Goal: Task Accomplishment & Management: Use online tool/utility

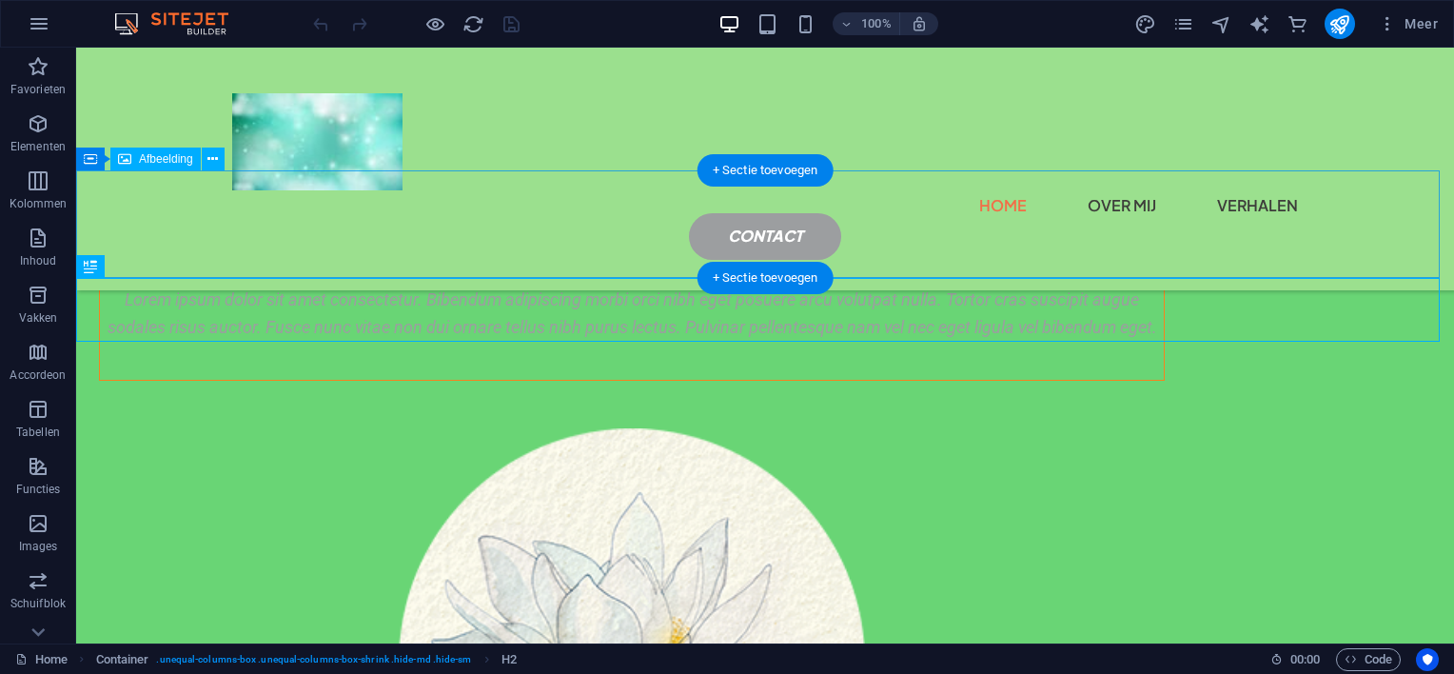
scroll to position [643, 0]
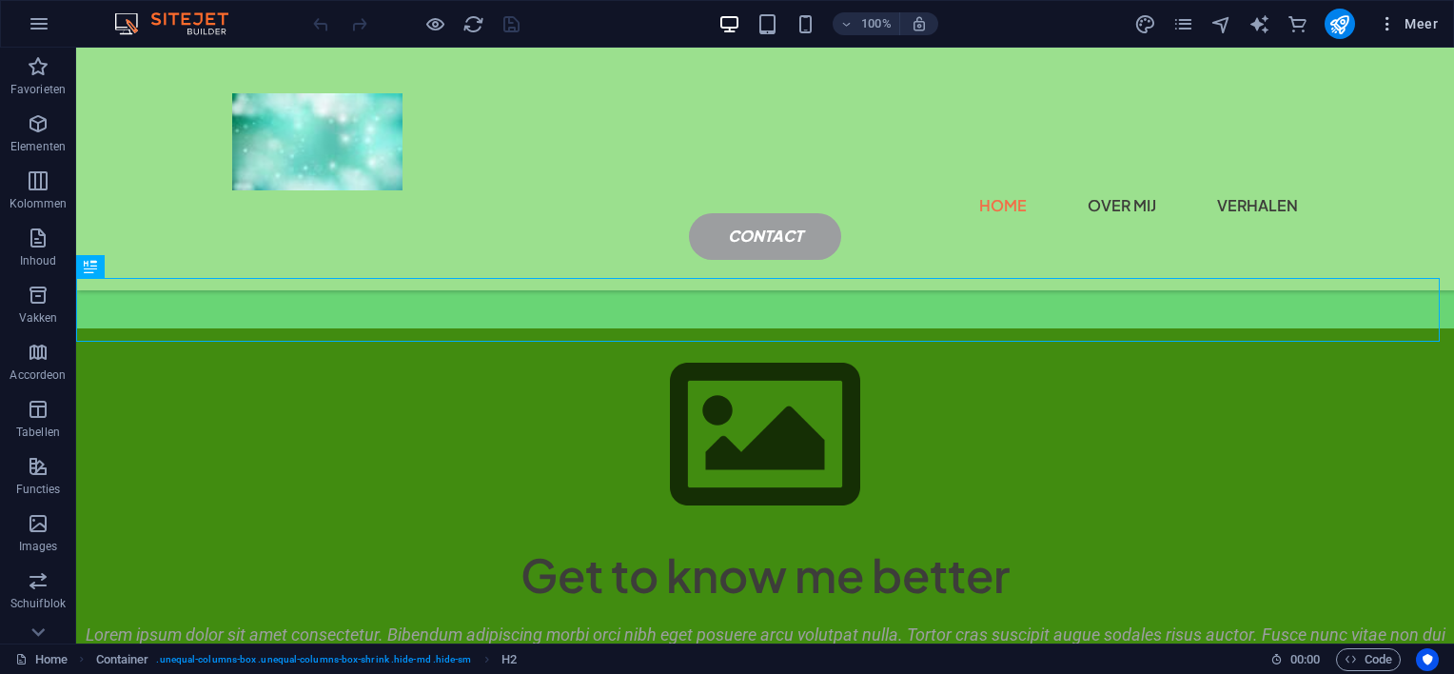
click at [1407, 22] on span "Meer" at bounding box center [1408, 23] width 60 height 19
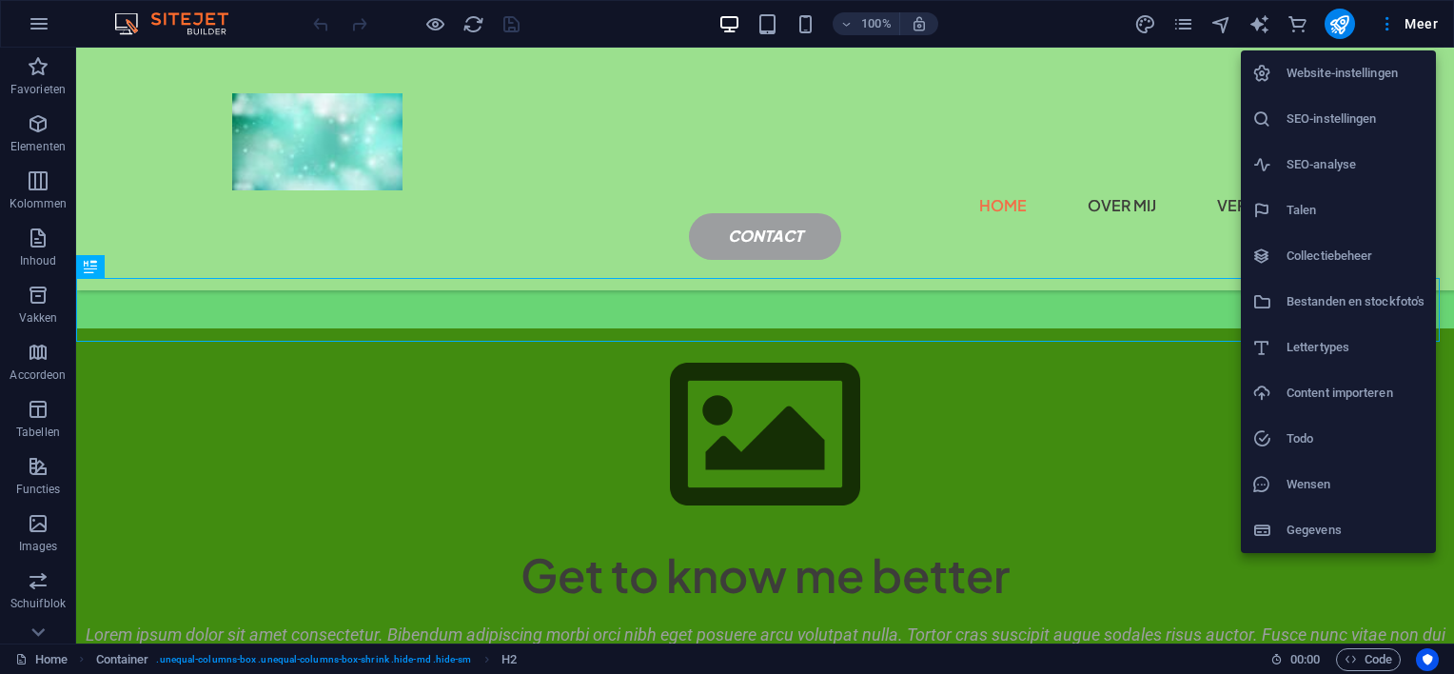
click at [1293, 484] on h6 "Wensen" at bounding box center [1356, 484] width 138 height 23
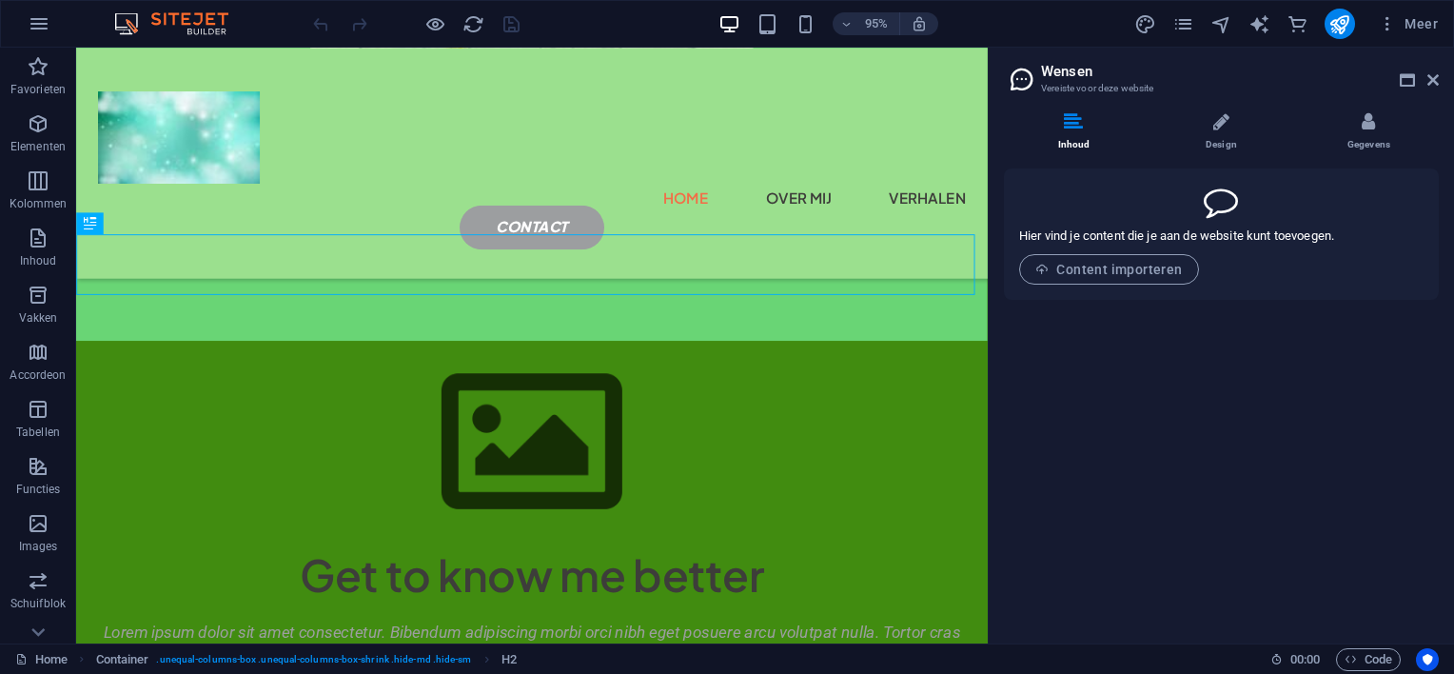
click at [1066, 128] on icon at bounding box center [1073, 121] width 19 height 19
click at [1215, 122] on icon at bounding box center [1222, 121] width 16 height 19
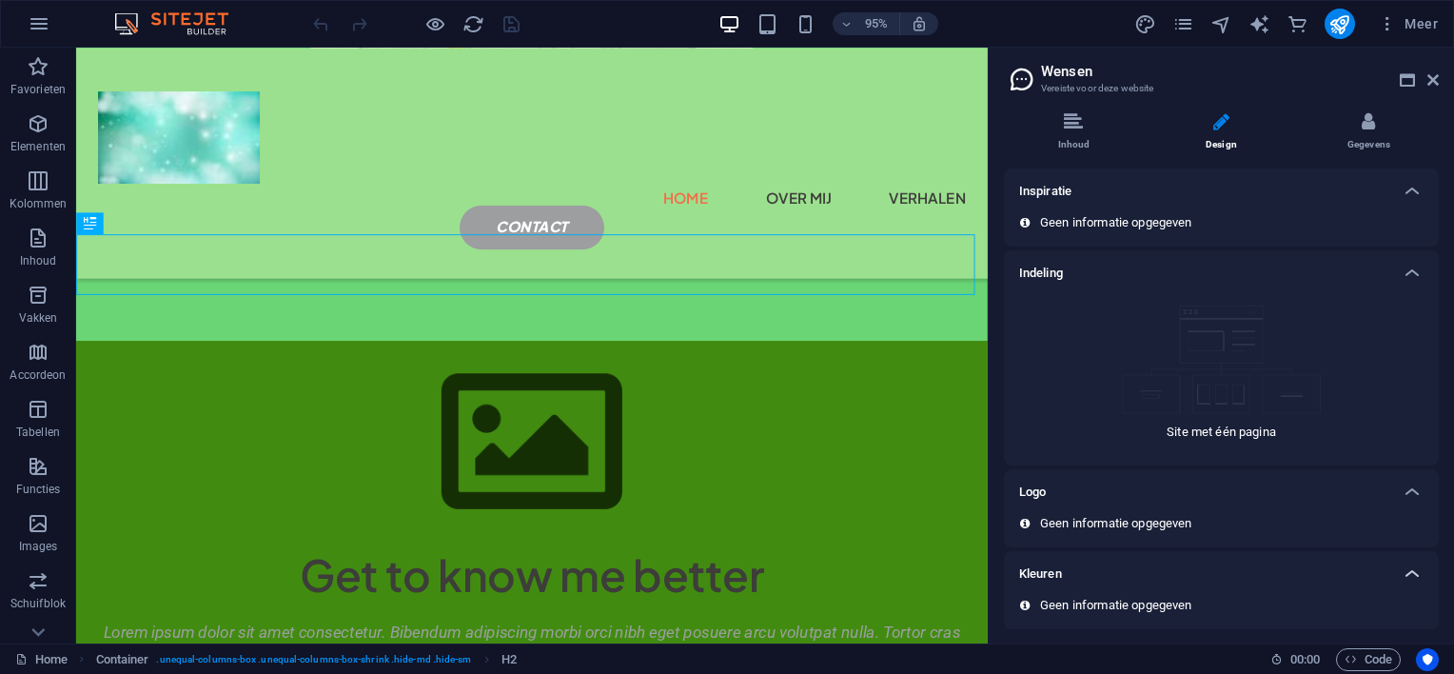
click at [1414, 568] on icon at bounding box center [1412, 574] width 23 height 23
click at [1054, 571] on h6 "Kleuren" at bounding box center [1040, 574] width 43 height 23
click at [1371, 114] on icon at bounding box center [1368, 121] width 13 height 19
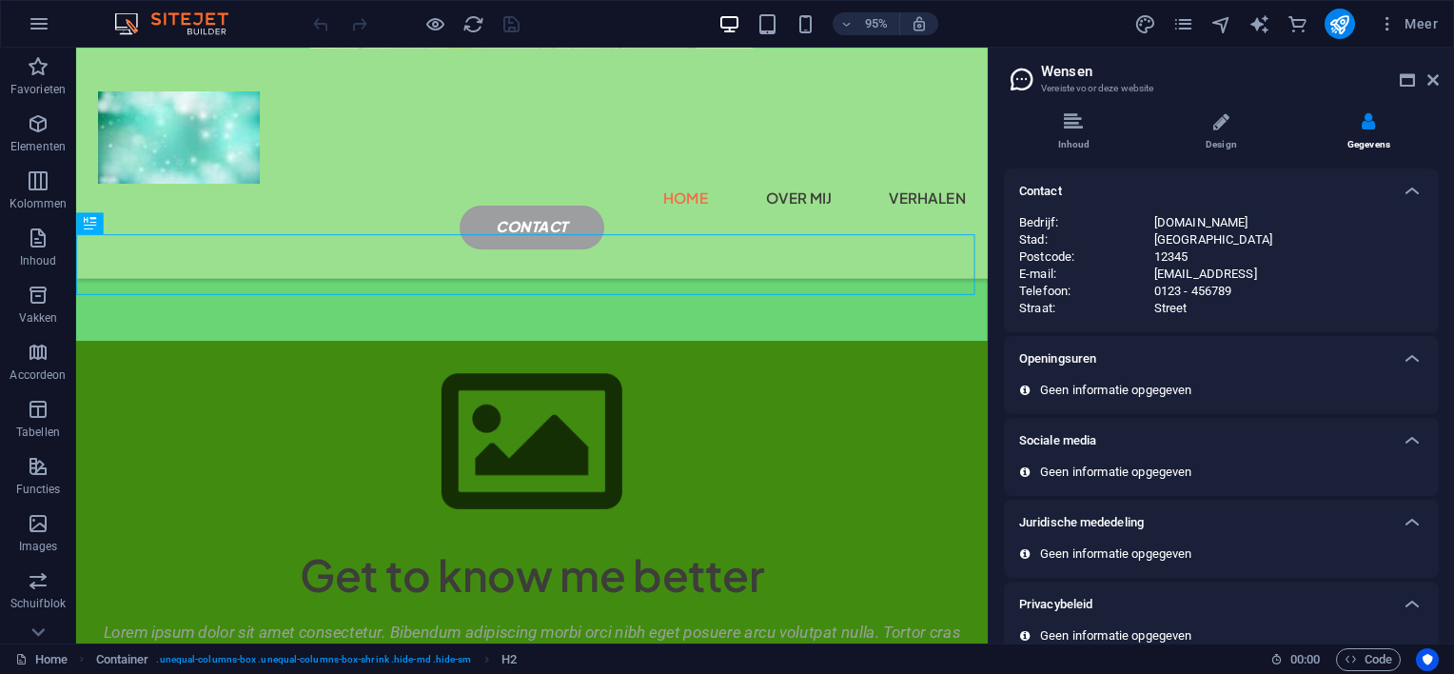
scroll to position [30, 0]
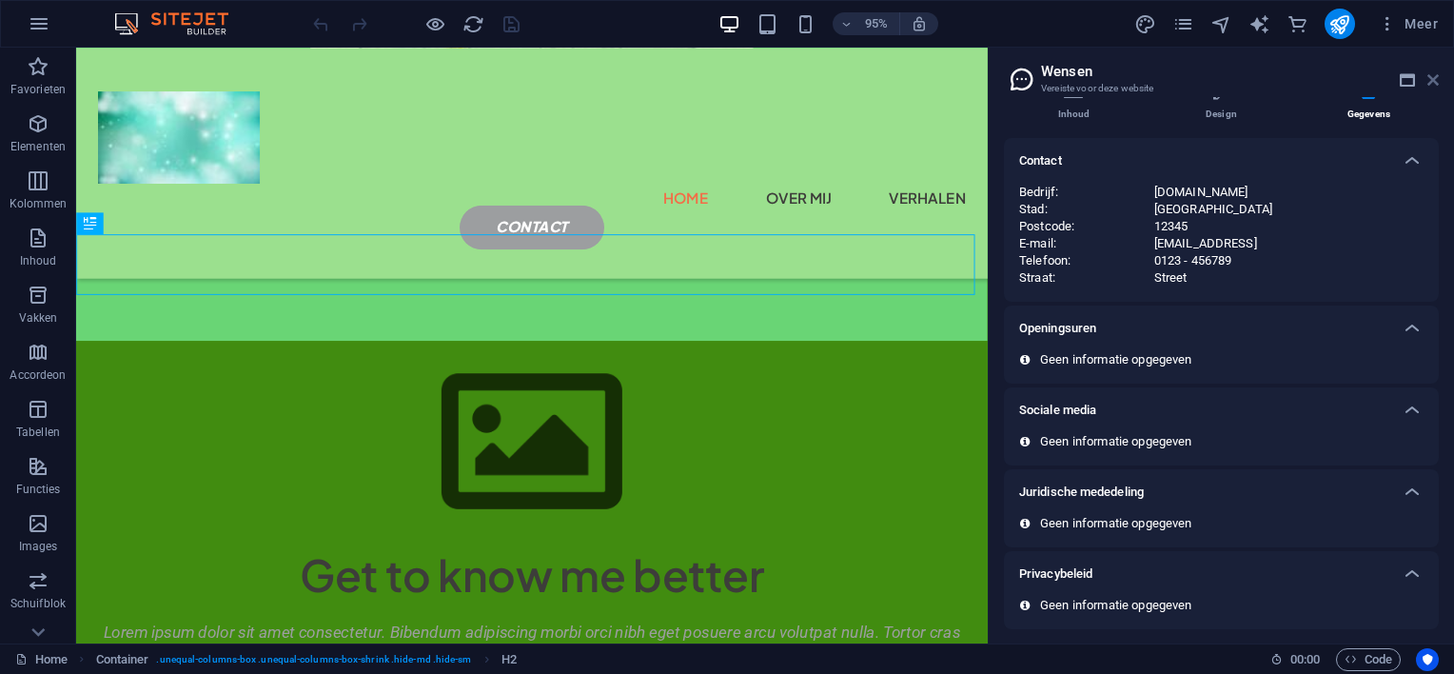
click at [1432, 72] on icon at bounding box center [1433, 79] width 11 height 15
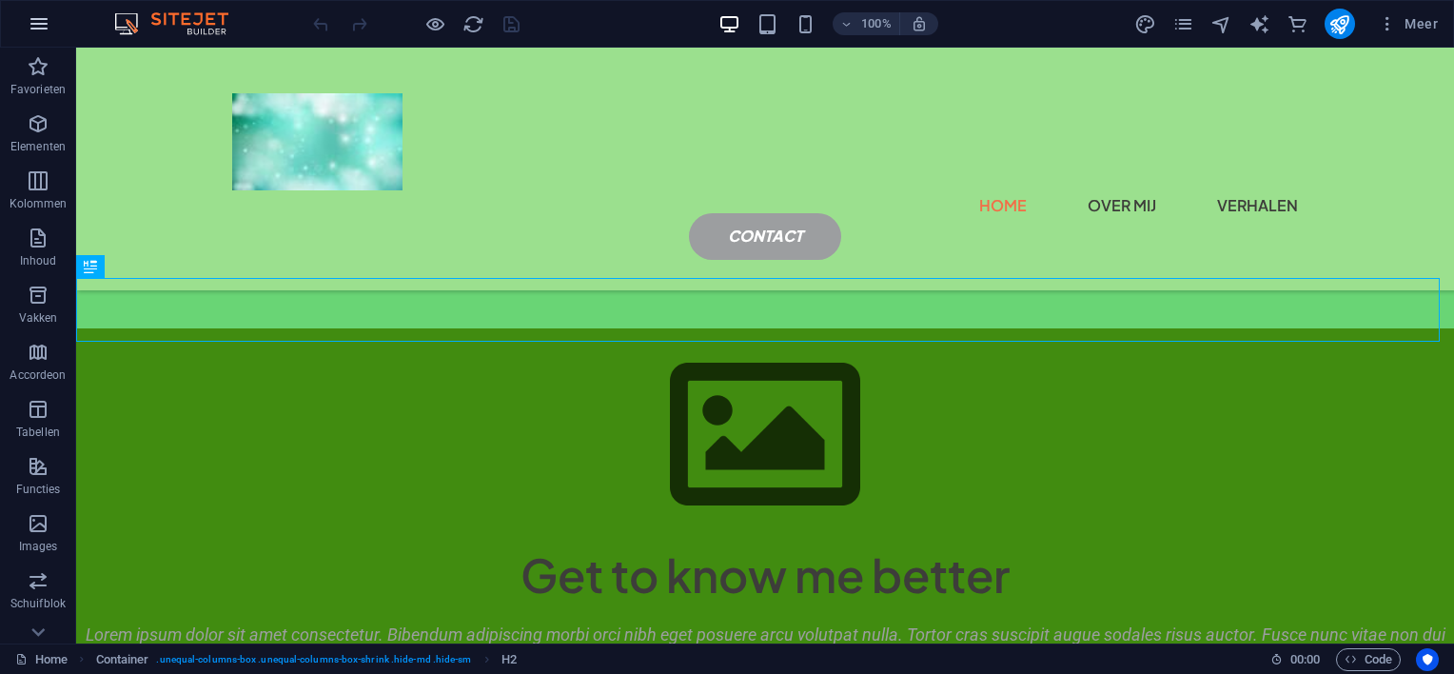
click at [33, 24] on icon "button" at bounding box center [39, 23] width 23 height 23
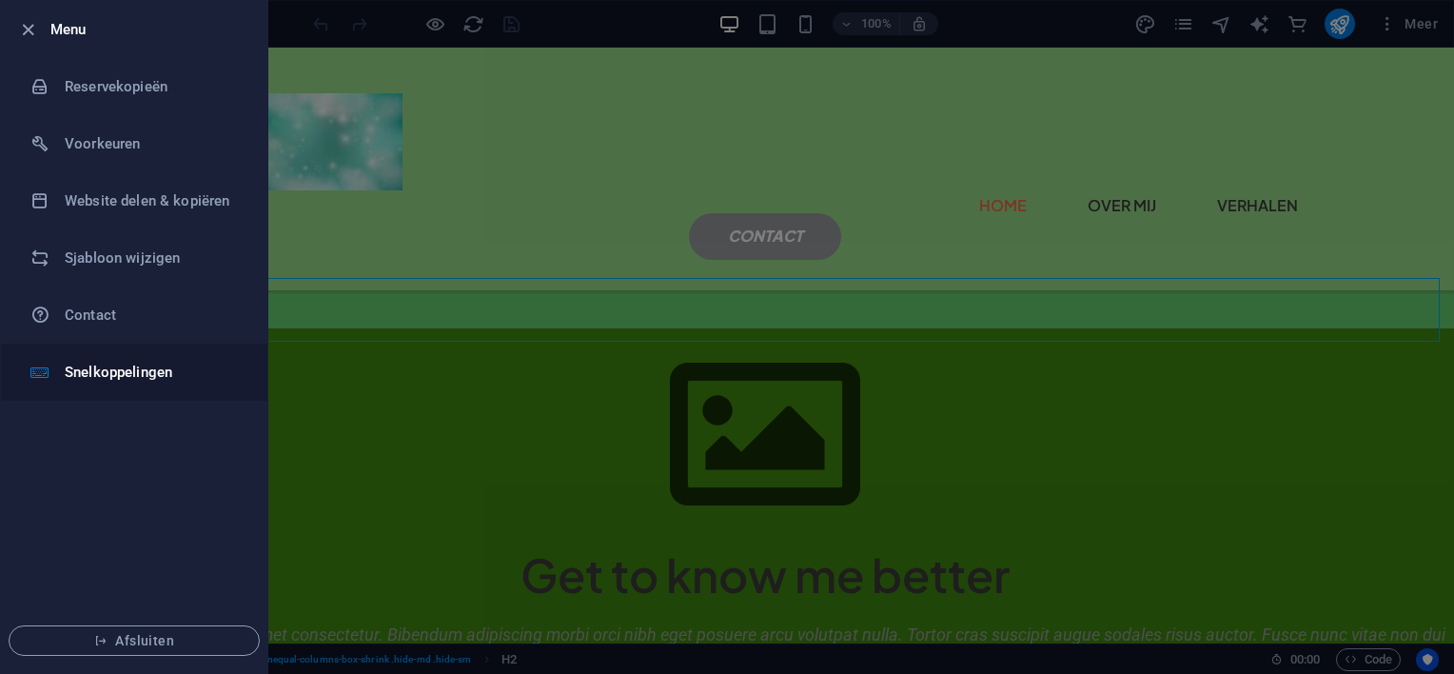
click at [111, 377] on h6 "Snelkoppelingen" at bounding box center [153, 372] width 176 height 23
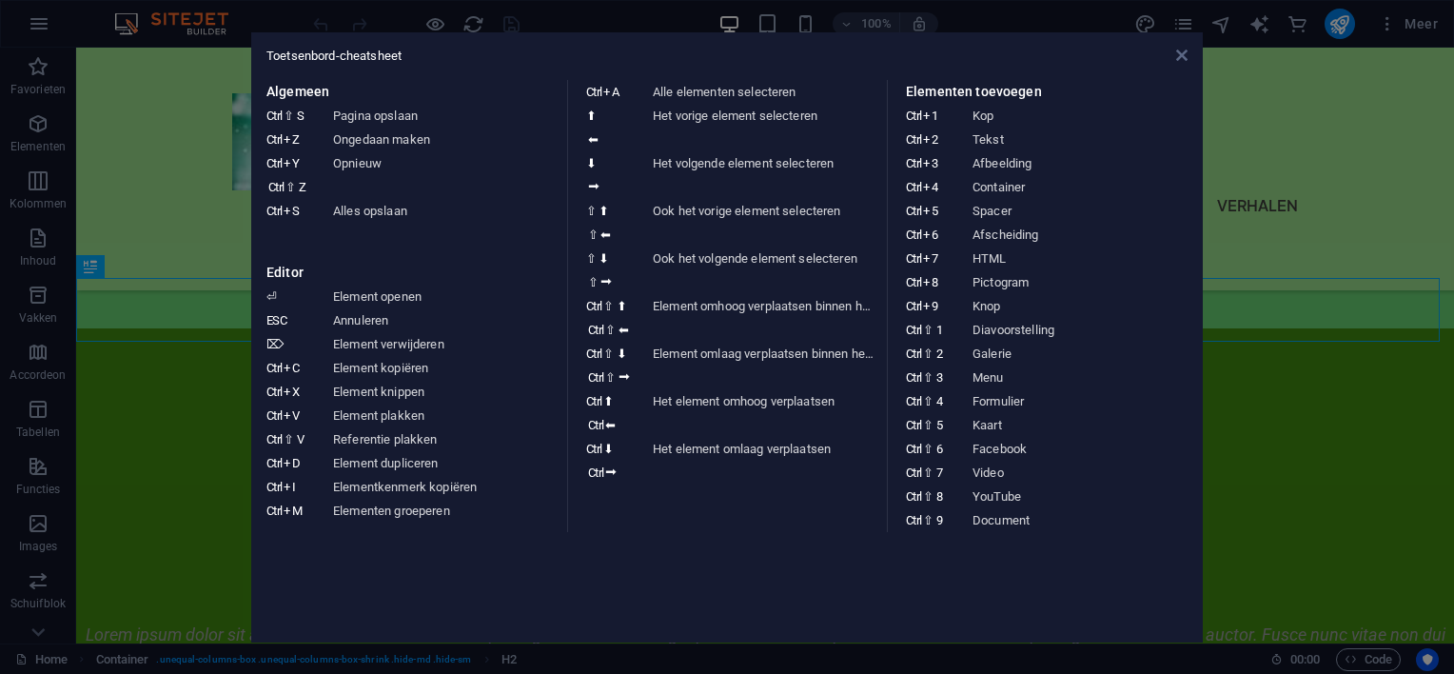
click at [1178, 53] on icon at bounding box center [1182, 55] width 11 height 15
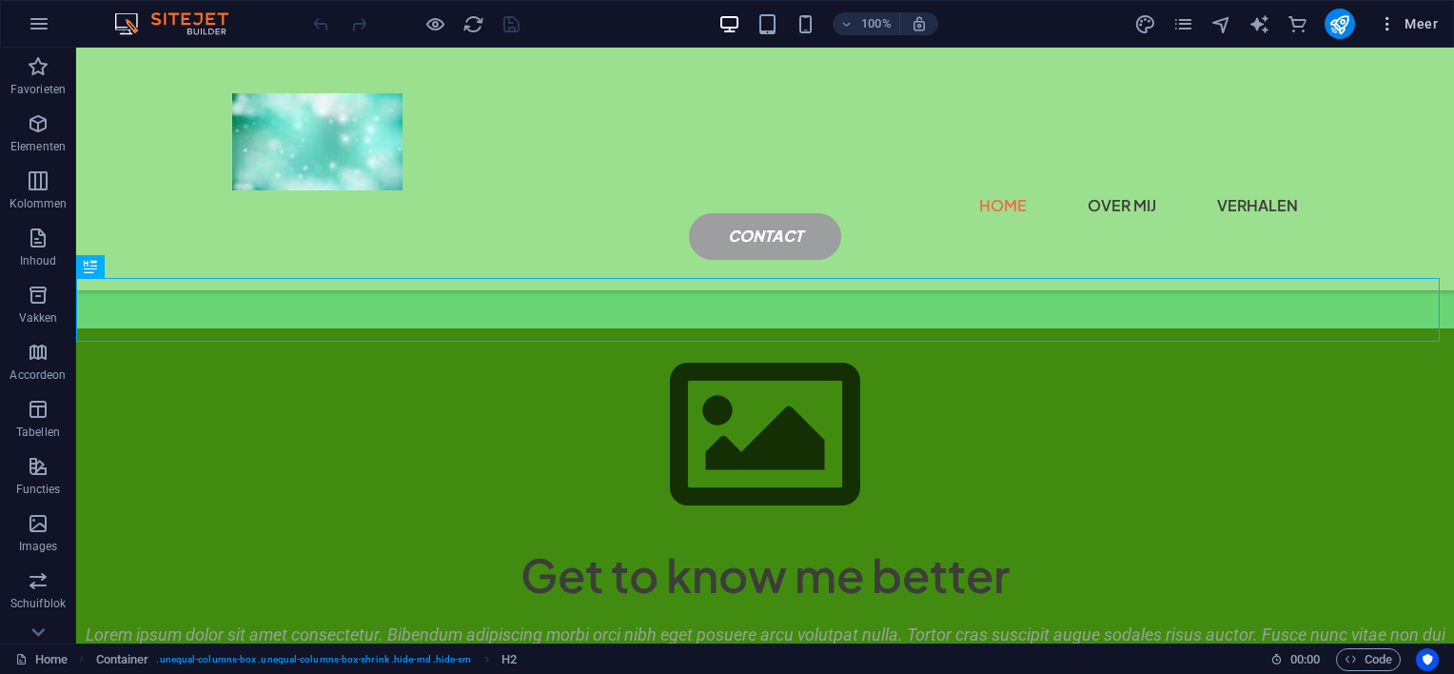
click at [1424, 23] on span "Meer" at bounding box center [1408, 23] width 60 height 19
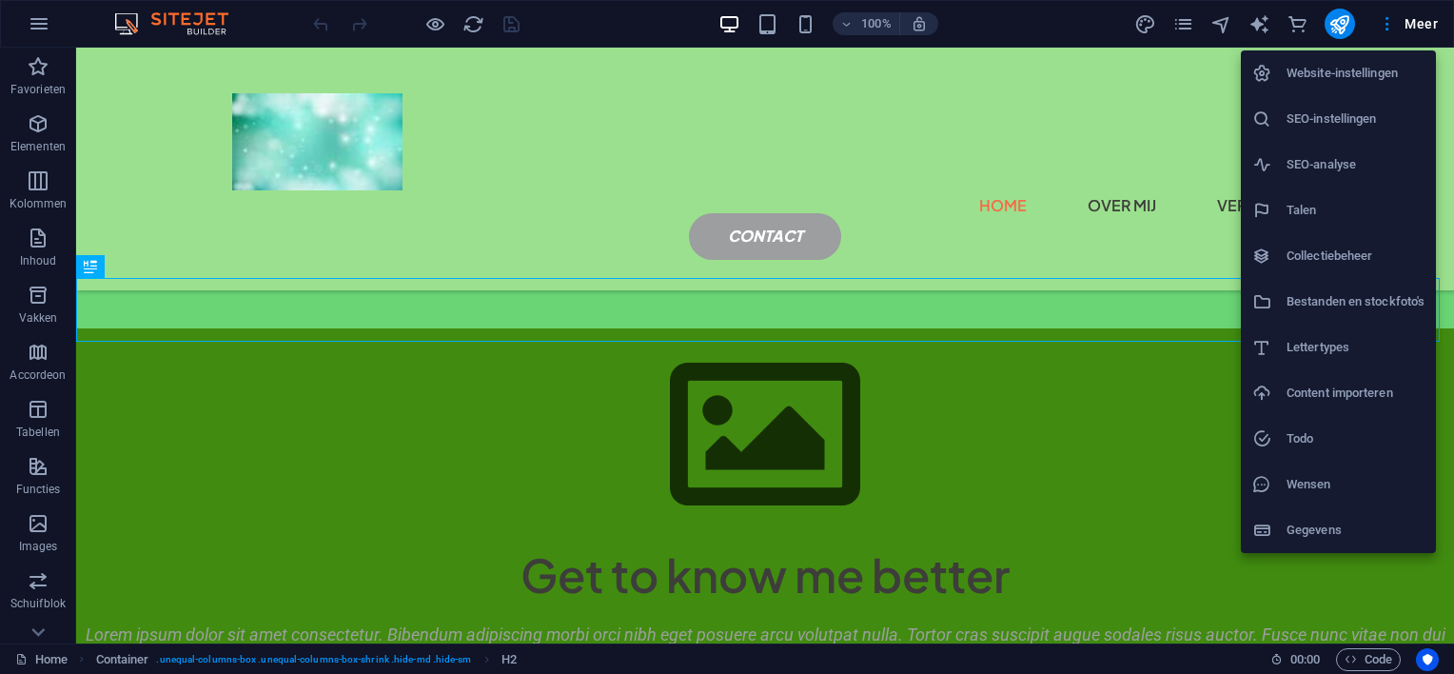
click at [1182, 15] on div at bounding box center [727, 337] width 1454 height 674
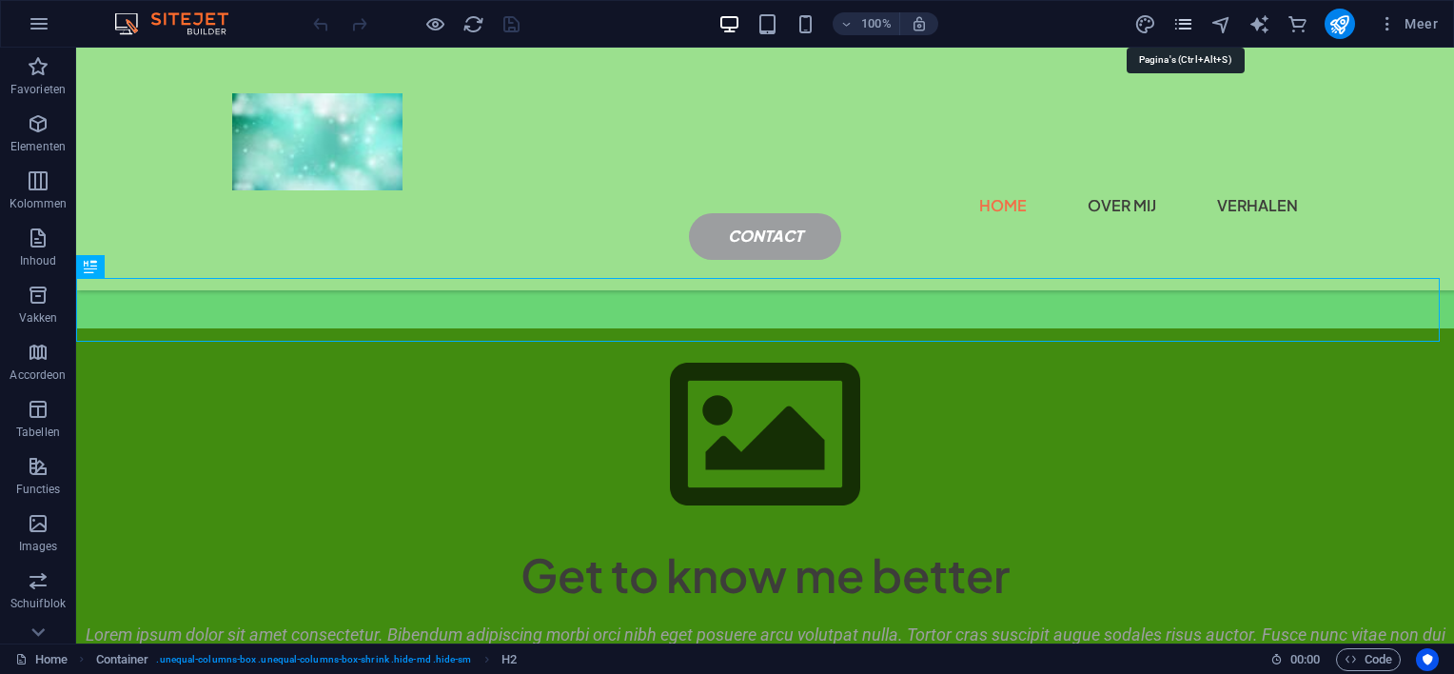
click at [1190, 27] on icon "pages" at bounding box center [1184, 24] width 22 height 22
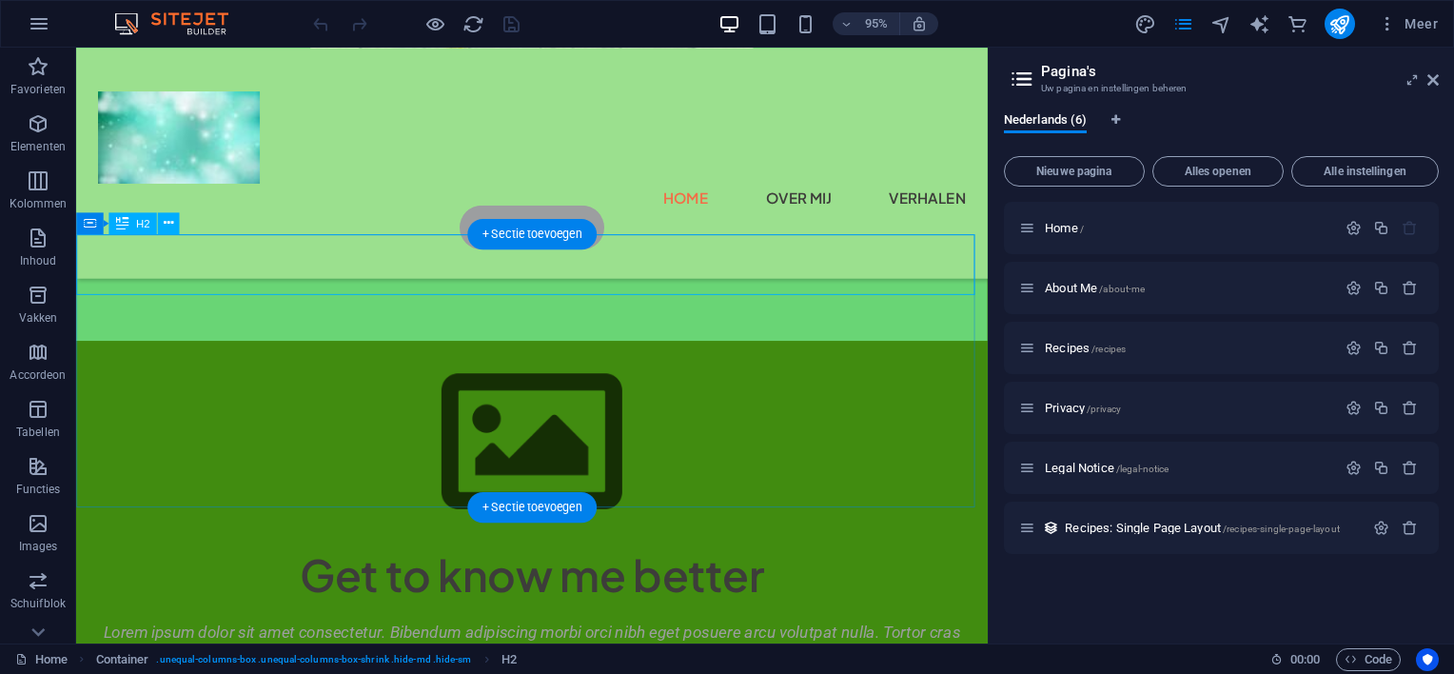
click at [615, 570] on div "Get to know me better" at bounding box center [555, 602] width 959 height 64
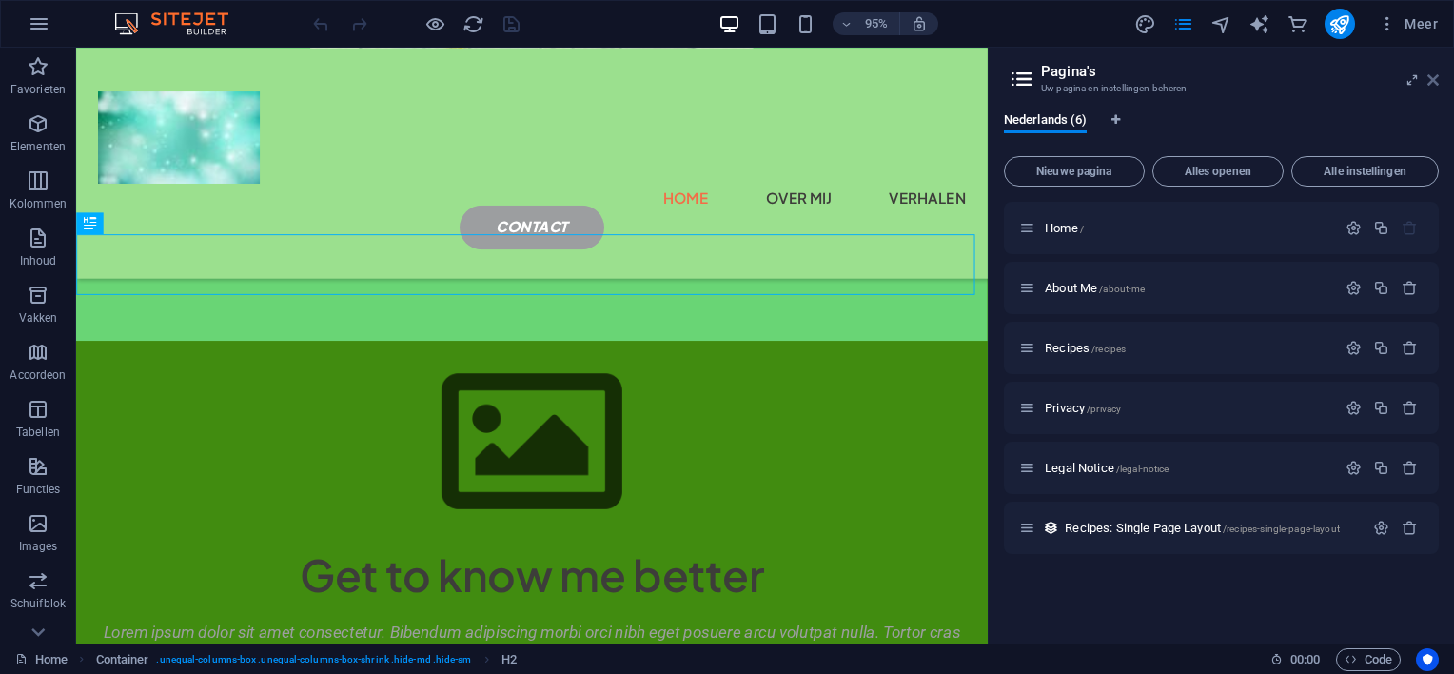
click at [1432, 77] on icon at bounding box center [1433, 79] width 11 height 15
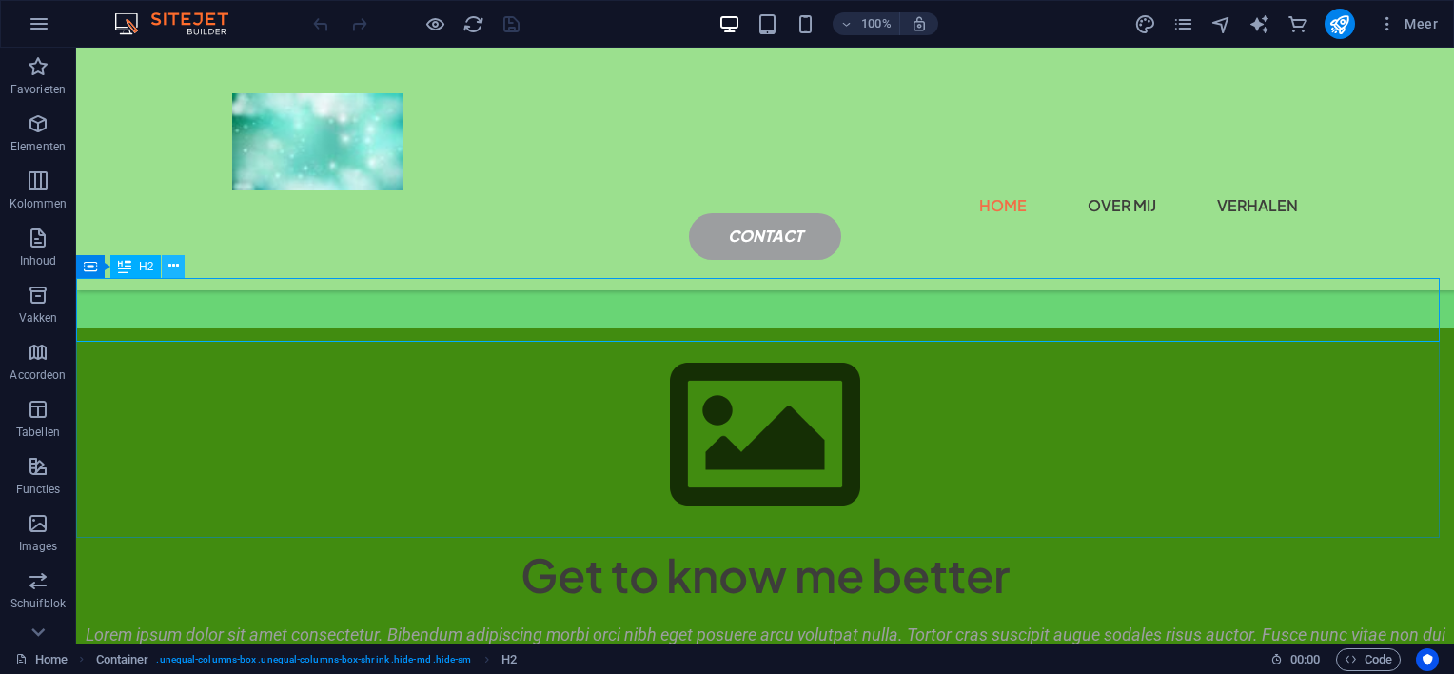
click at [179, 262] on button at bounding box center [173, 266] width 23 height 23
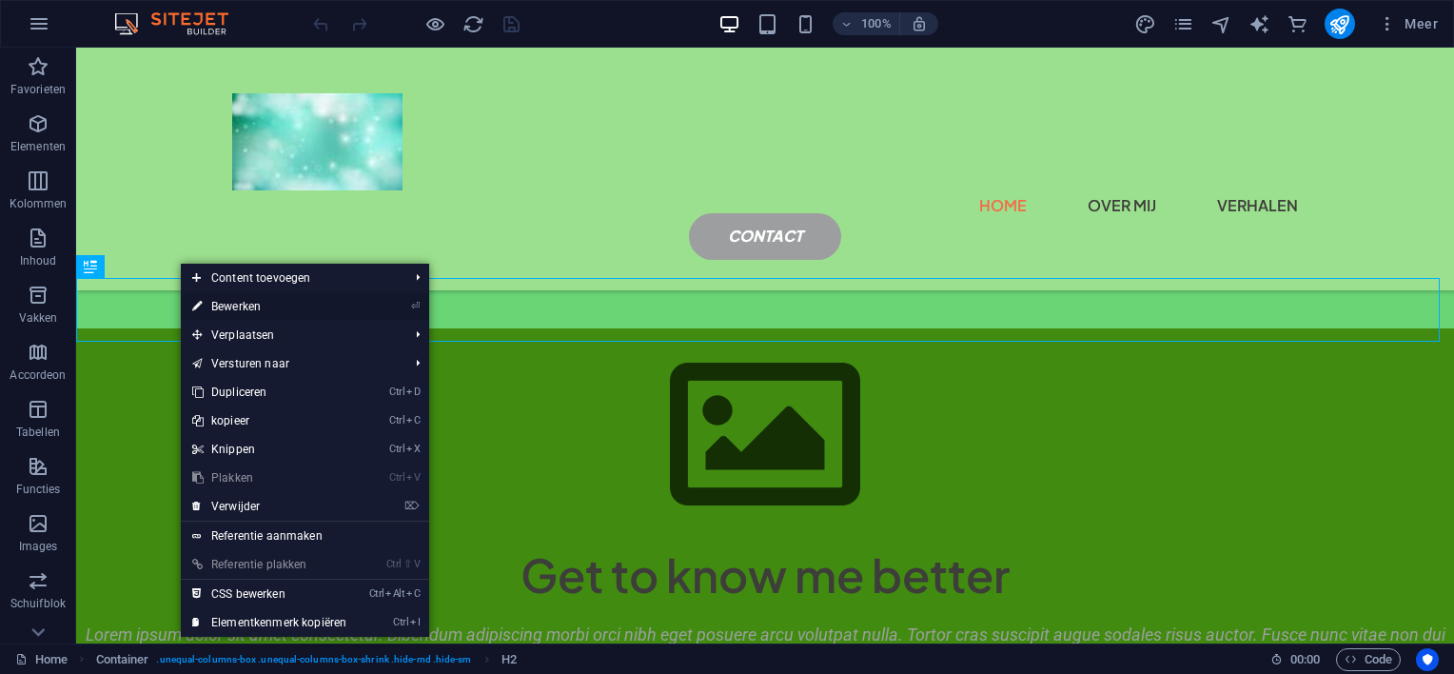
click at [227, 301] on link "⏎ Bewerken" at bounding box center [269, 306] width 177 height 29
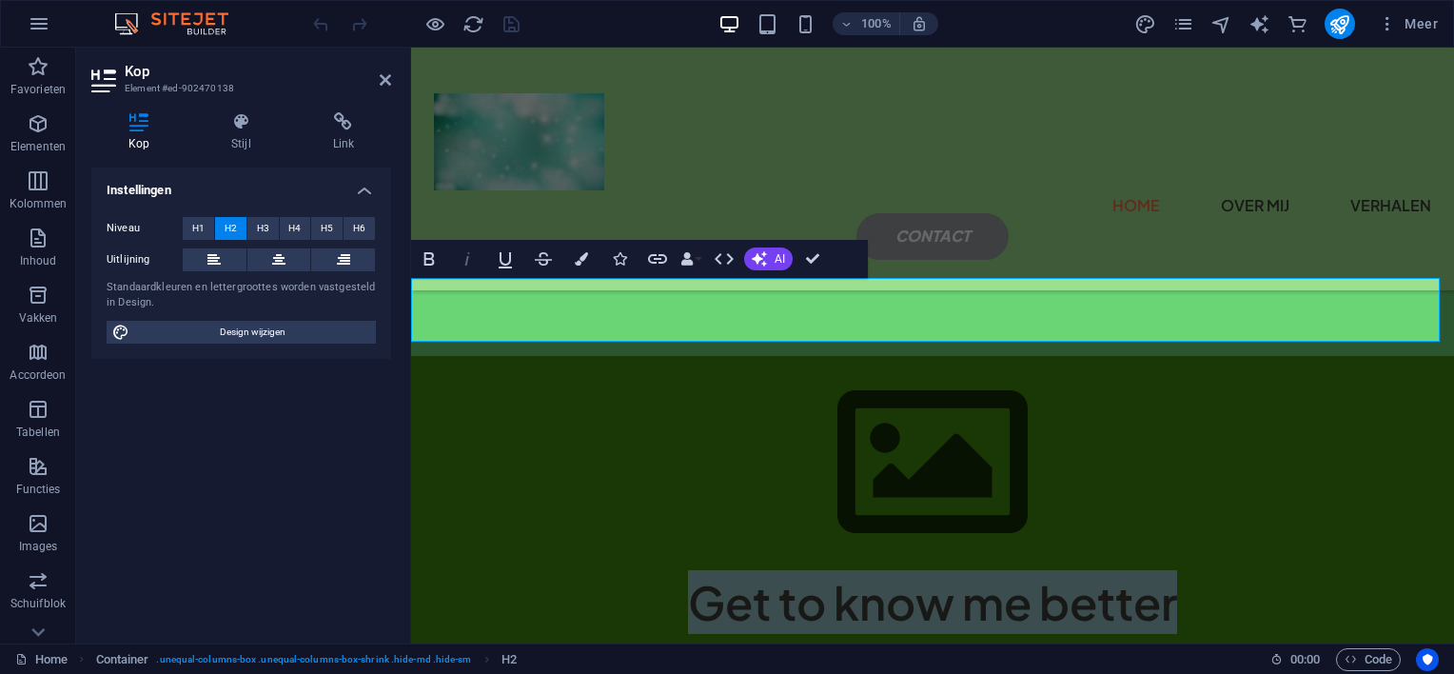
click at [469, 257] on icon "button" at bounding box center [467, 258] width 23 height 23
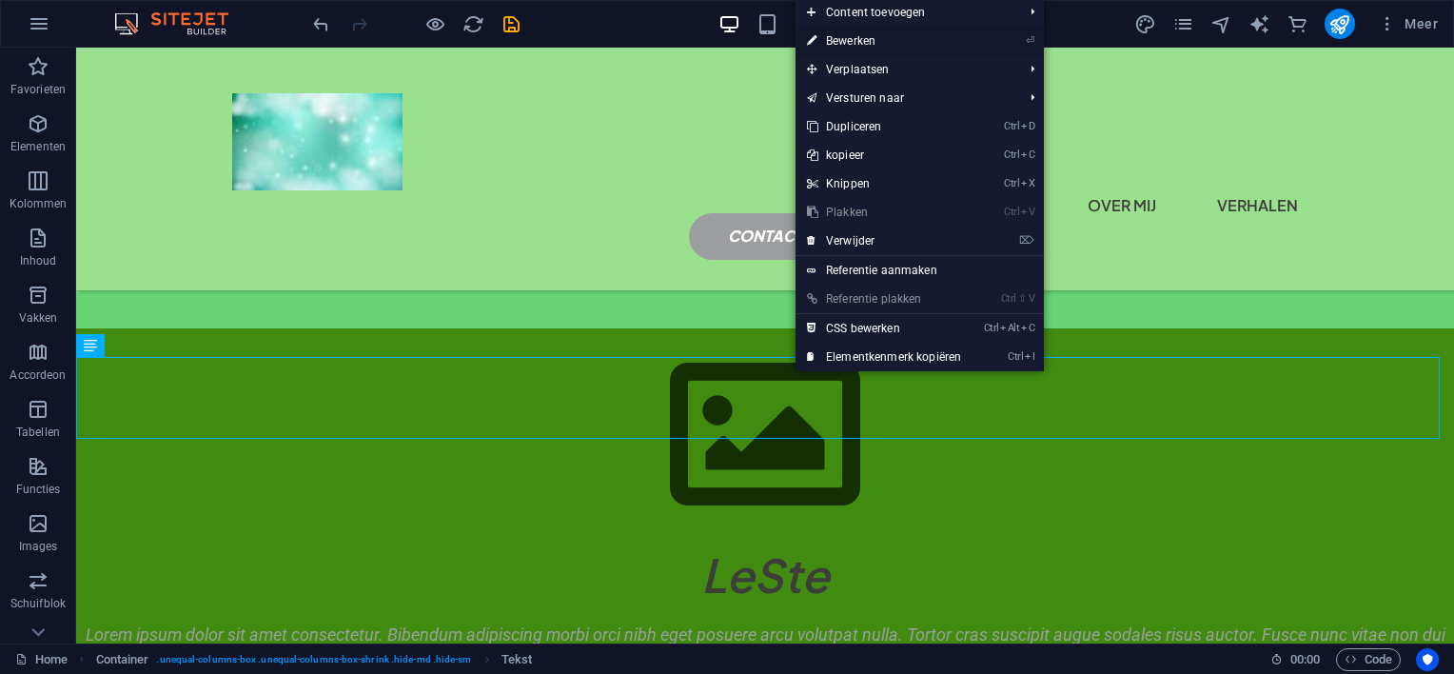
click at [853, 42] on link "⏎ Bewerken" at bounding box center [884, 41] width 177 height 29
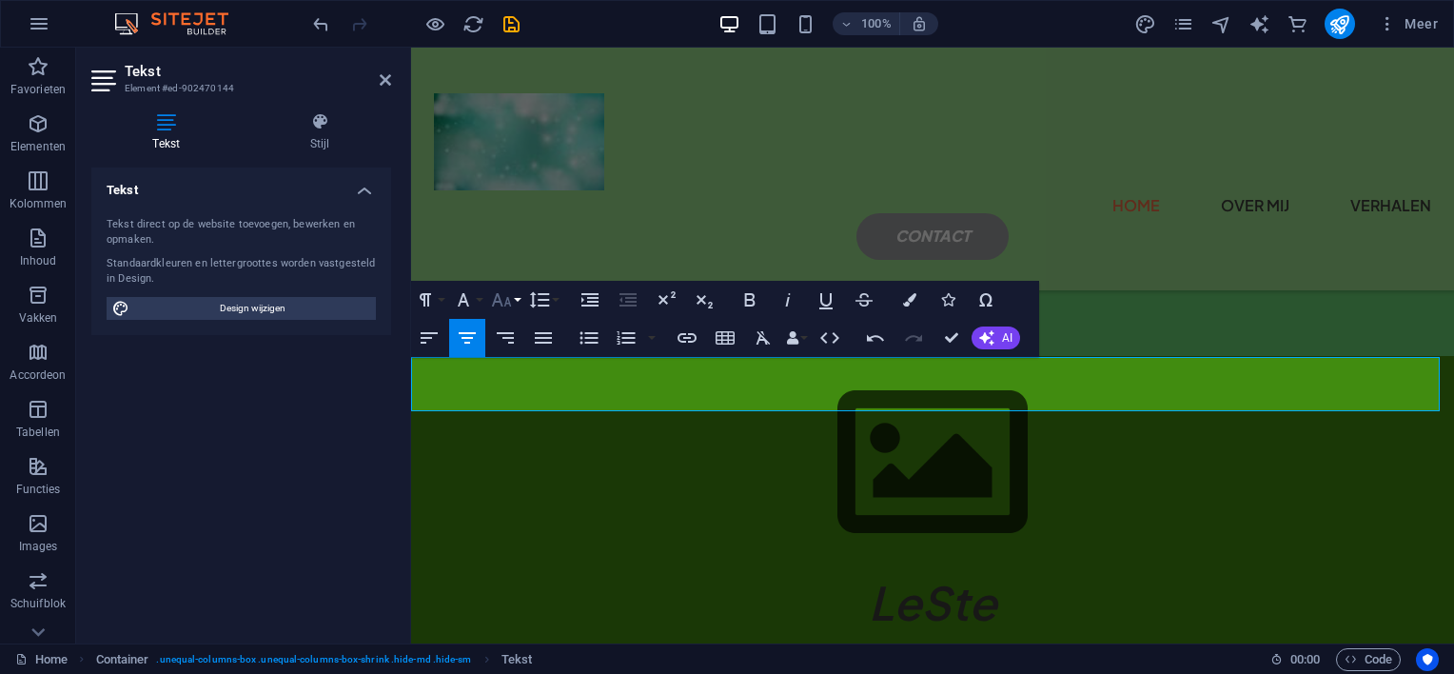
click at [503, 296] on icon "button" at bounding box center [501, 299] width 23 height 23
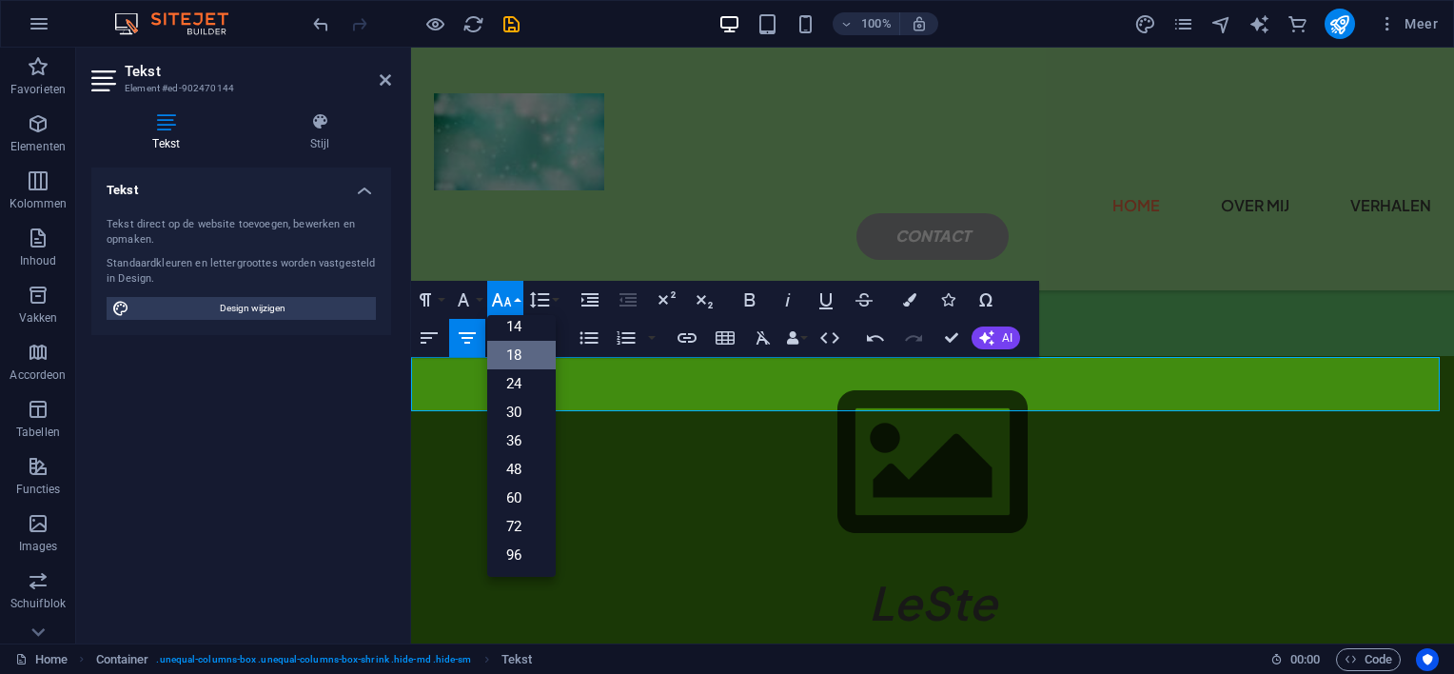
scroll to position [152, 0]
click at [512, 378] on link "24" at bounding box center [521, 384] width 69 height 29
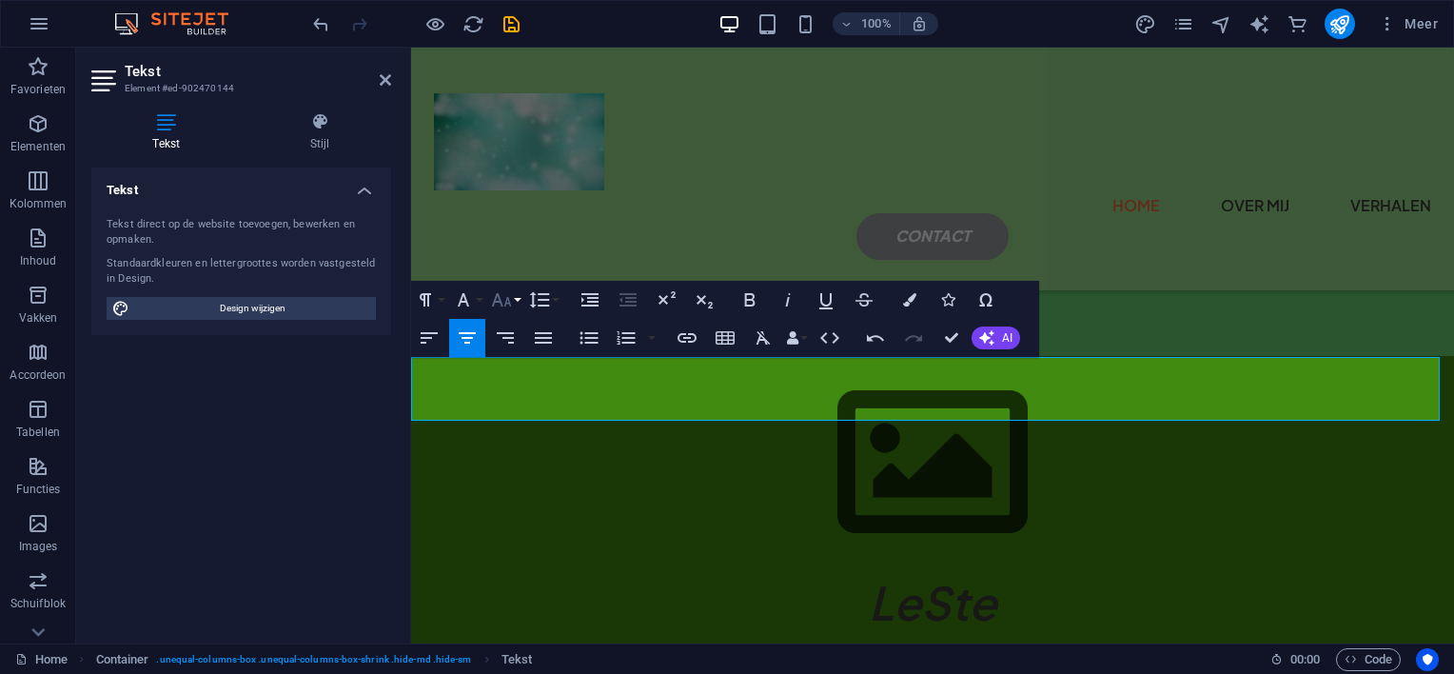
click at [503, 294] on icon "button" at bounding box center [501, 299] width 23 height 23
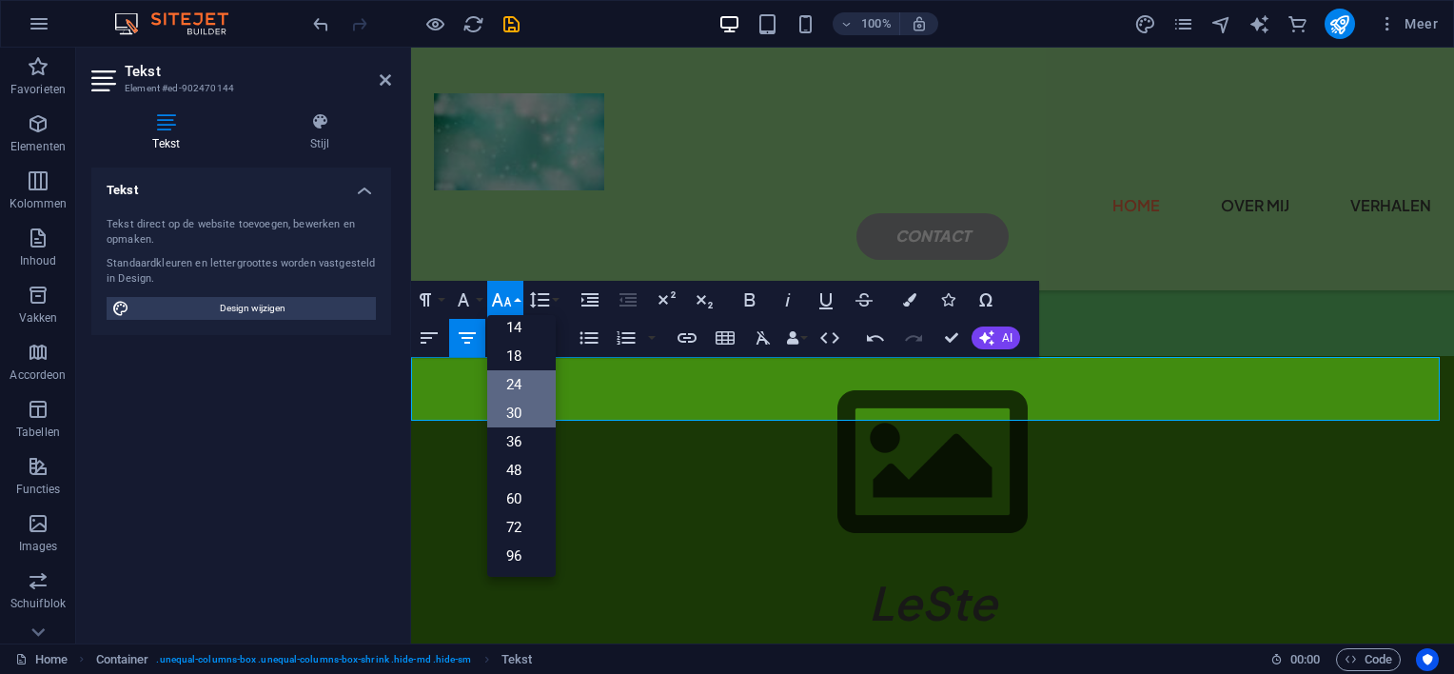
click at [501, 405] on link "30" at bounding box center [521, 413] width 69 height 29
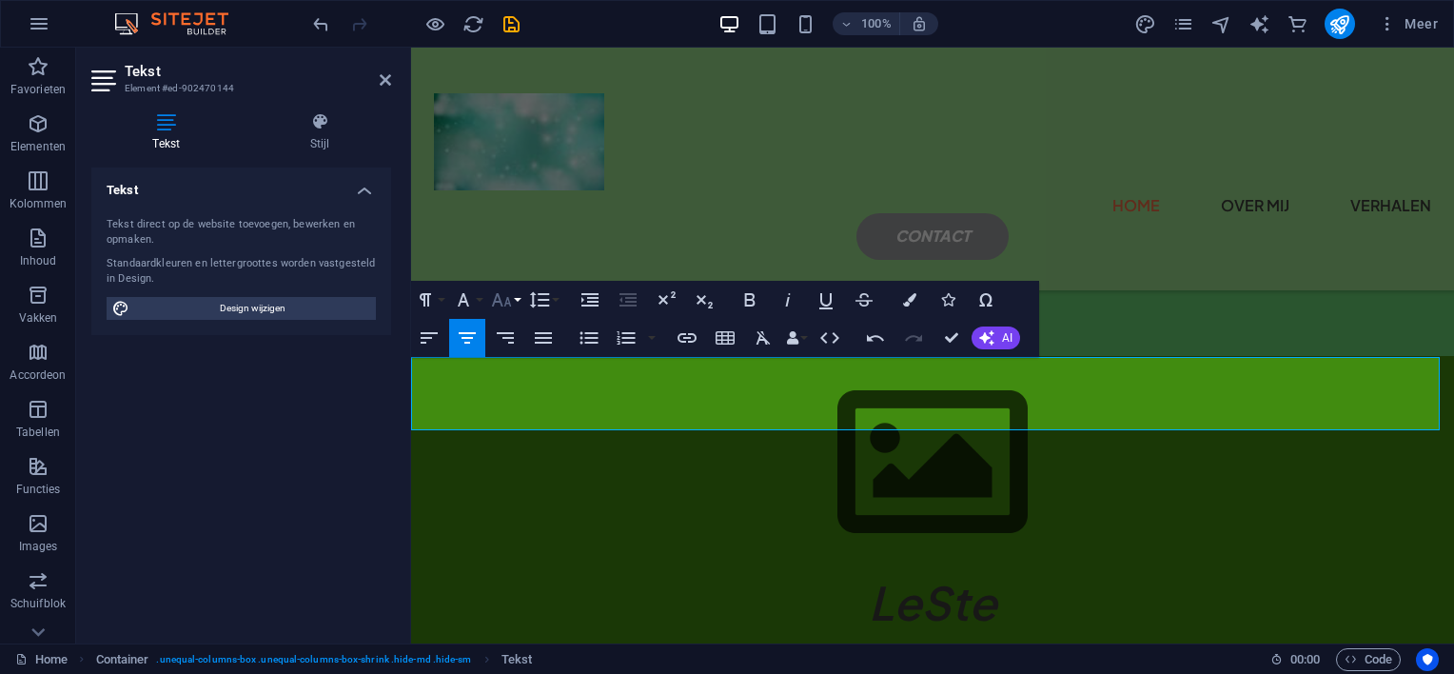
click at [506, 297] on icon "button" at bounding box center [502, 299] width 20 height 13
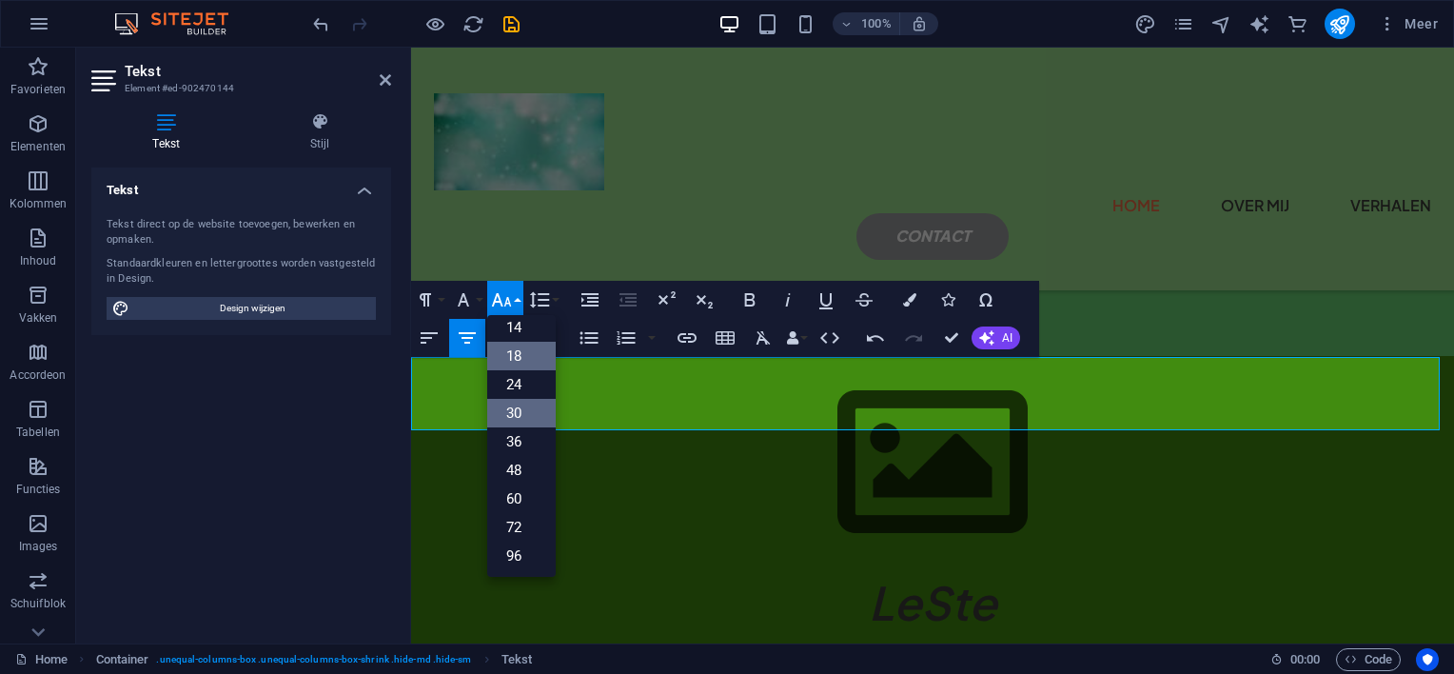
click at [506, 349] on link "18" at bounding box center [521, 356] width 69 height 29
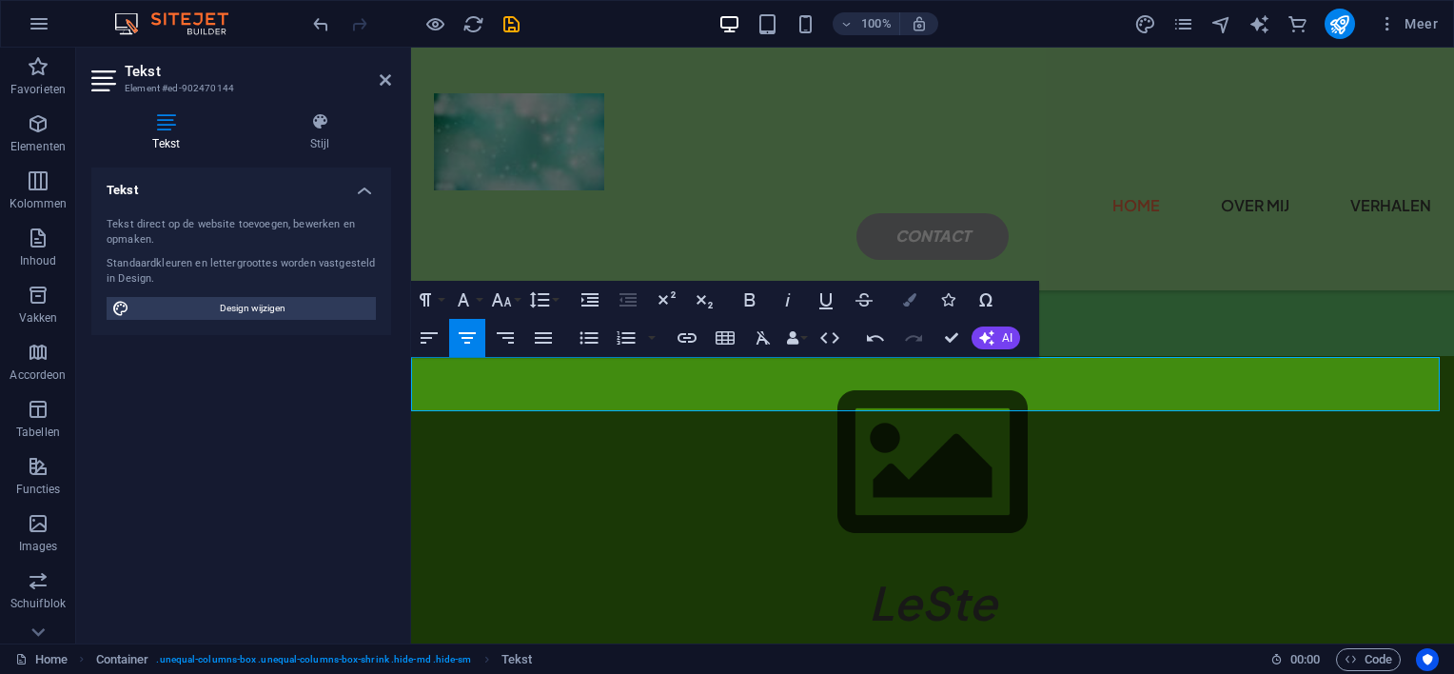
click at [911, 297] on icon "button" at bounding box center [909, 299] width 13 height 13
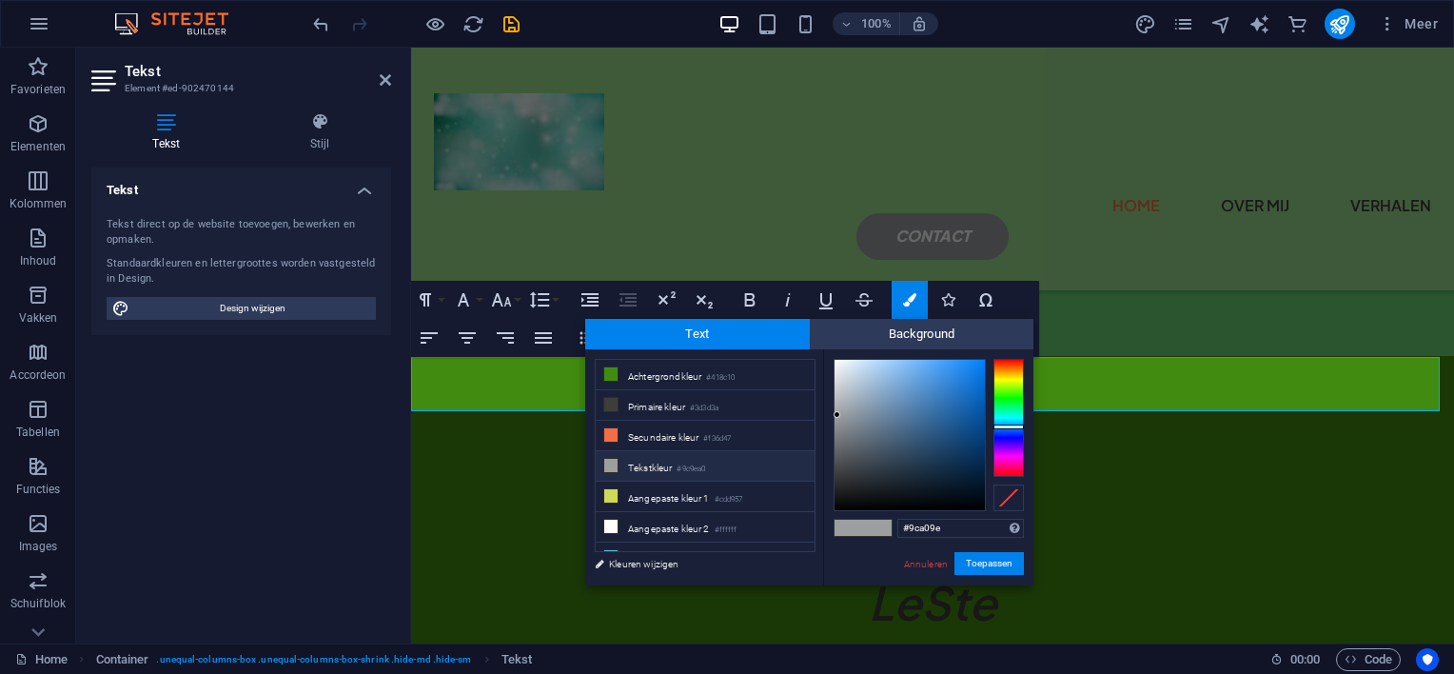
click at [1013, 407] on div at bounding box center [1009, 418] width 30 height 118
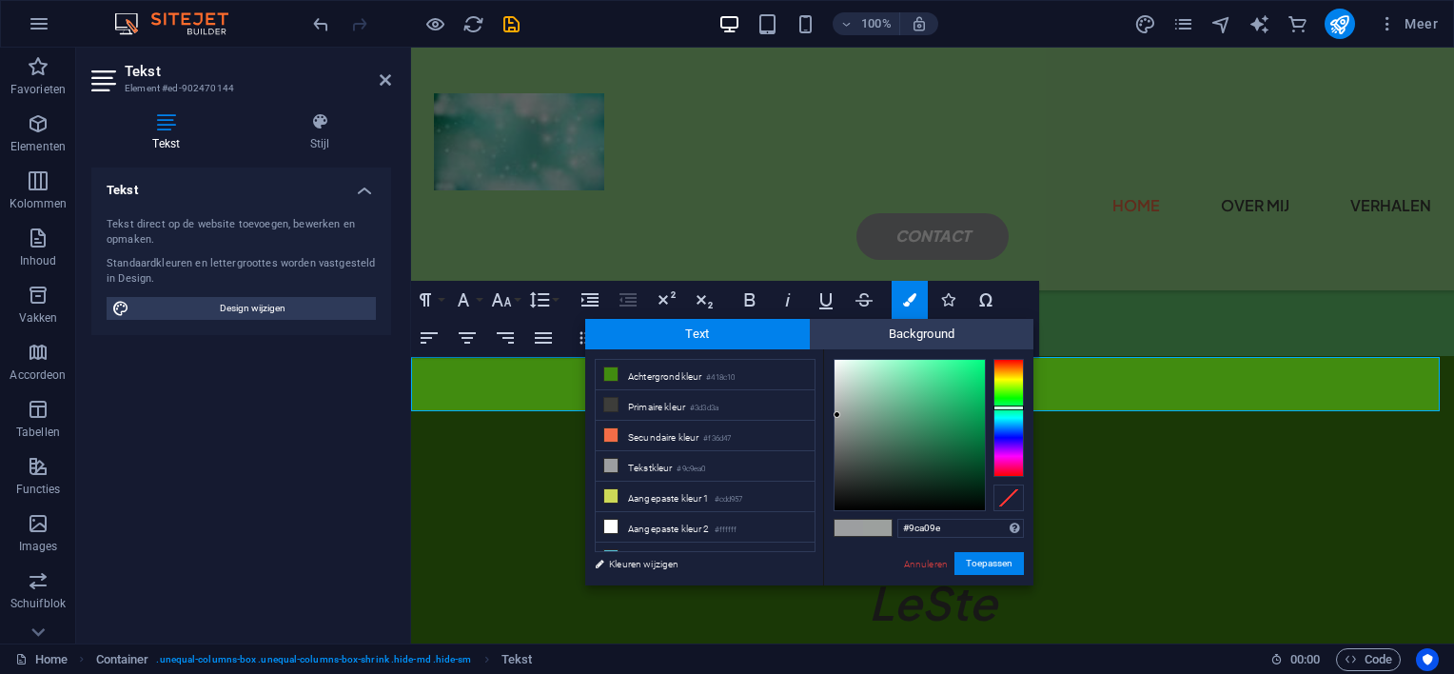
type input "#05733d"
click at [978, 442] on div at bounding box center [910, 435] width 150 height 150
click at [982, 555] on button "Toepassen" at bounding box center [989, 563] width 69 height 23
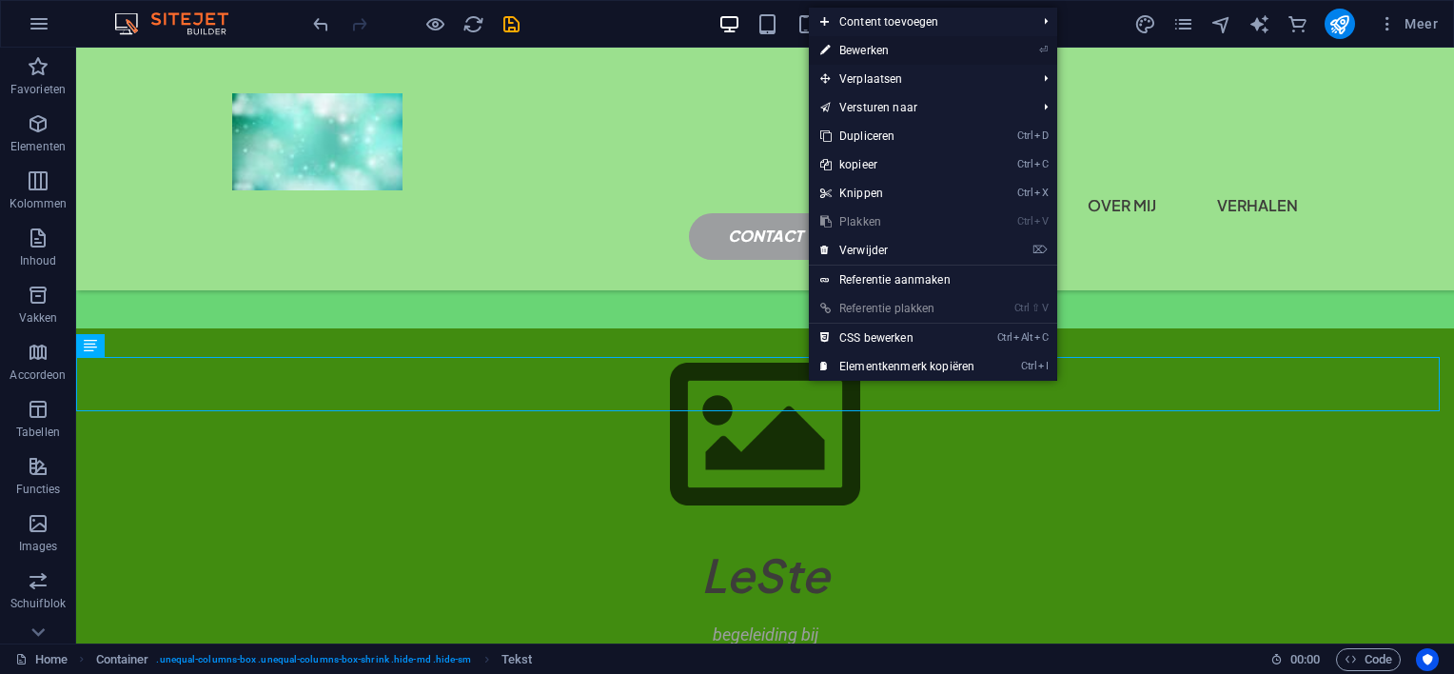
click at [876, 46] on link "⏎ Bewerken" at bounding box center [897, 50] width 177 height 29
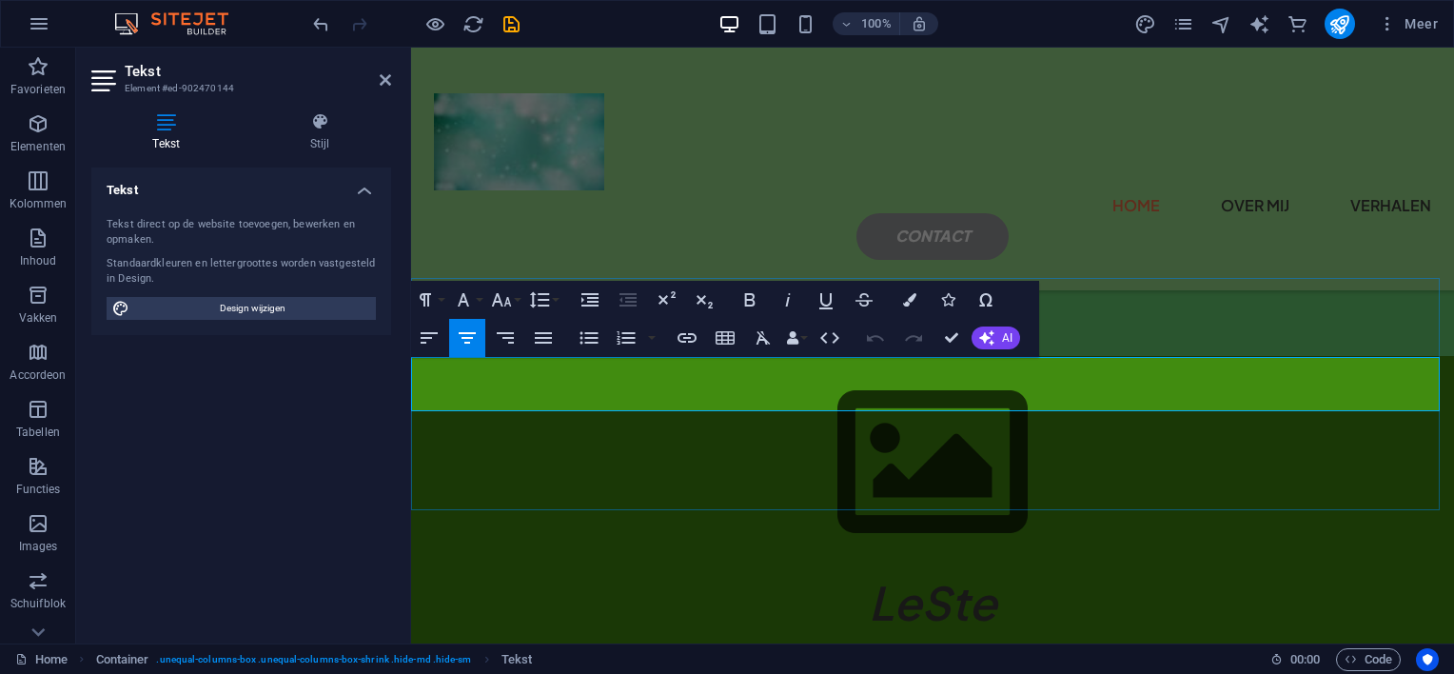
click at [905, 300] on icon "button" at bounding box center [909, 299] width 13 height 13
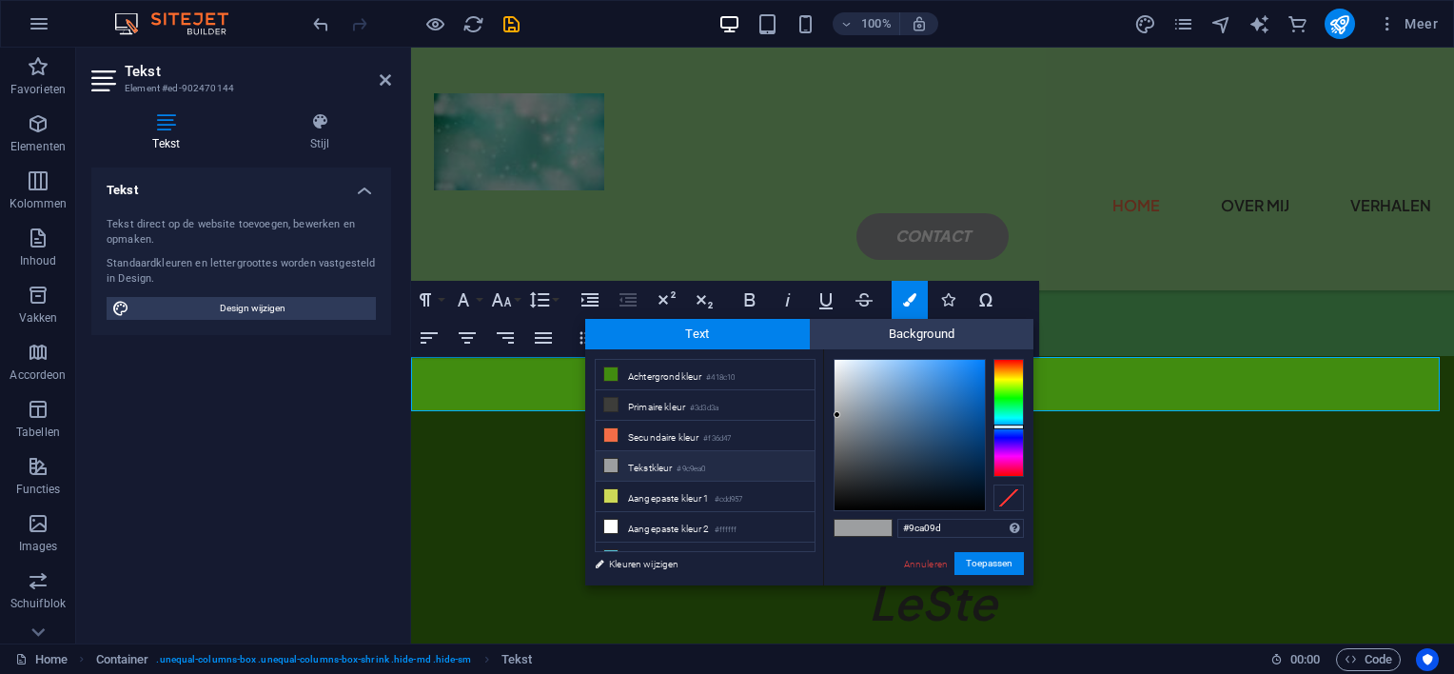
click at [1010, 404] on div at bounding box center [1009, 418] width 30 height 118
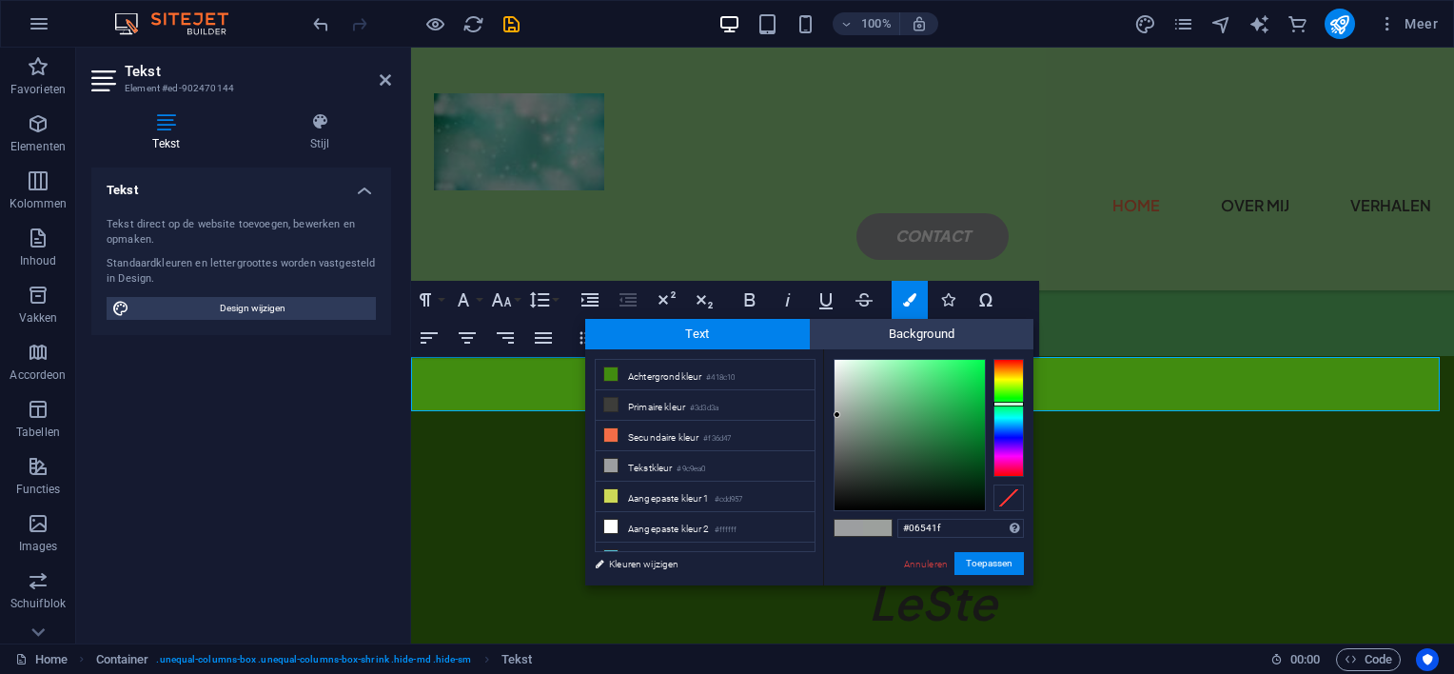
click at [974, 460] on div at bounding box center [910, 435] width 150 height 150
type input "#043f17"
click at [975, 472] on div at bounding box center [910, 435] width 150 height 150
click at [990, 559] on button "Toepassen" at bounding box center [989, 563] width 69 height 23
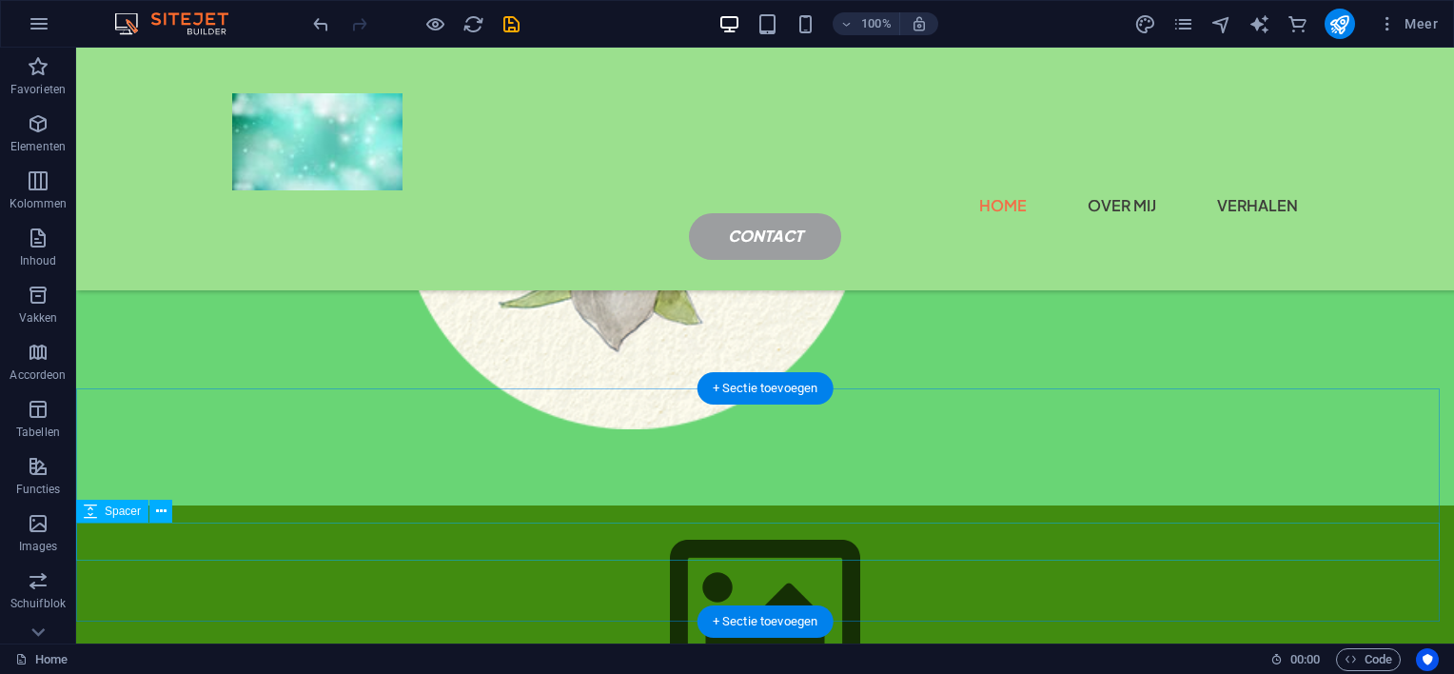
scroll to position [463, 0]
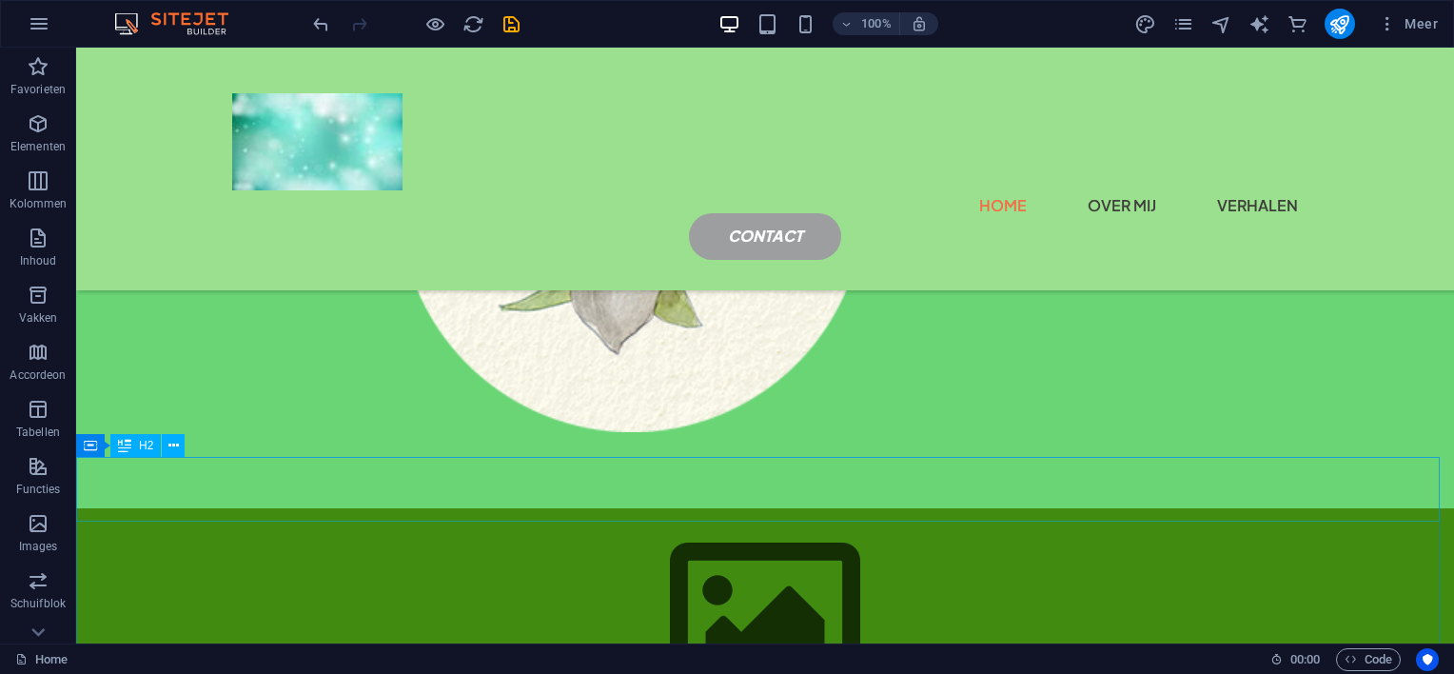
click at [143, 448] on span "H2" at bounding box center [146, 445] width 14 height 11
click at [169, 445] on icon at bounding box center [173, 446] width 10 height 20
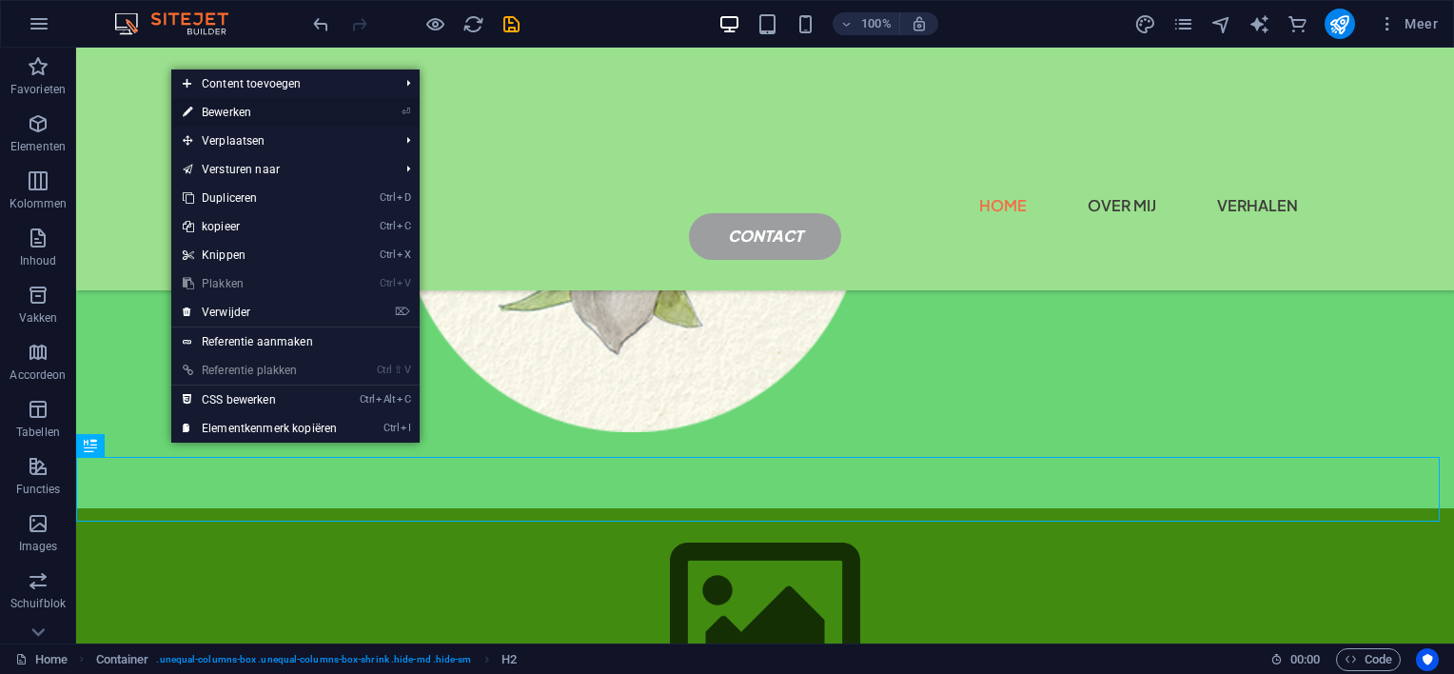
click at [206, 107] on link "⏎ Bewerken" at bounding box center [259, 112] width 177 height 29
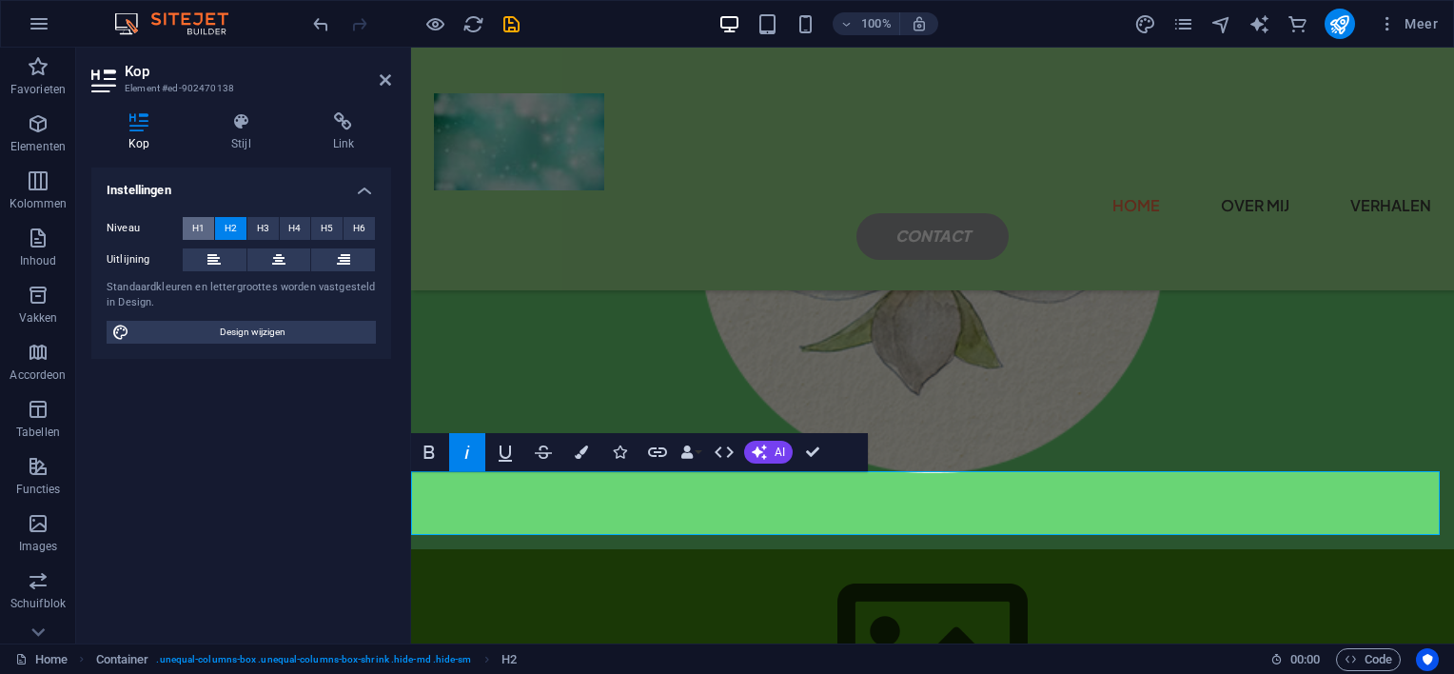
click at [194, 223] on span "H1" at bounding box center [198, 228] width 12 height 23
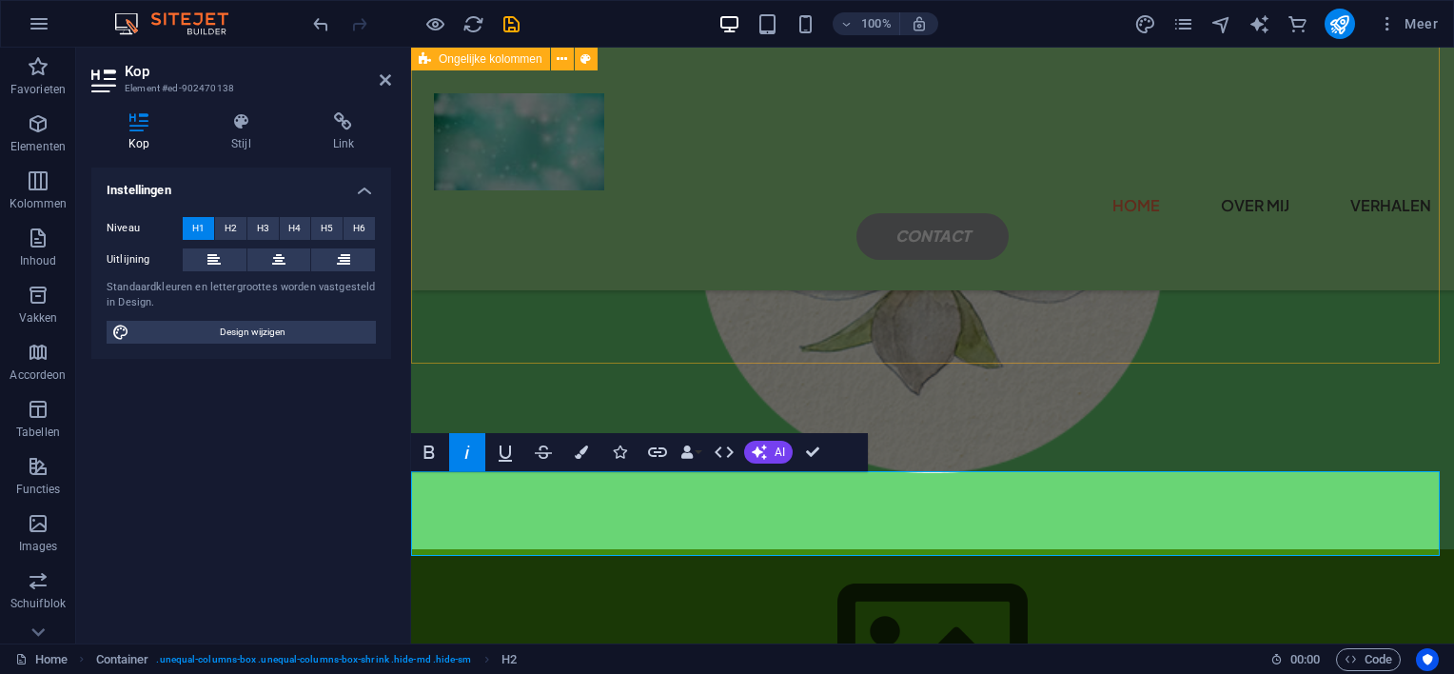
click at [826, 309] on div "Lorem ipsum dolor sit amet consectetur. Bibendum adipiscing morbi orci nibh ege…" at bounding box center [932, 73] width 1043 height 951
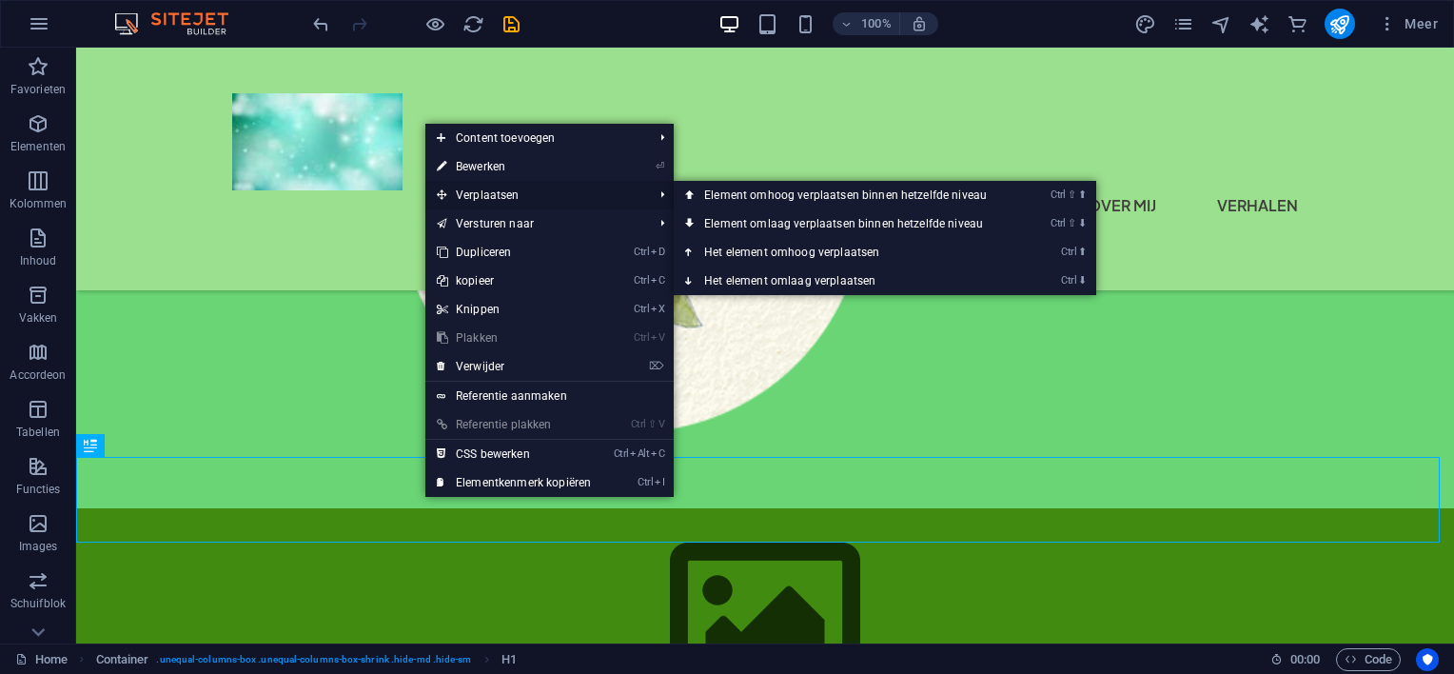
click at [474, 190] on span "Verplaatsen" at bounding box center [535, 195] width 220 height 29
click at [726, 190] on link "Ctrl ⇧ ⬆ Element omhoog verplaatsen binnen hetzelfde niveau" at bounding box center [849, 195] width 351 height 29
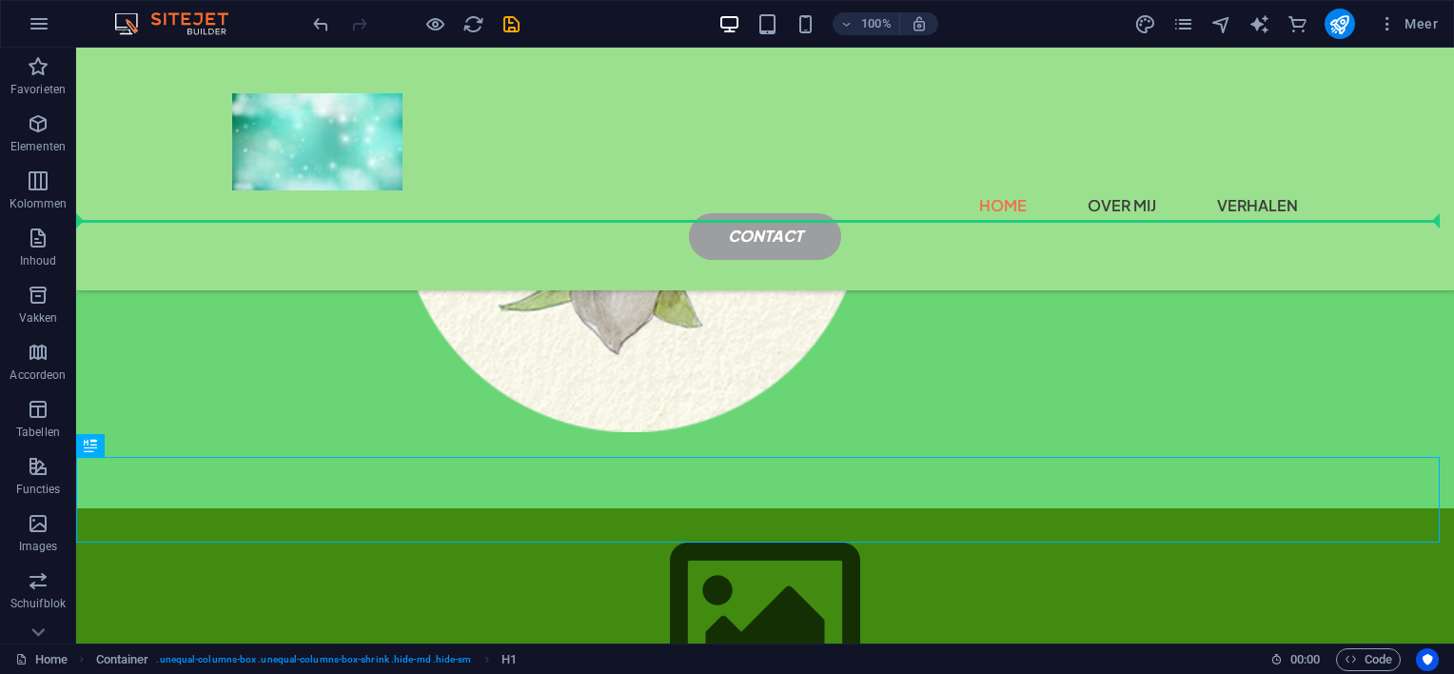
drag, startPoint x: 718, startPoint y: 504, endPoint x: 639, endPoint y: 189, distance: 323.9
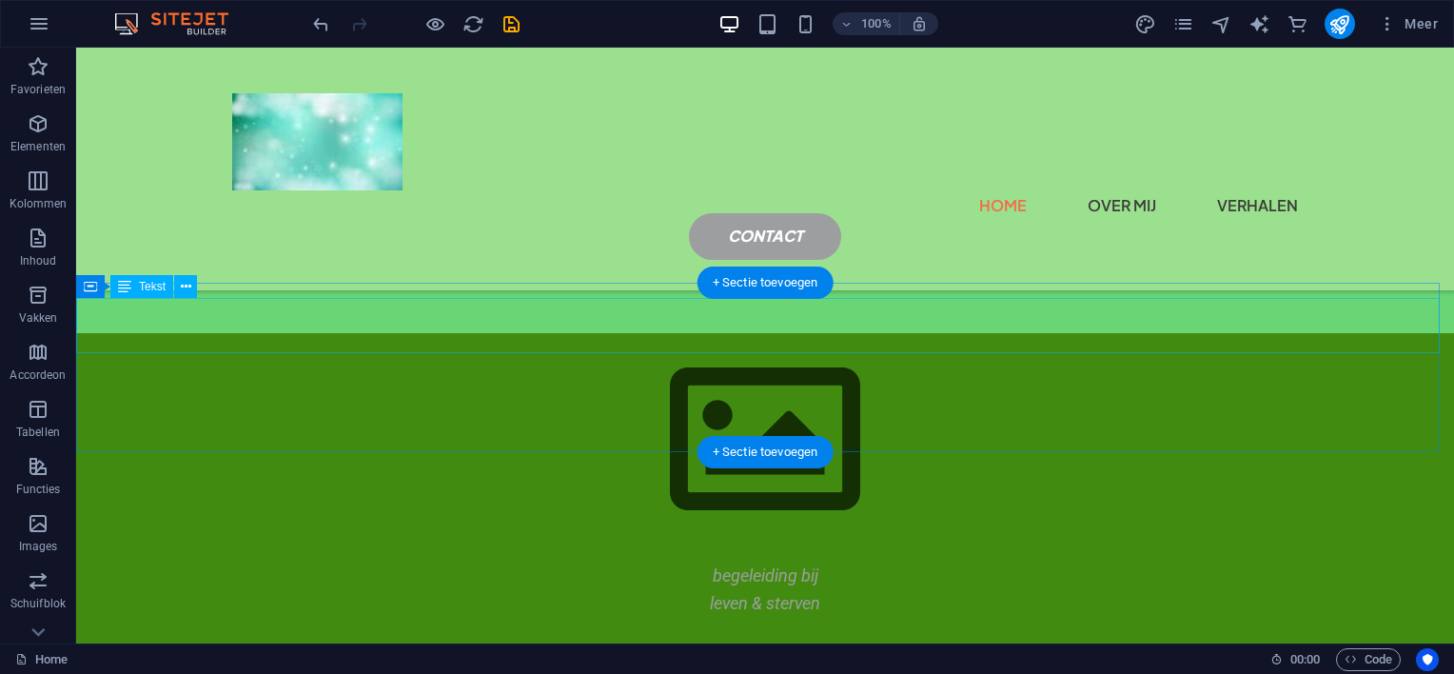
scroll to position [653, 0]
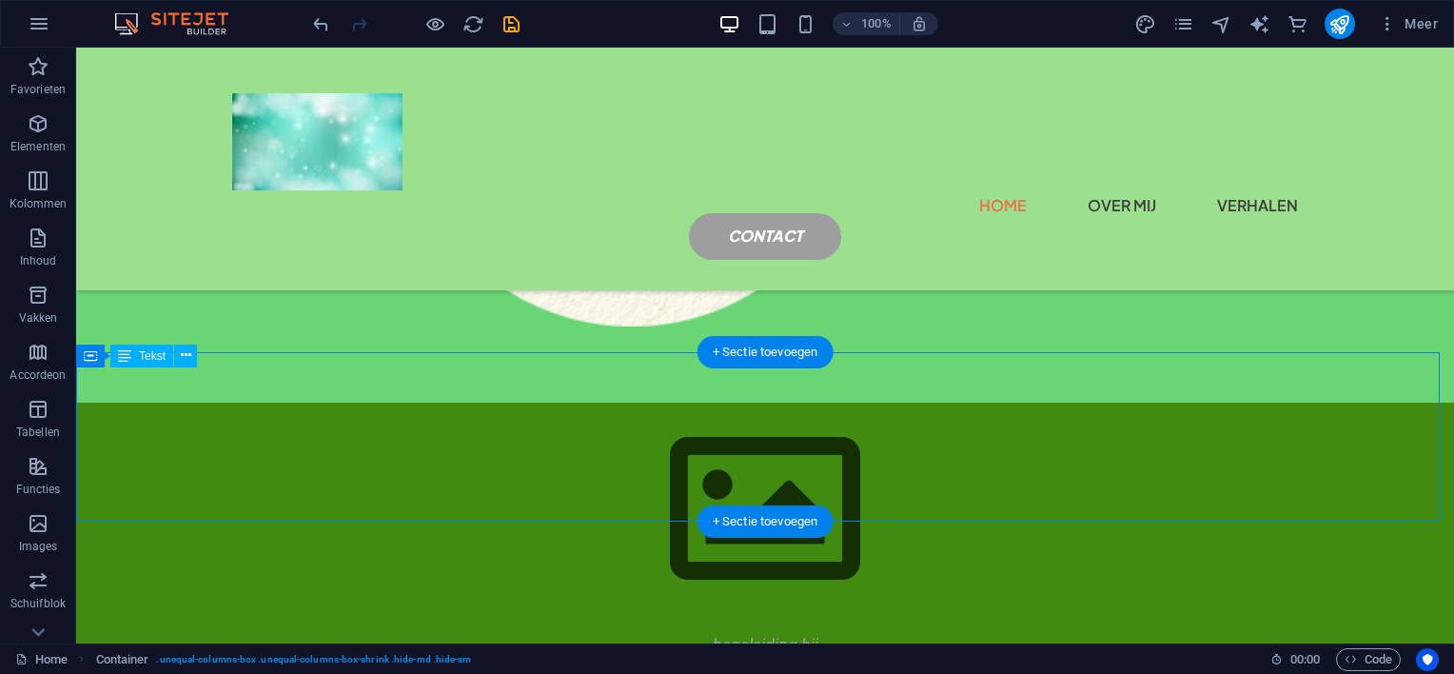
drag, startPoint x: 742, startPoint y: 386, endPoint x: 720, endPoint y: 392, distance: 22.6
click at [720, 632] on div "begeleiding bij leven & sterven" at bounding box center [765, 659] width 1378 height 55
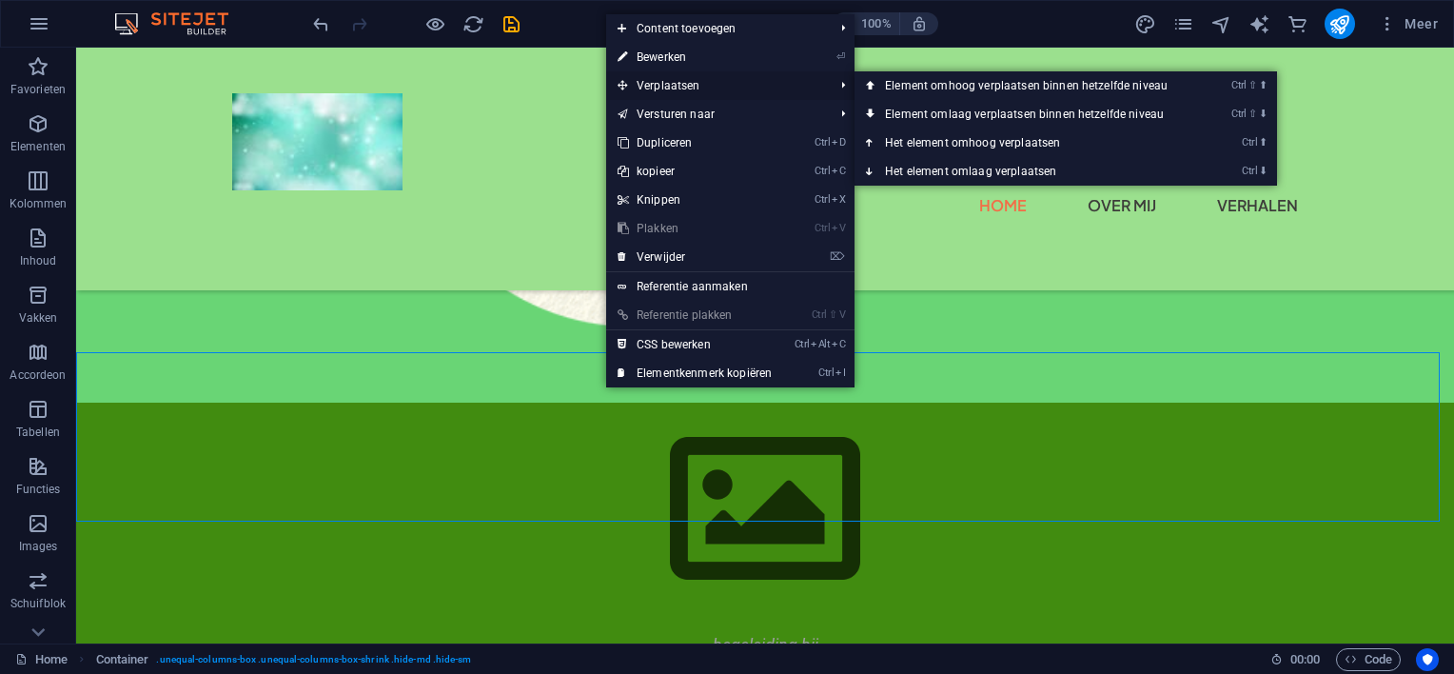
click at [647, 87] on span "Verplaatsen" at bounding box center [716, 85] width 220 height 29
click at [903, 78] on link "Ctrl ⇧ ⬆ Element omhoog verplaatsen binnen hetzelfde niveau" at bounding box center [1030, 85] width 351 height 29
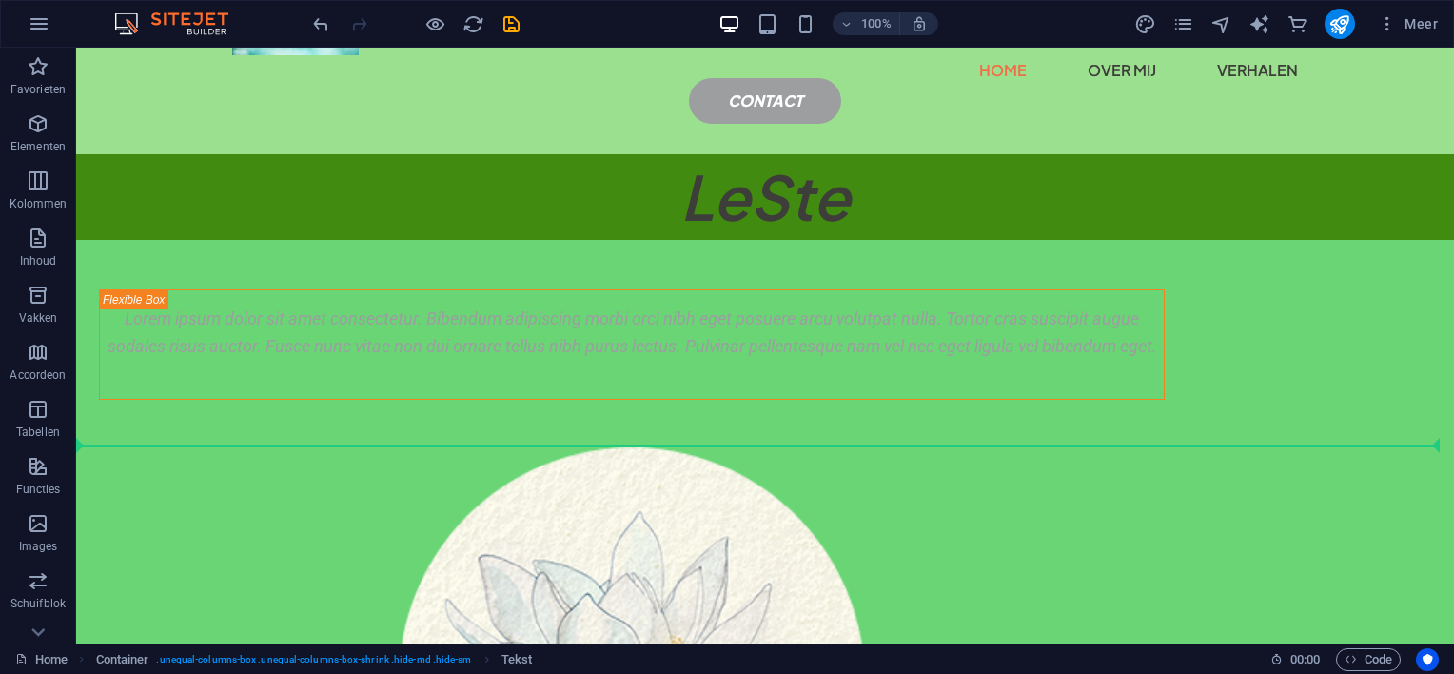
scroll to position [0, 0]
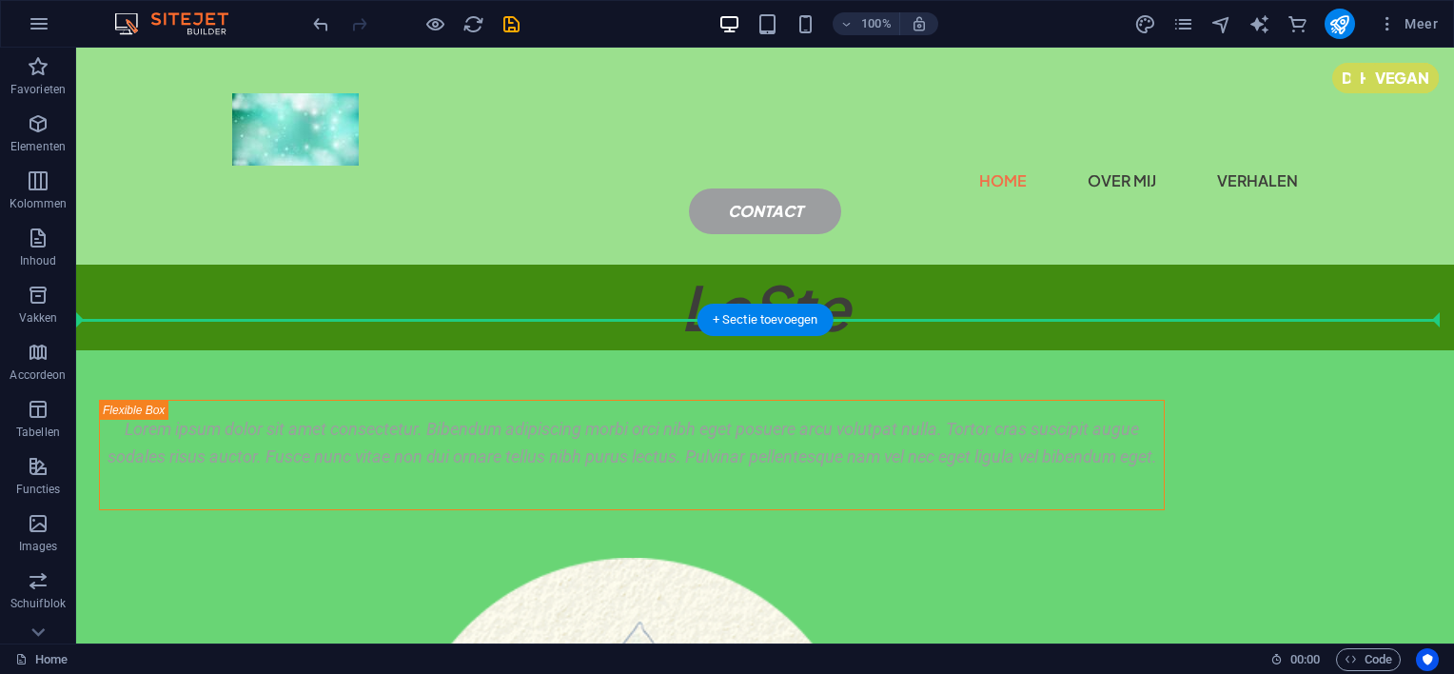
drag, startPoint x: 589, startPoint y: 293, endPoint x: 723, endPoint y: 328, distance: 138.8
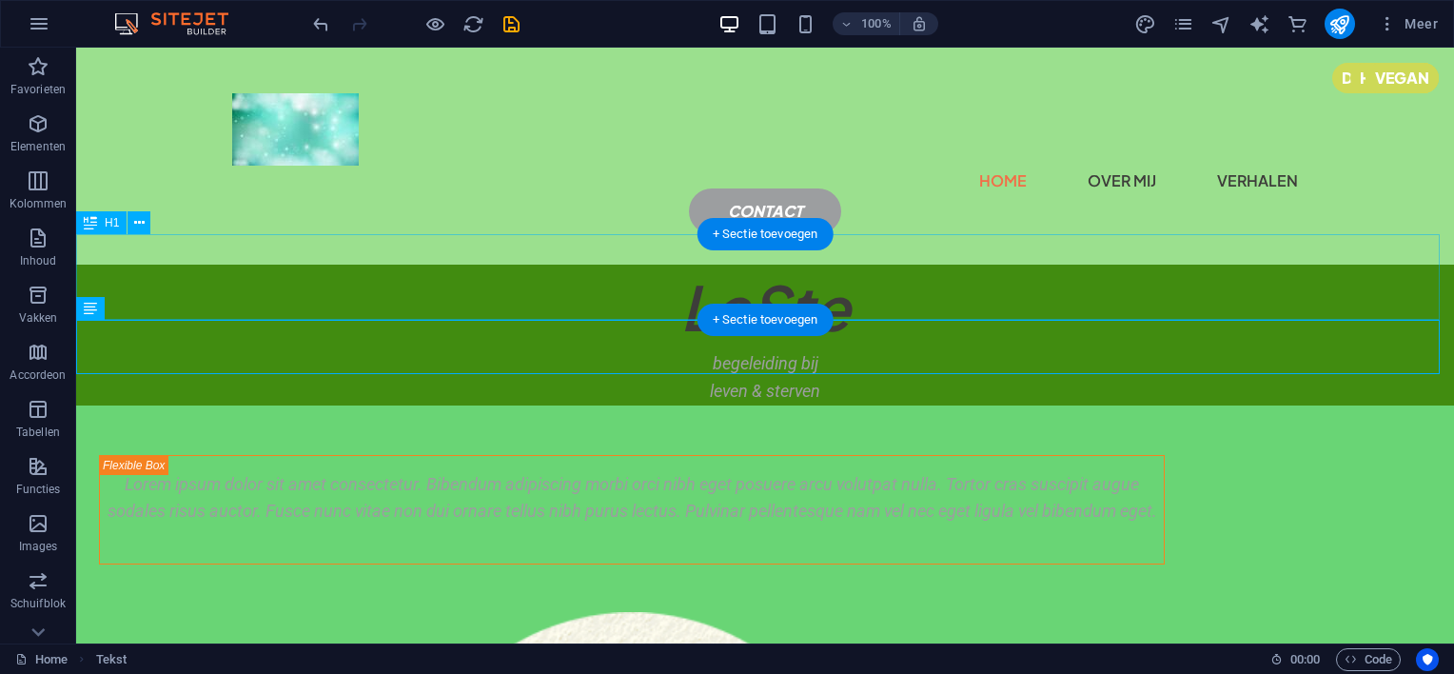
click at [202, 277] on div "LeSte" at bounding box center [765, 308] width 1378 height 86
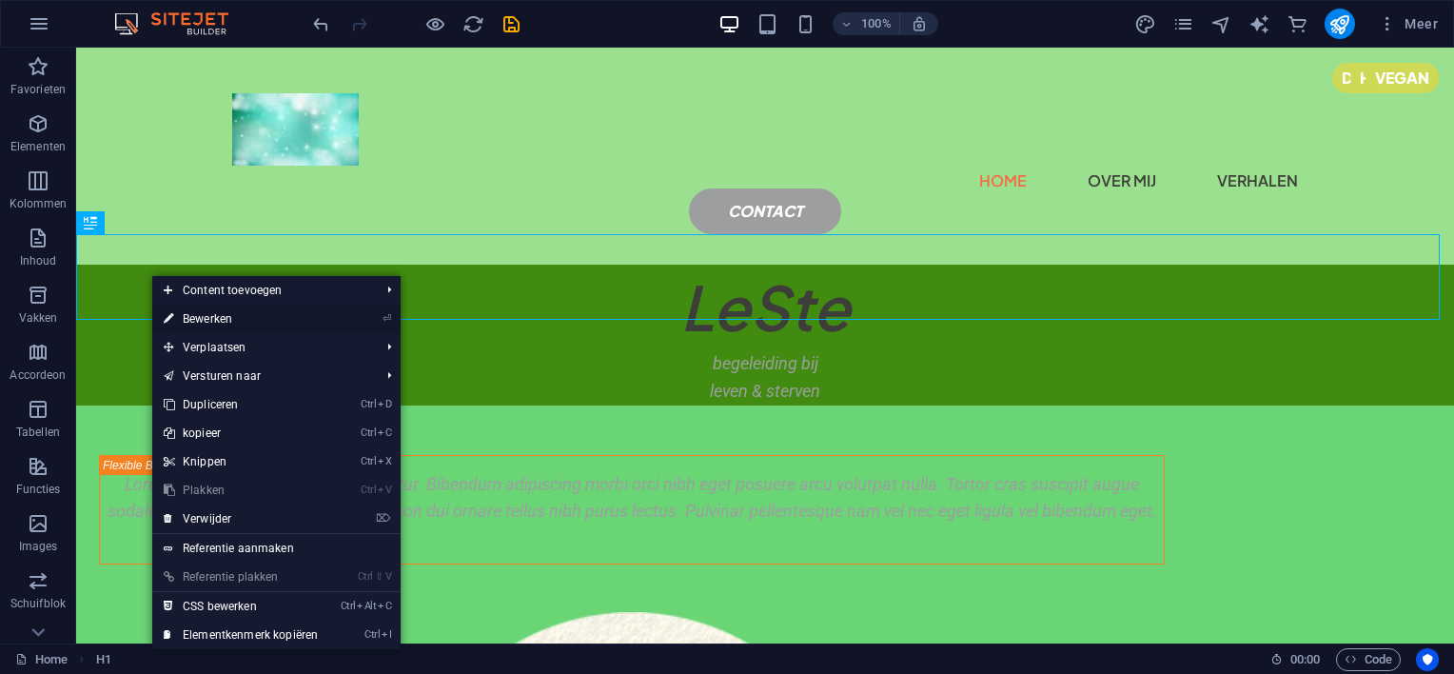
click at [188, 313] on link "⏎ Bewerken" at bounding box center [240, 319] width 177 height 29
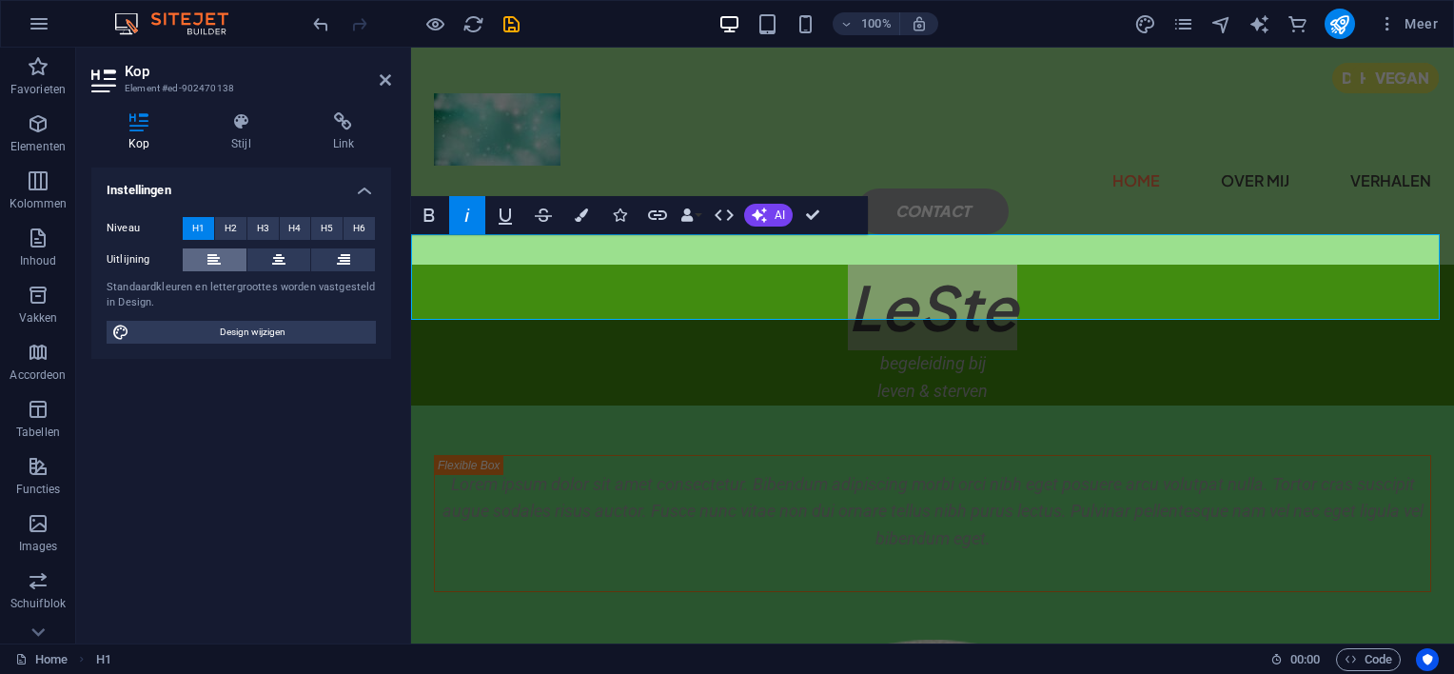
click at [206, 253] on button at bounding box center [215, 259] width 64 height 23
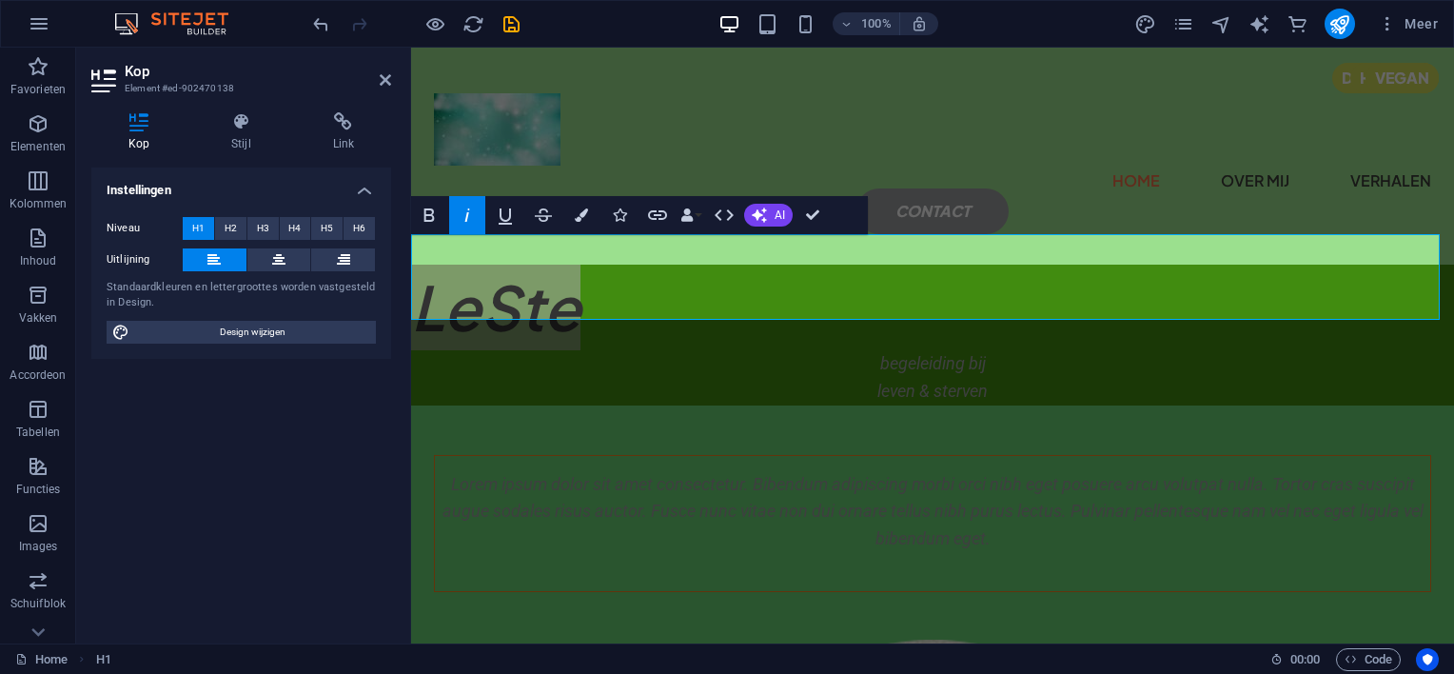
scroll to position [95, 0]
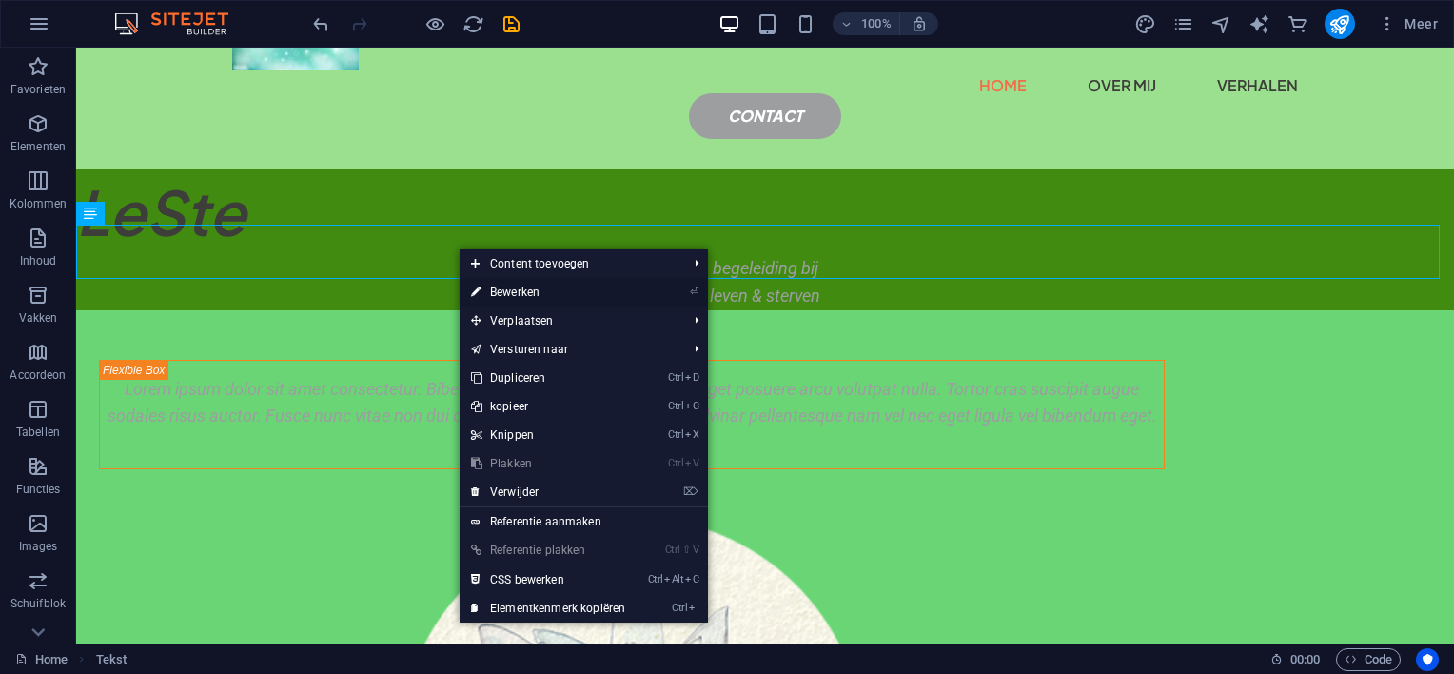
click at [506, 293] on link "⏎ Bewerken" at bounding box center [548, 292] width 177 height 29
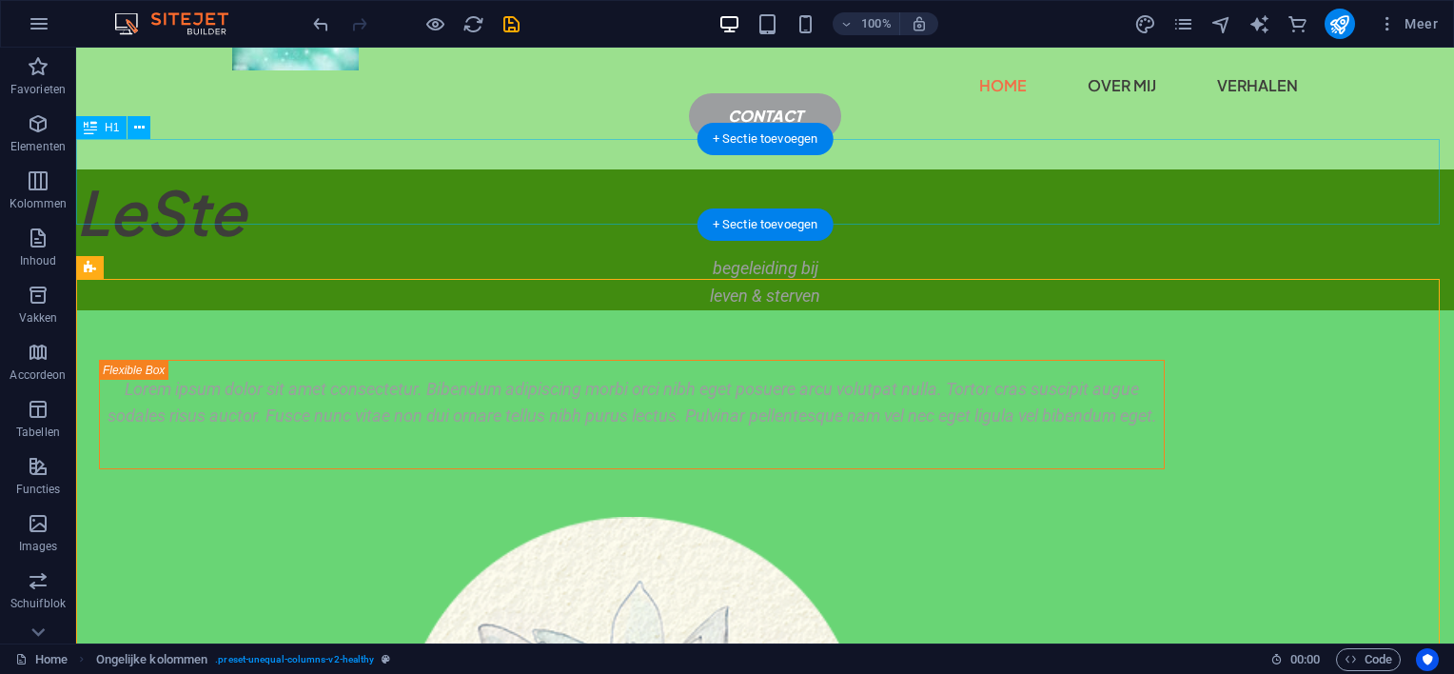
click at [491, 187] on div "LeSte" at bounding box center [765, 212] width 1378 height 86
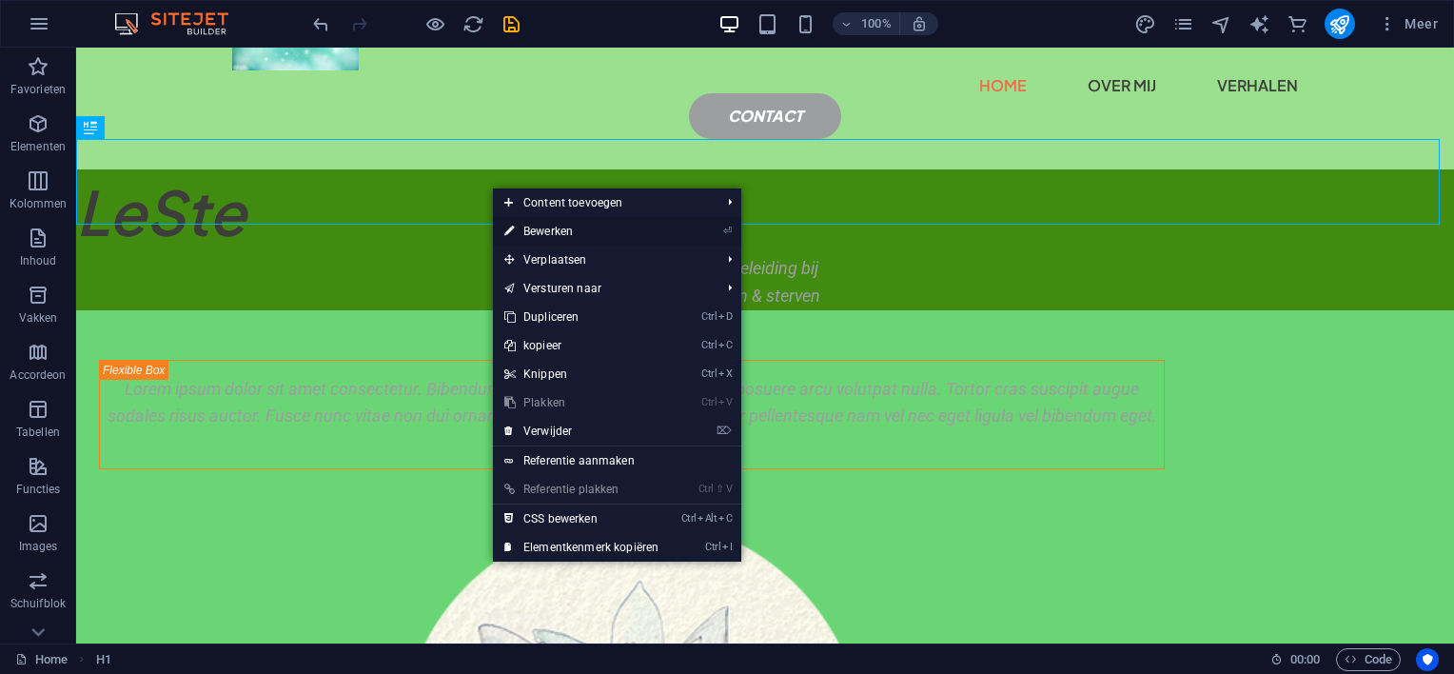
click at [550, 231] on link "⏎ Bewerken" at bounding box center [581, 231] width 177 height 29
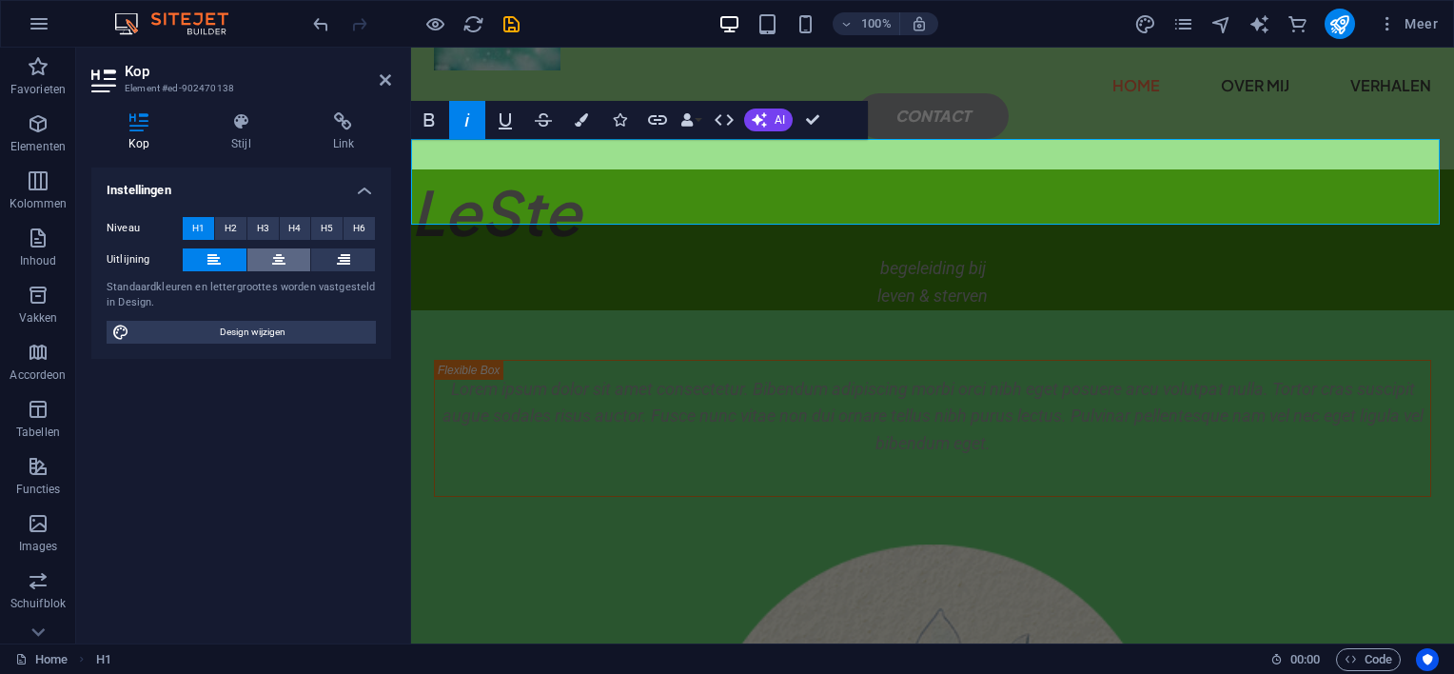
click at [268, 255] on button at bounding box center [279, 259] width 64 height 23
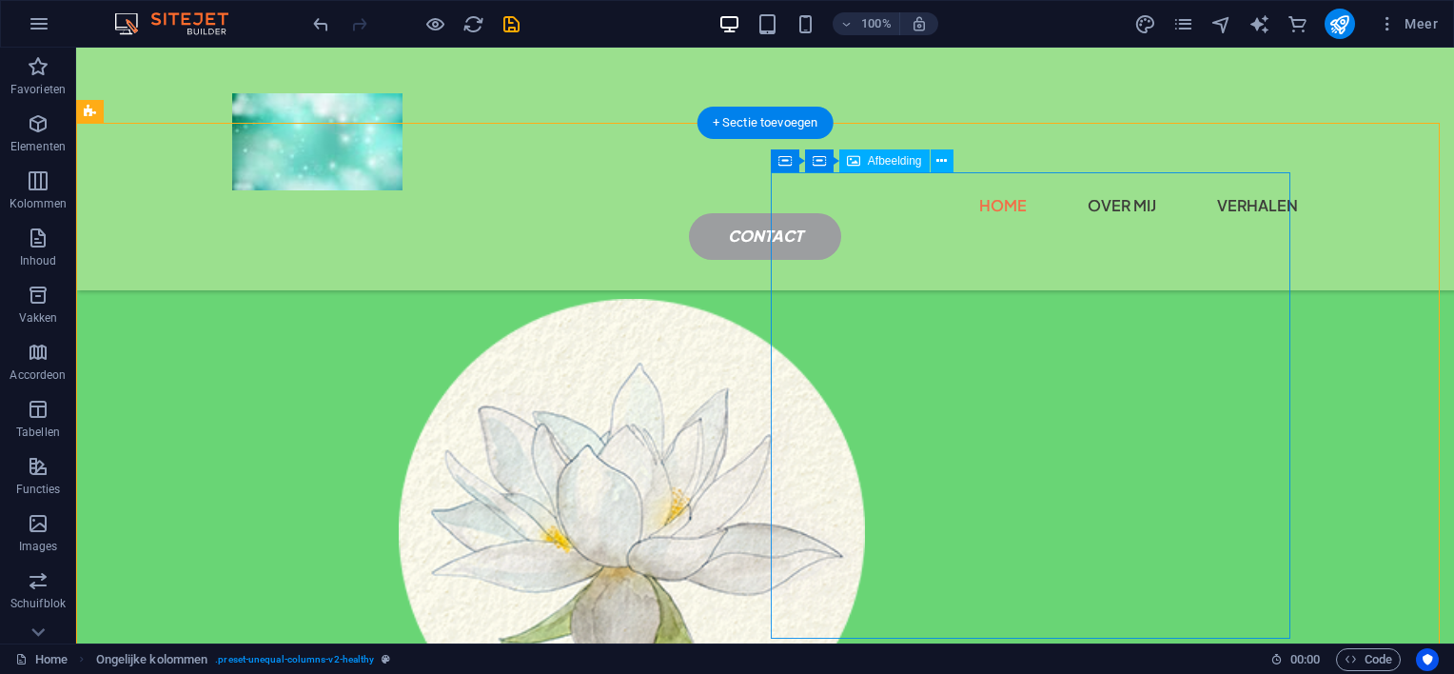
scroll to position [272, 0]
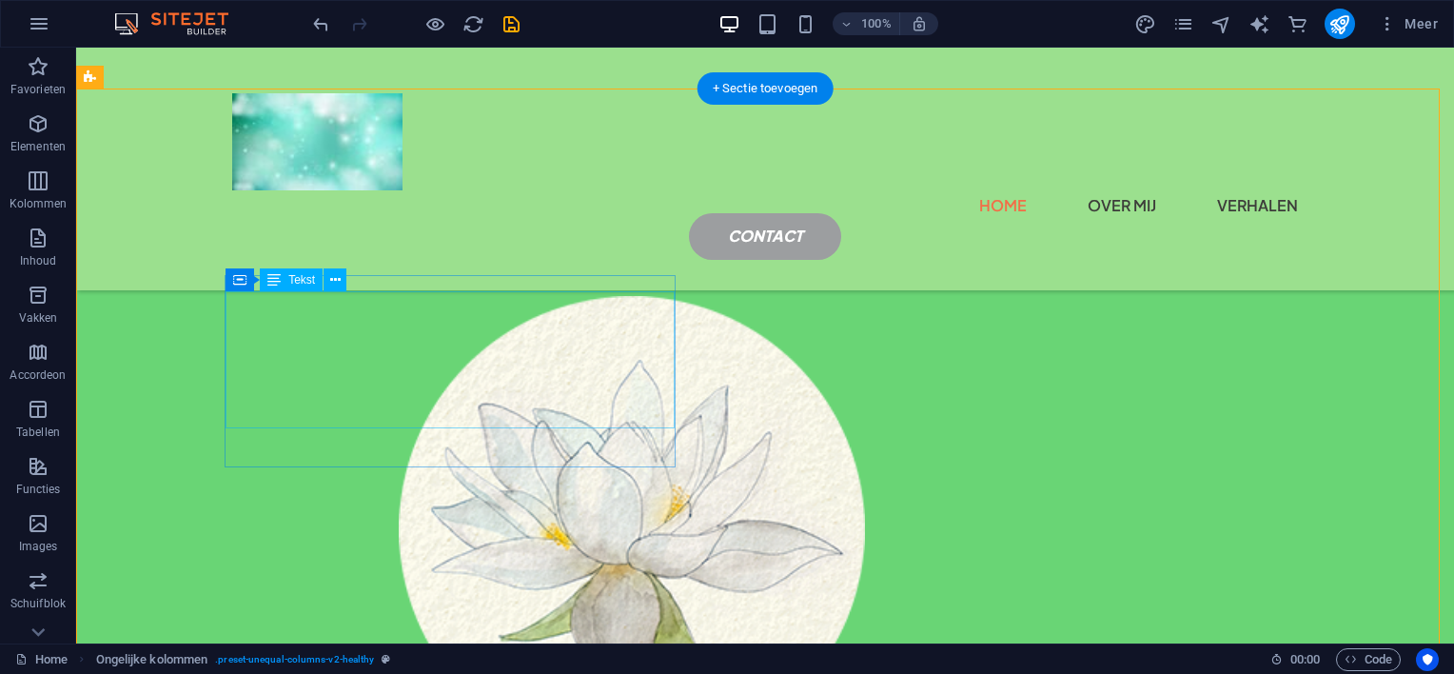
click at [644, 209] on div "Lorem ipsum dolor sit amet consectetur. Bibendum adipiscing morbi orci nibh ege…" at bounding box center [632, 181] width 1064 height 55
click at [663, 209] on div "Lorem ipsum dolor sit amet consectetur. Bibendum adipiscing morbi orci nibh ege…" at bounding box center [632, 181] width 1064 height 55
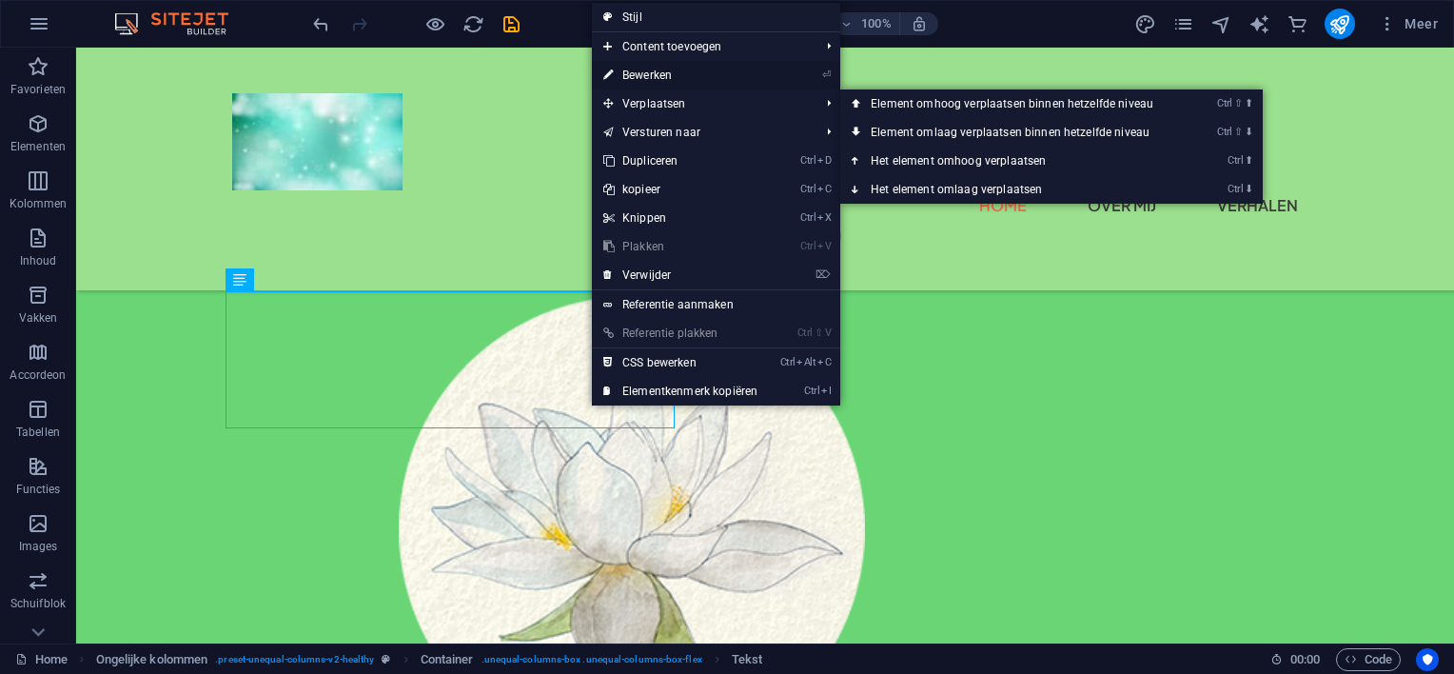
click at [663, 76] on link "⏎ Bewerken" at bounding box center [680, 75] width 177 height 29
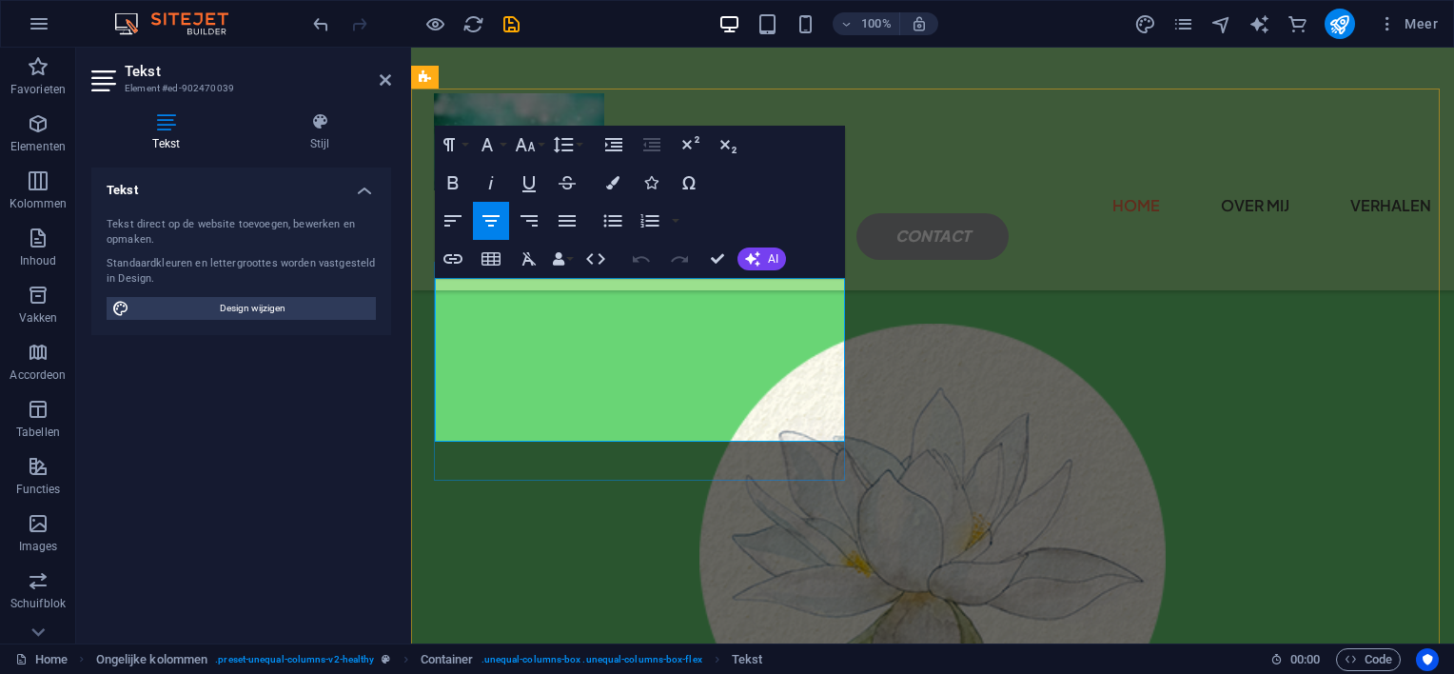
click at [721, 236] on p "Lorem ipsum dolor sit amet consectetur. Bibendum adipiscing morbi orci nibh ege…" at bounding box center [933, 195] width 996 height 82
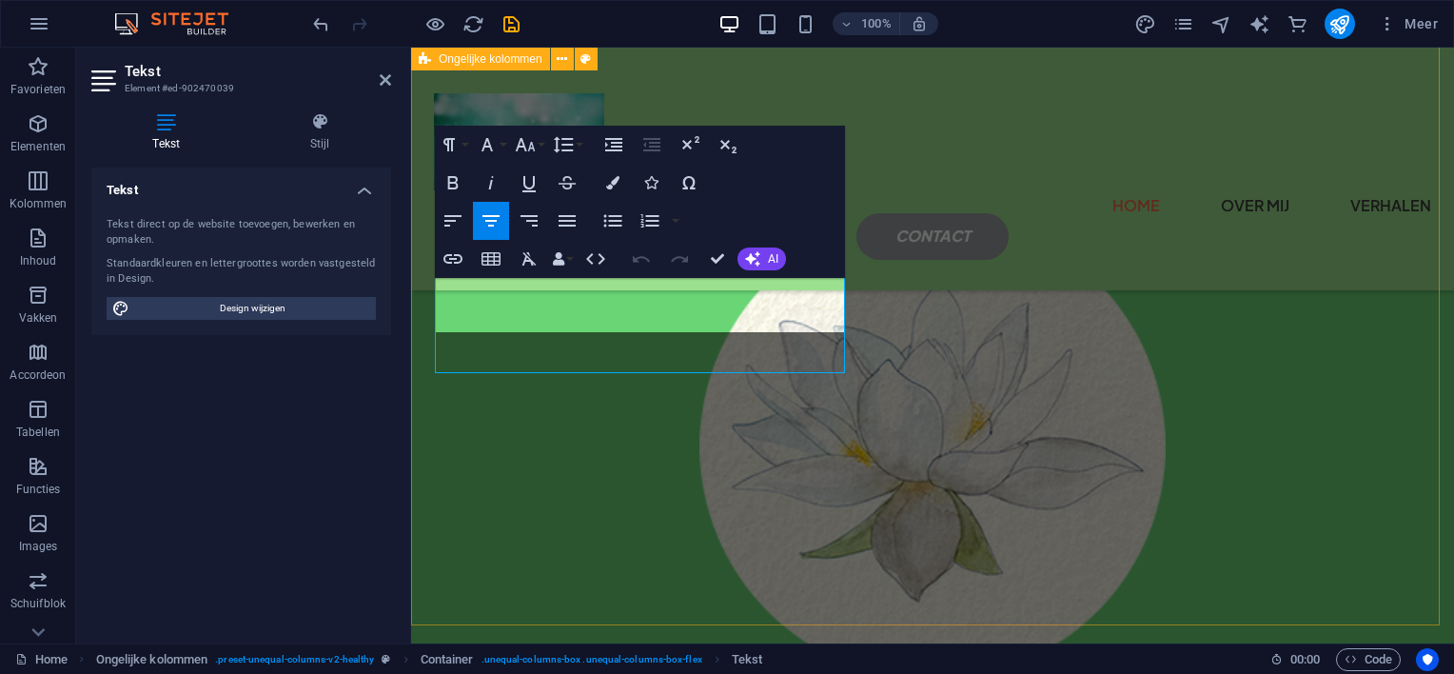
scroll to position [341, 0]
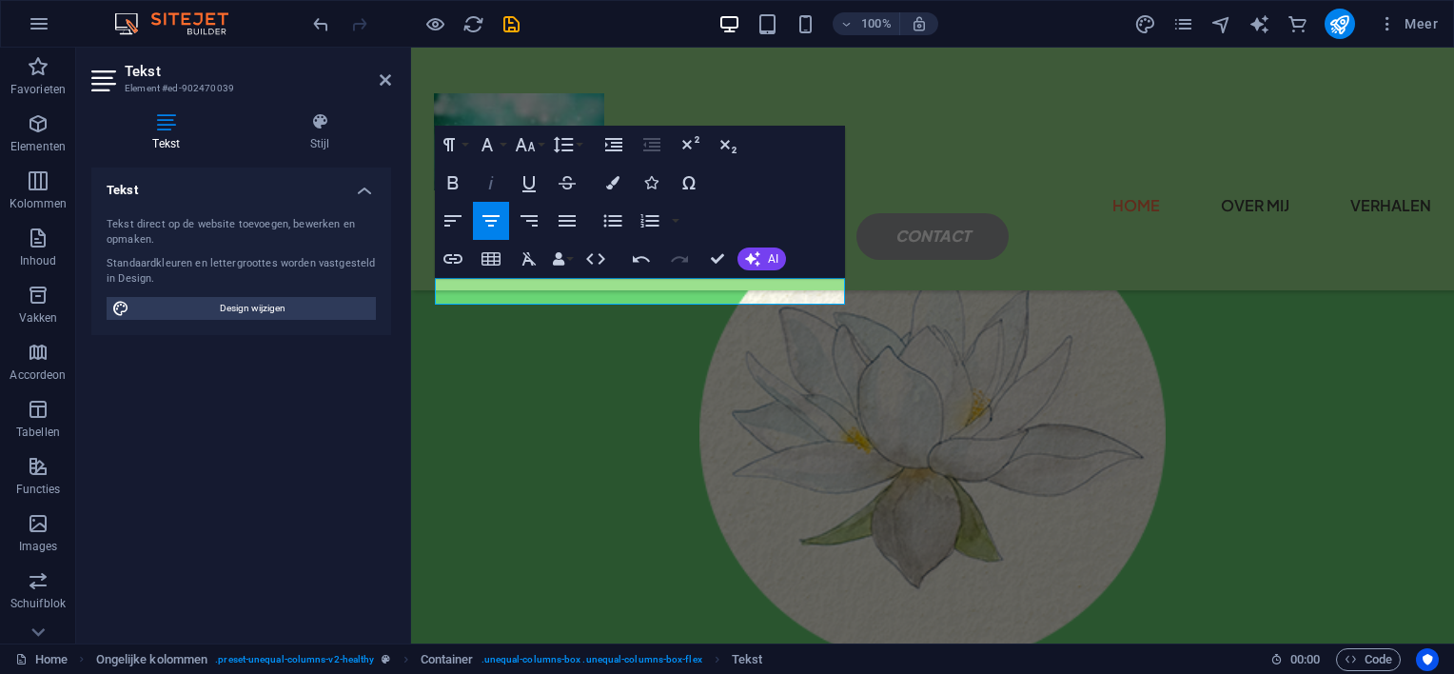
click at [489, 175] on icon "button" at bounding box center [491, 182] width 23 height 23
click at [495, 113] on p "​" at bounding box center [933, 100] width 996 height 28
click at [498, 113] on p "dood gaan we allemaal" at bounding box center [933, 100] width 996 height 28
click at [847, 109] on em "dood gaan we allemaal" at bounding box center [932, 99] width 171 height 20
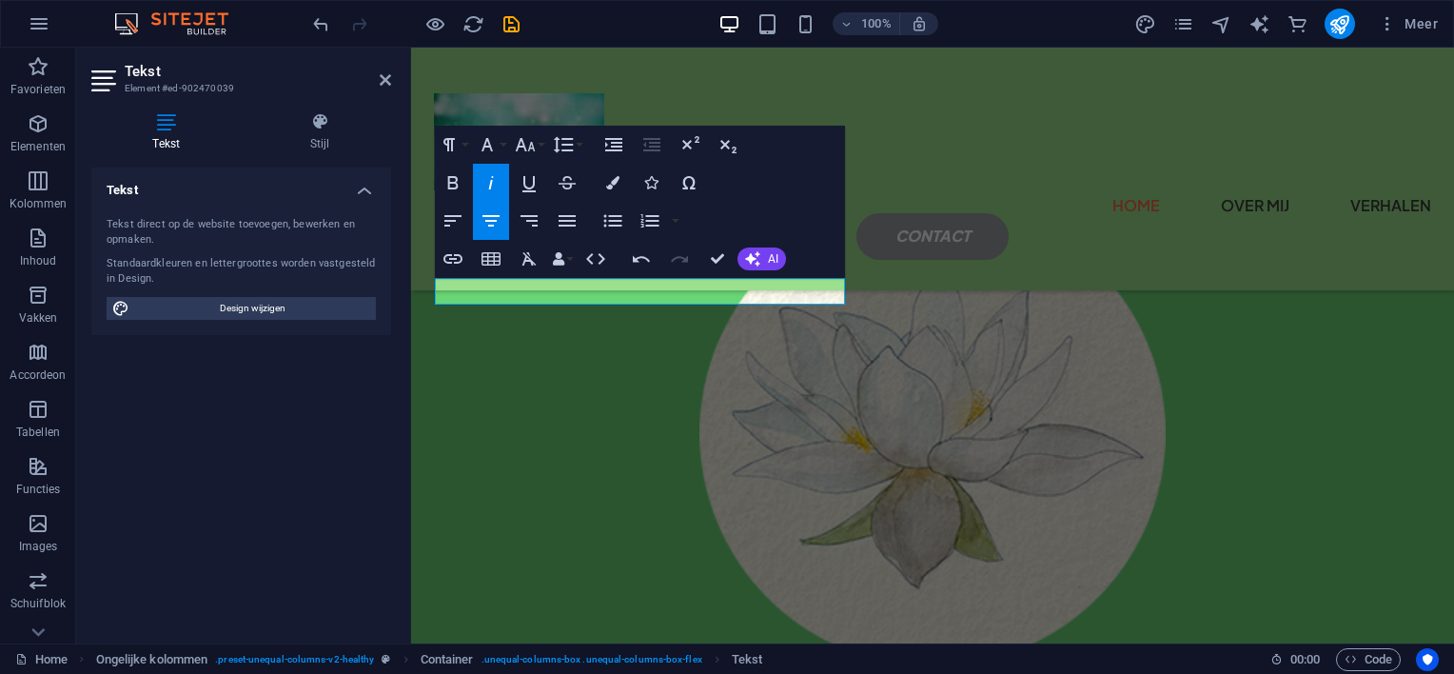
click at [491, 181] on icon "button" at bounding box center [490, 182] width 5 height 13
click at [449, 220] on icon "button" at bounding box center [453, 220] width 17 height 11
click at [638, 113] on p "do ​ od gaan we allemaal" at bounding box center [933, 100] width 996 height 28
click at [611, 186] on icon "button" at bounding box center [612, 182] width 13 height 13
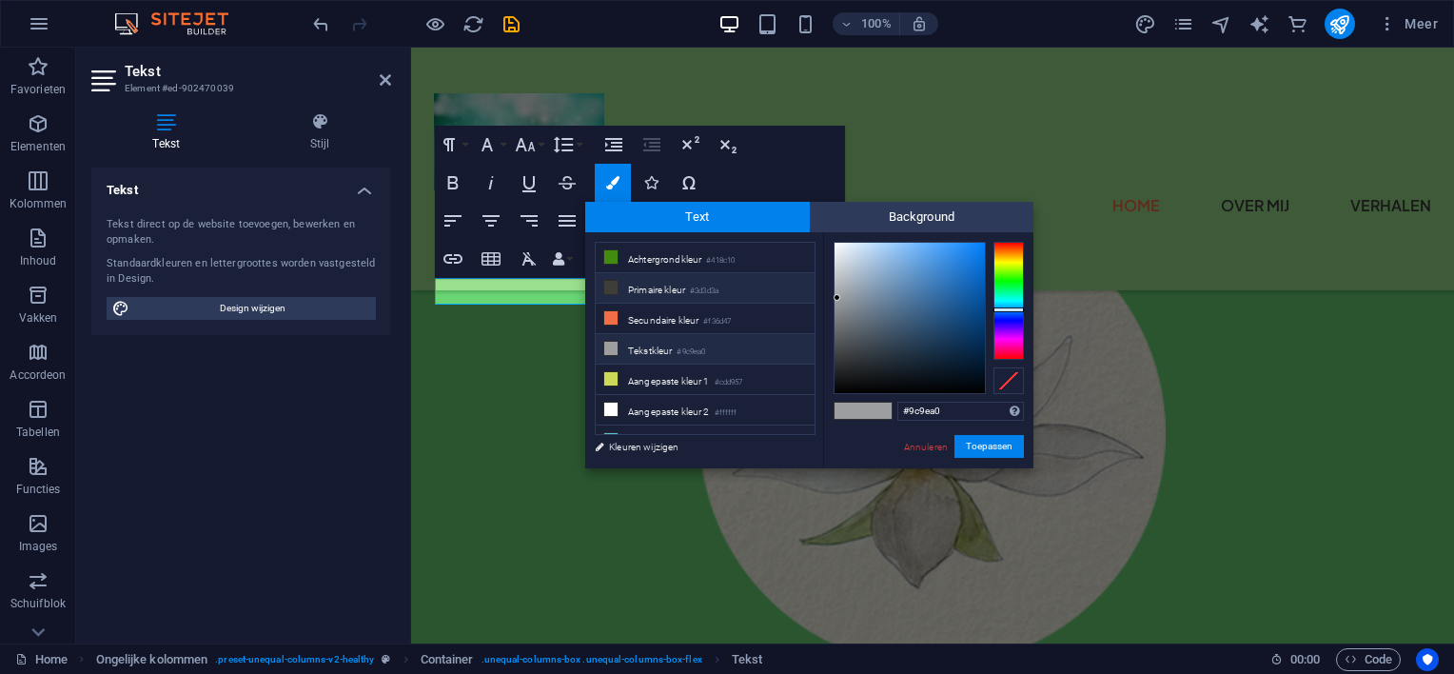
click at [605, 288] on icon at bounding box center [610, 287] width 13 height 13
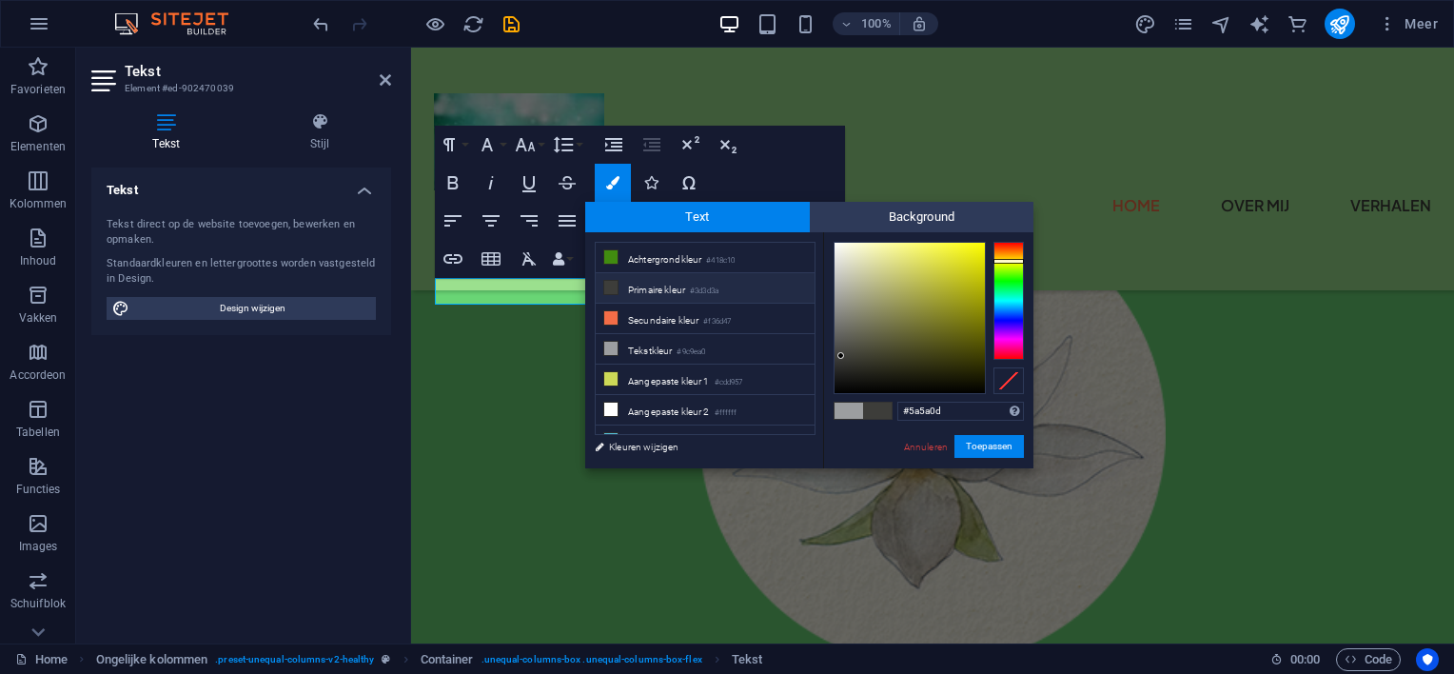
click at [963, 339] on div at bounding box center [910, 318] width 150 height 150
click at [976, 446] on button "Toepassen" at bounding box center [989, 446] width 69 height 23
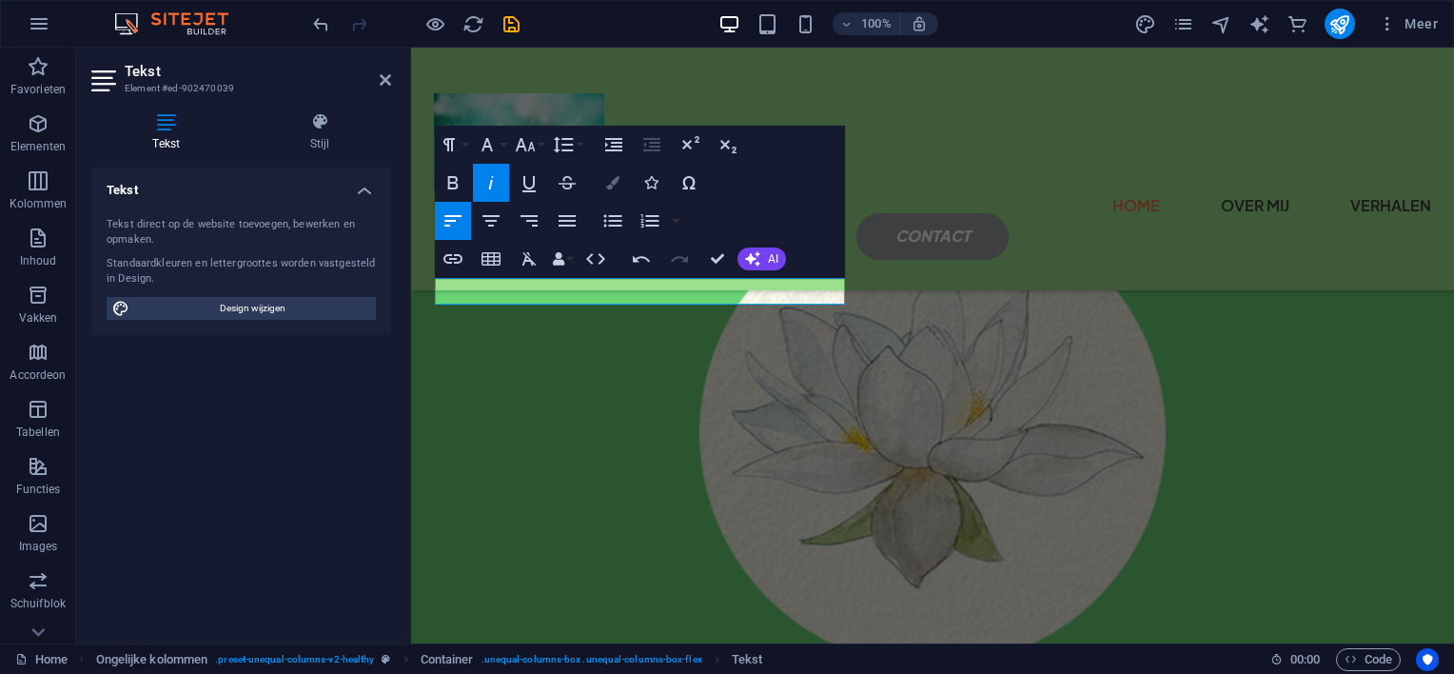
click at [608, 186] on icon "button" at bounding box center [612, 182] width 13 height 13
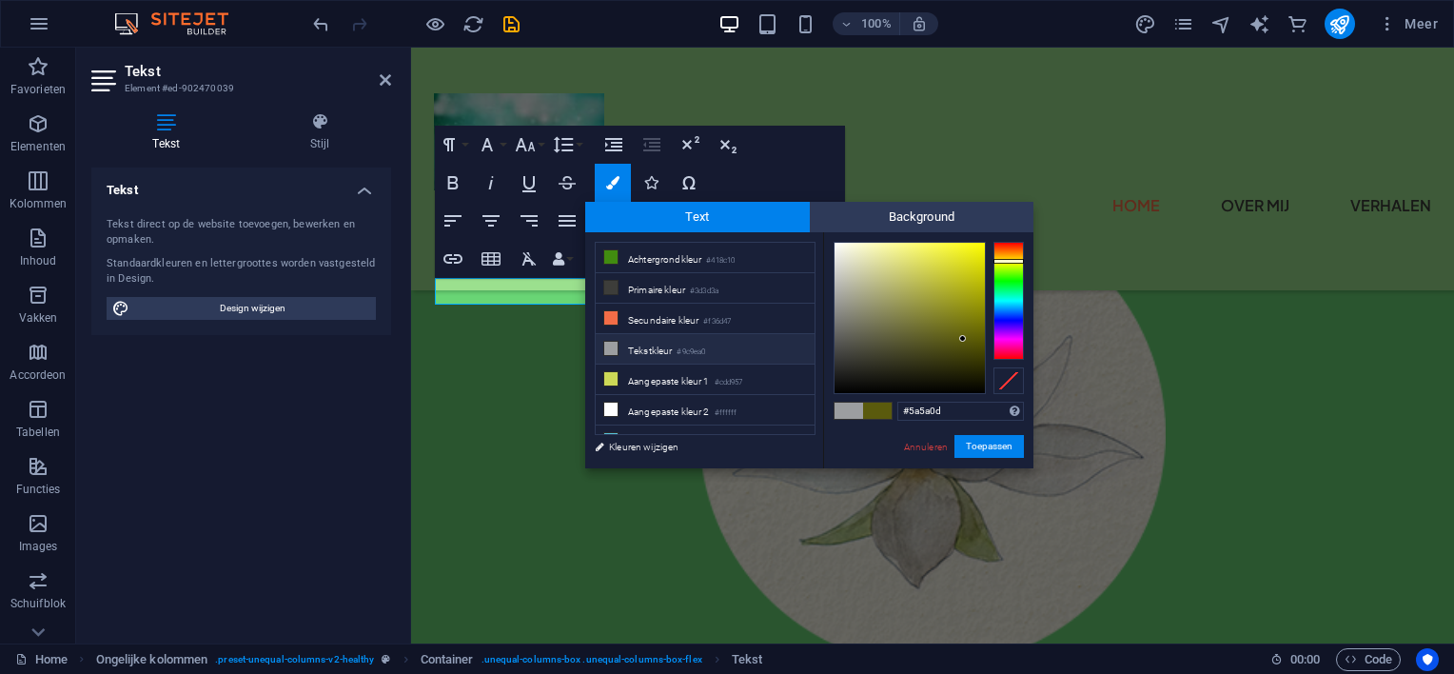
click at [605, 342] on icon at bounding box center [610, 348] width 13 height 13
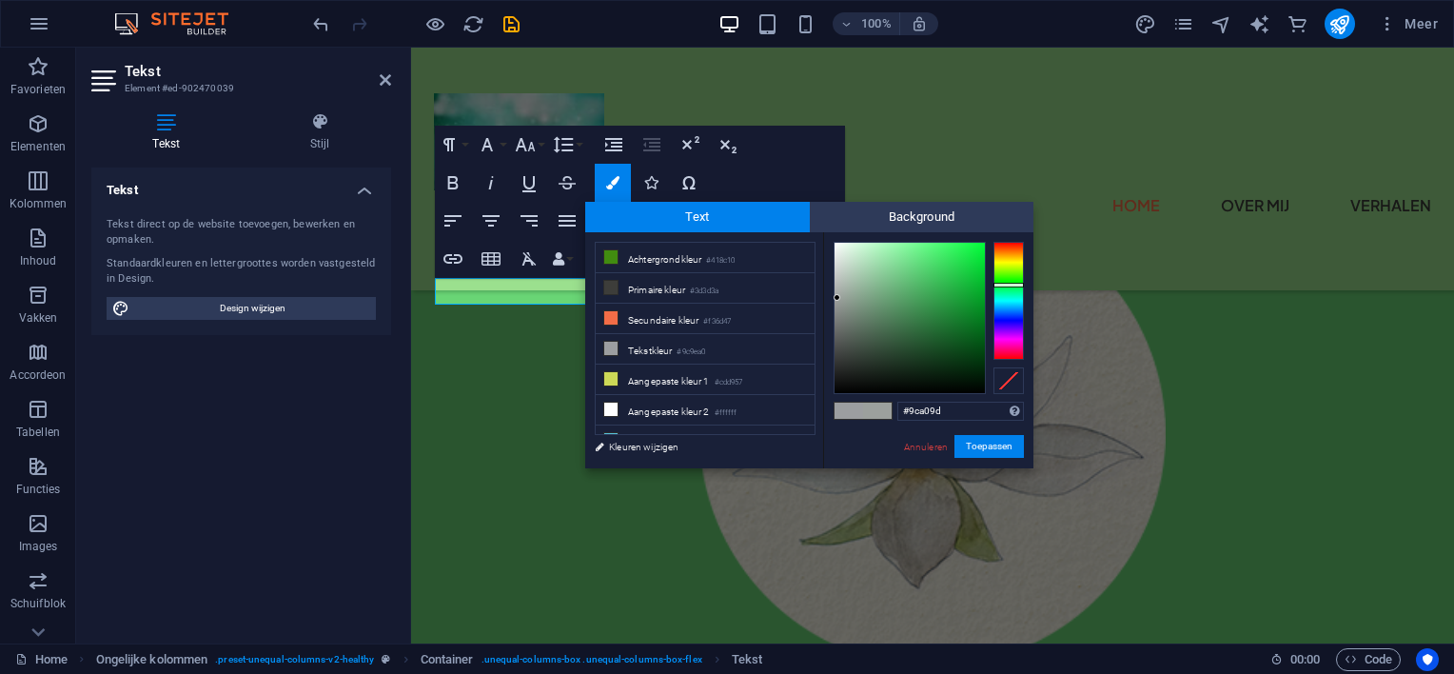
click at [1017, 285] on div at bounding box center [1009, 301] width 30 height 118
click at [973, 327] on div at bounding box center [910, 318] width 150 height 150
click at [942, 331] on div at bounding box center [910, 318] width 150 height 150
click at [939, 351] on div at bounding box center [910, 318] width 150 height 150
click at [981, 344] on div at bounding box center [910, 318] width 150 height 150
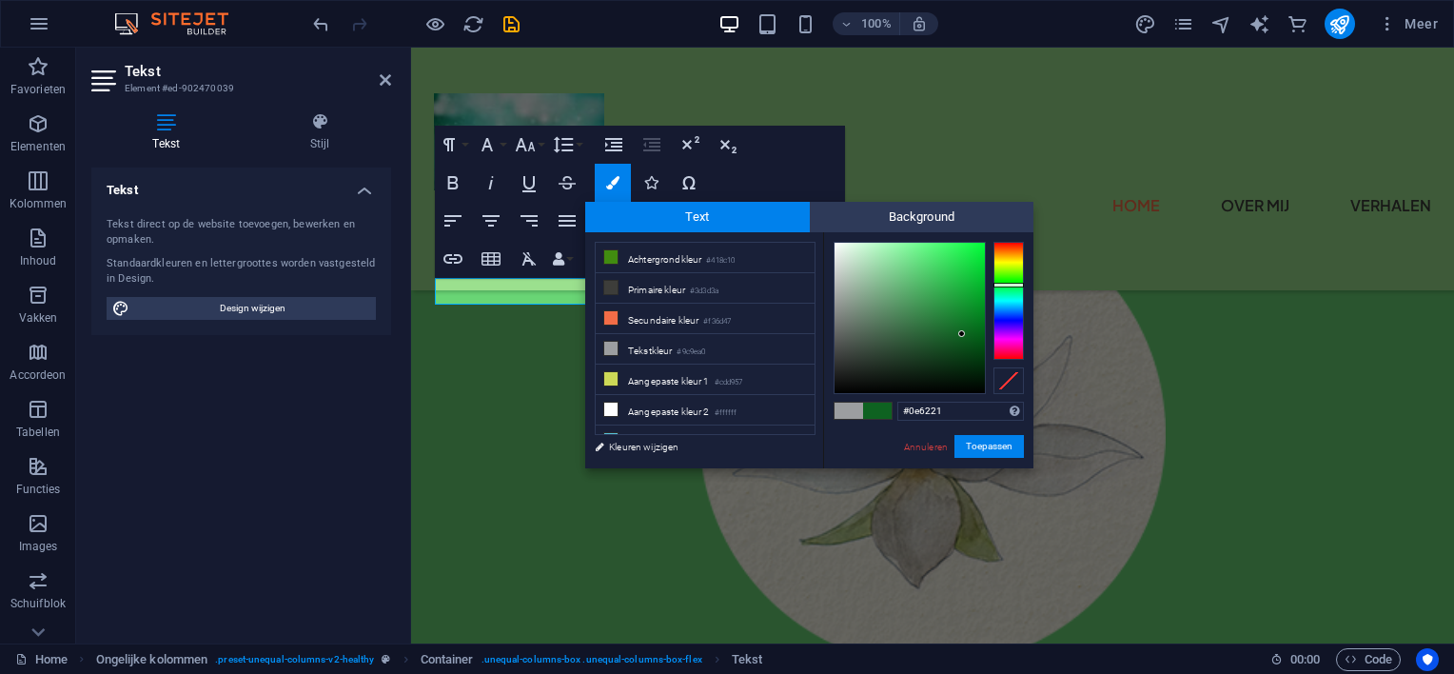
click at [962, 334] on div at bounding box center [910, 318] width 150 height 150
click at [982, 441] on button "Toepassen" at bounding box center [989, 446] width 69 height 23
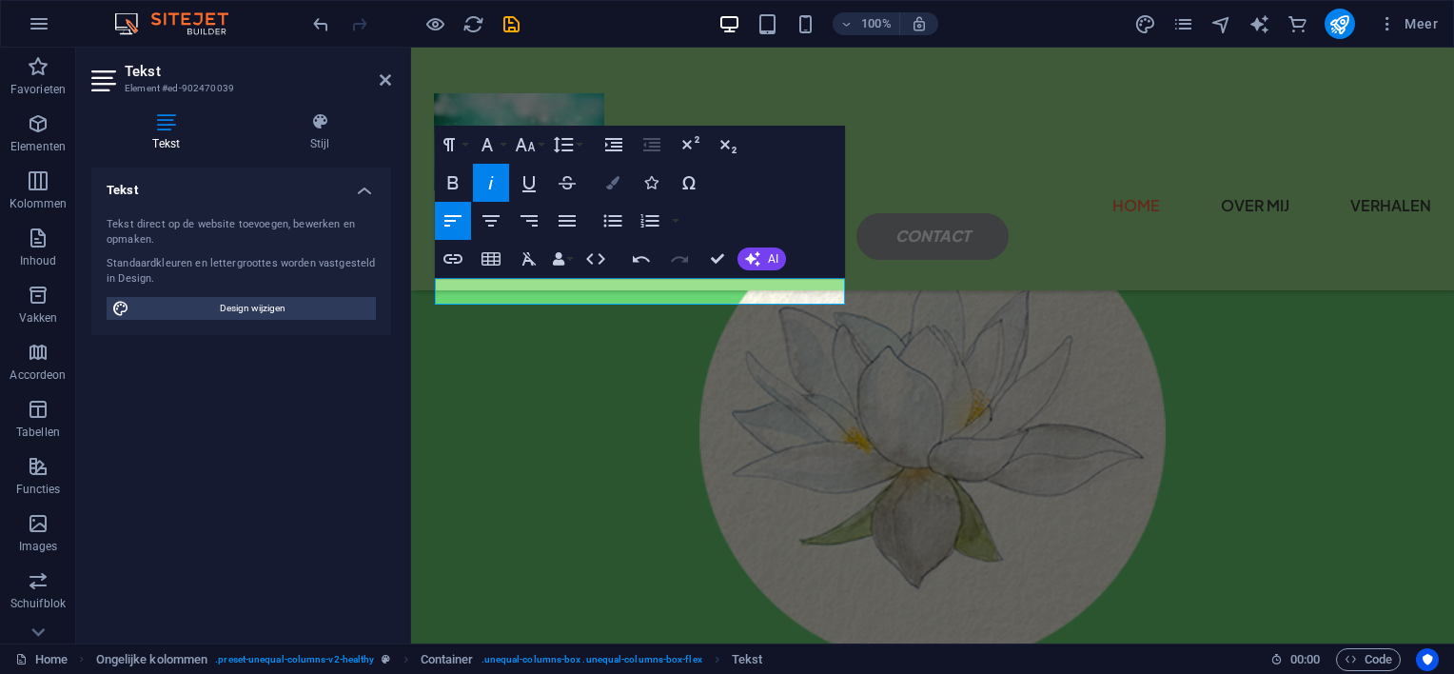
click at [613, 183] on icon "button" at bounding box center [612, 182] width 13 height 13
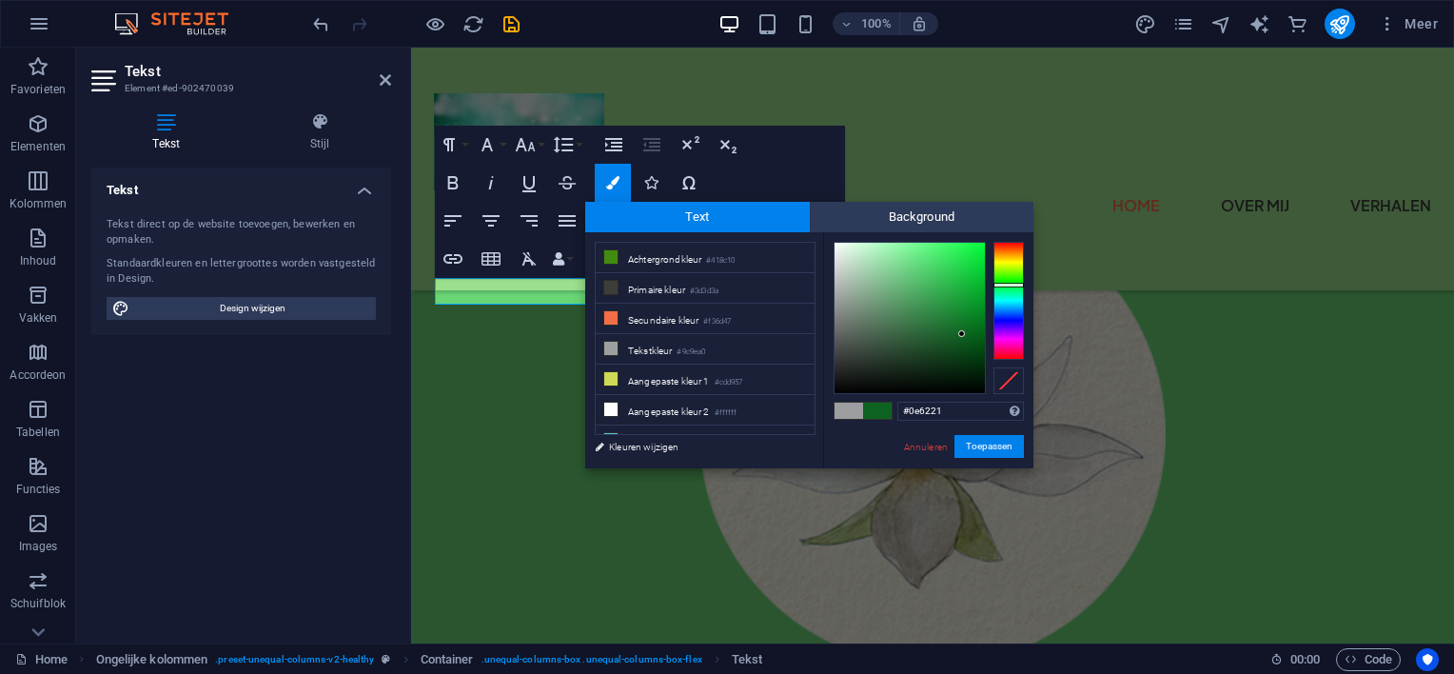
click at [840, 409] on span at bounding box center [849, 411] width 29 height 16
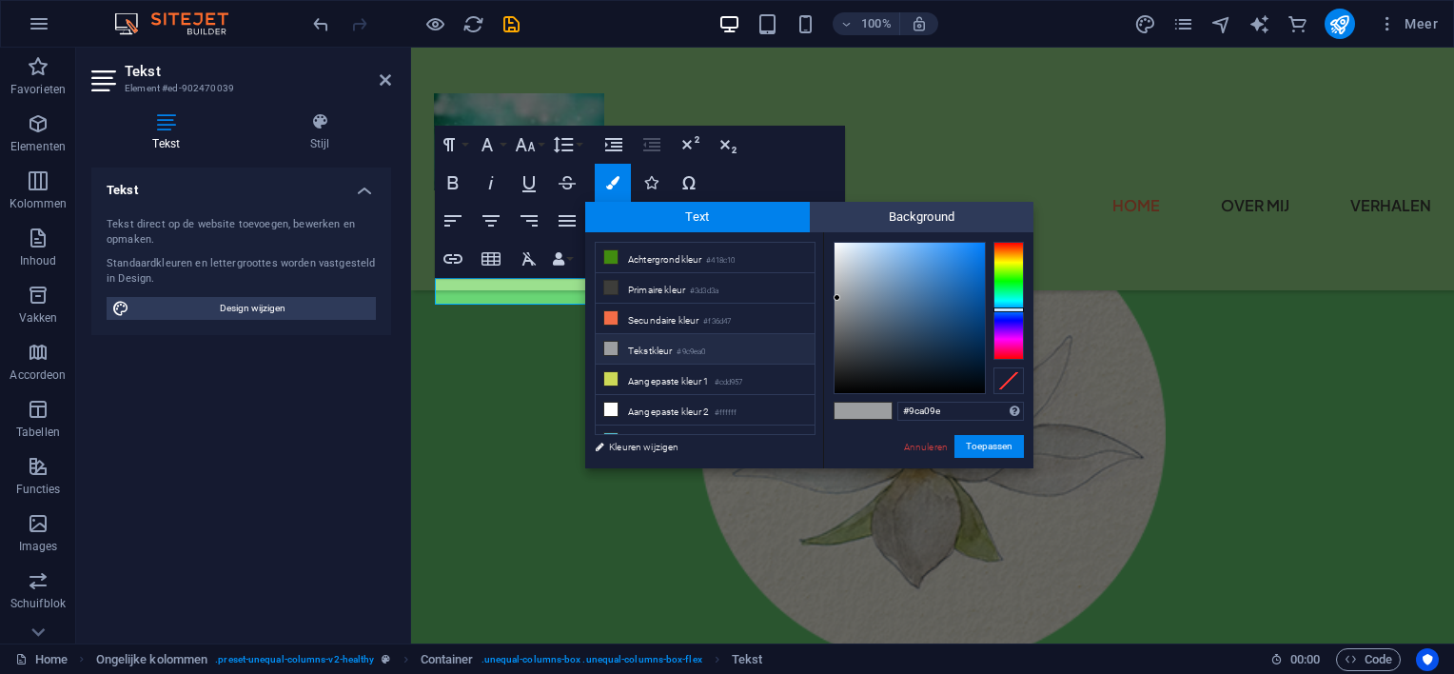
click at [1012, 288] on div at bounding box center [1009, 301] width 30 height 118
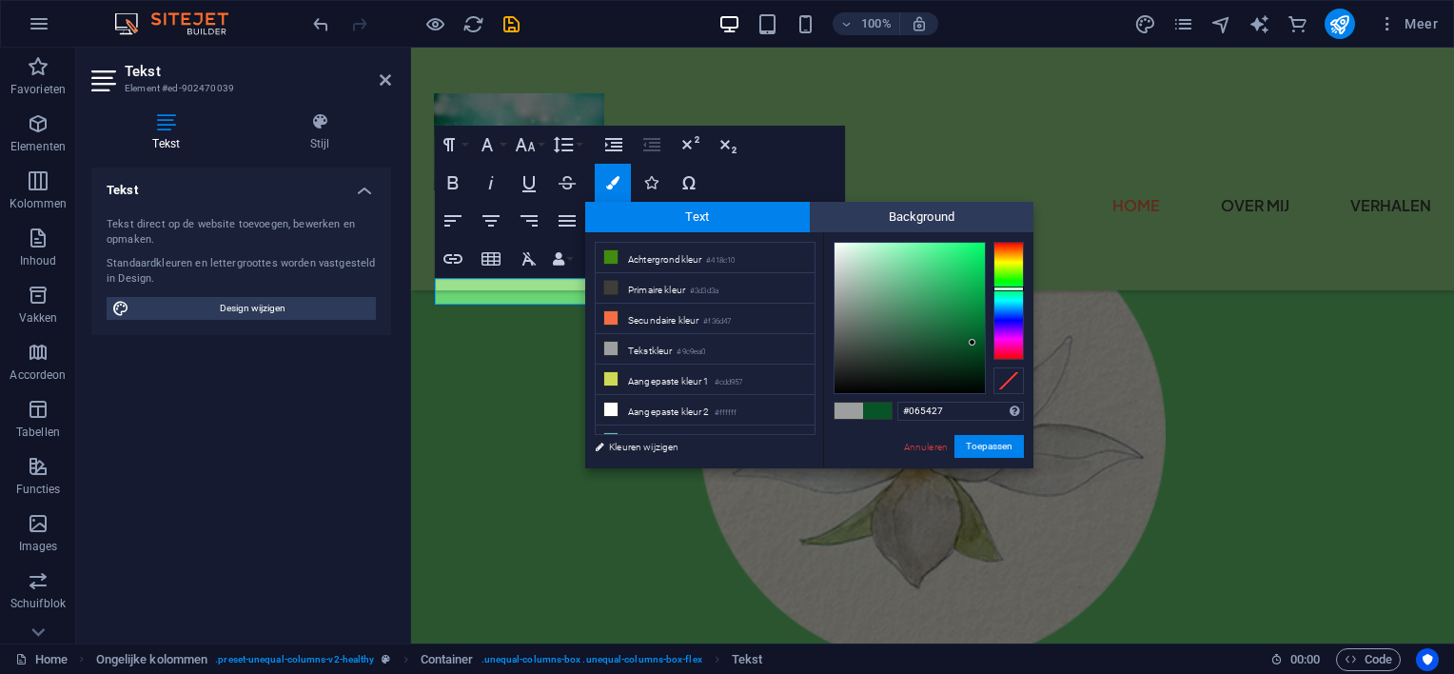
click at [973, 343] on div at bounding box center [910, 318] width 150 height 150
click at [977, 444] on button "Toepassen" at bounding box center [989, 446] width 69 height 23
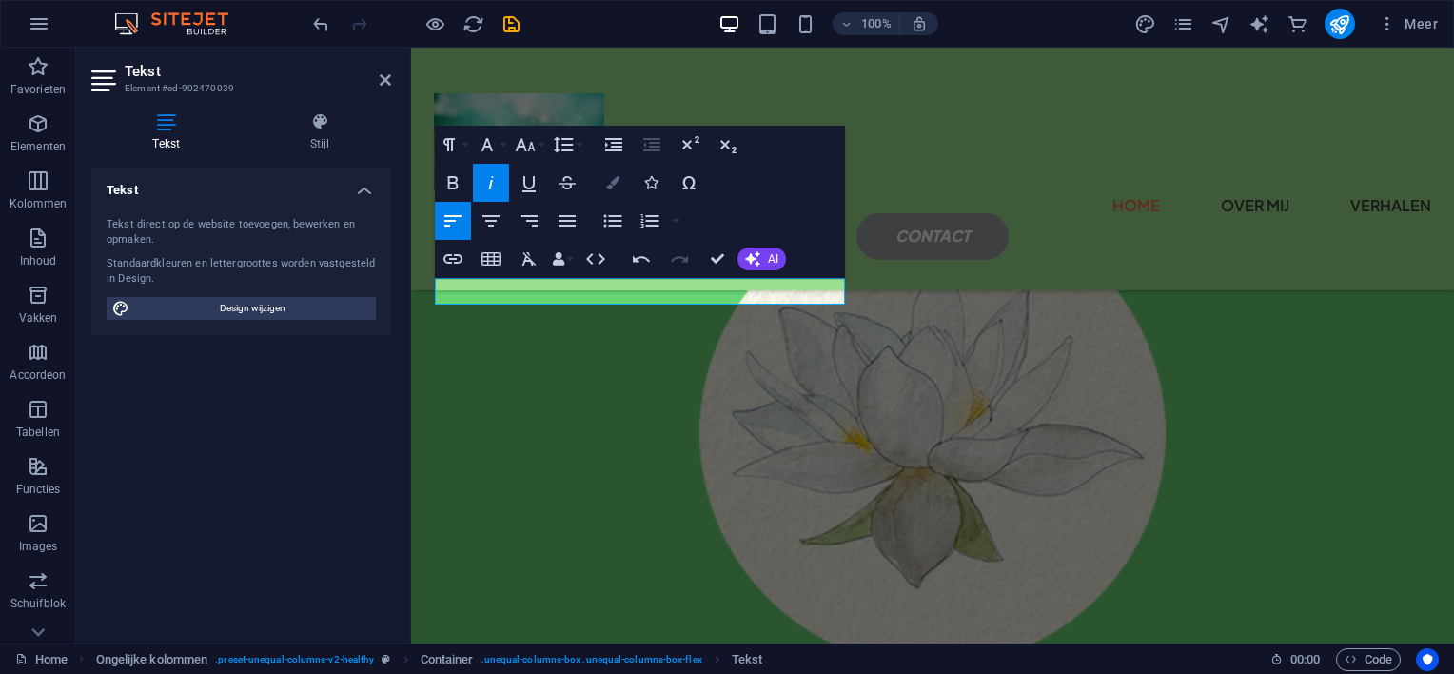
click at [609, 178] on icon "button" at bounding box center [612, 182] width 13 height 13
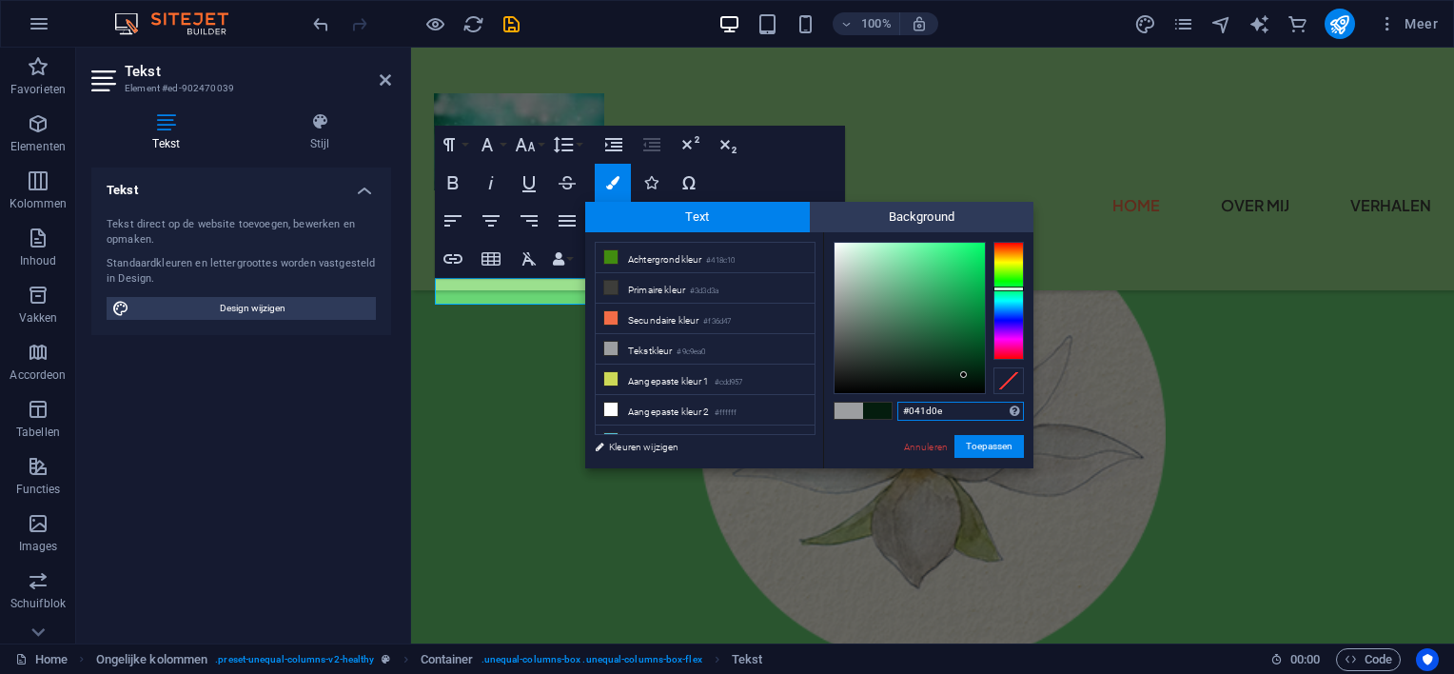
click at [964, 375] on div at bounding box center [910, 318] width 150 height 150
click at [987, 443] on button "Toepassen" at bounding box center [989, 446] width 69 height 23
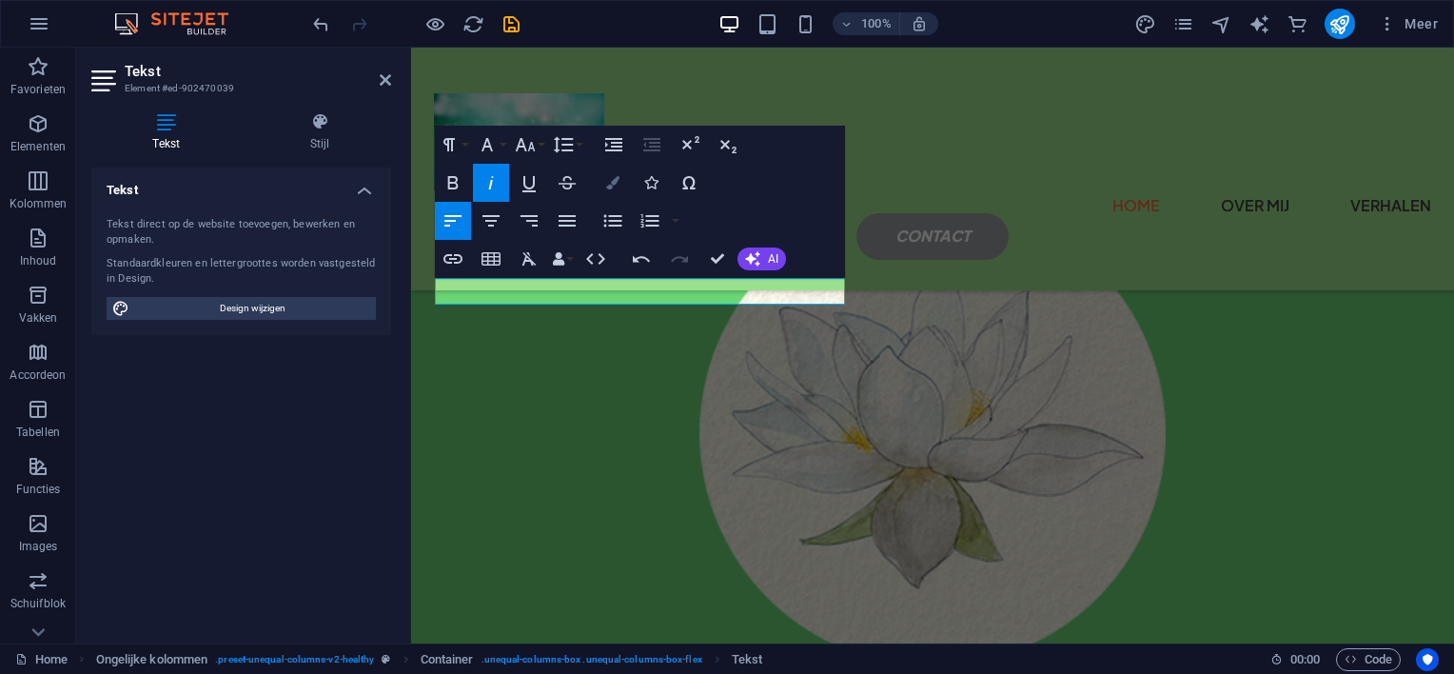
click at [610, 184] on icon "button" at bounding box center [612, 182] width 13 height 13
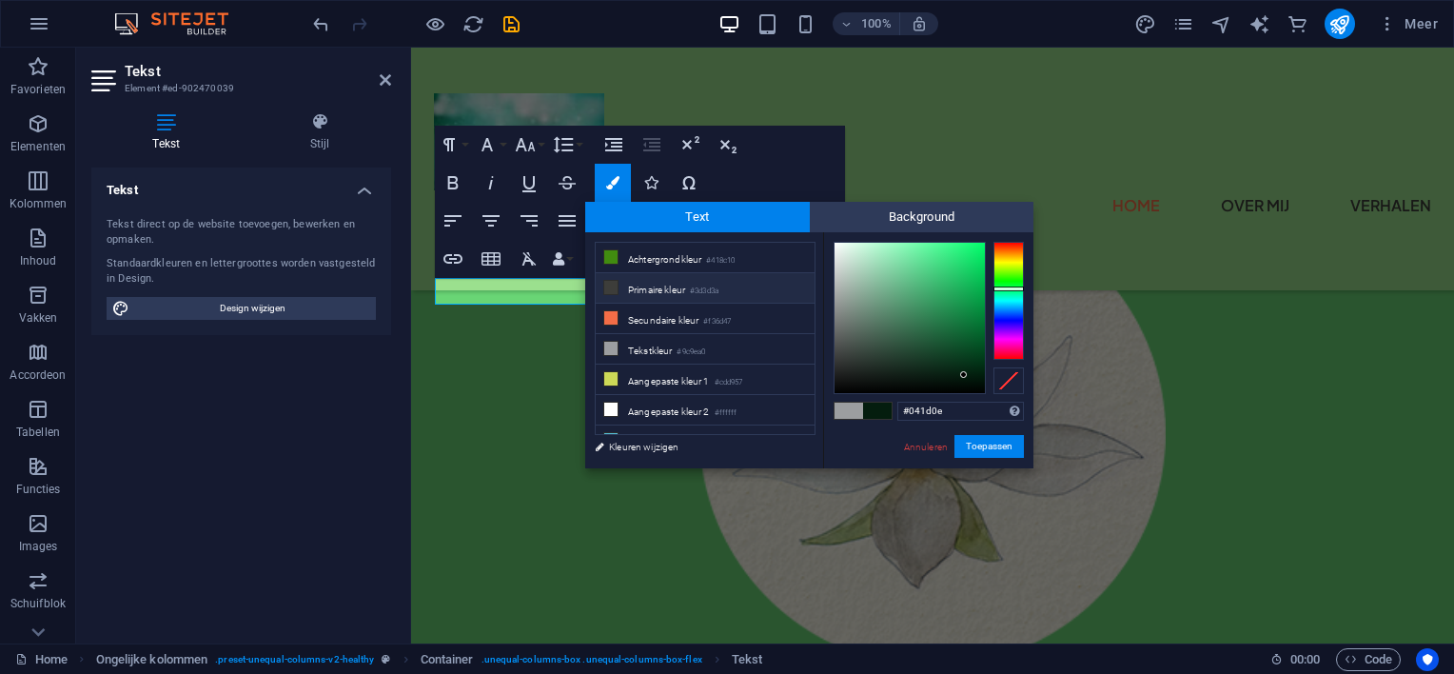
click at [609, 286] on icon at bounding box center [610, 287] width 13 height 13
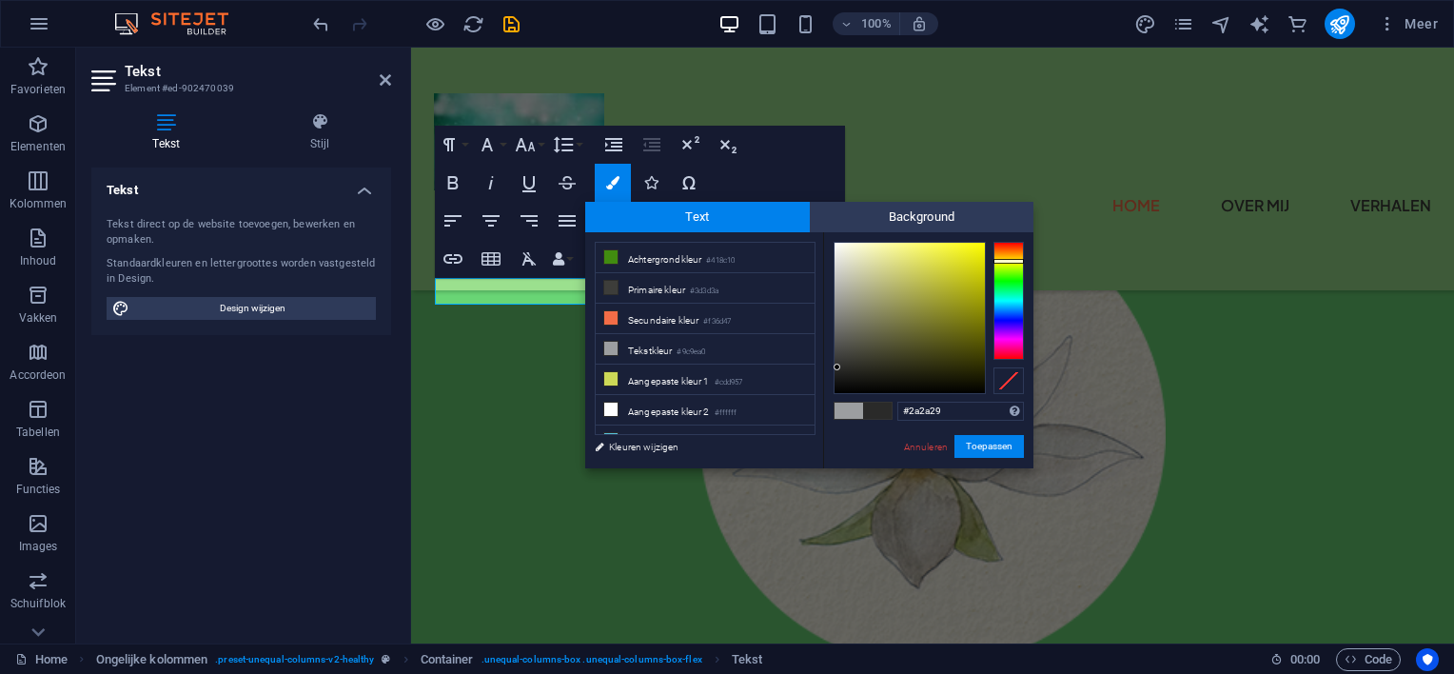
click at [838, 367] on div at bounding box center [910, 318] width 150 height 150
click at [854, 407] on span at bounding box center [849, 411] width 29 height 16
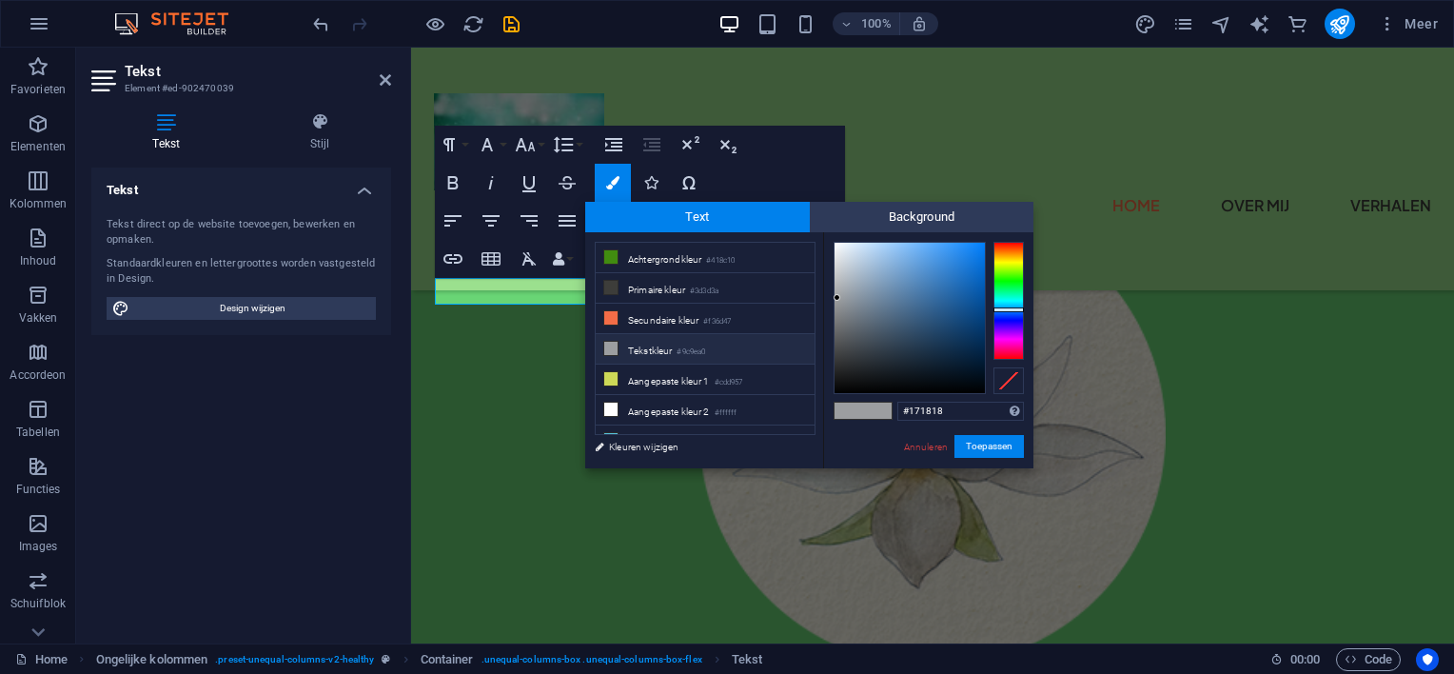
click at [841, 378] on div at bounding box center [910, 318] width 150 height 150
click at [973, 369] on div at bounding box center [910, 318] width 150 height 150
click at [613, 344] on icon at bounding box center [610, 348] width 13 height 13
type input "#062442"
click at [970, 353] on div at bounding box center [910, 318] width 150 height 150
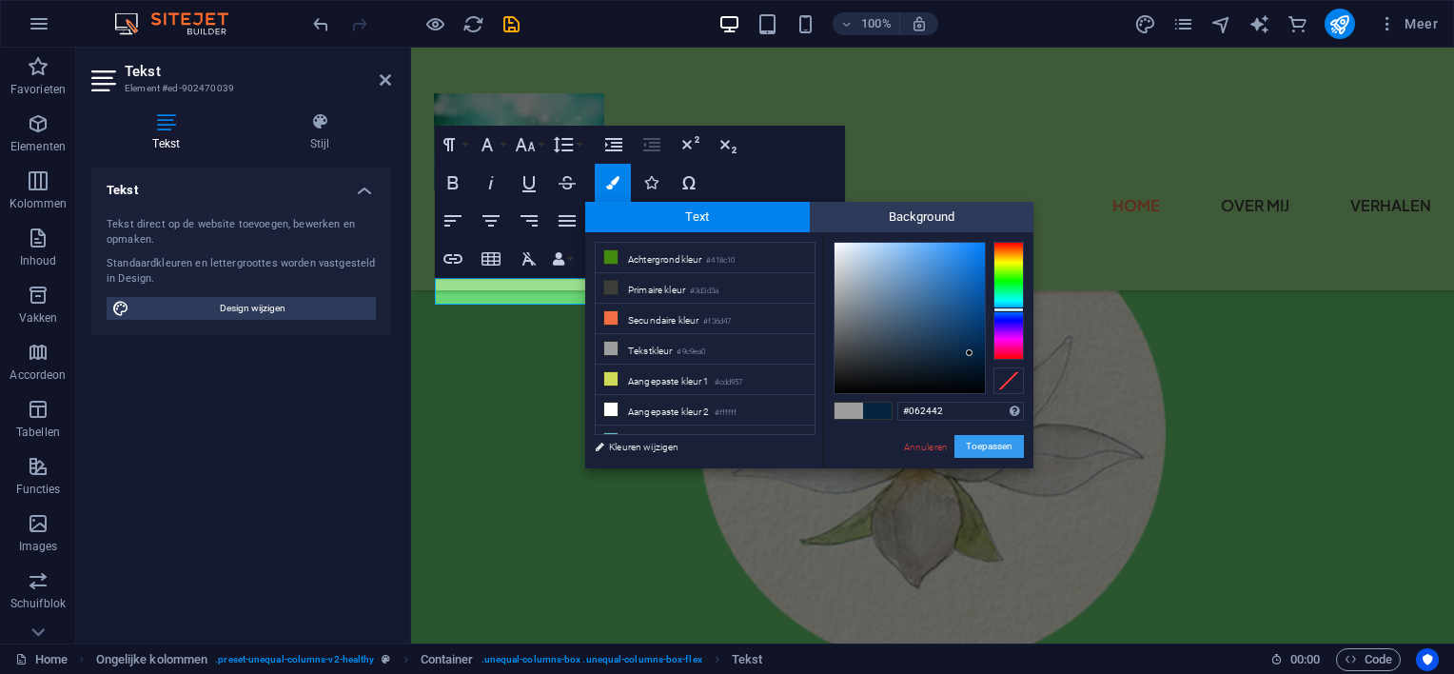
click at [982, 441] on button "Toepassen" at bounding box center [989, 446] width 69 height 23
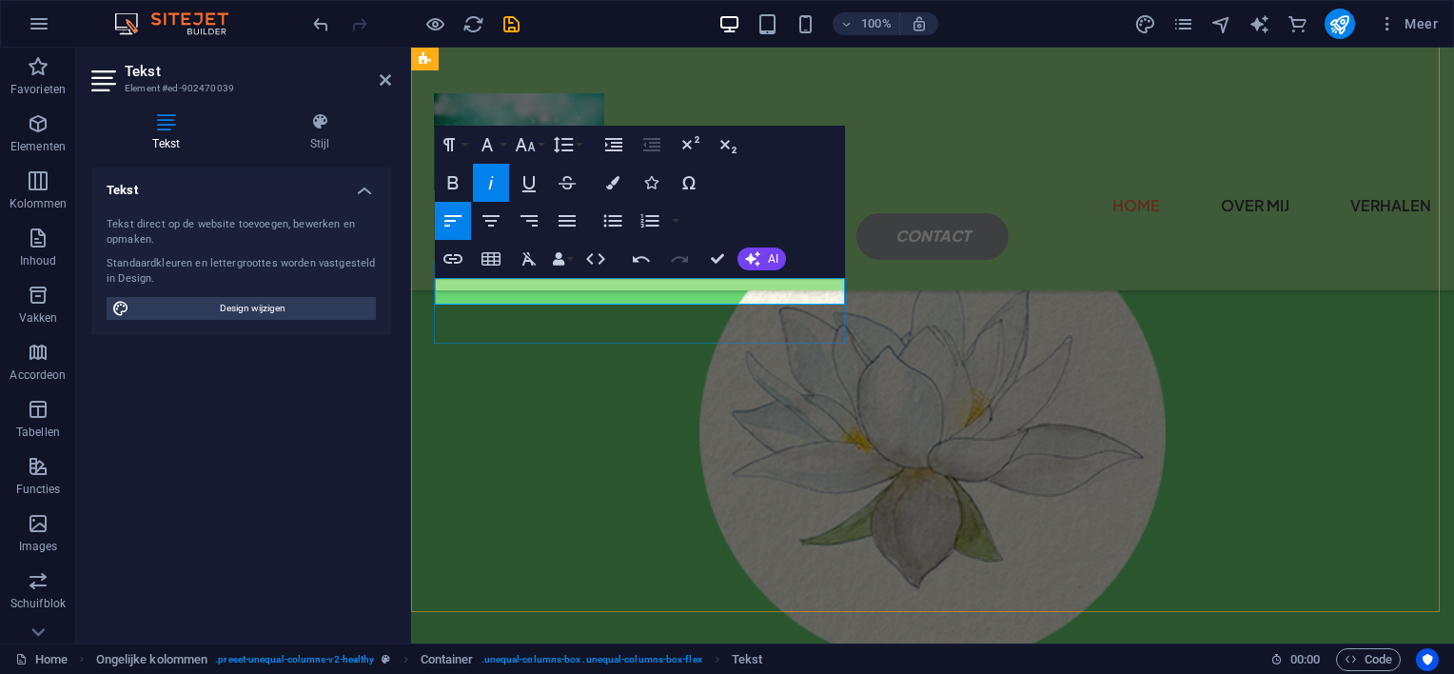
click at [633, 113] on p "do ​ od gaan we allemaal ​​​​​ ​" at bounding box center [933, 100] width 996 height 28
click at [626, 113] on p "do ​ od gaan we allemaal ​​​​​o ​" at bounding box center [933, 100] width 996 height 28
click at [316, 115] on icon at bounding box center [320, 121] width 143 height 19
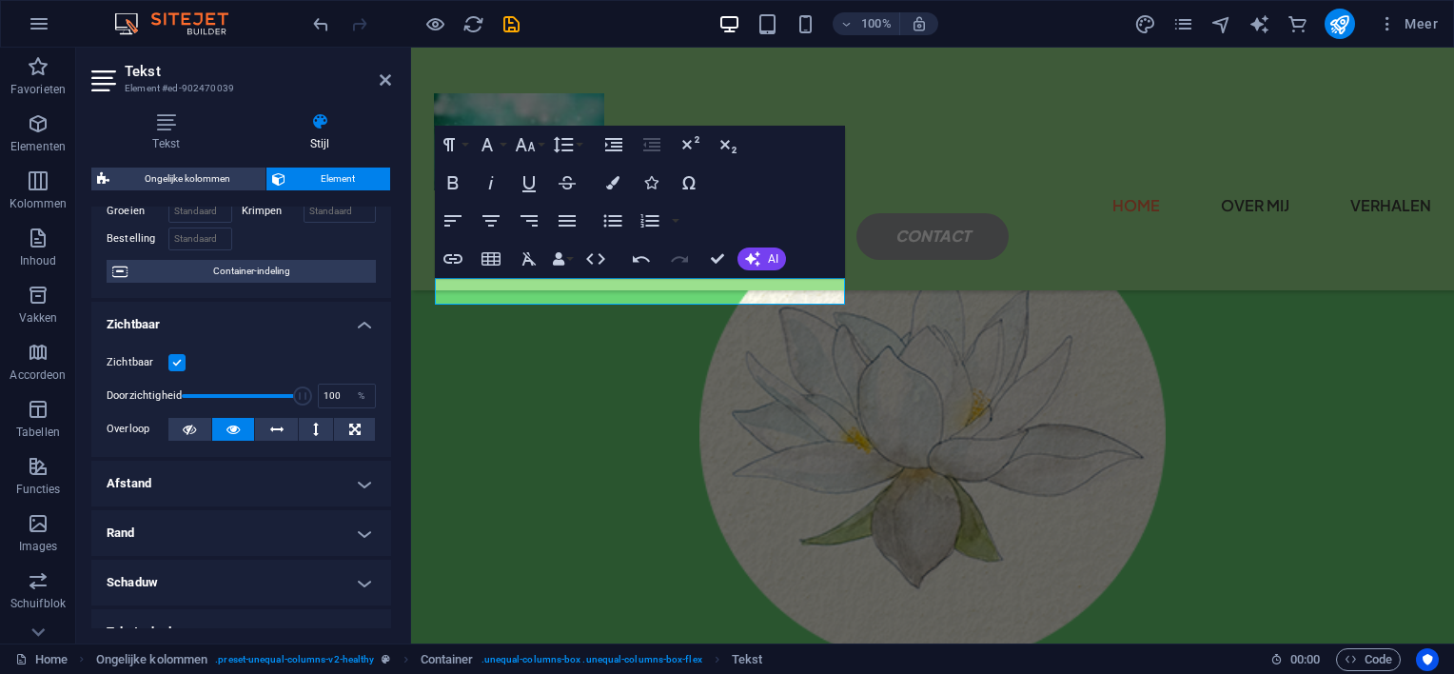
scroll to position [112, 0]
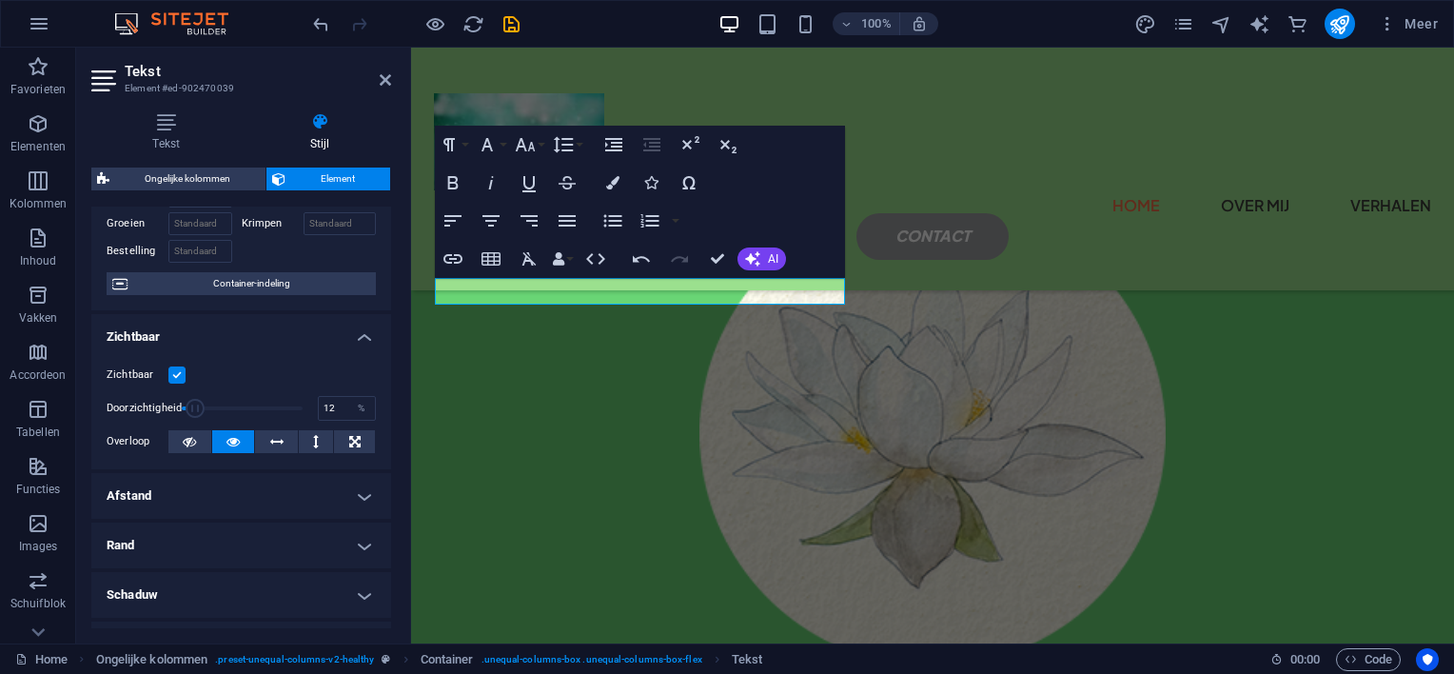
drag, startPoint x: 295, startPoint y: 403, endPoint x: 195, endPoint y: 395, distance: 100.2
click at [195, 395] on span at bounding box center [242, 408] width 121 height 29
drag, startPoint x: 196, startPoint y: 404, endPoint x: 331, endPoint y: 419, distance: 136.0
click at [331, 419] on div "Doorzichtigheid 100 %" at bounding box center [241, 408] width 269 height 29
click at [171, 370] on label at bounding box center [176, 374] width 17 height 17
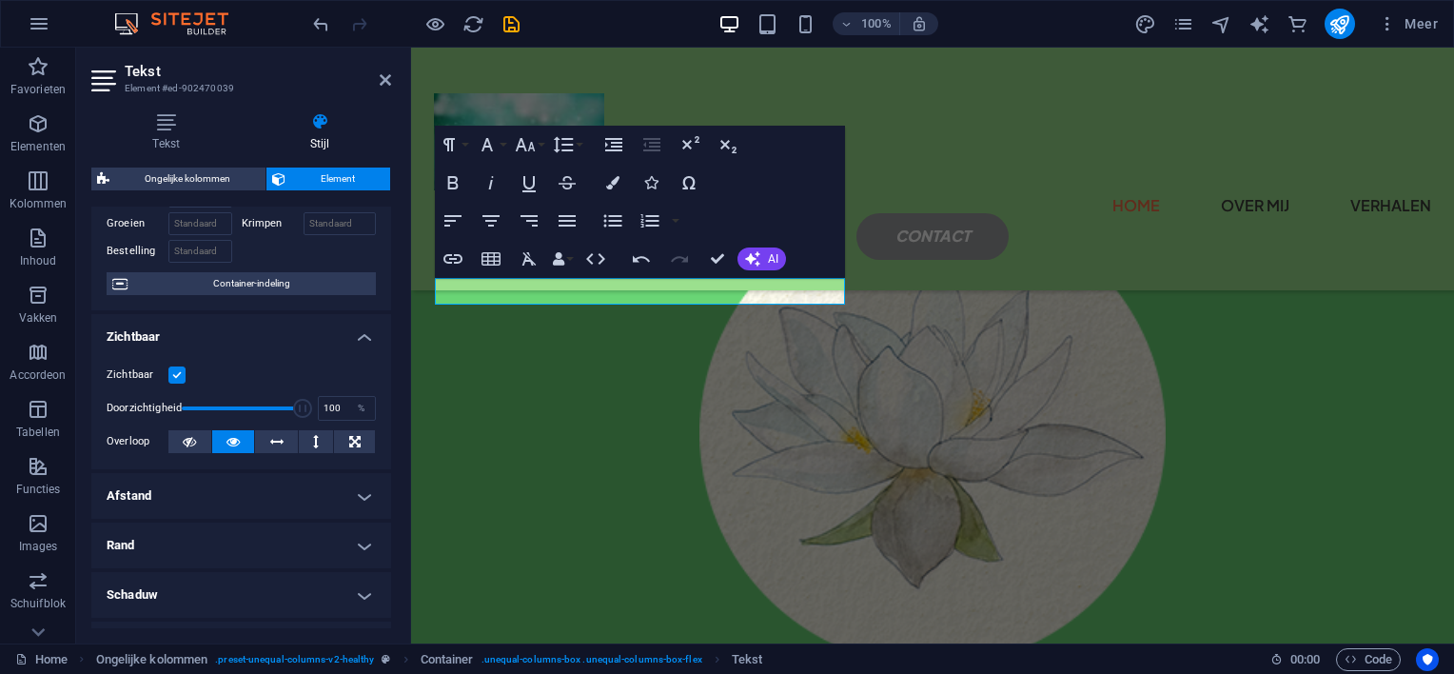
click at [0, 0] on input "Zichtbaar" at bounding box center [0, 0] width 0 height 0
drag, startPoint x: 297, startPoint y: 403, endPoint x: 166, endPoint y: 400, distance: 131.4
click at [166, 400] on div "Doorzichtigheid 1 %" at bounding box center [241, 408] width 269 height 29
type input "100"
drag, startPoint x: 183, startPoint y: 405, endPoint x: 324, endPoint y: 405, distance: 140.9
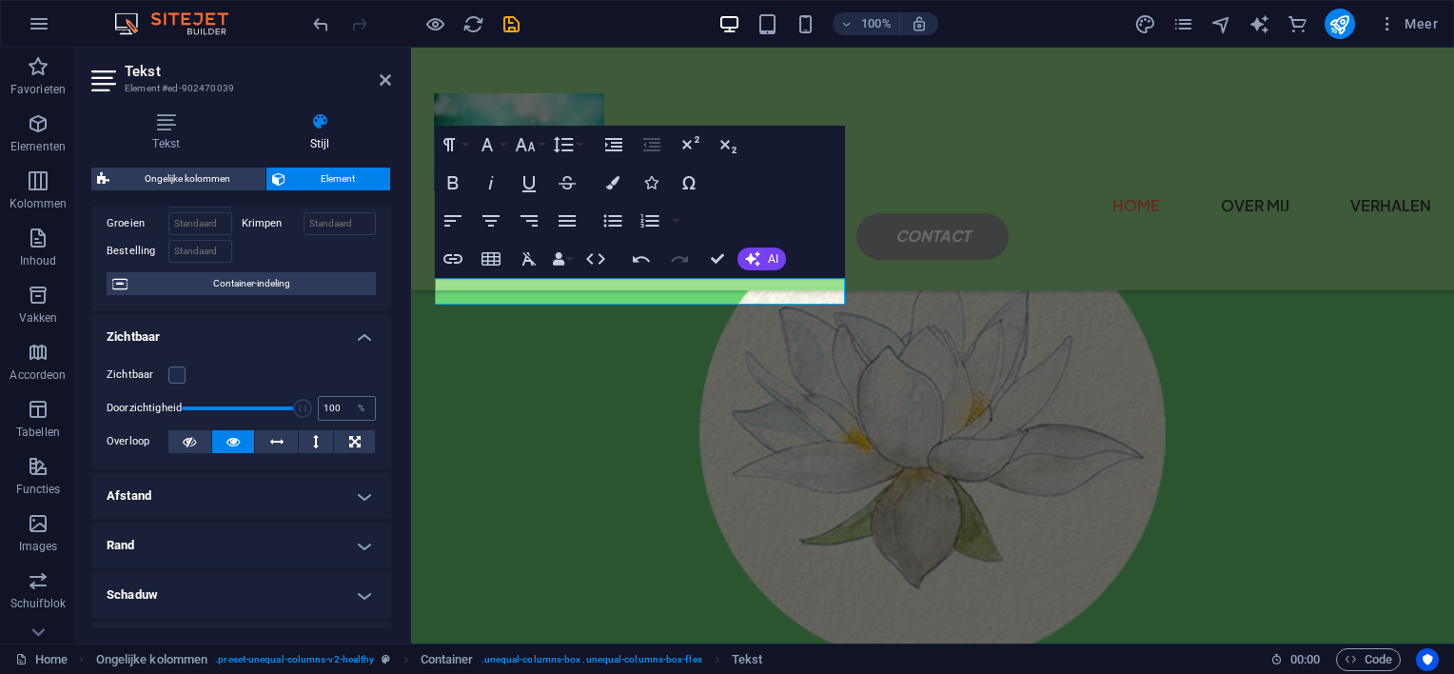
click at [324, 405] on div "Doorzichtigheid 100 %" at bounding box center [241, 408] width 269 height 29
click at [621, 179] on button "Colors" at bounding box center [613, 183] width 36 height 38
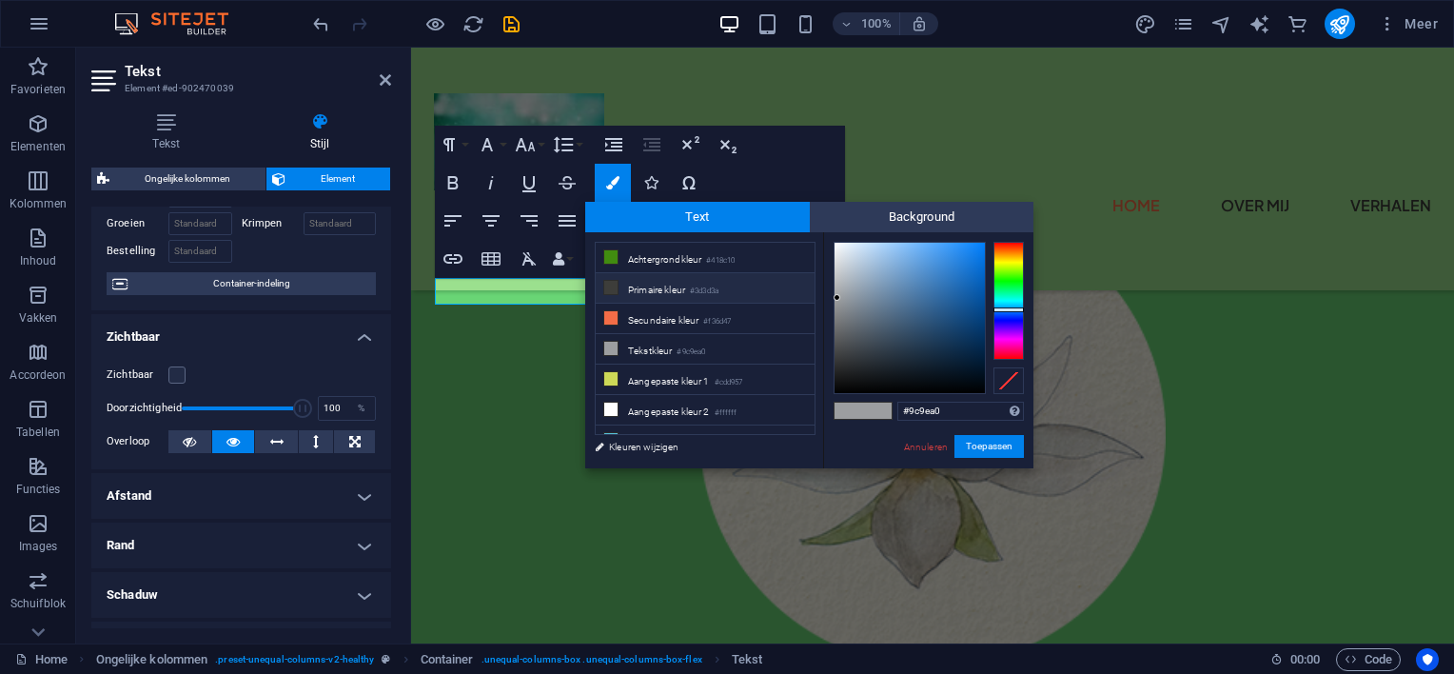
click at [609, 284] on icon at bounding box center [610, 287] width 13 height 13
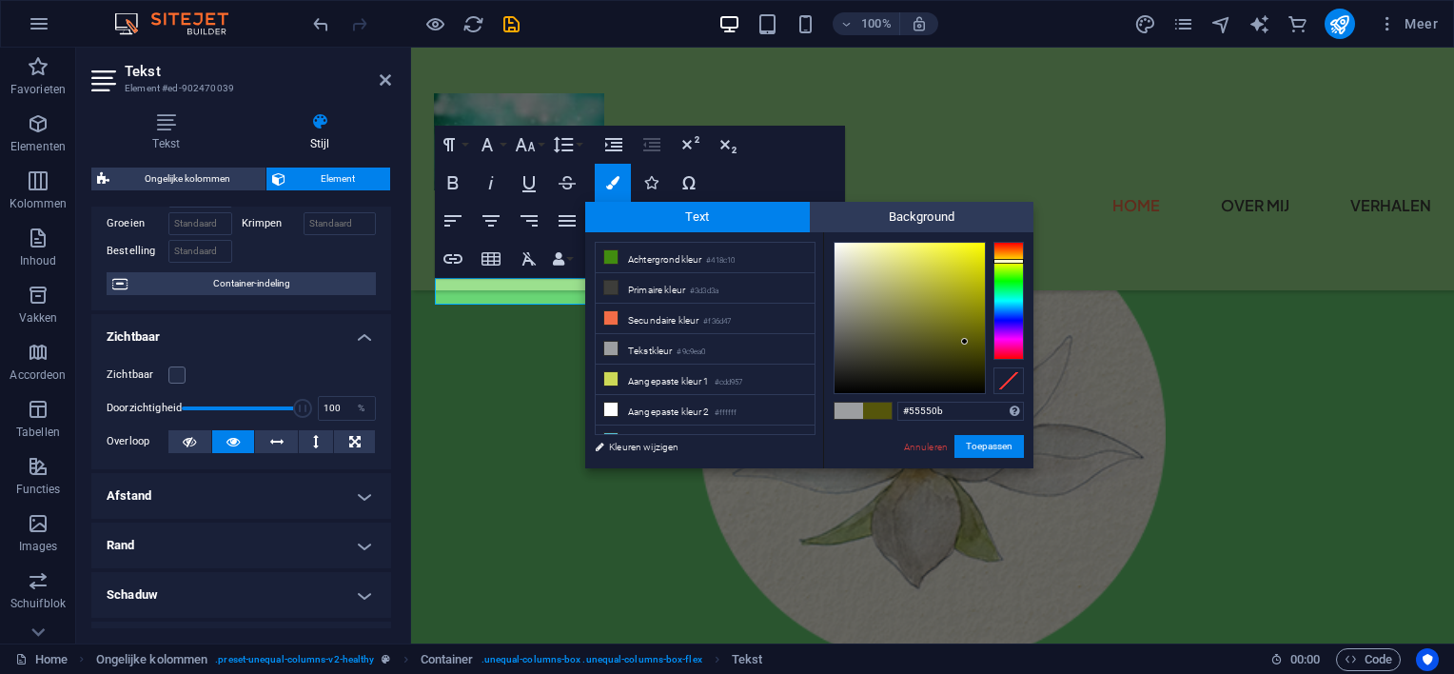
click at [965, 342] on div at bounding box center [910, 318] width 150 height 150
click at [976, 354] on div at bounding box center [910, 318] width 150 height 150
click at [983, 442] on button "Toepassen" at bounding box center [989, 446] width 69 height 23
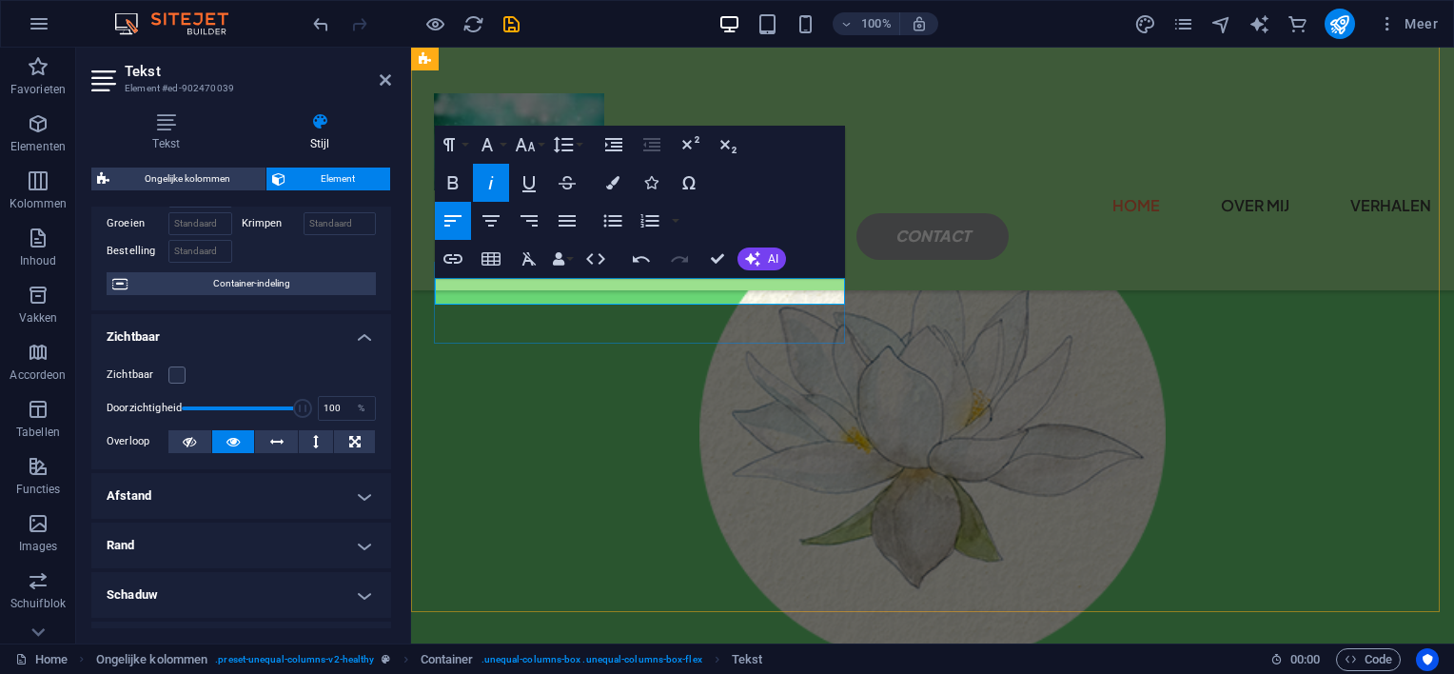
click at [666, 113] on p "do ​ od gaan we allemaal ​​​​​o​ ​ ​" at bounding box center [933, 100] width 996 height 28
click at [640, 113] on p "do ​ od gaan we allemaal ​​​​​o​ ​ ​" at bounding box center [933, 100] width 996 height 28
click at [610, 176] on icon "button" at bounding box center [612, 182] width 13 height 13
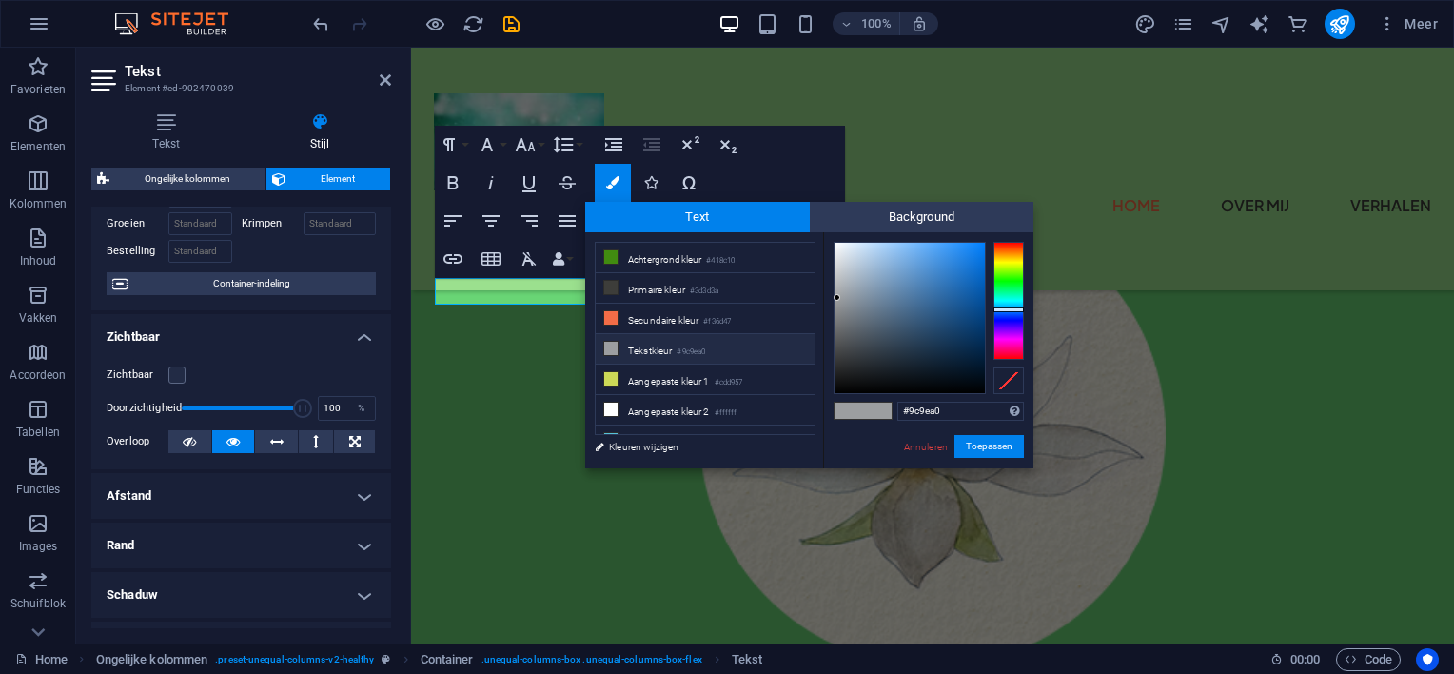
click at [608, 345] on icon at bounding box center [610, 348] width 13 height 13
click at [973, 352] on div at bounding box center [910, 318] width 150 height 150
click at [852, 407] on span at bounding box center [849, 411] width 29 height 16
click at [971, 360] on div at bounding box center [910, 318] width 150 height 150
click at [971, 361] on div at bounding box center [970, 360] width 7 height 7
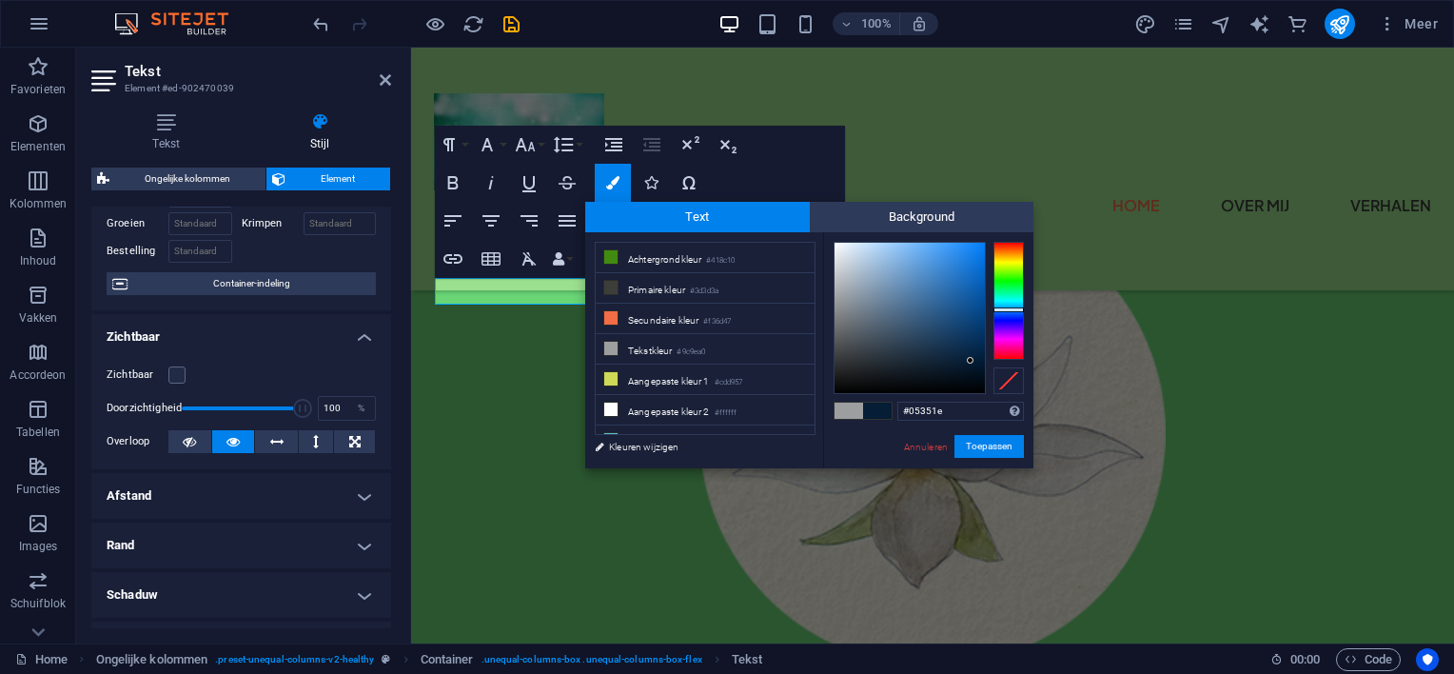
click at [1005, 290] on div at bounding box center [1009, 301] width 30 height 118
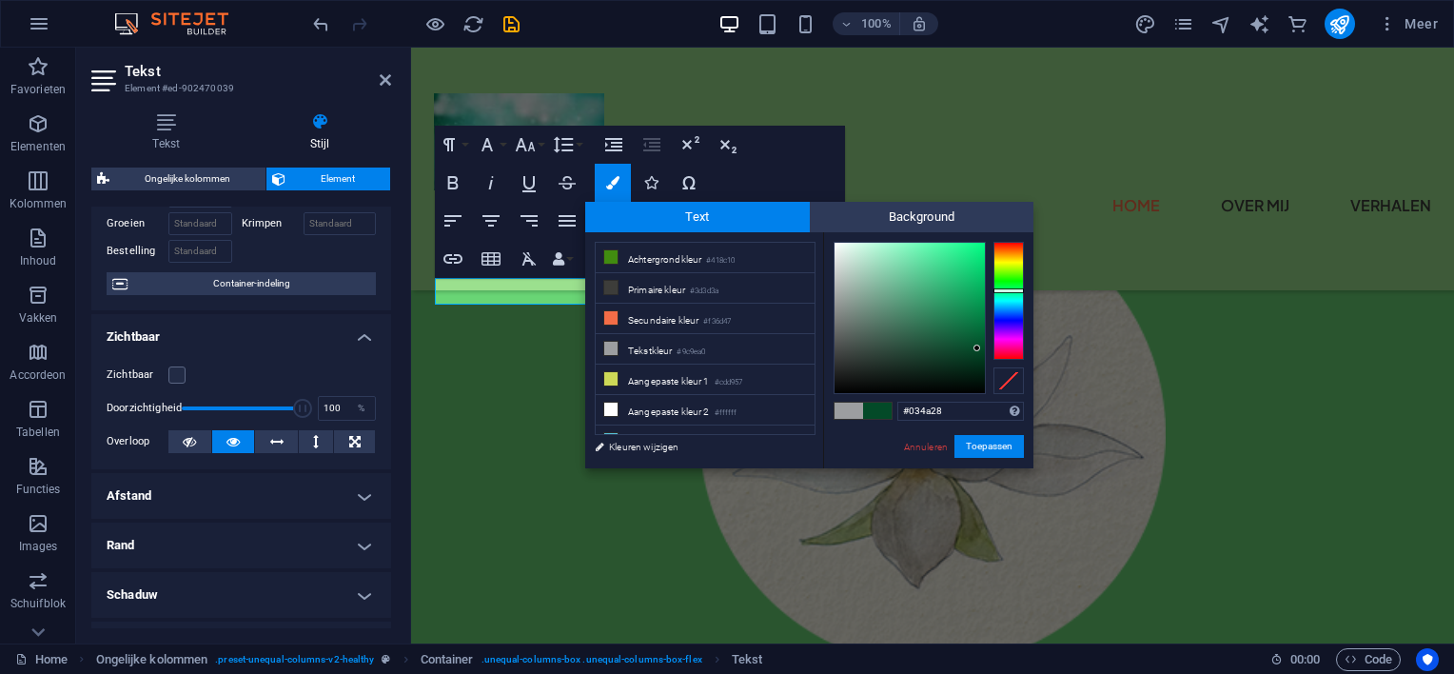
click at [978, 348] on div at bounding box center [910, 318] width 150 height 150
click at [659, 445] on link "Kleuren wijzigen" at bounding box center [695, 447] width 221 height 24
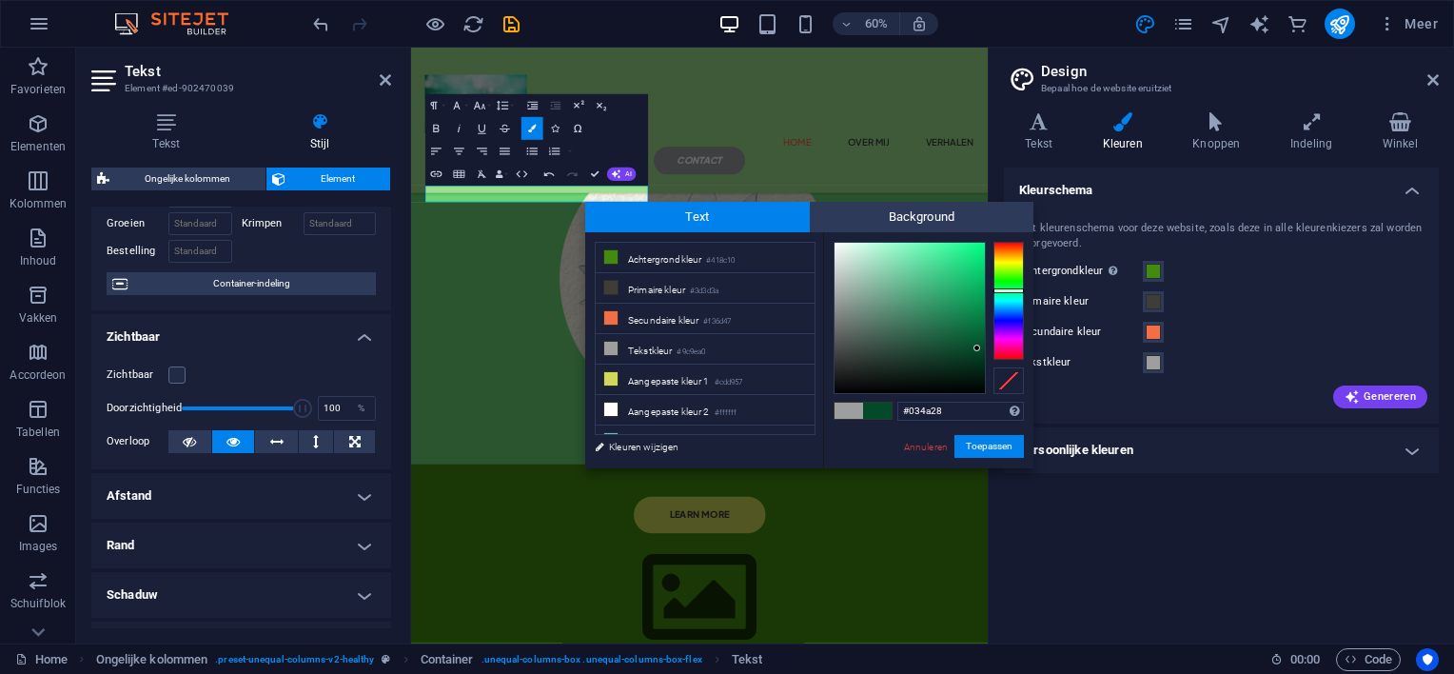
scroll to position [324, 0]
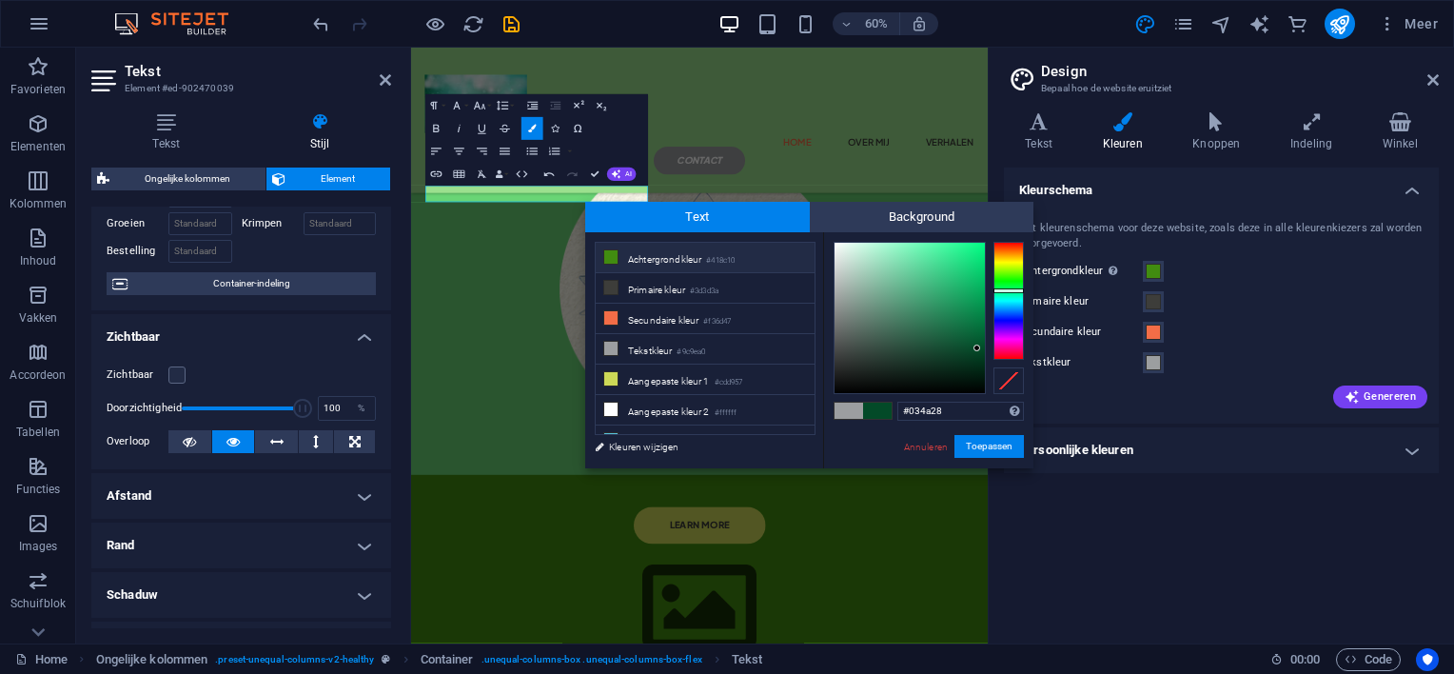
click at [606, 253] on icon at bounding box center [610, 256] width 13 height 13
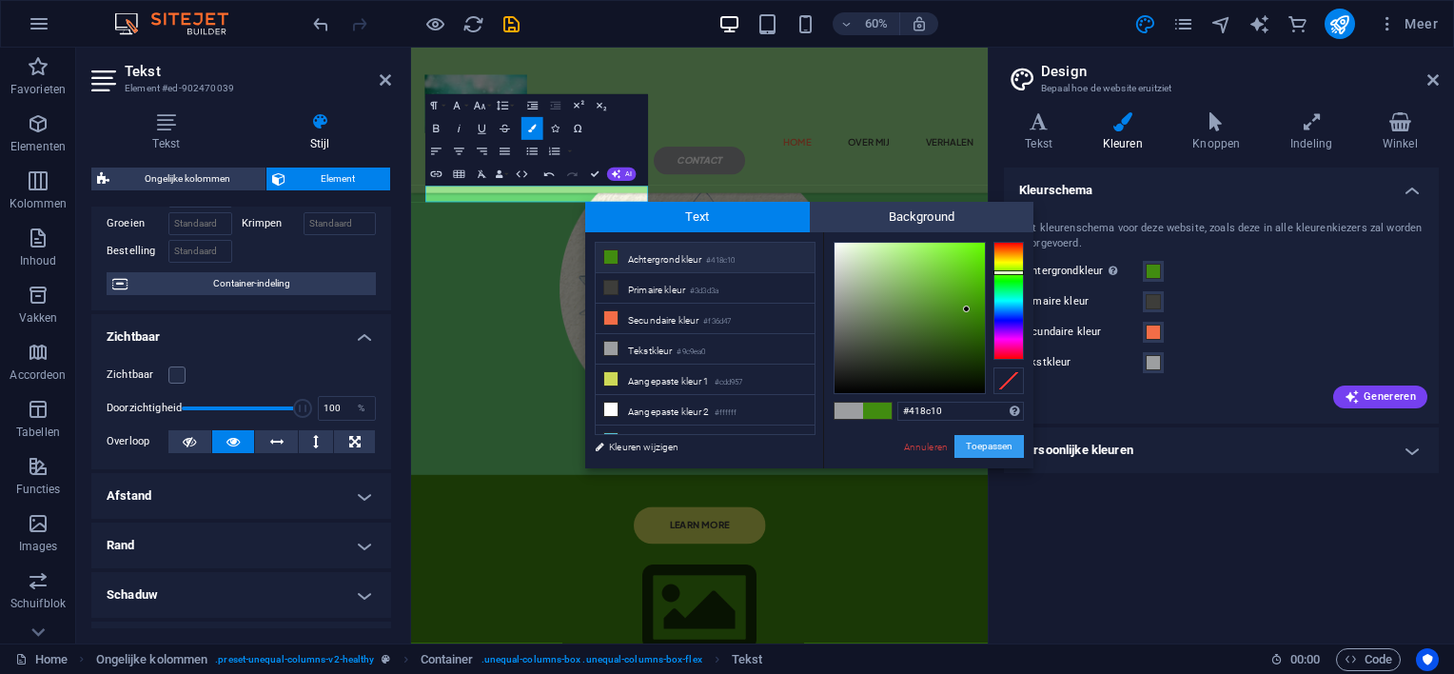
click at [975, 442] on button "Toepassen" at bounding box center [989, 446] width 69 height 23
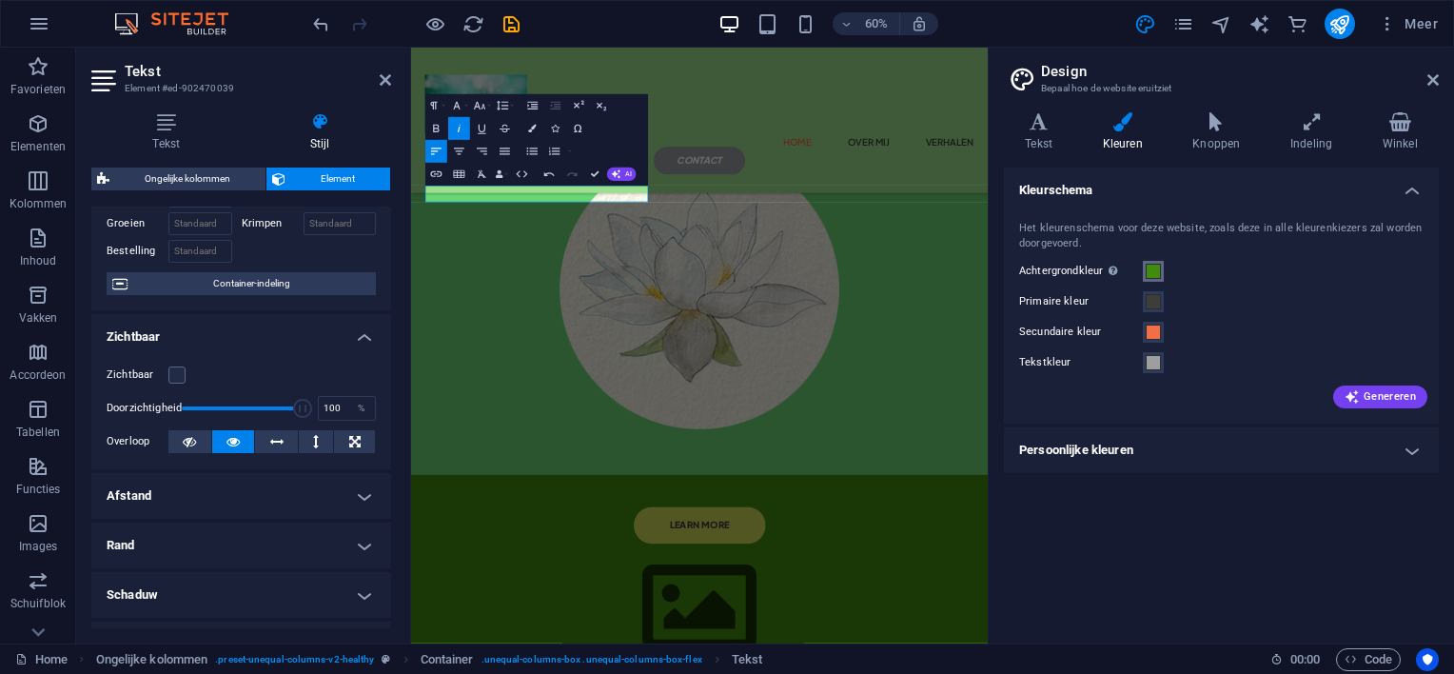
click at [1157, 267] on span at bounding box center [1153, 271] width 15 height 15
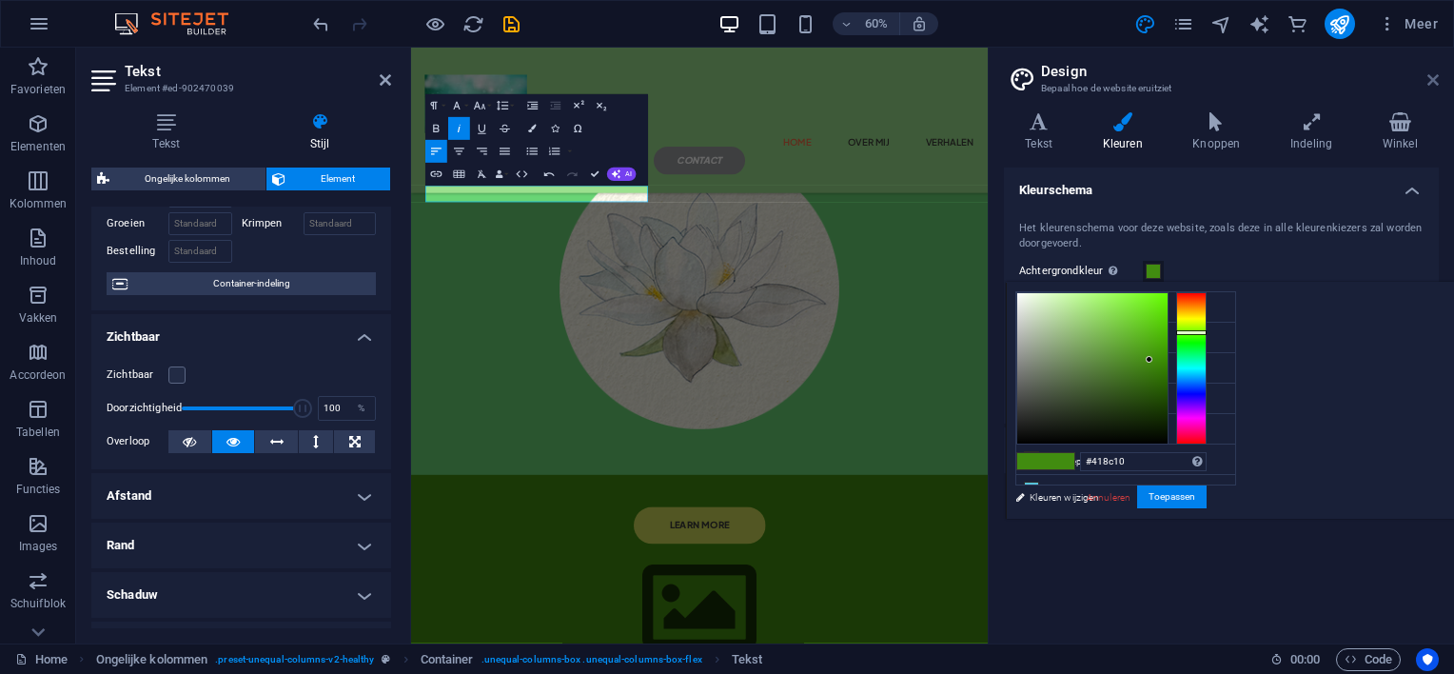
click at [1436, 73] on icon at bounding box center [1433, 79] width 11 height 15
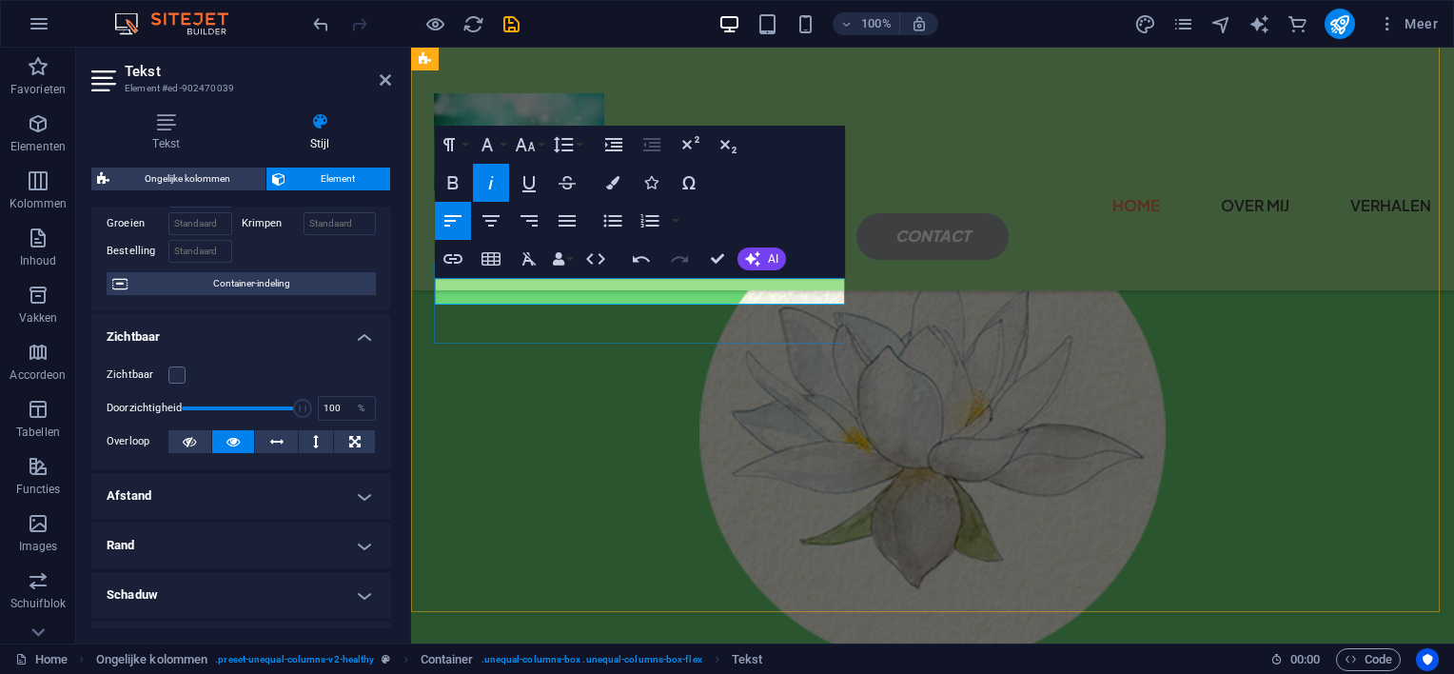
click at [668, 113] on p "do ​ od gaan we allemaal ​​​​​o​​ ​ ​ ​" at bounding box center [933, 100] width 996 height 28
click at [615, 183] on icon "button" at bounding box center [612, 182] width 13 height 13
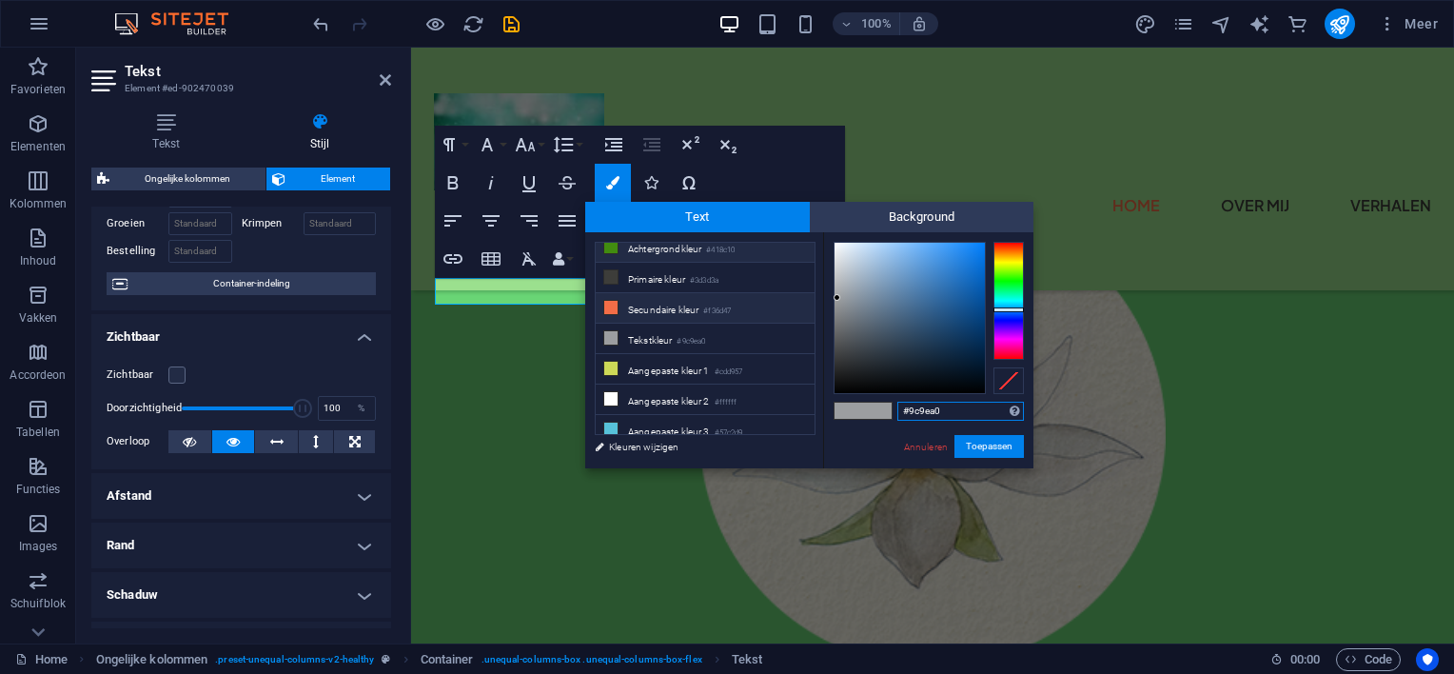
scroll to position [0, 0]
click at [609, 282] on icon at bounding box center [610, 287] width 13 height 13
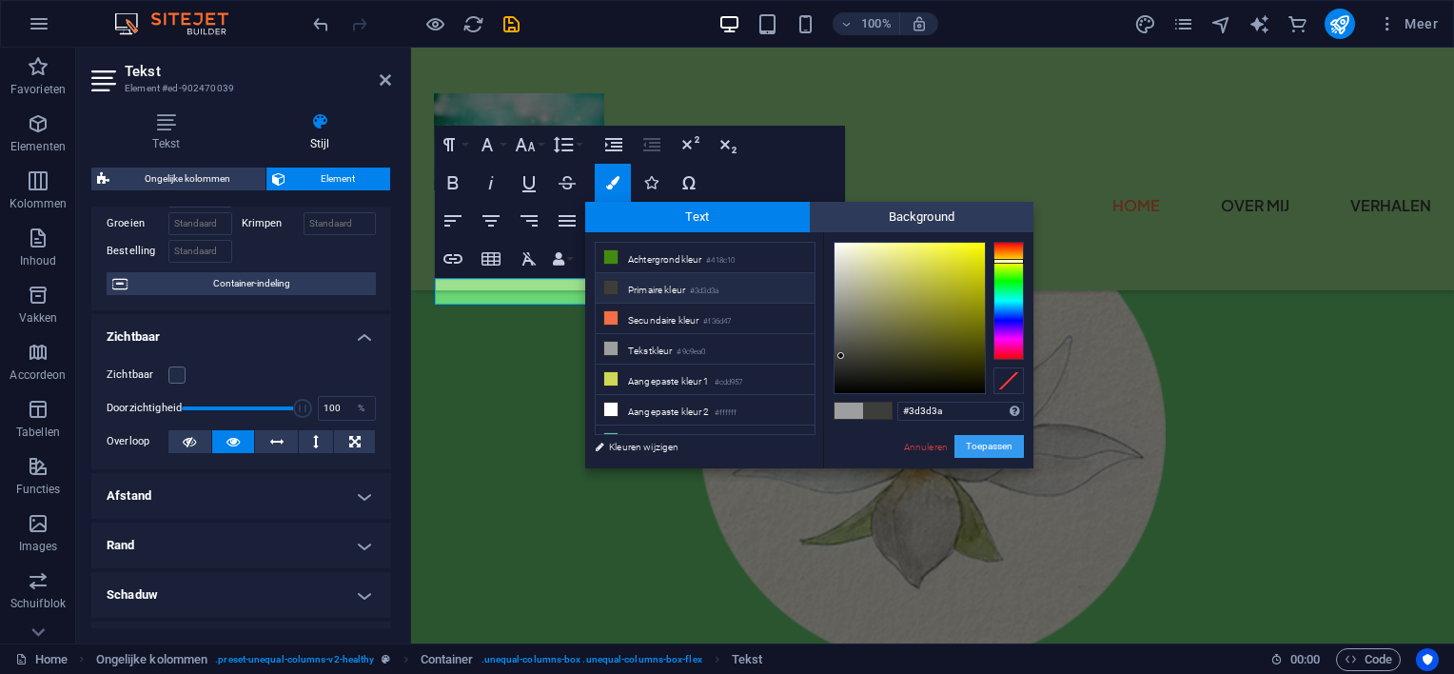
click at [977, 443] on button "Toepassen" at bounding box center [989, 446] width 69 height 23
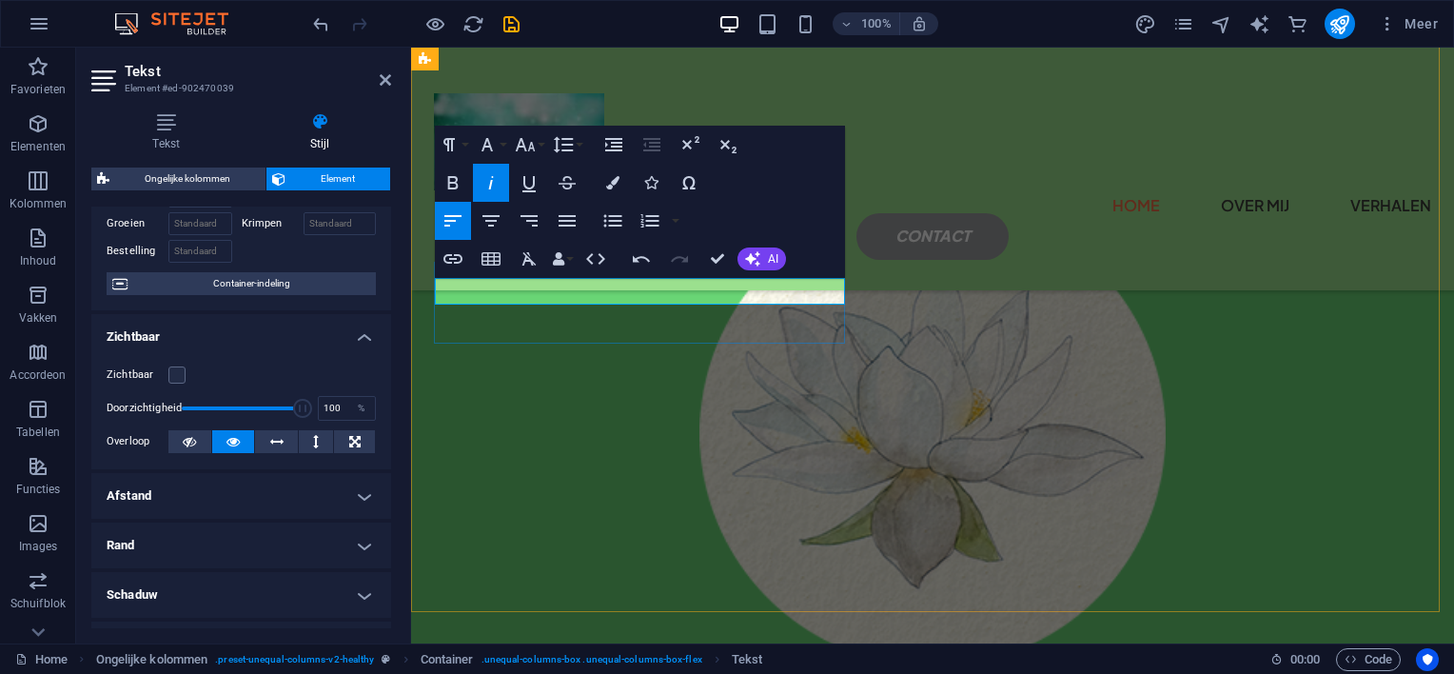
click at [567, 113] on p "​​ ​" at bounding box center [933, 100] width 996 height 28
click at [607, 185] on icon "button" at bounding box center [612, 182] width 13 height 13
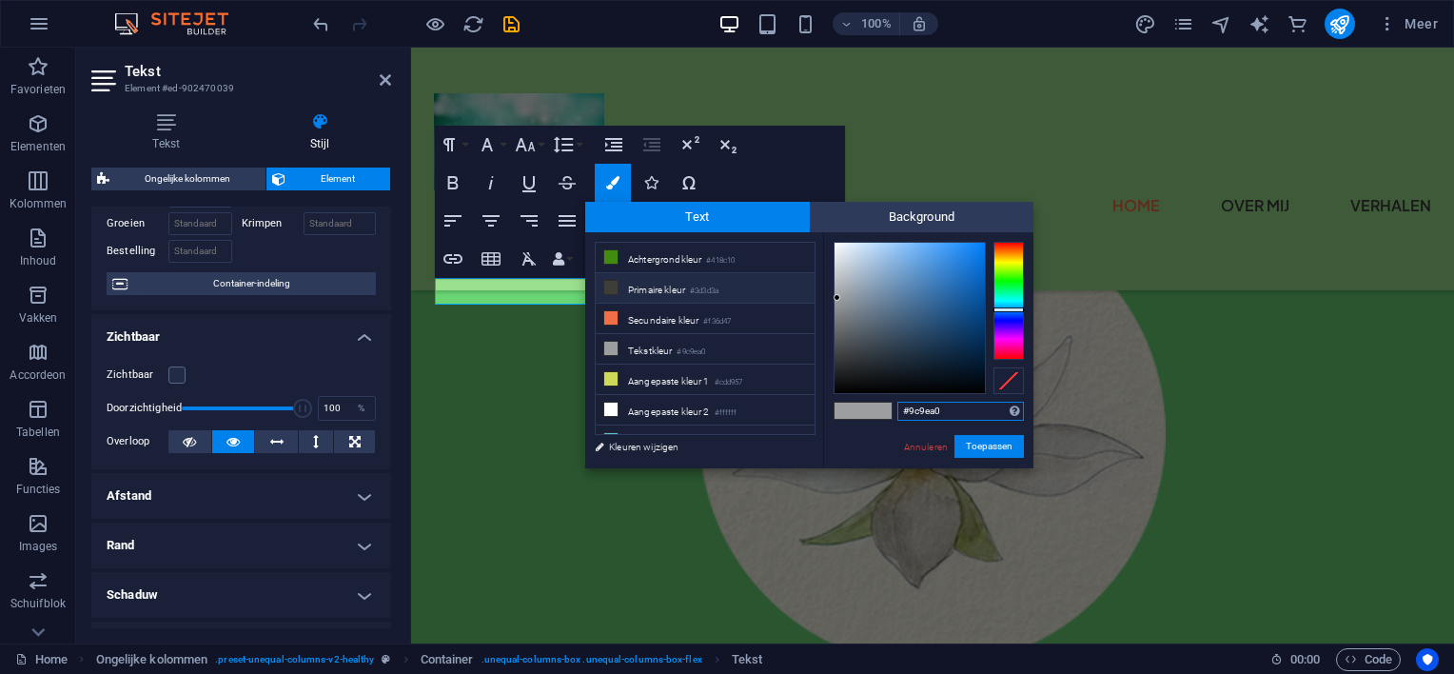
click at [762, 210] on span "Text" at bounding box center [697, 217] width 225 height 30
click at [648, 343] on li "Tekstkleur #9c9ea0" at bounding box center [705, 349] width 219 height 30
click at [608, 346] on icon at bounding box center [610, 348] width 13 height 13
click at [975, 352] on div at bounding box center [910, 318] width 150 height 150
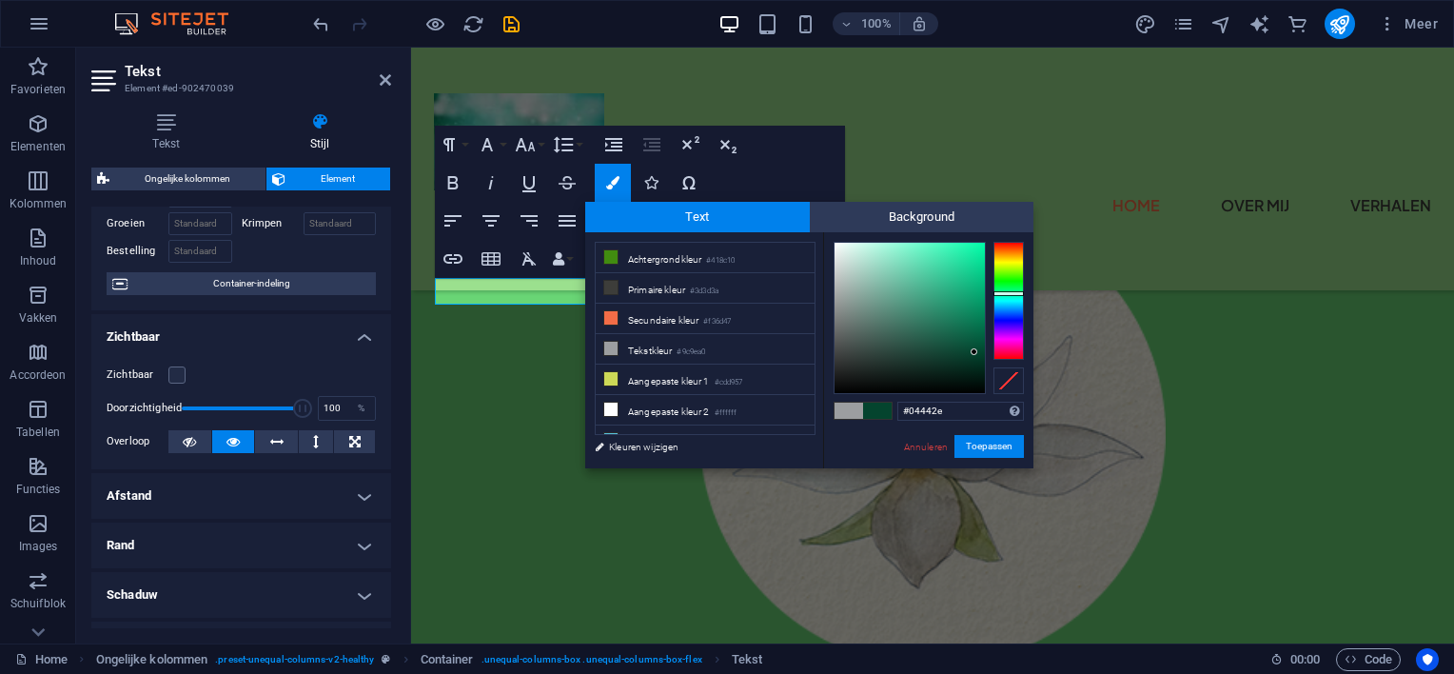
click at [1019, 293] on div at bounding box center [1009, 301] width 30 height 118
click at [880, 411] on span at bounding box center [877, 411] width 29 height 16
click at [885, 213] on span "Background" at bounding box center [922, 217] width 225 height 30
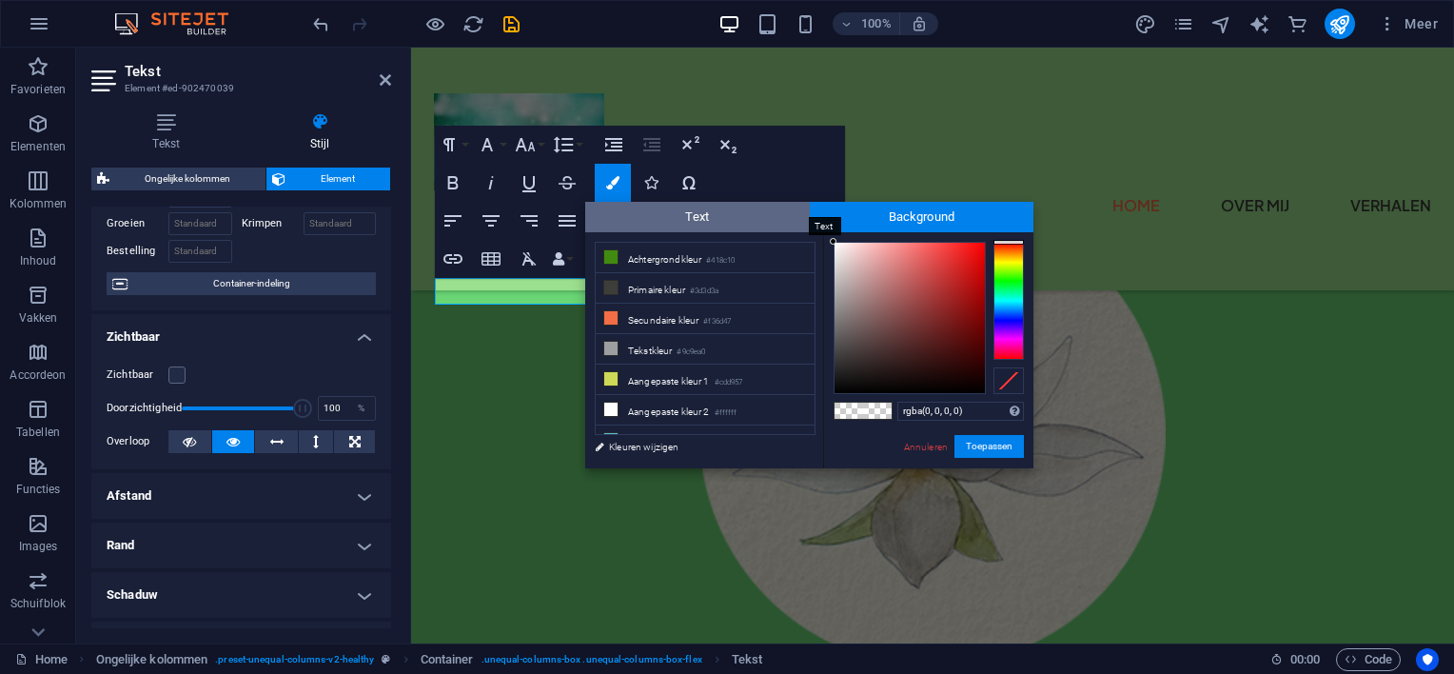
click at [720, 221] on span "Text" at bounding box center [697, 217] width 225 height 30
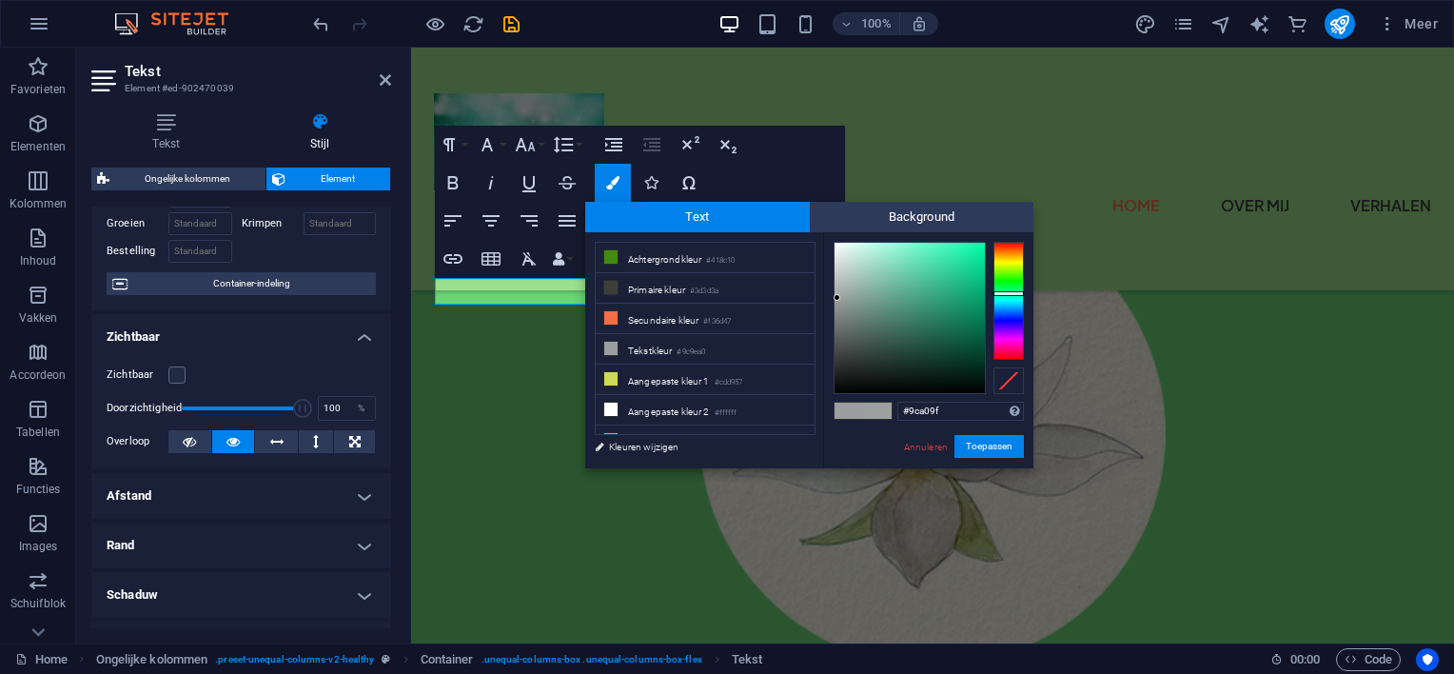
click at [1008, 293] on div at bounding box center [1009, 301] width 30 height 118
click at [605, 287] on icon at bounding box center [610, 287] width 13 height 13
type input "#3d3d3a"
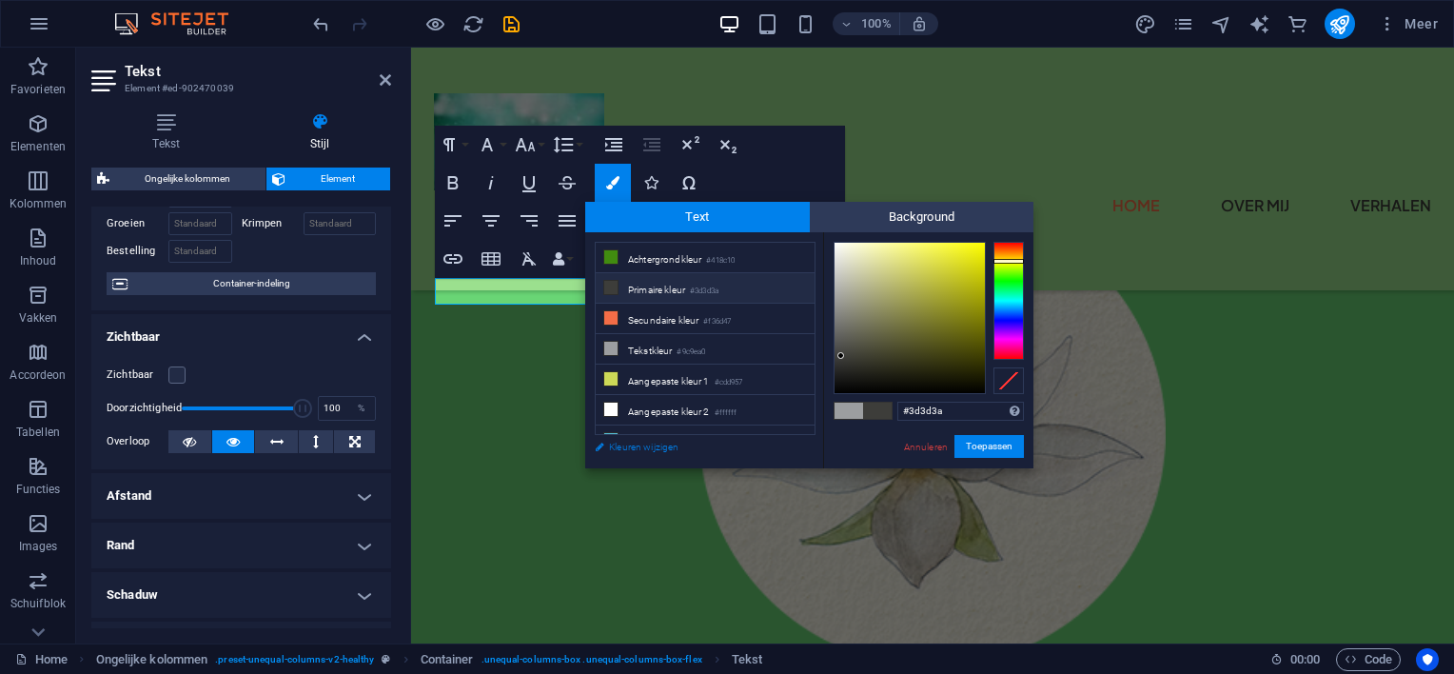
click at [624, 445] on link "Kleuren wijzigen" at bounding box center [695, 447] width 221 height 24
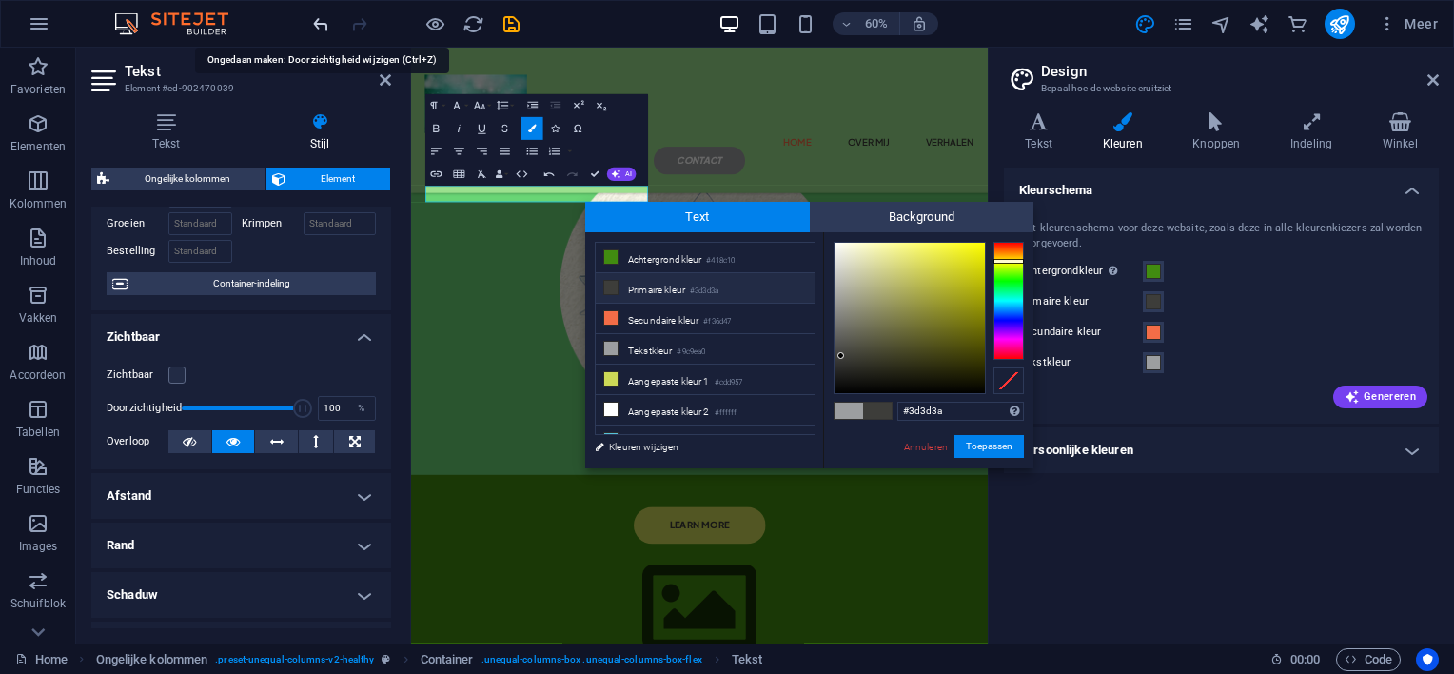
click at [318, 19] on icon "undo" at bounding box center [321, 24] width 22 height 22
click at [1064, 499] on div "Kleurschema Het kleurenschema voor deze website, zoals deze in alle kleurenkiez…" at bounding box center [1221, 398] width 435 height 461
click at [619, 439] on div "​​ ​ ​ ​" at bounding box center [891, 398] width 961 height 722
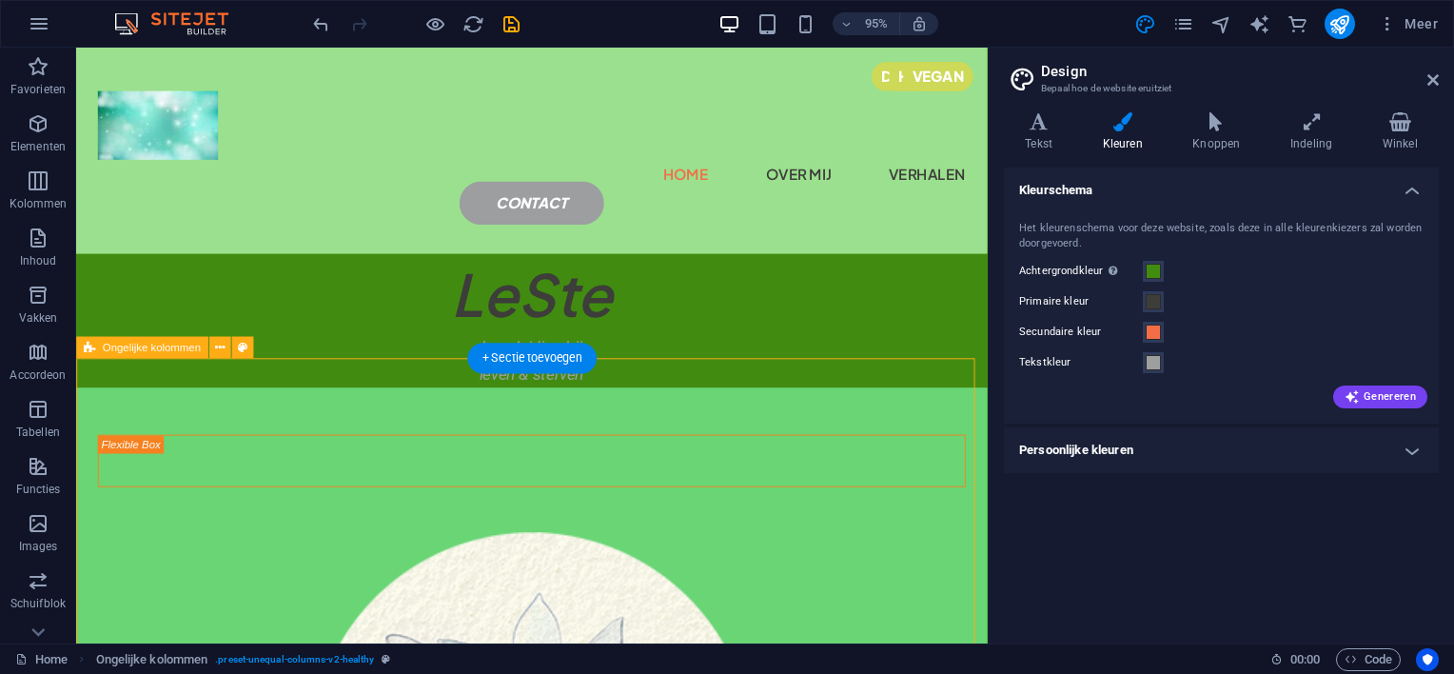
scroll to position [95, 0]
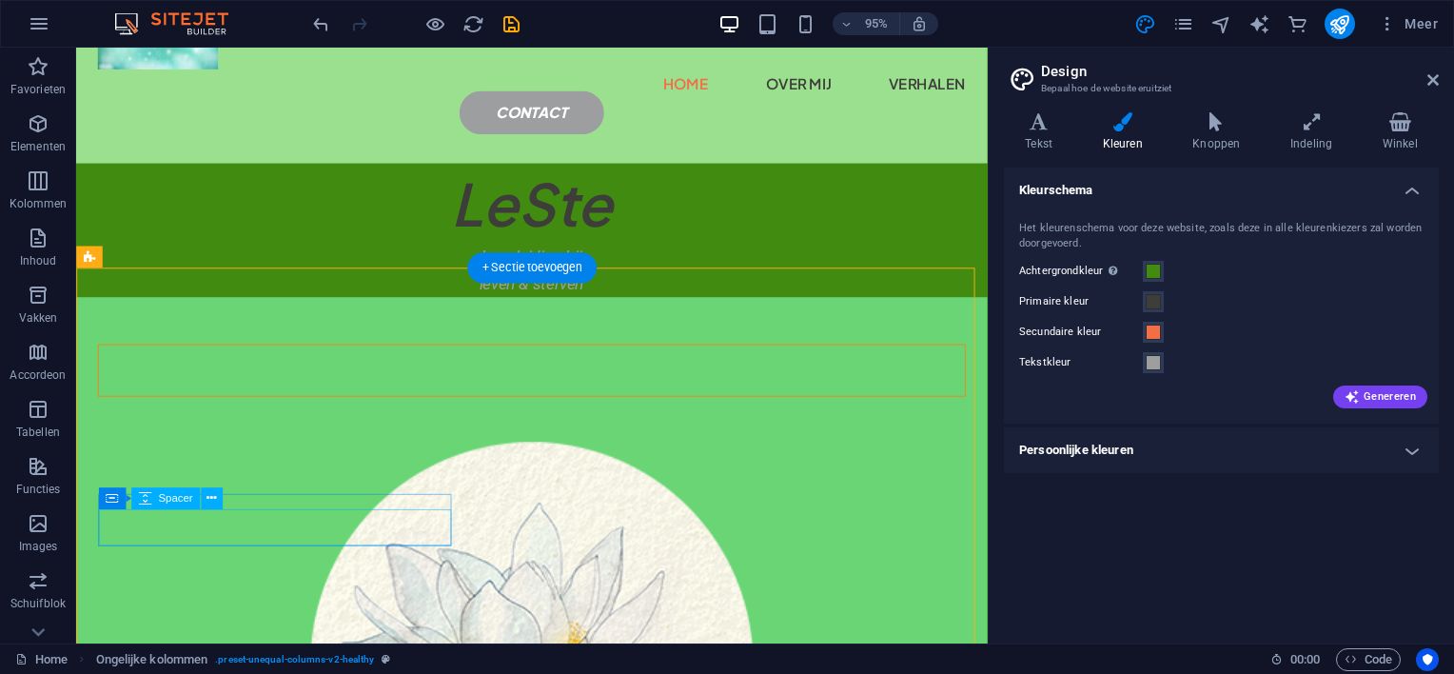
click at [372, 414] on div at bounding box center [556, 395] width 912 height 38
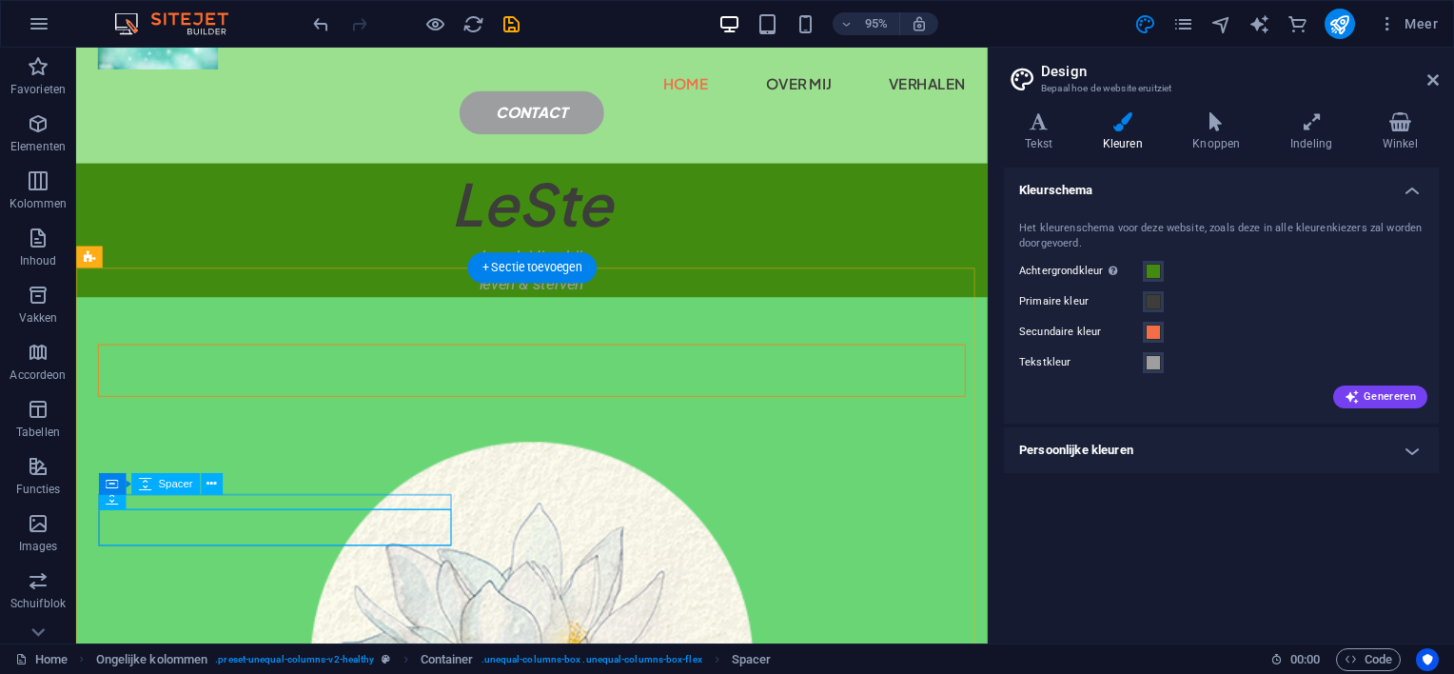
click at [246, 376] on div at bounding box center [556, 368] width 912 height 15
click at [210, 480] on icon at bounding box center [212, 483] width 10 height 19
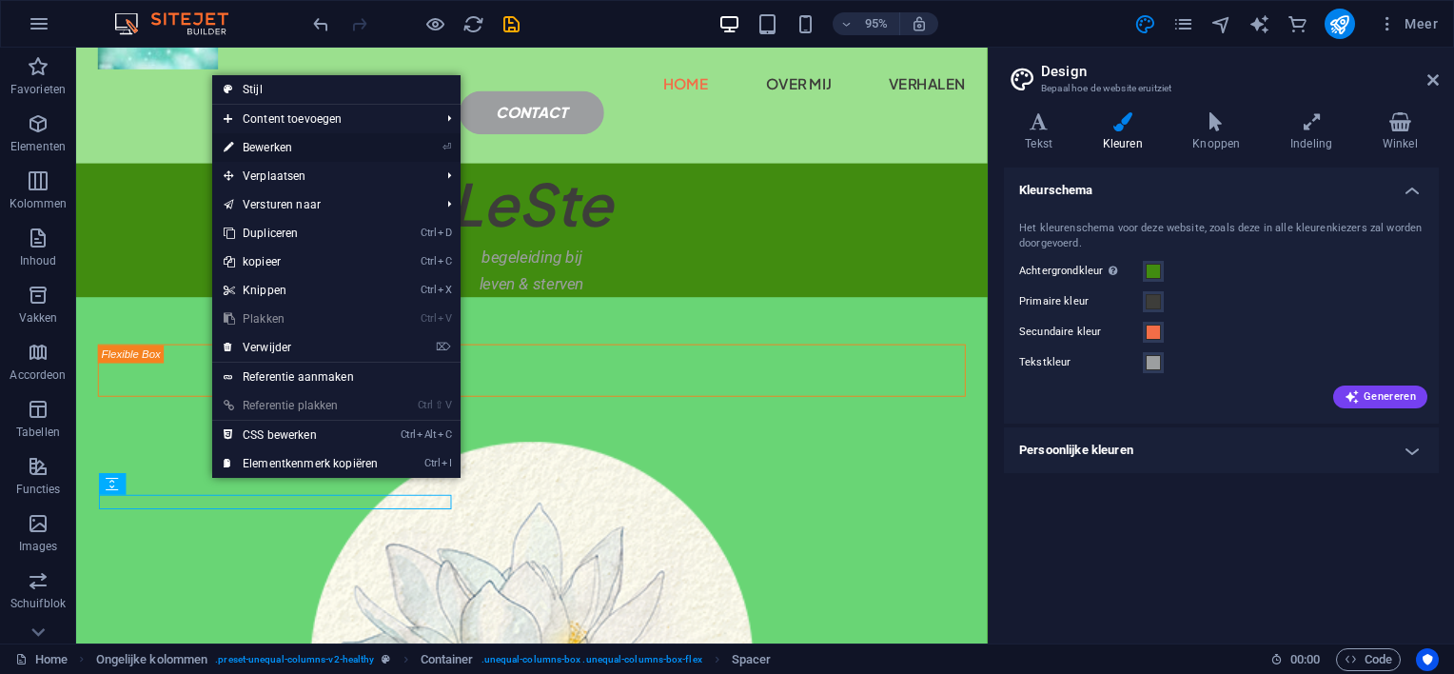
click at [289, 144] on link "⏎ Bewerken" at bounding box center [300, 147] width 177 height 29
select select "px"
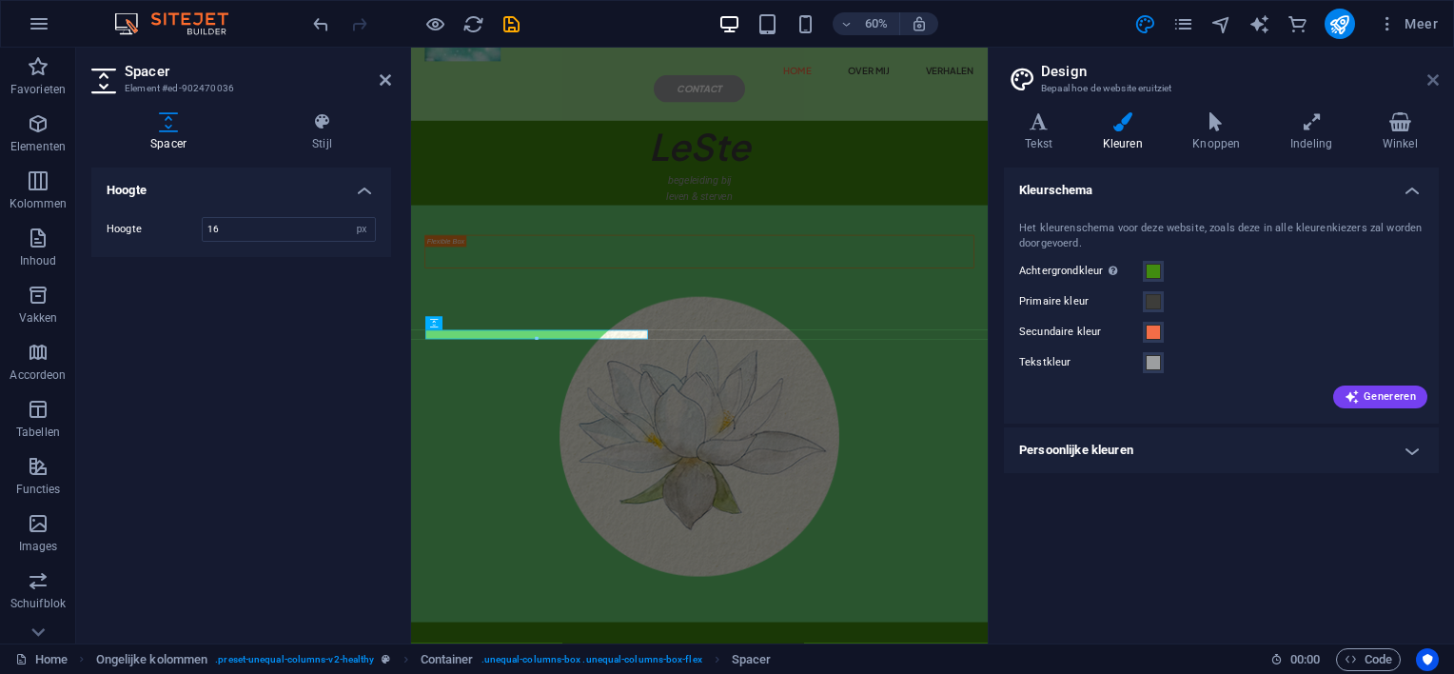
drag, startPoint x: 1433, startPoint y: 72, endPoint x: 1019, endPoint y: 25, distance: 416.8
click at [1433, 72] on icon at bounding box center [1433, 79] width 11 height 15
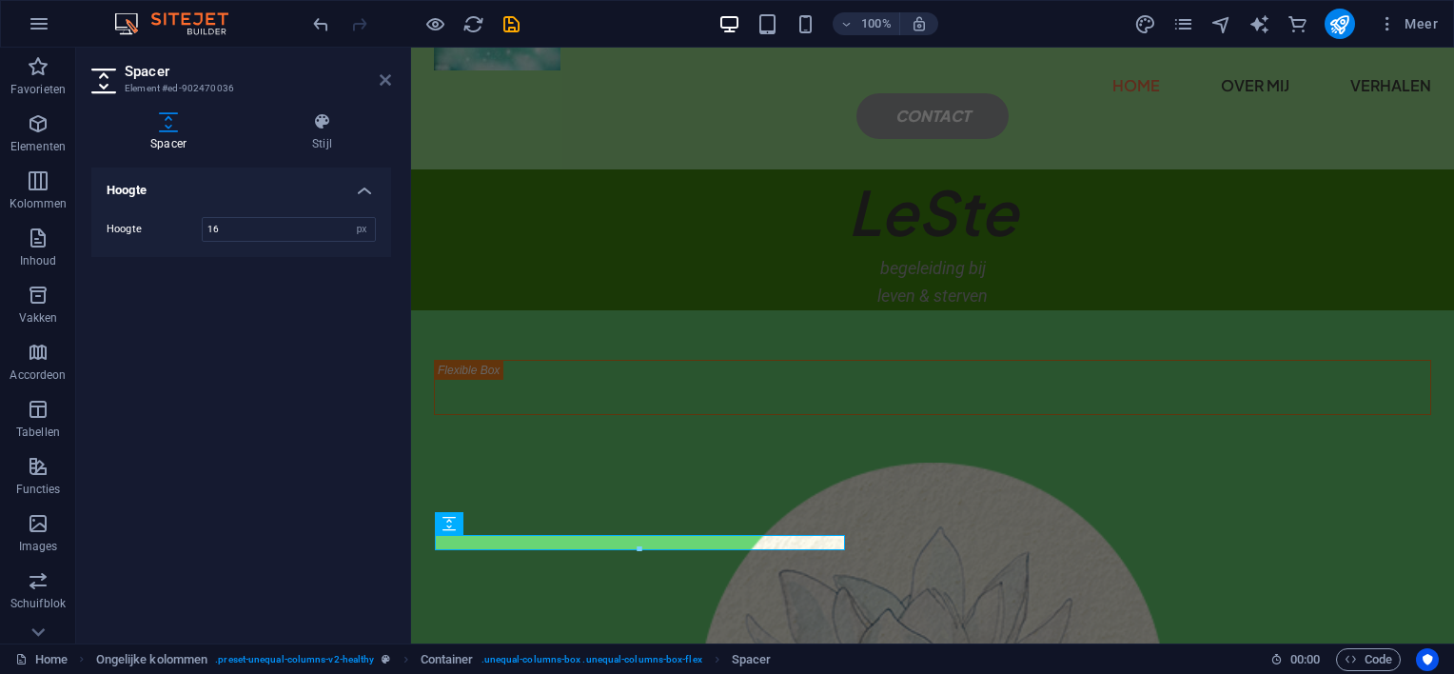
click at [385, 72] on icon at bounding box center [385, 79] width 11 height 15
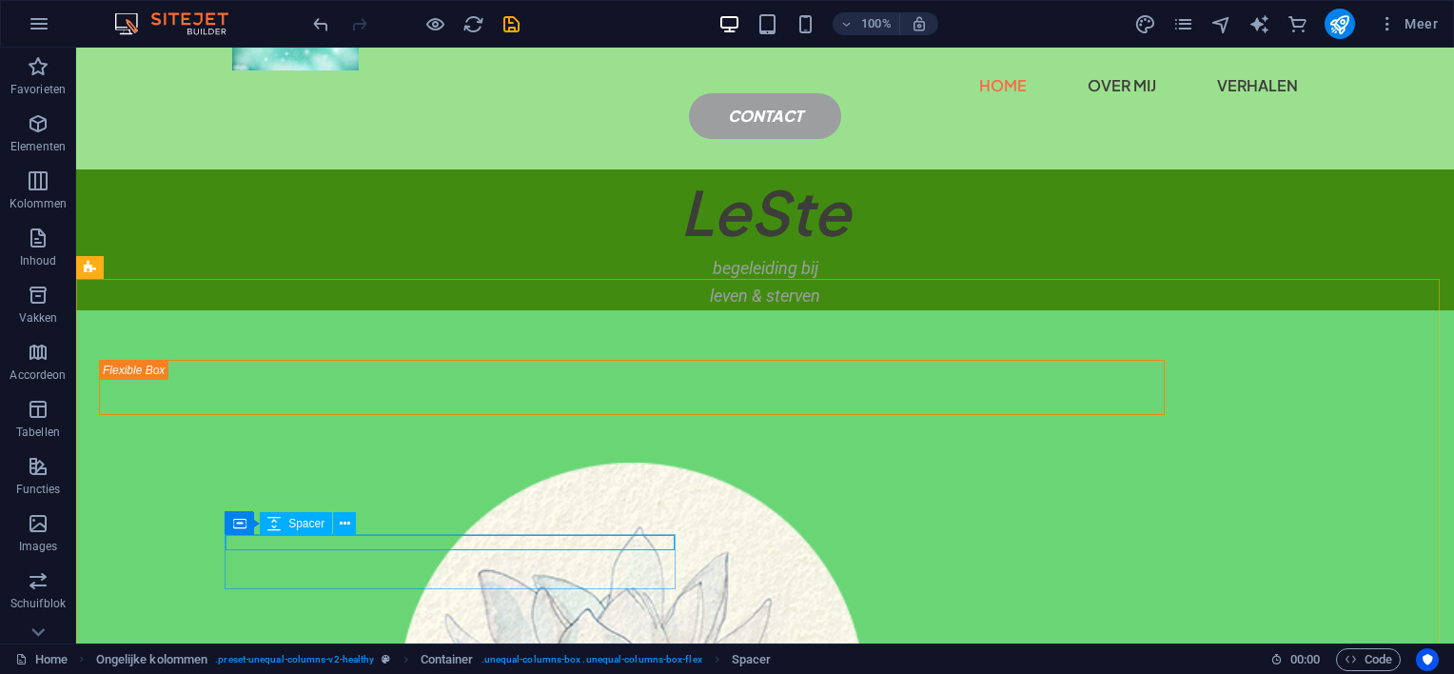
click at [290, 530] on div "Spacer" at bounding box center [296, 523] width 72 height 23
click at [340, 522] on icon at bounding box center [345, 524] width 10 height 20
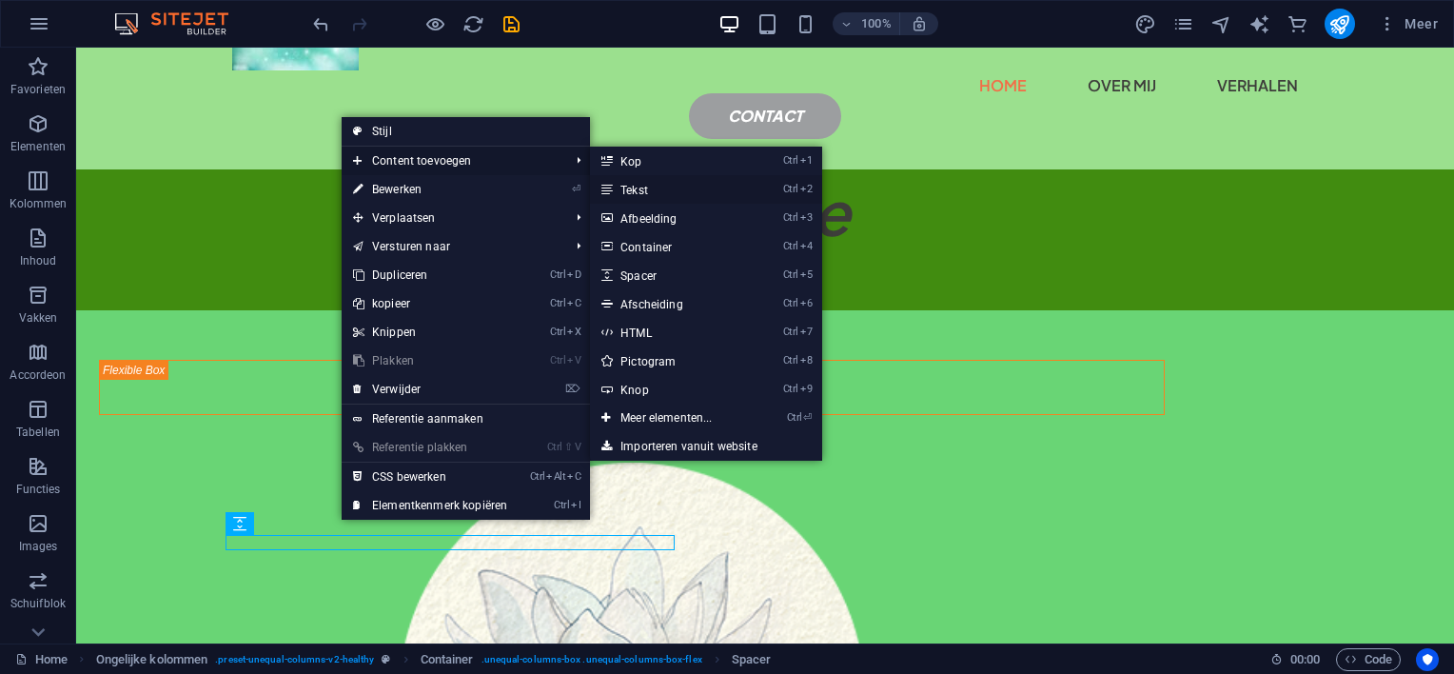
click at [628, 184] on link "Ctrl 2 Tekst" at bounding box center [670, 189] width 160 height 29
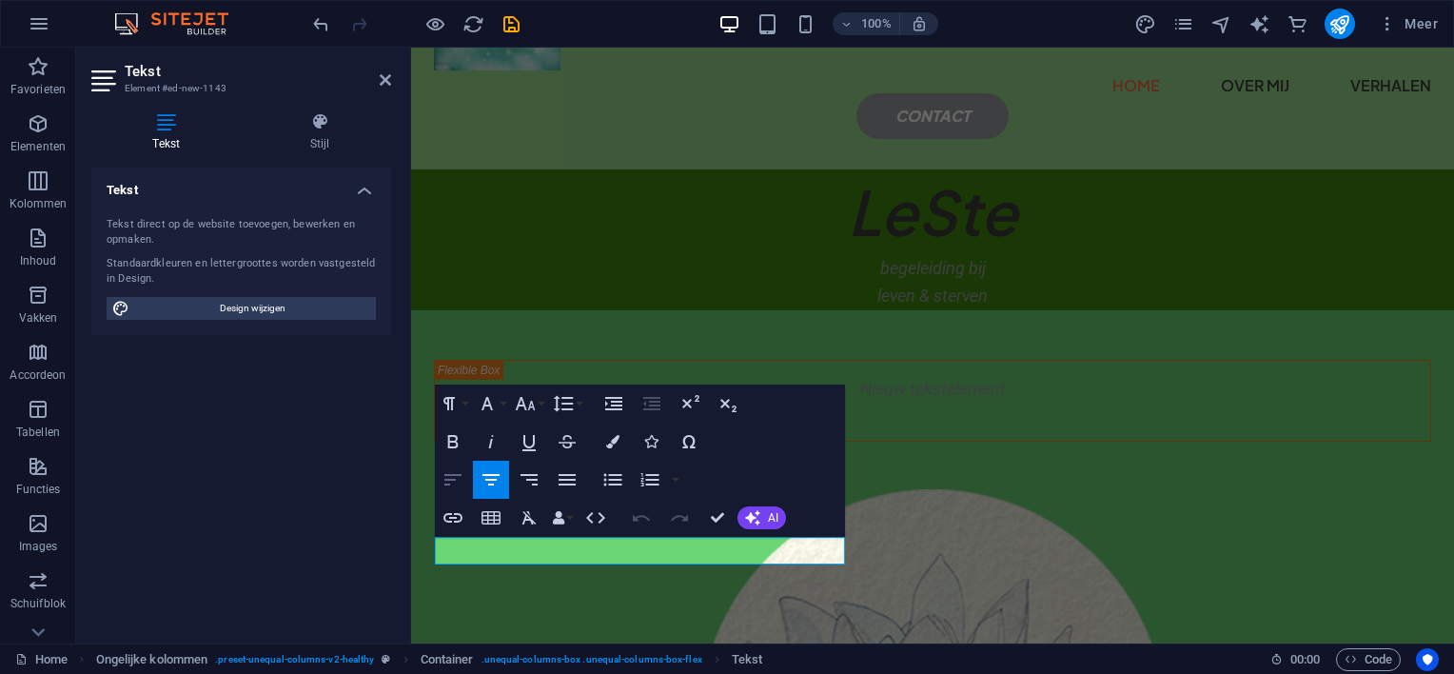
click at [446, 477] on icon "button" at bounding box center [453, 479] width 23 height 23
click at [617, 438] on icon "button" at bounding box center [612, 441] width 13 height 13
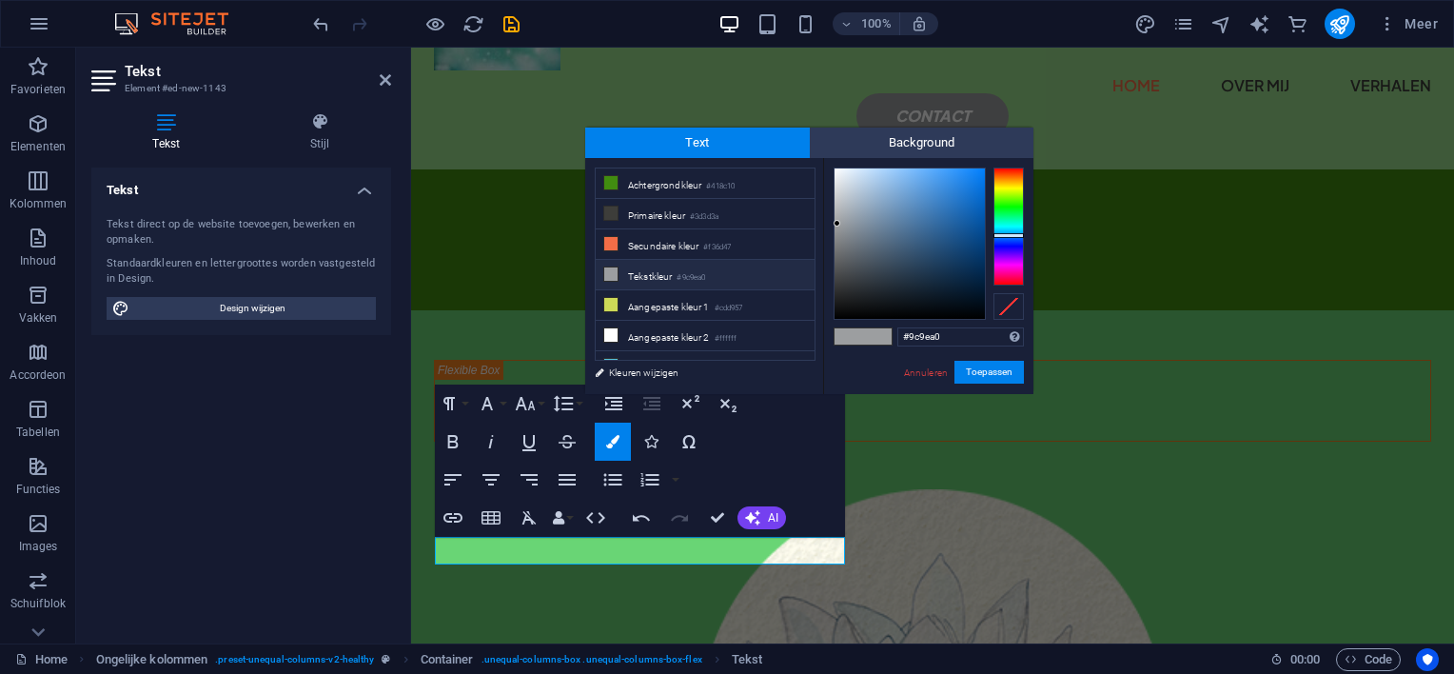
type input "#031d37"
click at [977, 286] on div at bounding box center [910, 243] width 150 height 150
click at [983, 370] on button "Toepassen" at bounding box center [989, 372] width 69 height 23
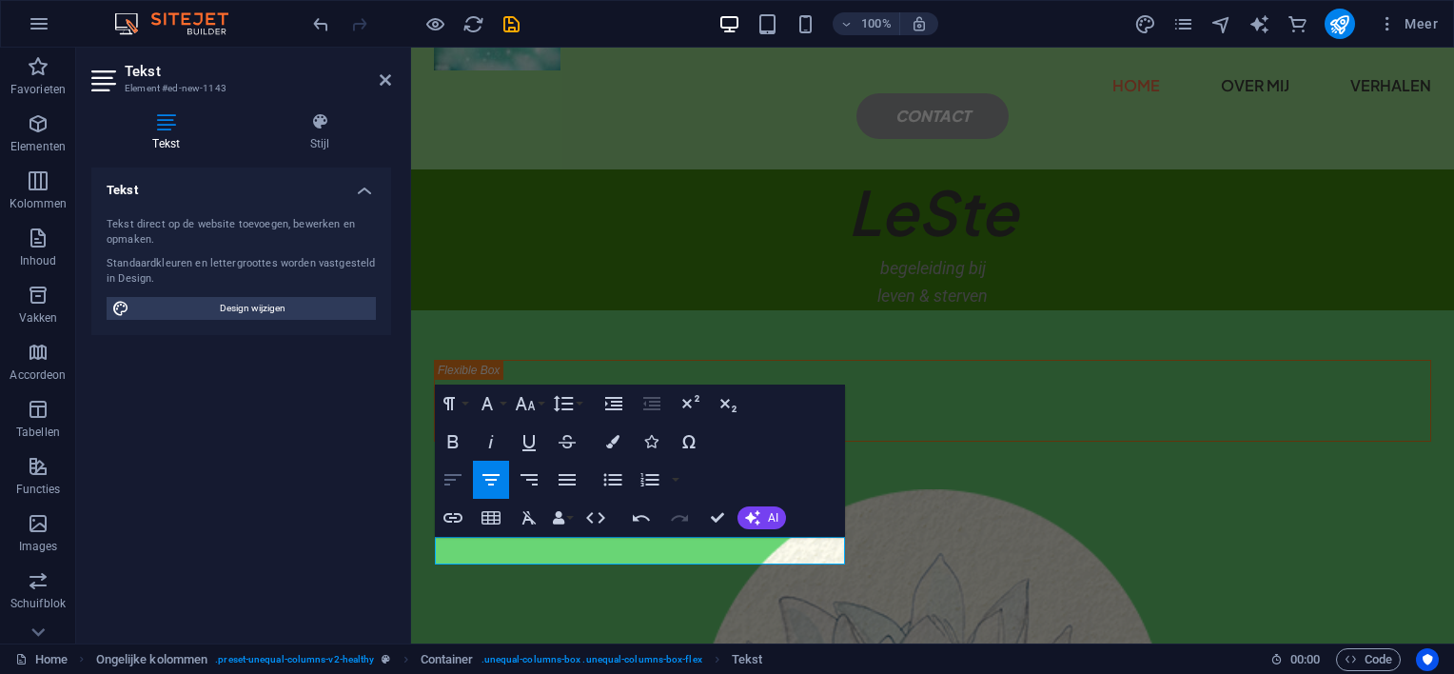
click at [453, 479] on icon "button" at bounding box center [453, 479] width 17 height 11
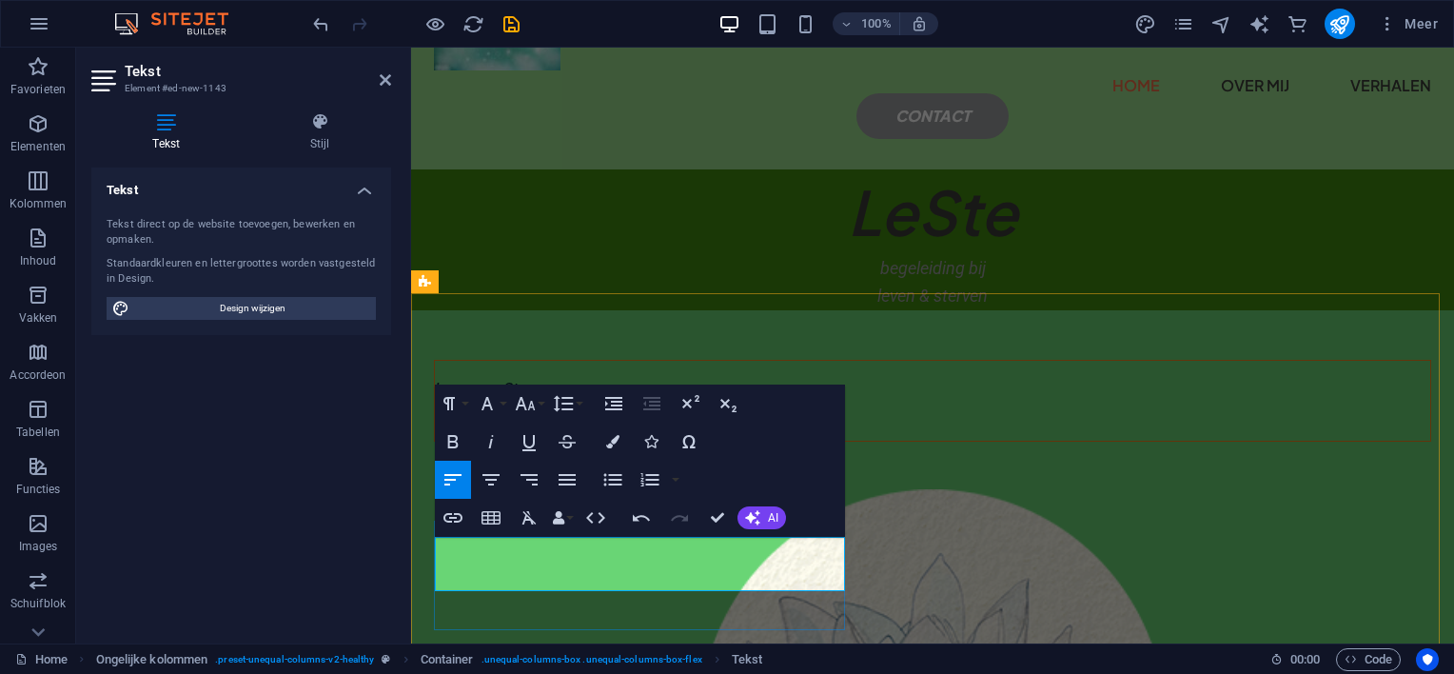
scroll to position [81, 0]
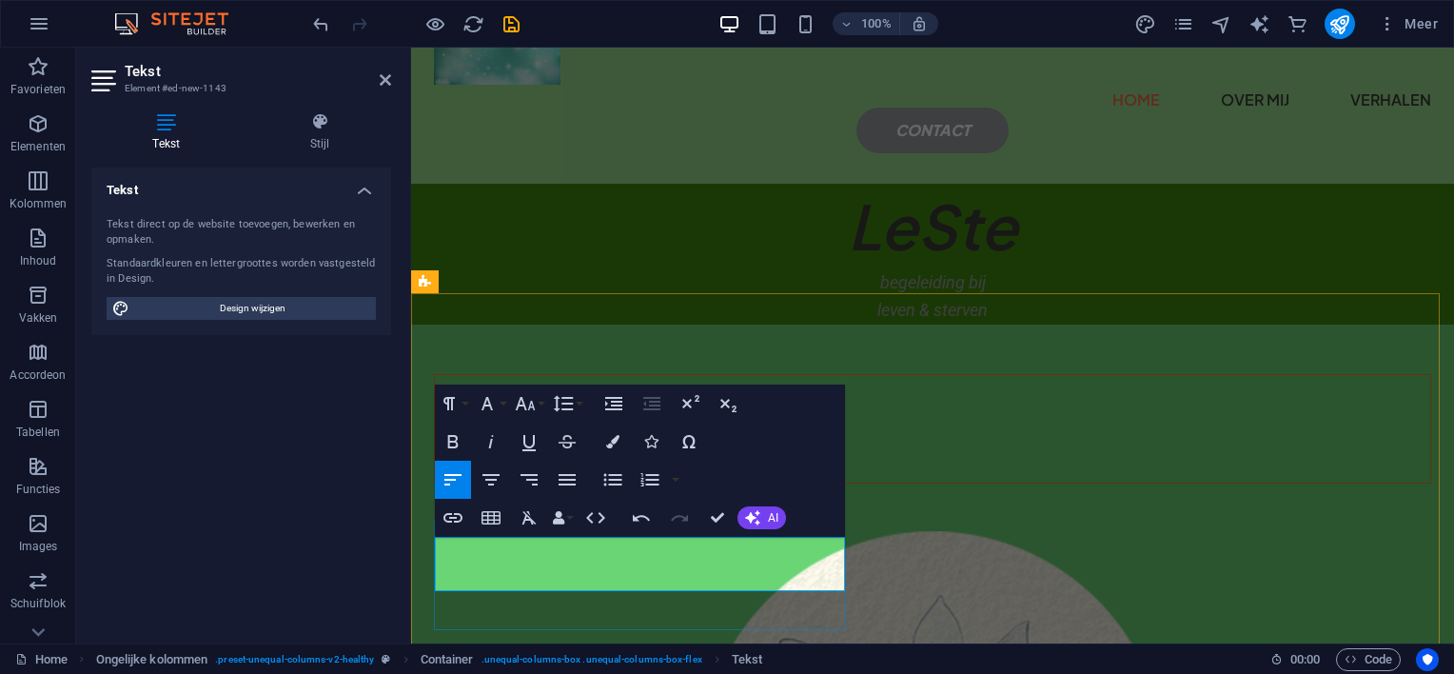
click at [439, 440] on span "leven naast Sterven" at bounding box center [507, 430] width 144 height 20
click at [615, 418] on p "​​ Leven en Sterven" at bounding box center [933, 404] width 996 height 28
click at [595, 445] on p "Leven naast Sterven" at bounding box center [933, 431] width 996 height 28
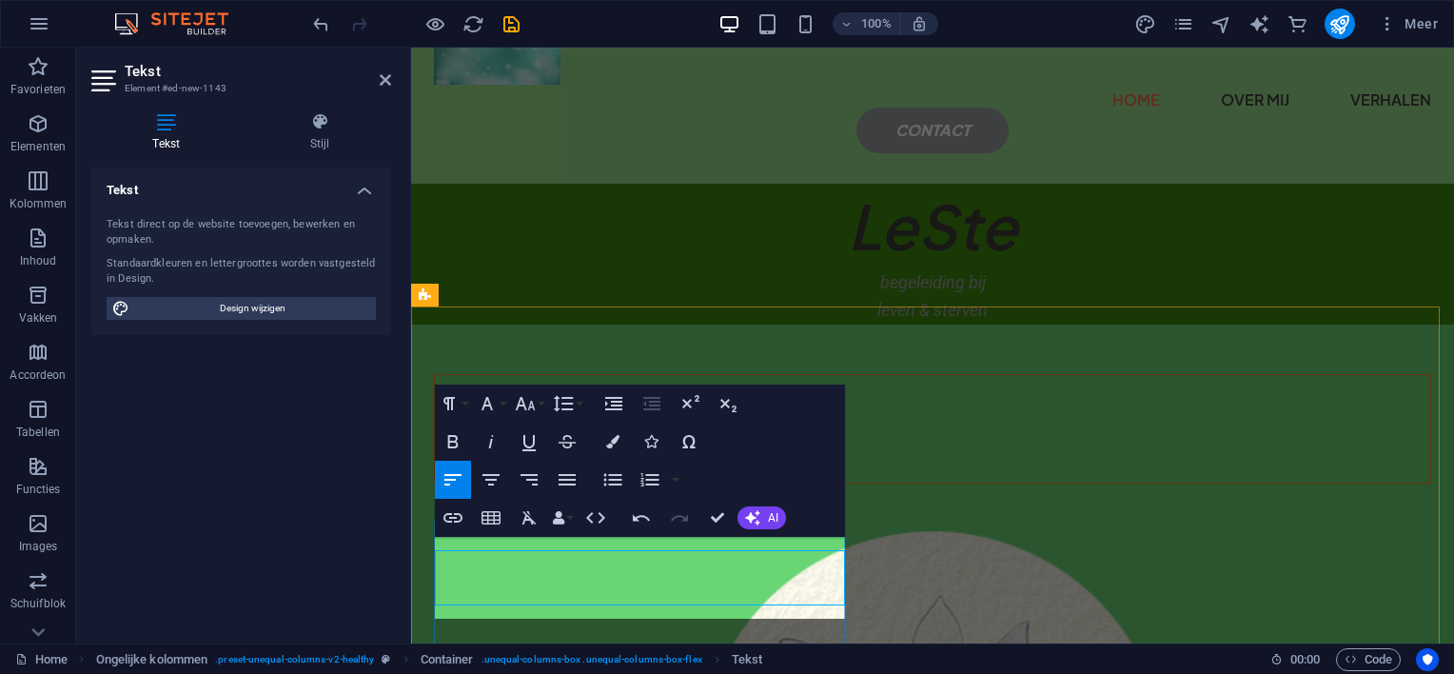
scroll to position [68, 0]
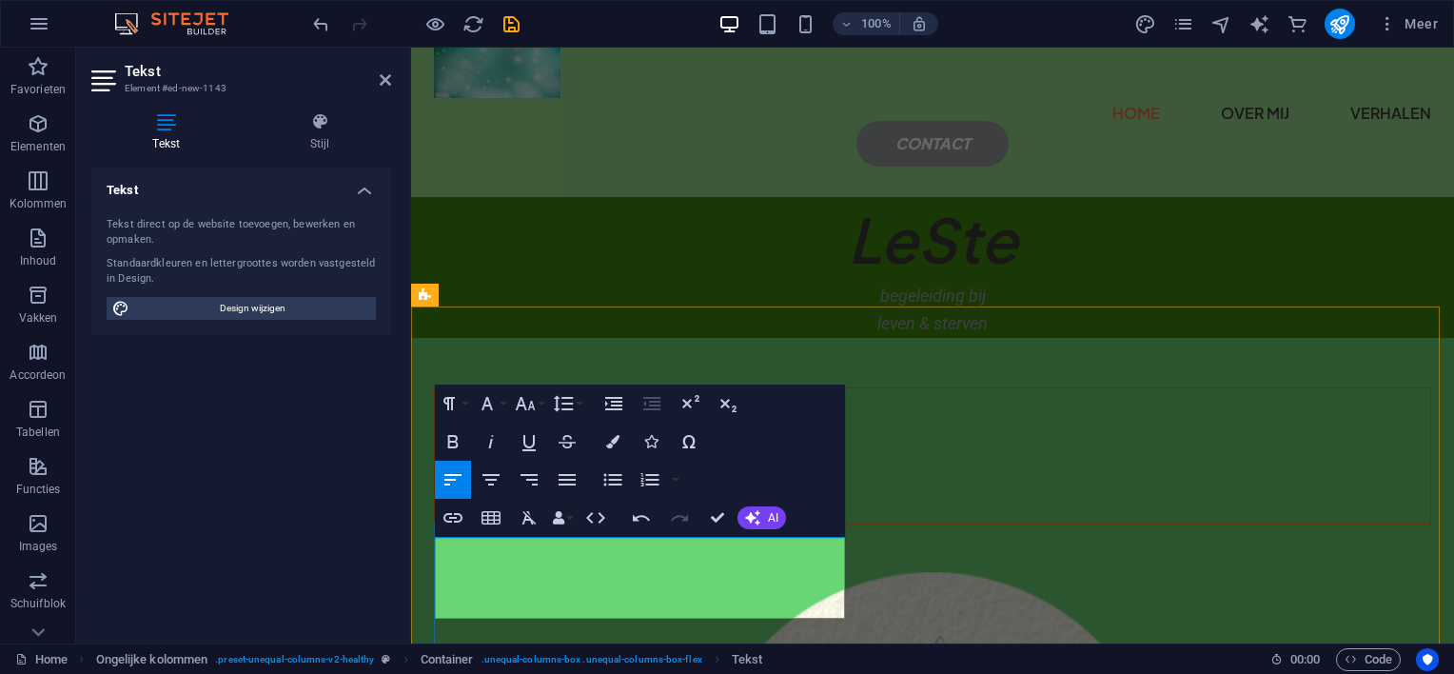
click at [587, 453] on span "Leven naast Sterven Leven met Sterven" at bounding box center [578, 443] width 287 height 20
click at [493, 480] on icon "button" at bounding box center [491, 479] width 17 height 11
click at [435, 426] on span "Leven en Sterven" at bounding box center [497, 416] width 124 height 20
click at [492, 479] on icon "button" at bounding box center [491, 479] width 17 height 11
click at [435, 481] on span "Leven" at bounding box center [456, 471] width 43 height 20
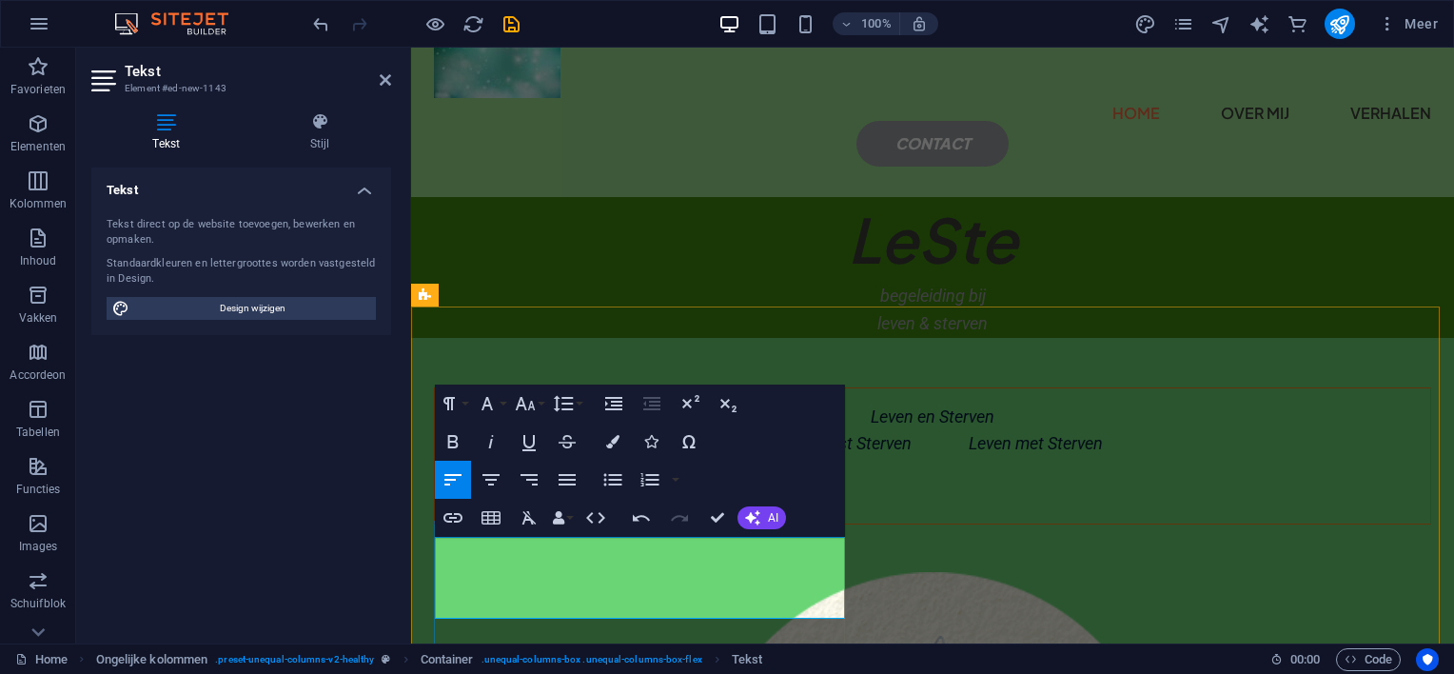
click at [503, 485] on p "Leven" at bounding box center [933, 472] width 996 height 28
click at [871, 426] on span "Leven en Sterven" at bounding box center [933, 416] width 124 height 20
click at [763, 453] on span "Leven naast Sterven Leven met Sterven" at bounding box center [933, 443] width 340 height 20
click at [872, 426] on span "Leven en sterven" at bounding box center [933, 416] width 123 height 20
click at [529, 481] on span "Leven door S" at bounding box center [482, 471] width 94 height 20
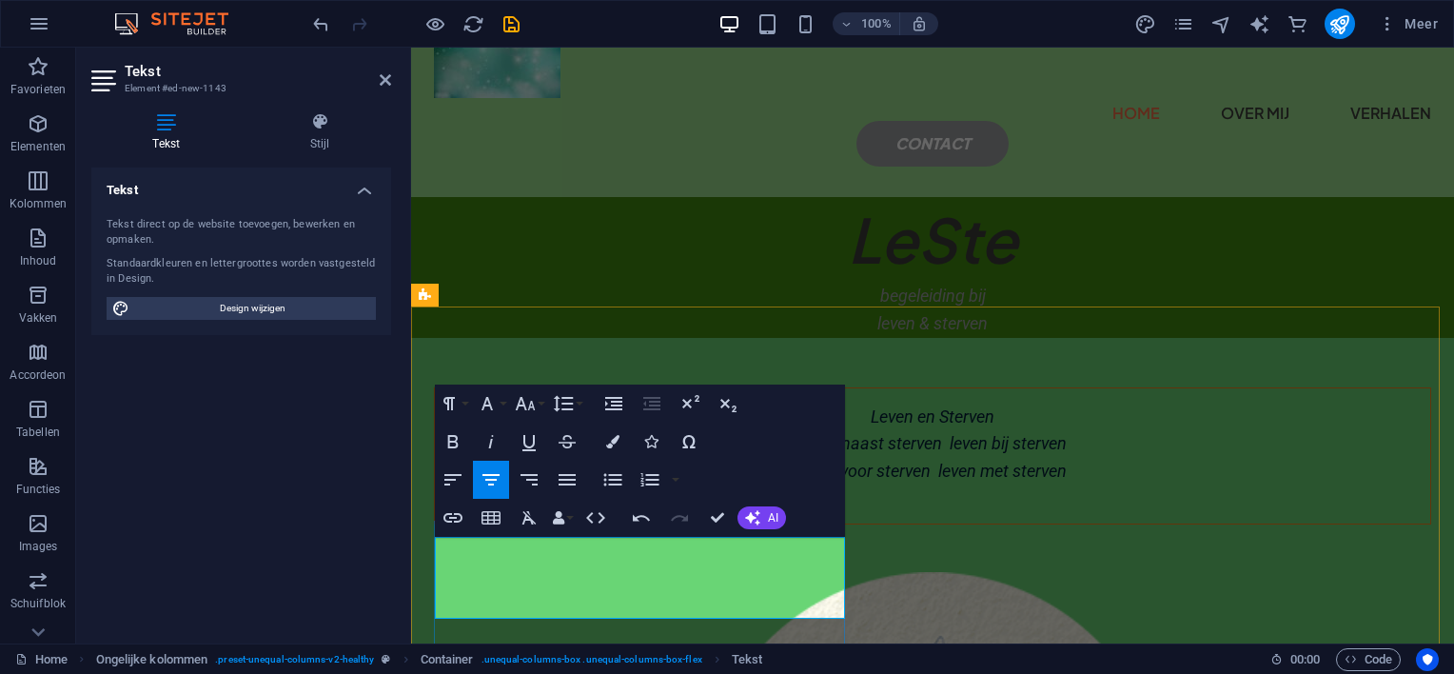
click at [799, 481] on span "leven voor sterven leven met sterven" at bounding box center [933, 471] width 268 height 20
click at [800, 453] on span "leven naast sterven leven bij sterven" at bounding box center [933, 443] width 267 height 20
click at [791, 485] on p "leven voor sterven leven met sterven" at bounding box center [933, 472] width 996 height 28
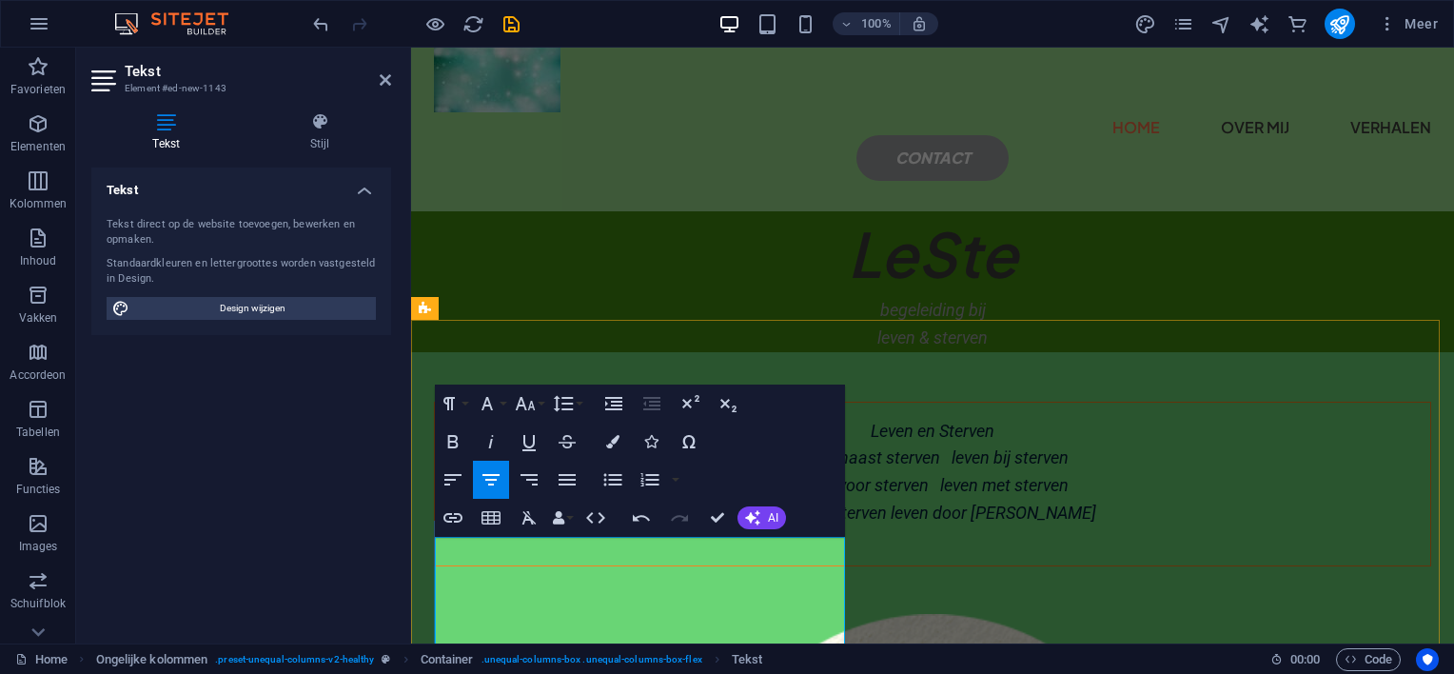
click at [770, 523] on span "leven bij sterven leven door [PERSON_NAME]" at bounding box center [933, 513] width 326 height 20
click at [778, 527] on p "leven bij sterven leven door [PERSON_NAME]" at bounding box center [933, 514] width 996 height 28
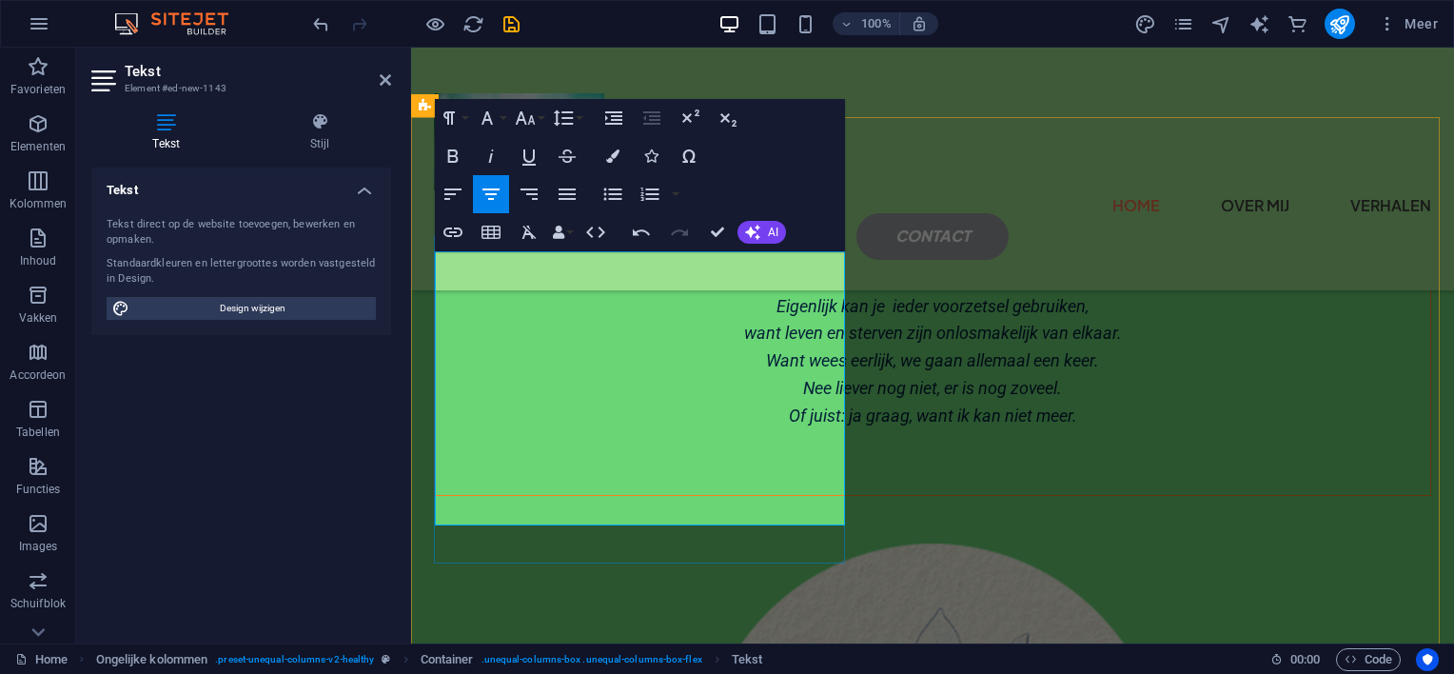
scroll to position [230, 0]
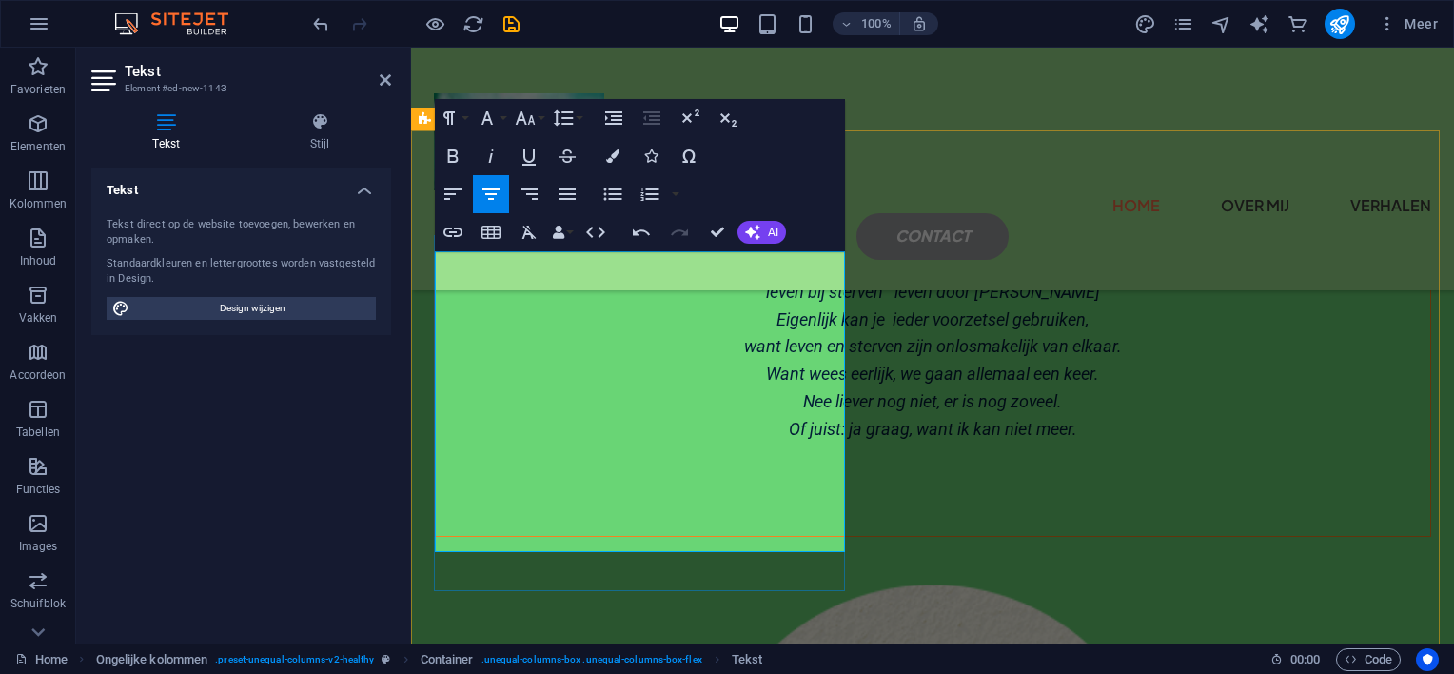
click at [803, 384] on span "Want wees eerlijk, we gaan allemaal een keer." at bounding box center [932, 374] width 333 height 20
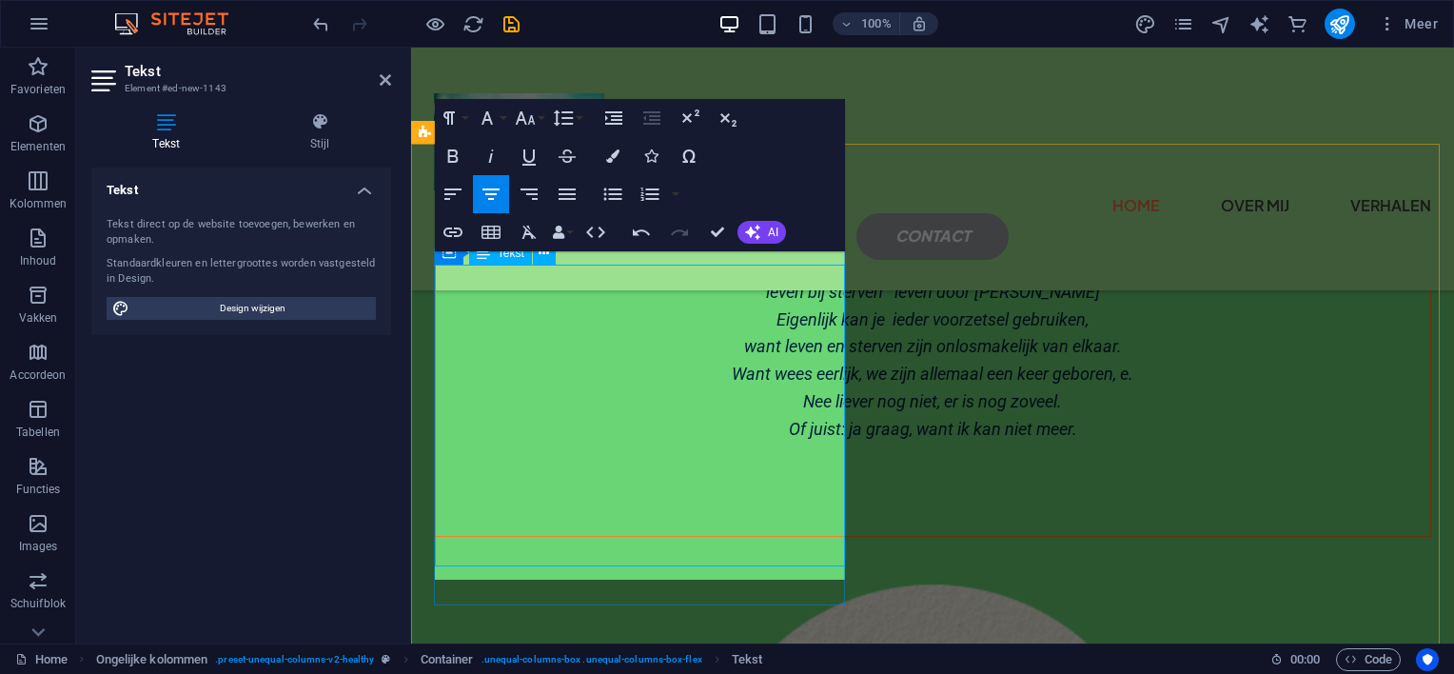
scroll to position [217, 0]
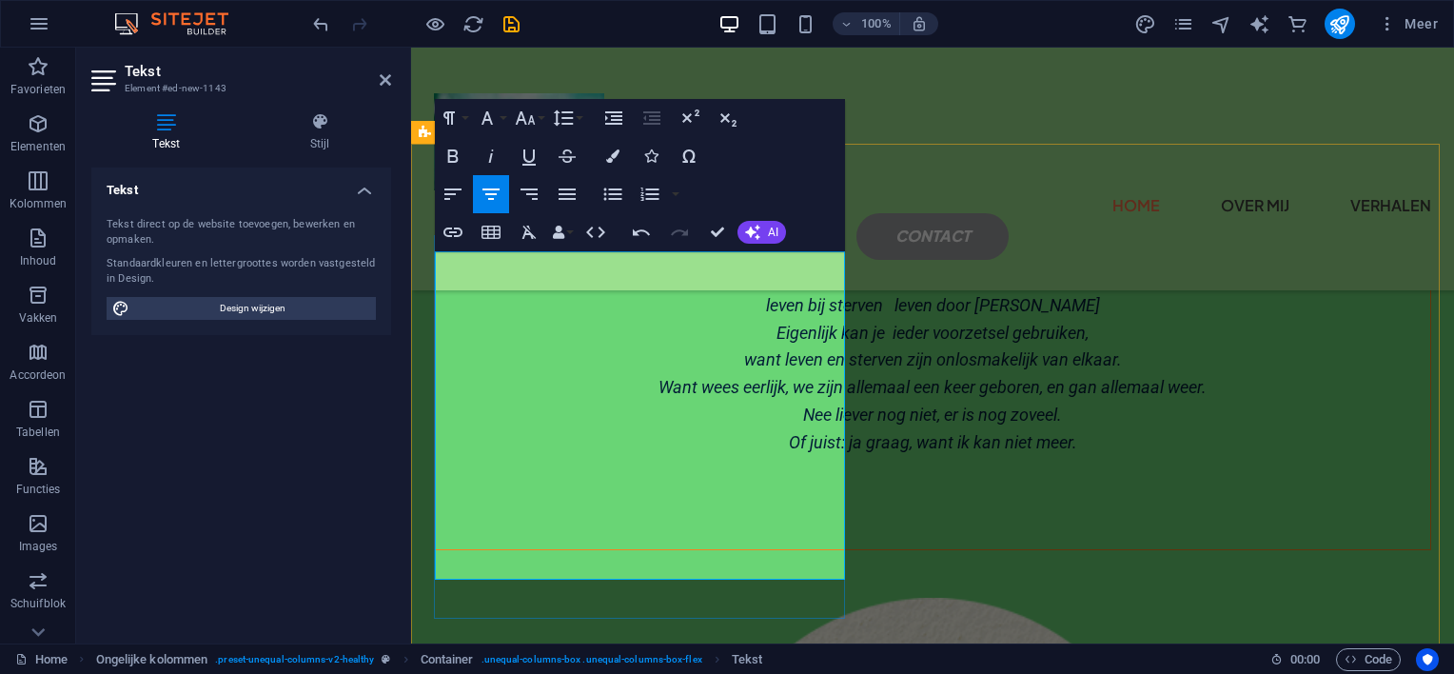
click at [659, 397] on span "Want wees eerlijk, we zijn allemaal een keer geboren, en gan allemaal weer ." at bounding box center [933, 387] width 548 height 20
click at [654, 397] on span "Want wees eerlijk, we zijn allemaal een keer geboren, en gaan allemaal weer ." at bounding box center [933, 387] width 558 height 20
click at [731, 397] on span "Want wees eerlijk, we zijn allemaal een keer geboren, en we gaan allemaal weer ." at bounding box center [932, 387] width 579 height 20
click at [789, 452] on span "Of juist: ja graag, want ik kan niet meer." at bounding box center [933, 442] width 288 height 20
click at [785, 457] on p "Of juist: ja graag, want ik kan niet meer." at bounding box center [933, 443] width 996 height 28
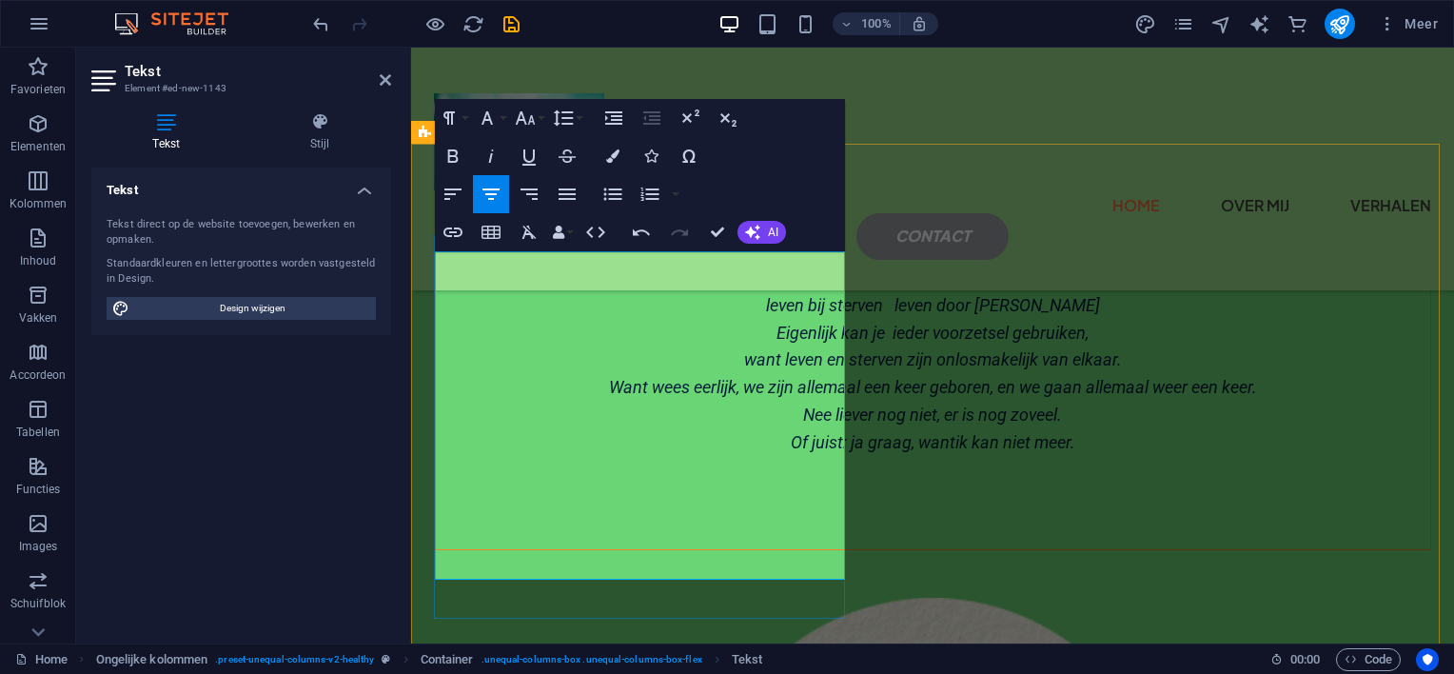
scroll to position [203, 0]
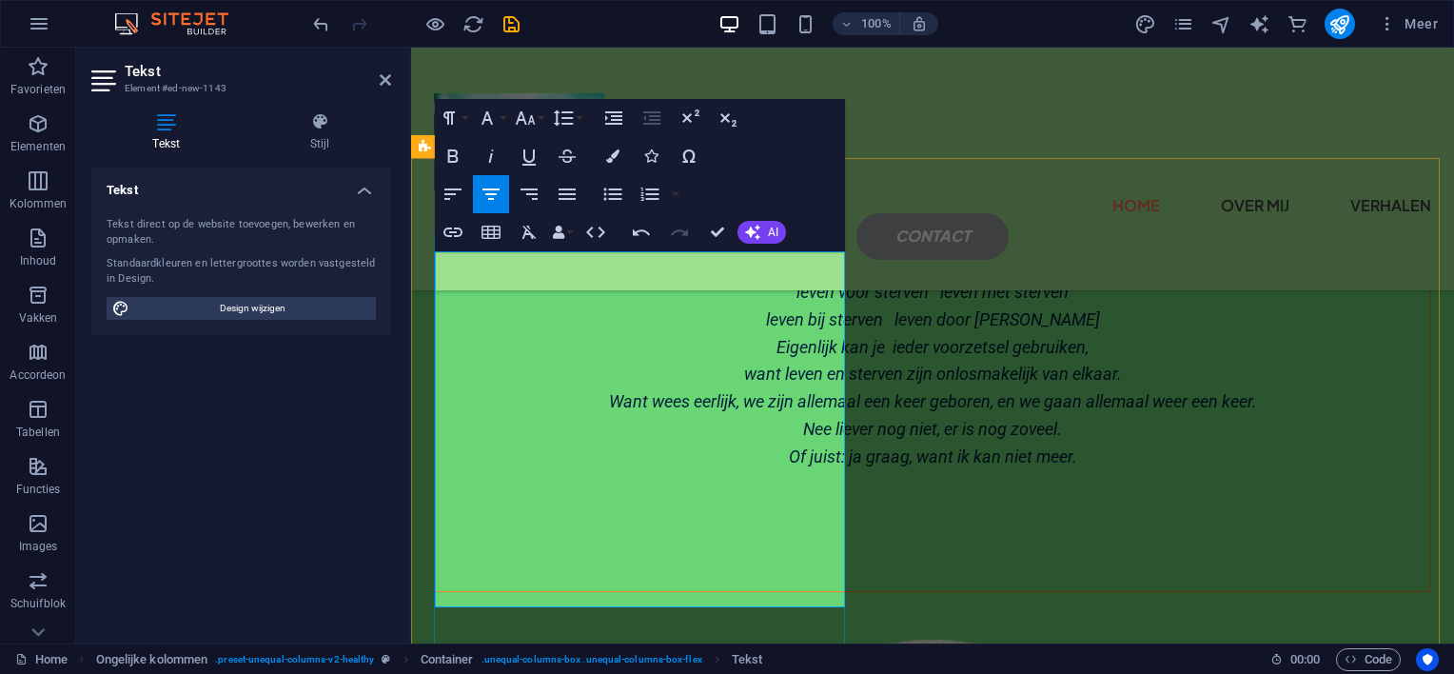
click at [798, 274] on span "leven naast sterven leven bij sterven" at bounding box center [933, 264] width 271 height 20
click at [766, 329] on span "leven bij sterven leven door [PERSON_NAME]" at bounding box center [933, 319] width 334 height 20
click at [807, 471] on p "Of juist: ja graag, want ik kan niet meer." at bounding box center [933, 458] width 996 height 28
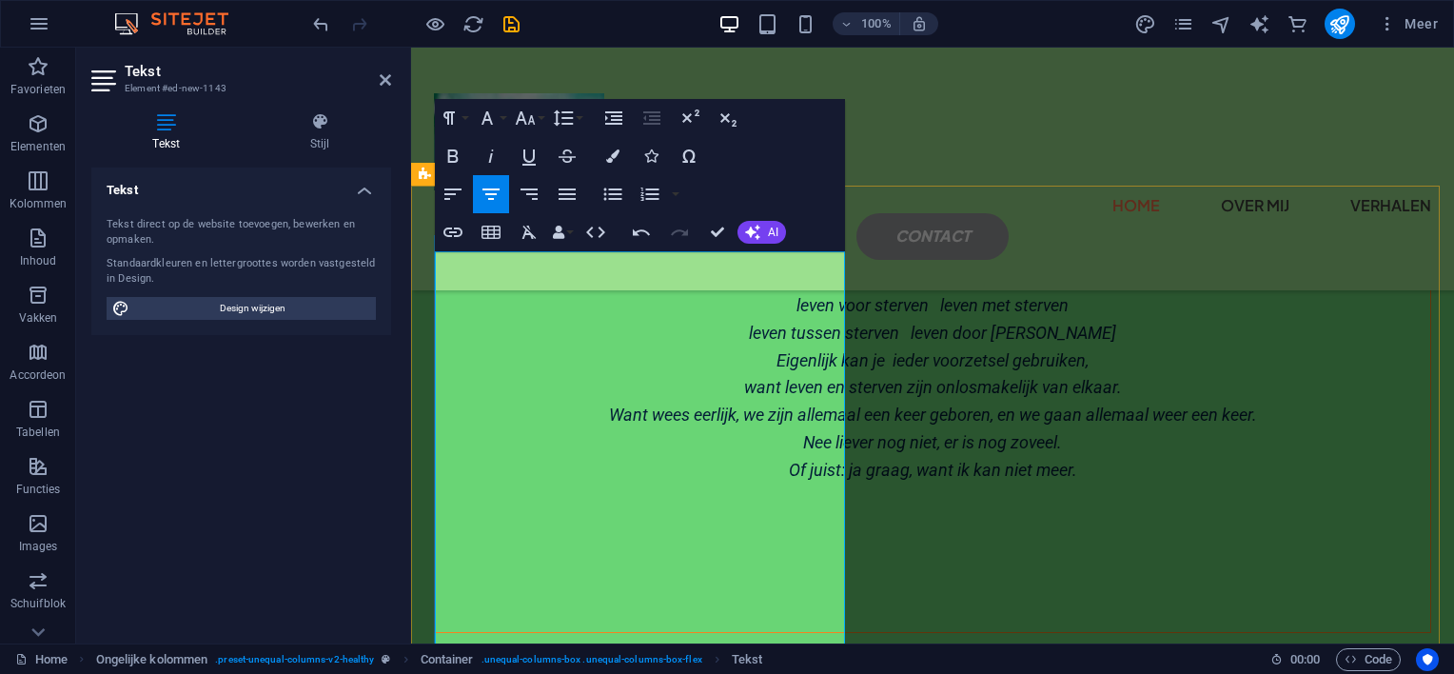
scroll to position [175, 0]
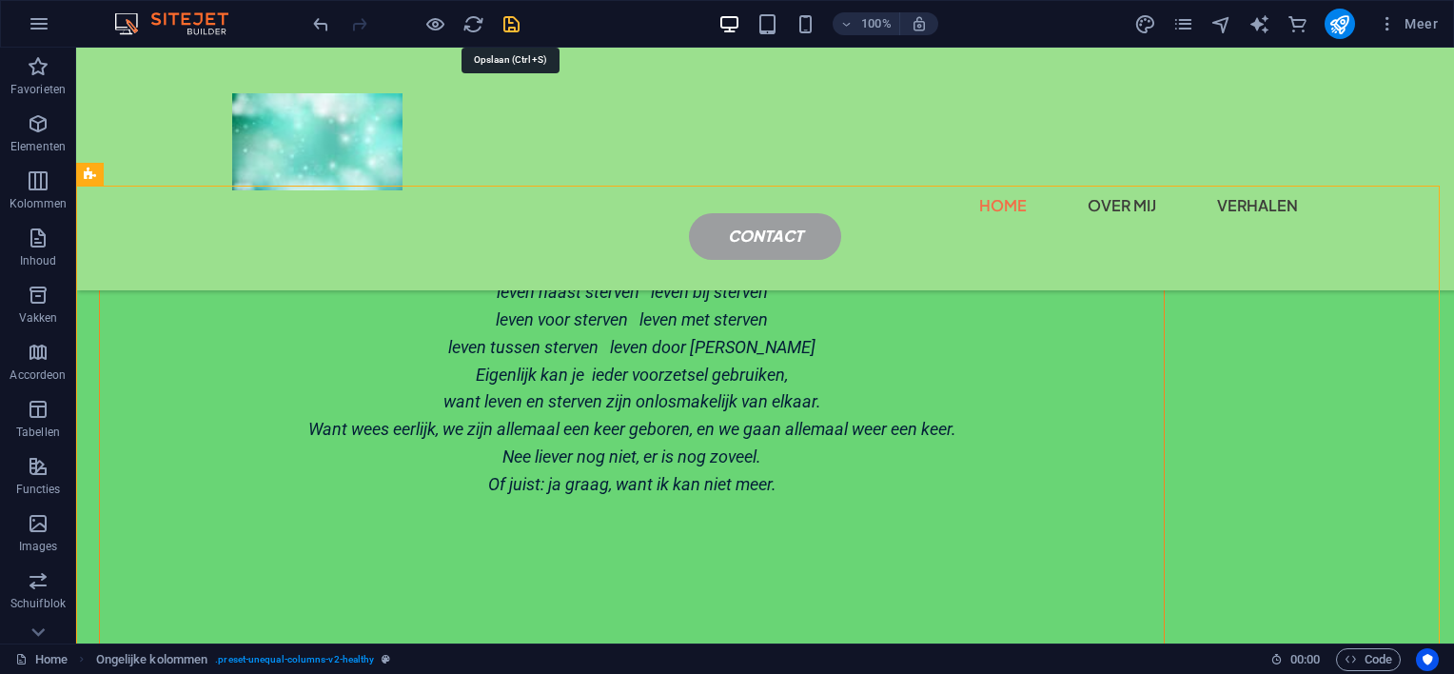
click at [503, 29] on icon "save" at bounding box center [512, 24] width 22 height 22
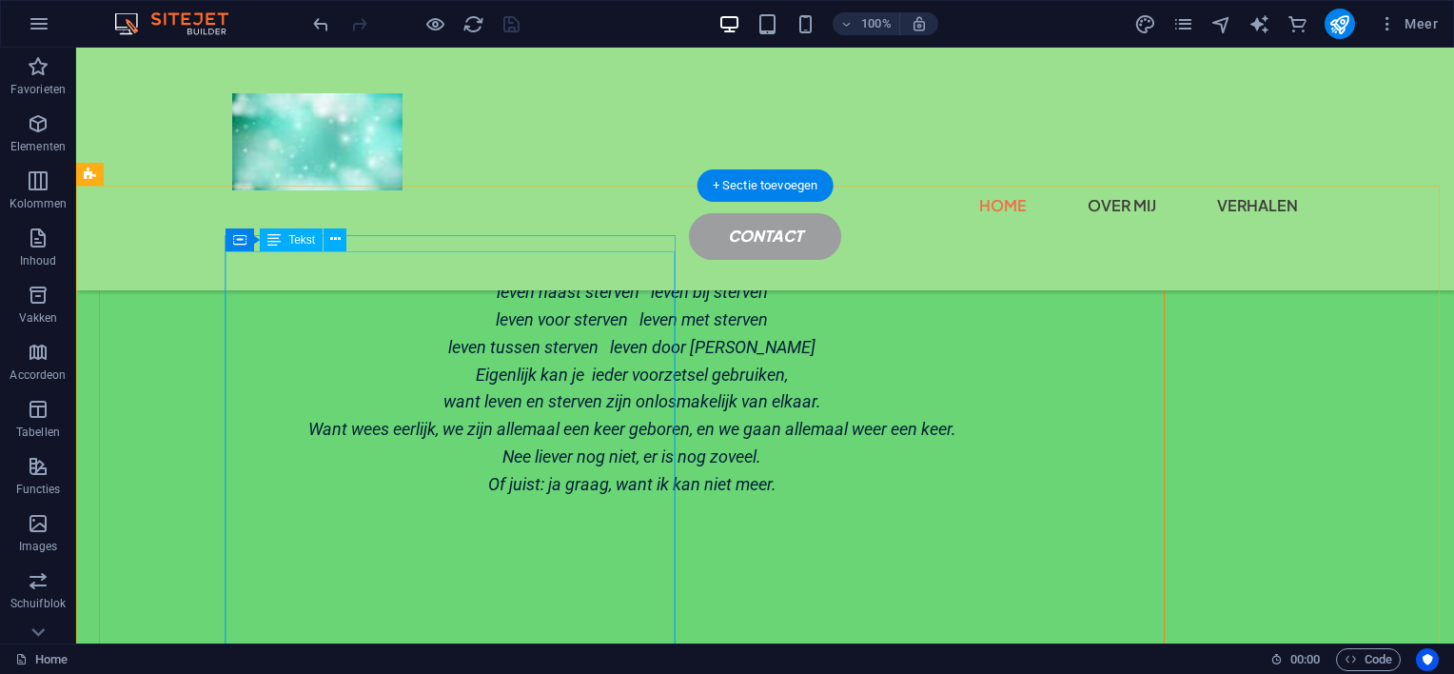
click at [628, 503] on div "Leven en Sterven leven naast sterven leven bij sterven leven voor sterven leven…" at bounding box center [632, 443] width 1064 height 384
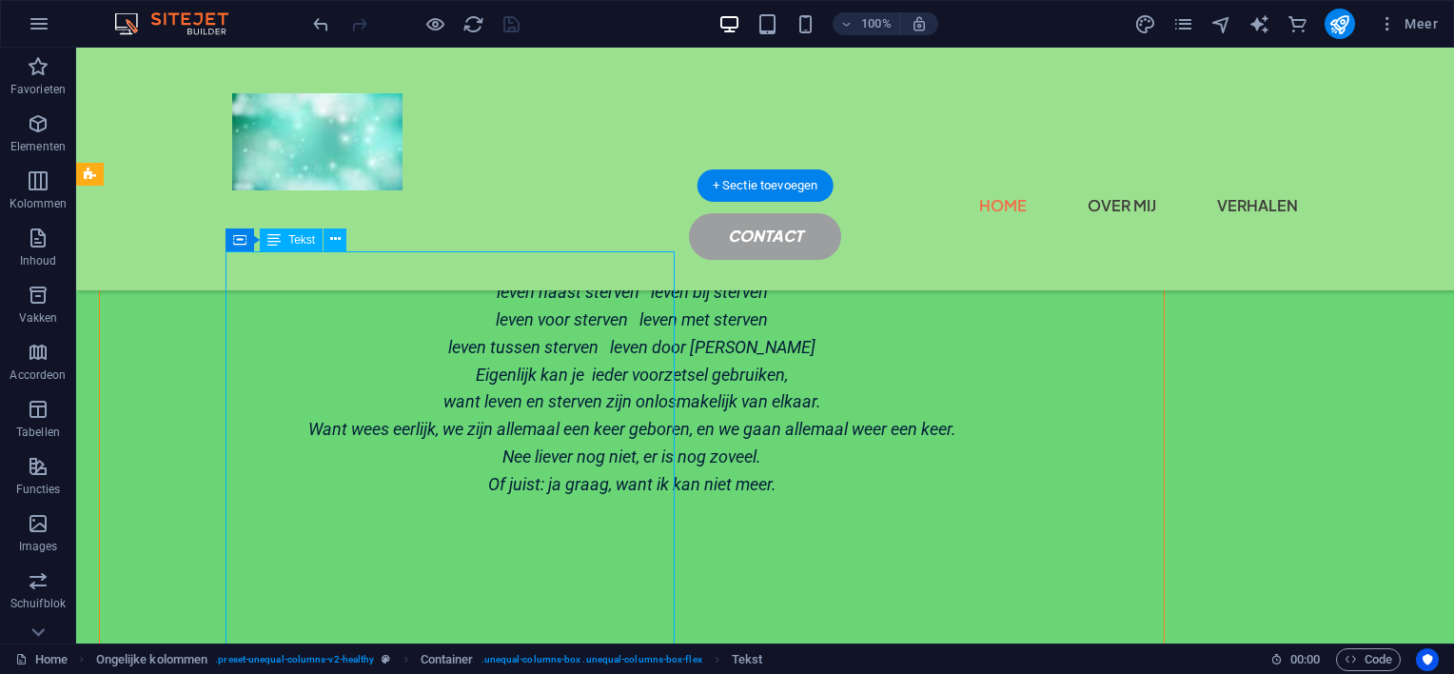
click at [607, 509] on div "Leven en Sterven leven naast sterven leven bij sterven leven voor sterven leven…" at bounding box center [632, 443] width 1064 height 384
click at [335, 241] on icon at bounding box center [335, 239] width 10 height 20
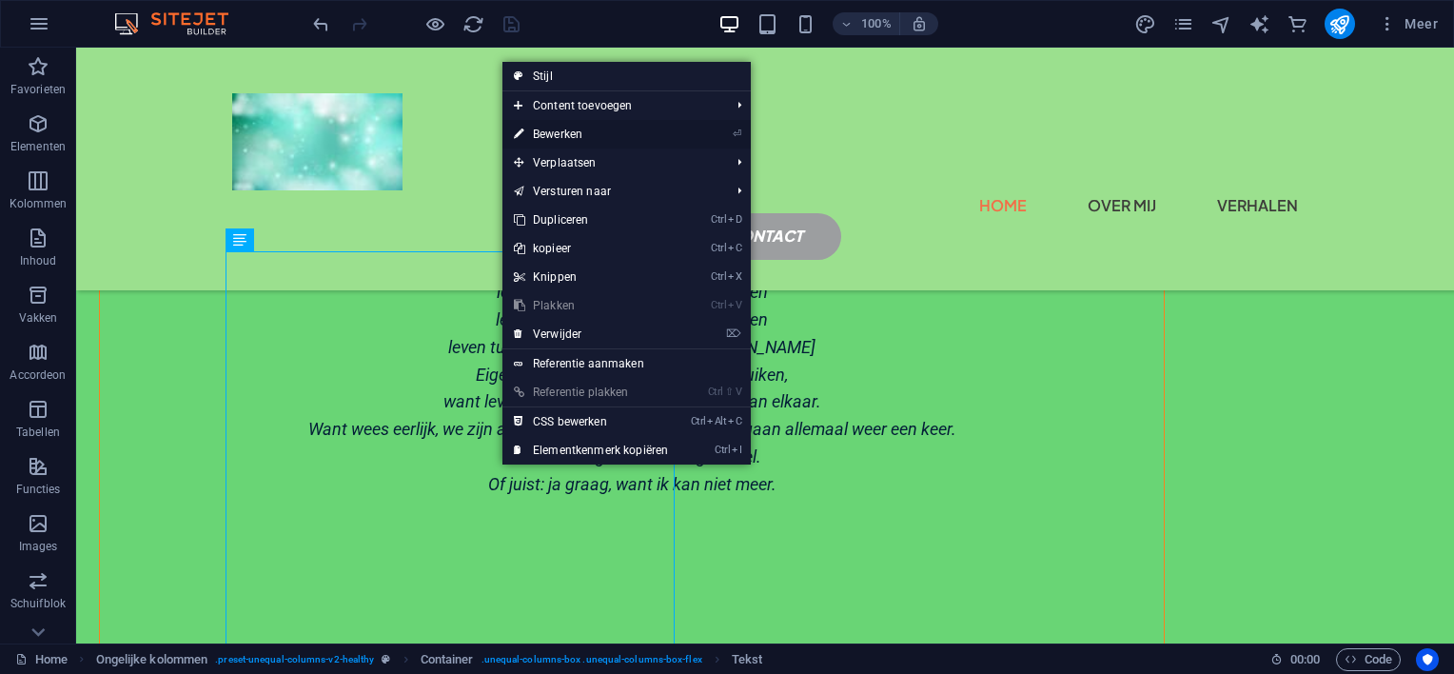
click at [575, 131] on link "⏎ Bewerken" at bounding box center [591, 134] width 177 height 29
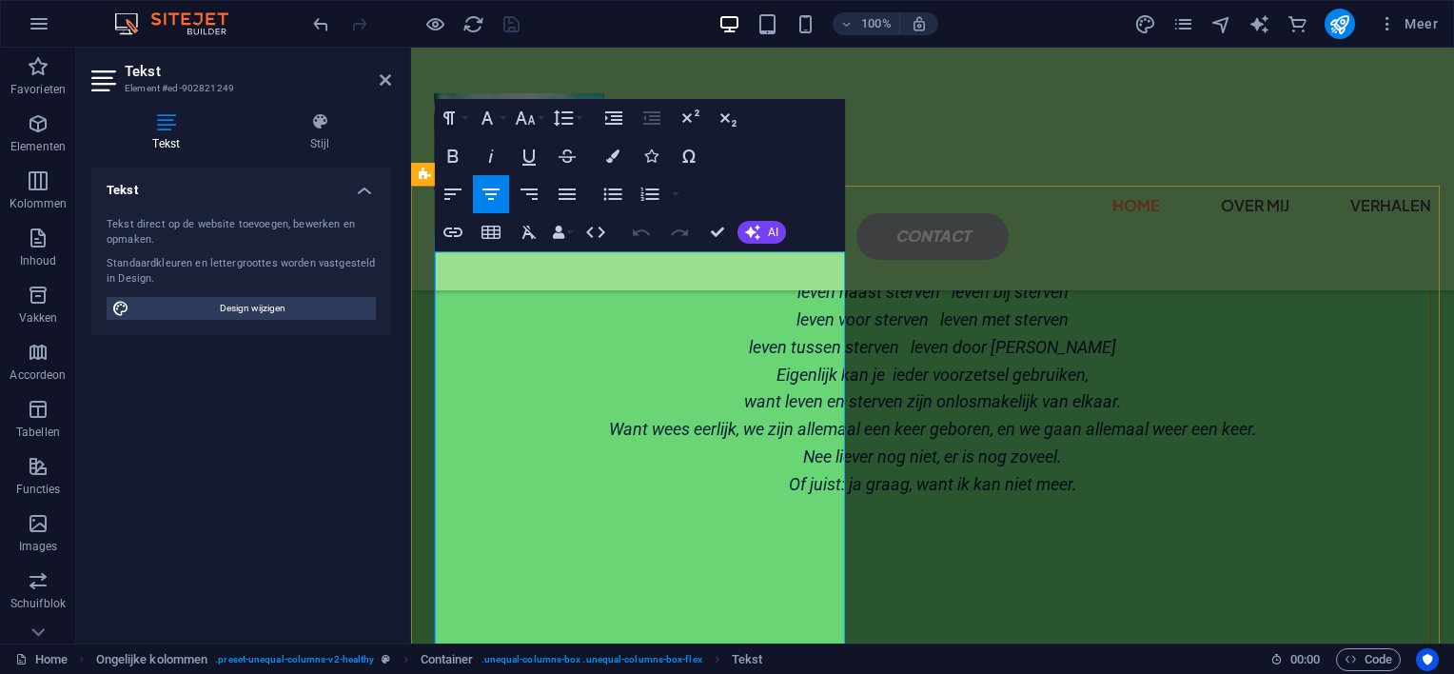
click at [794, 526] on p at bounding box center [933, 513] width 996 height 28
click at [796, 499] on p "Of juist: ja graag, want ik kan niet meer." at bounding box center [933, 485] width 996 height 28
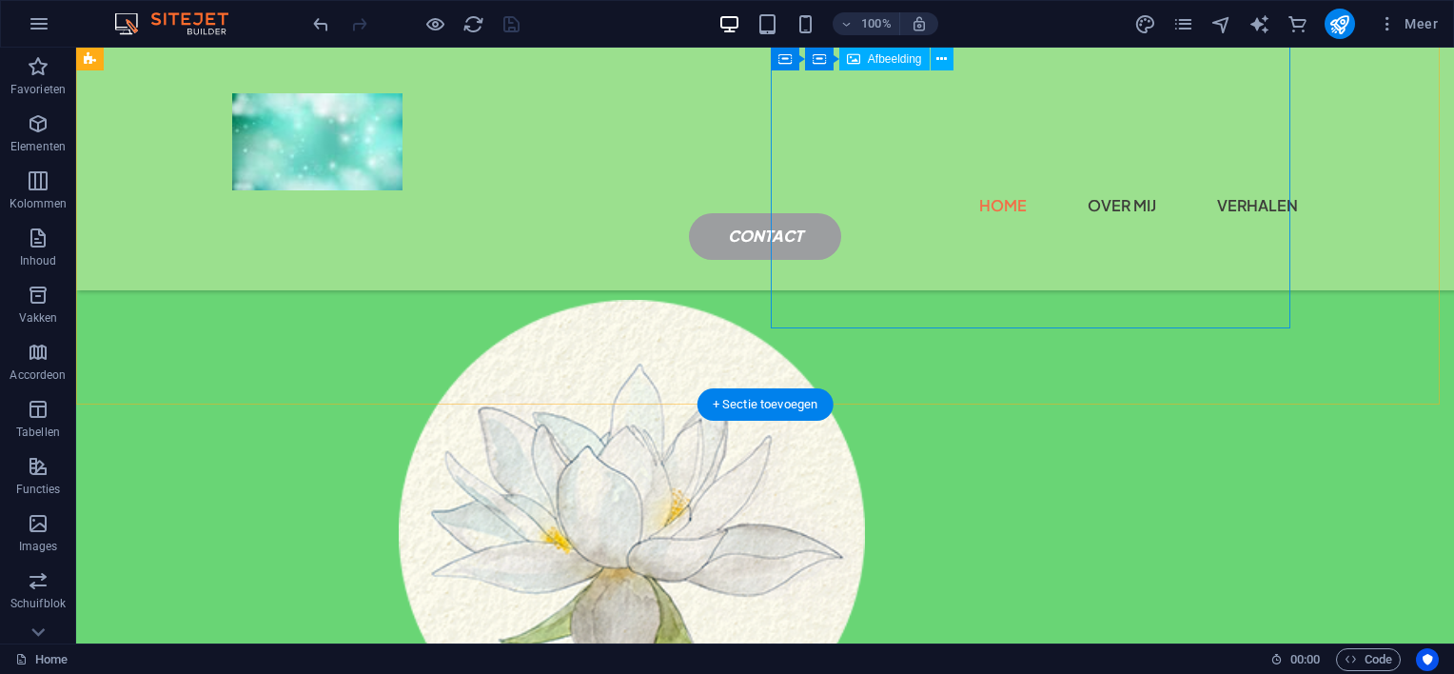
scroll to position [738, 0]
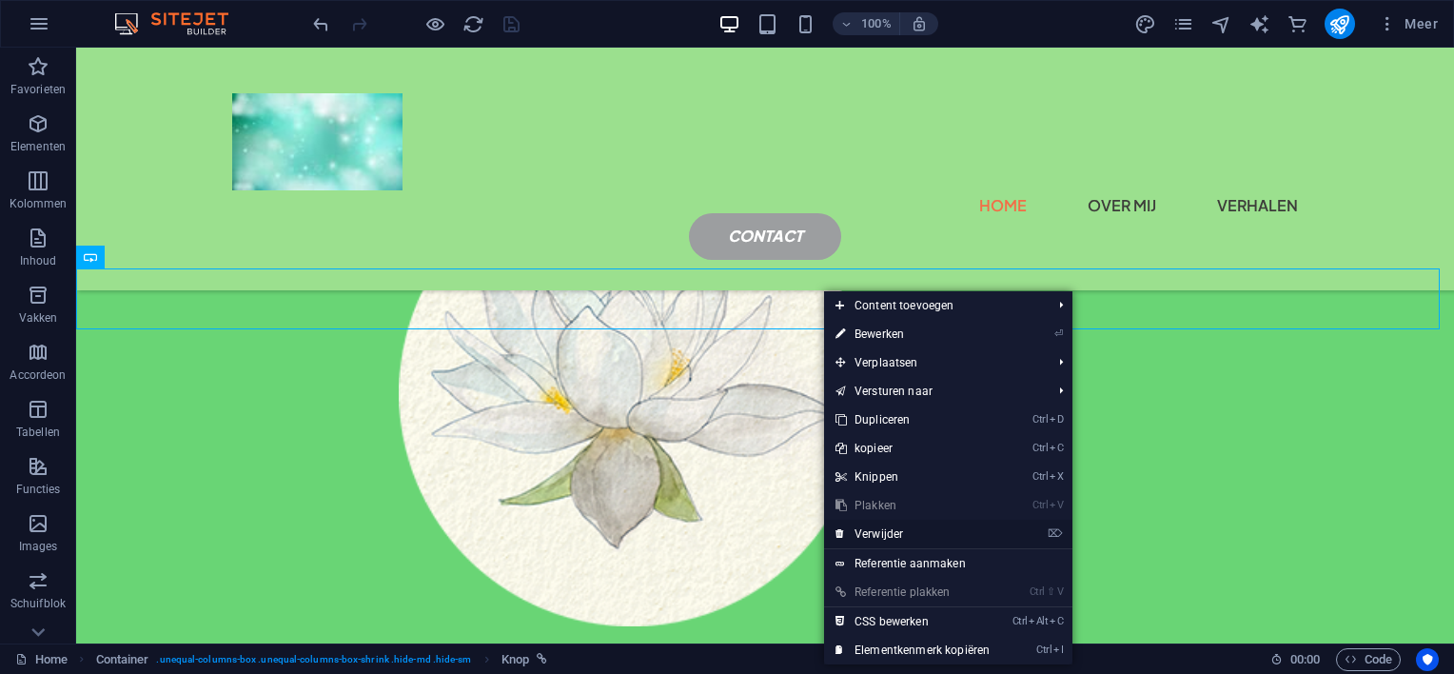
click at [861, 525] on link "⌦ Verwijder" at bounding box center [912, 534] width 177 height 29
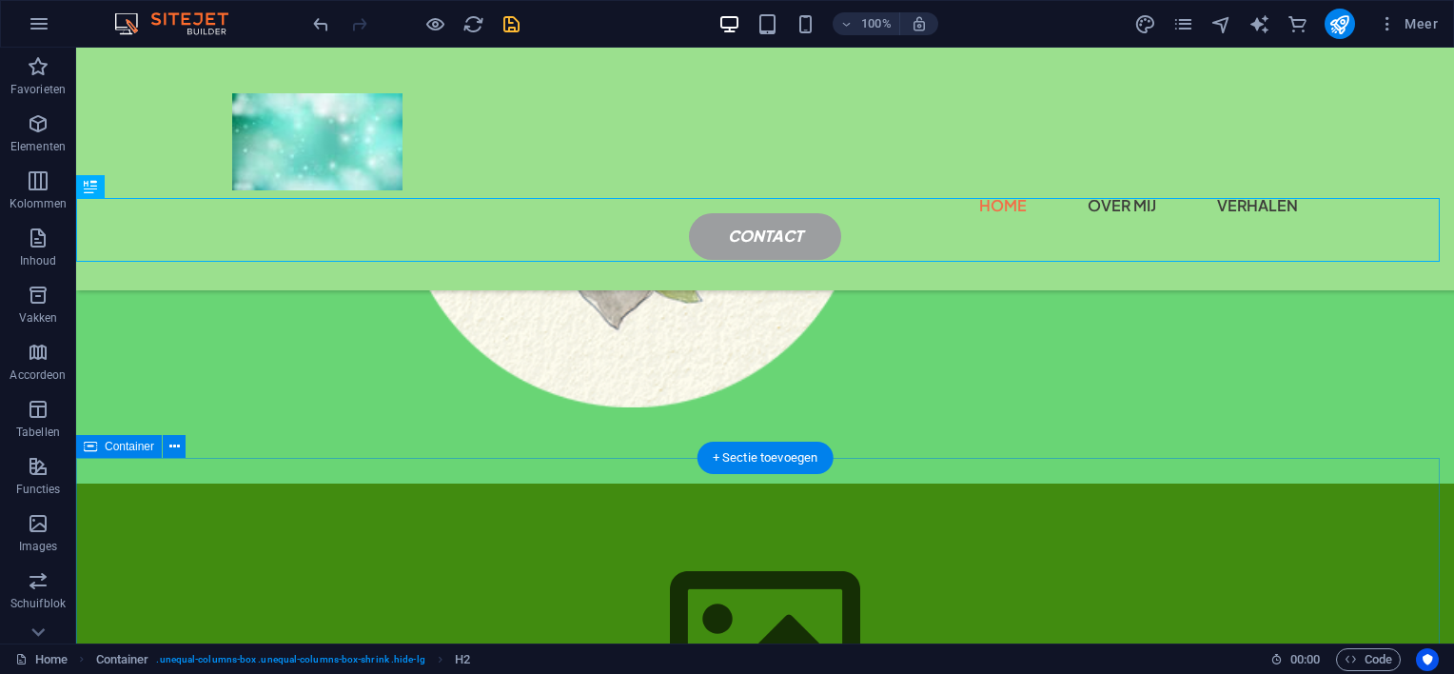
scroll to position [1118, 0]
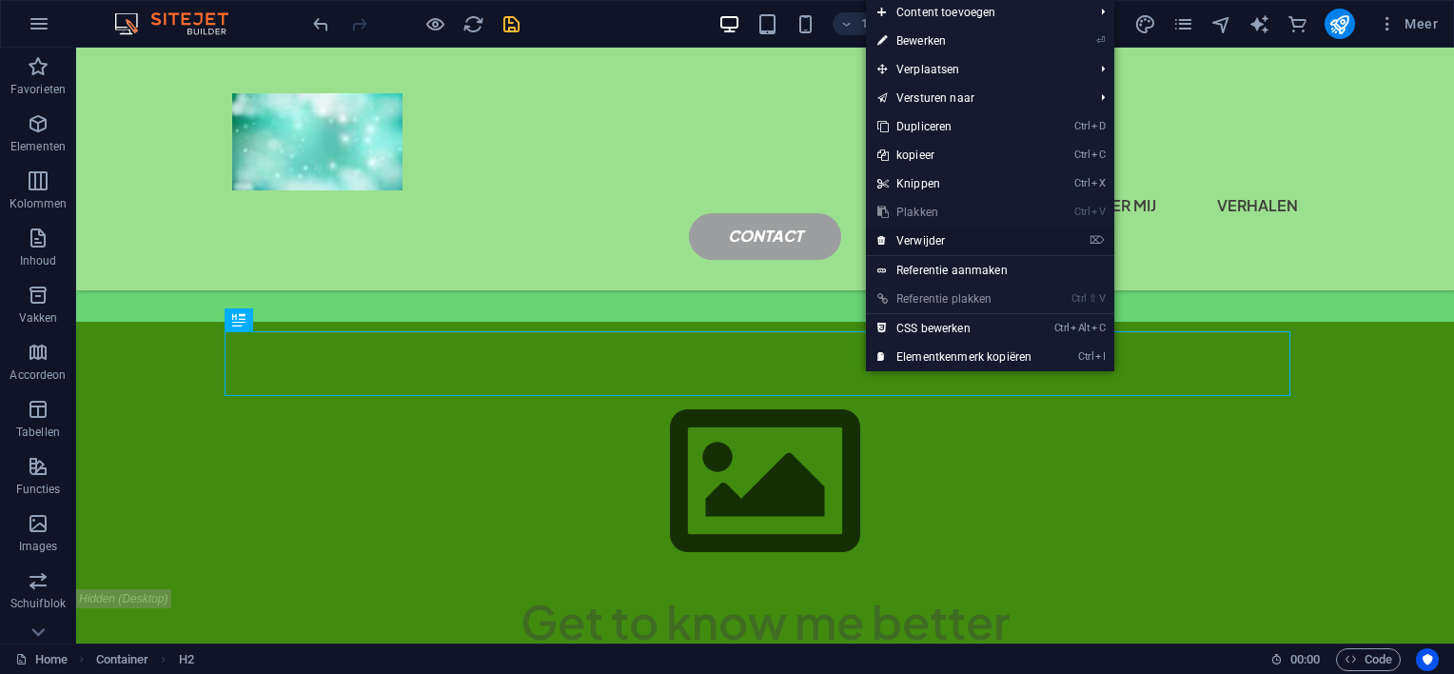
click at [912, 245] on link "⌦ Verwijder" at bounding box center [954, 241] width 177 height 29
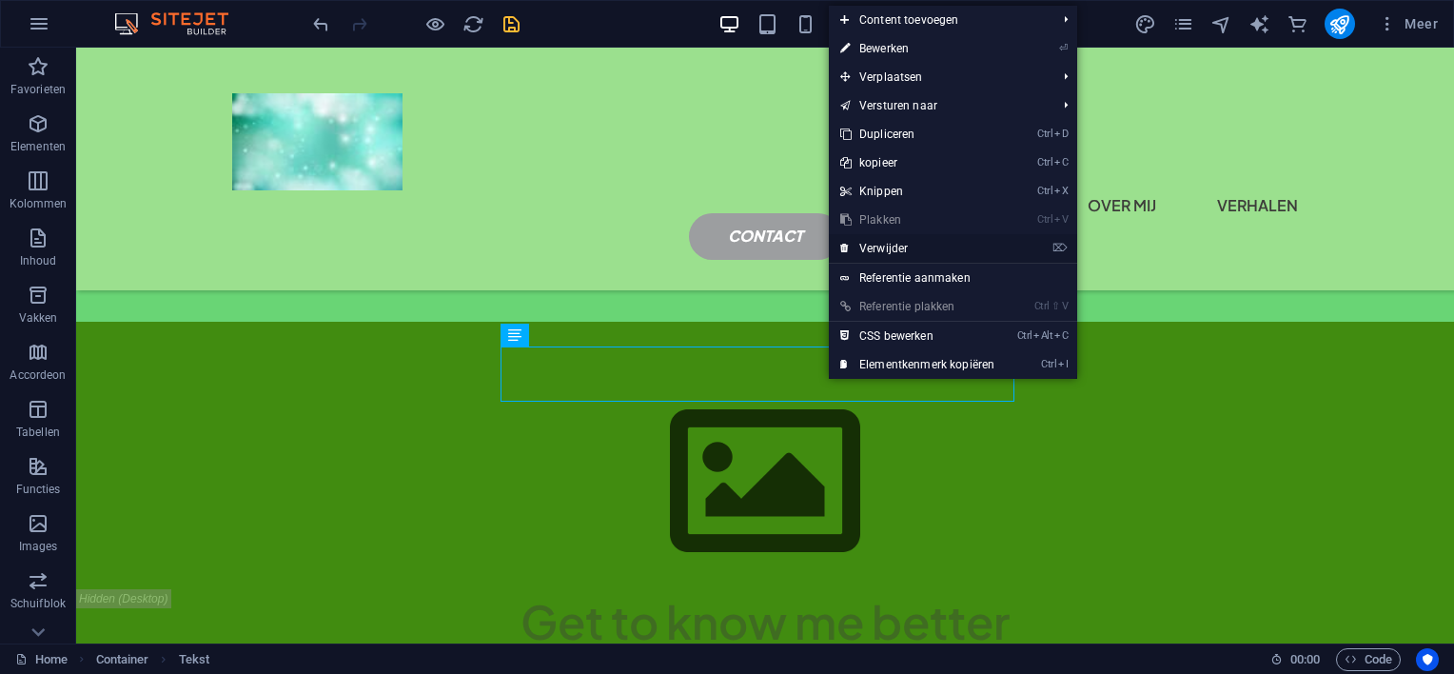
click at [876, 250] on link "⌦ Verwijder" at bounding box center [917, 248] width 177 height 29
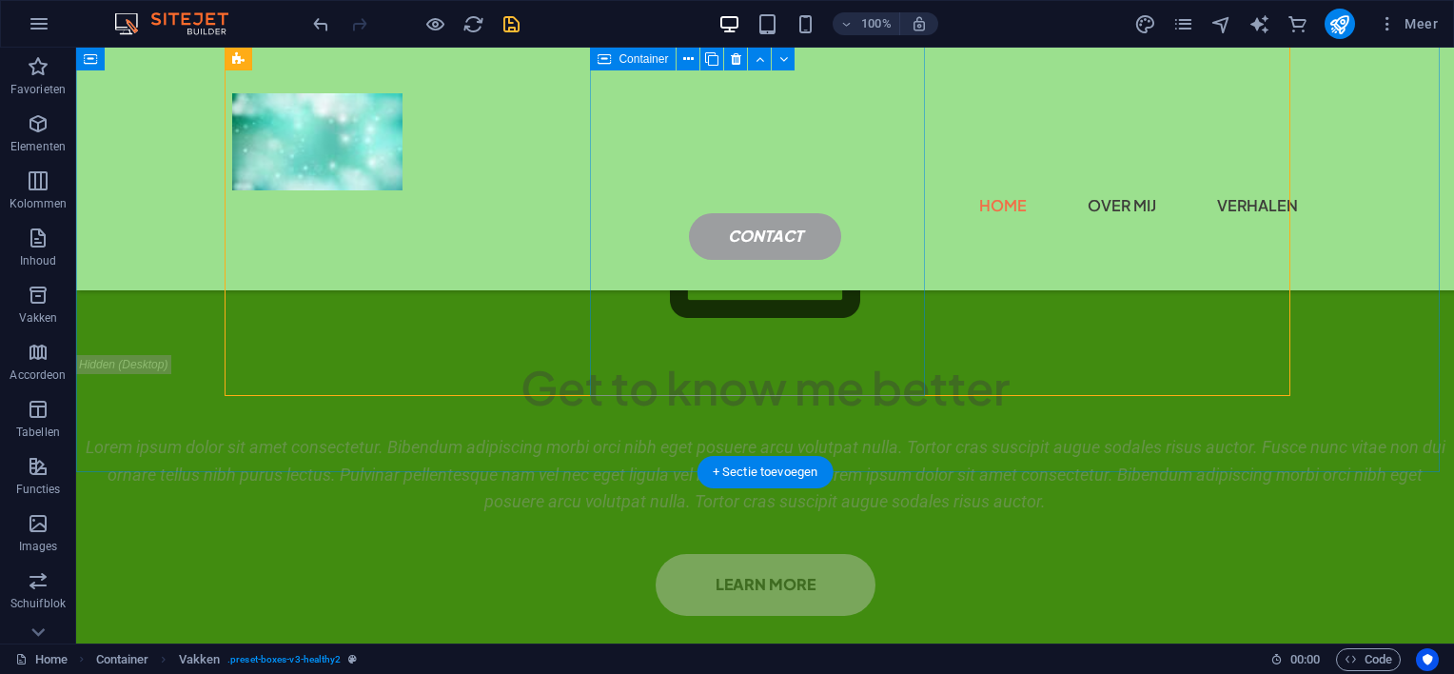
scroll to position [1214, 0]
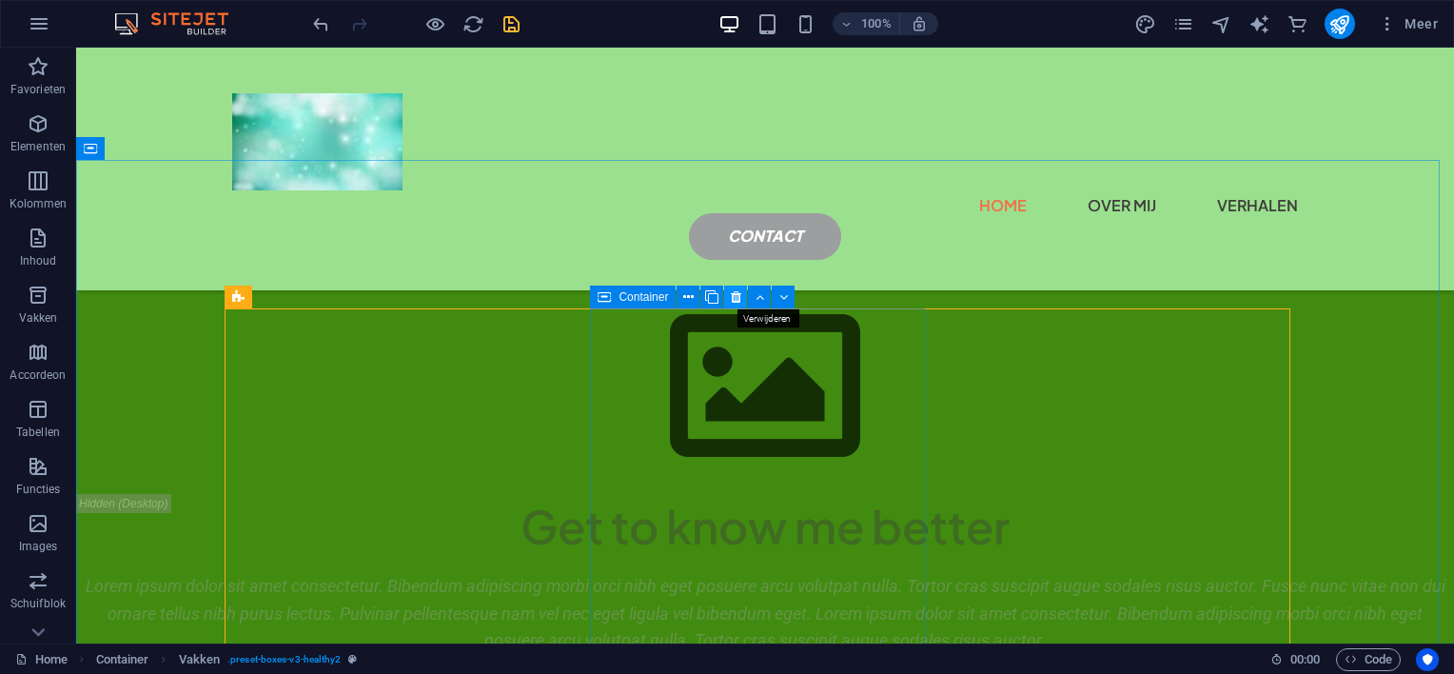
click at [736, 299] on icon at bounding box center [736, 297] width 10 height 20
click at [740, 299] on icon at bounding box center [736, 297] width 10 height 20
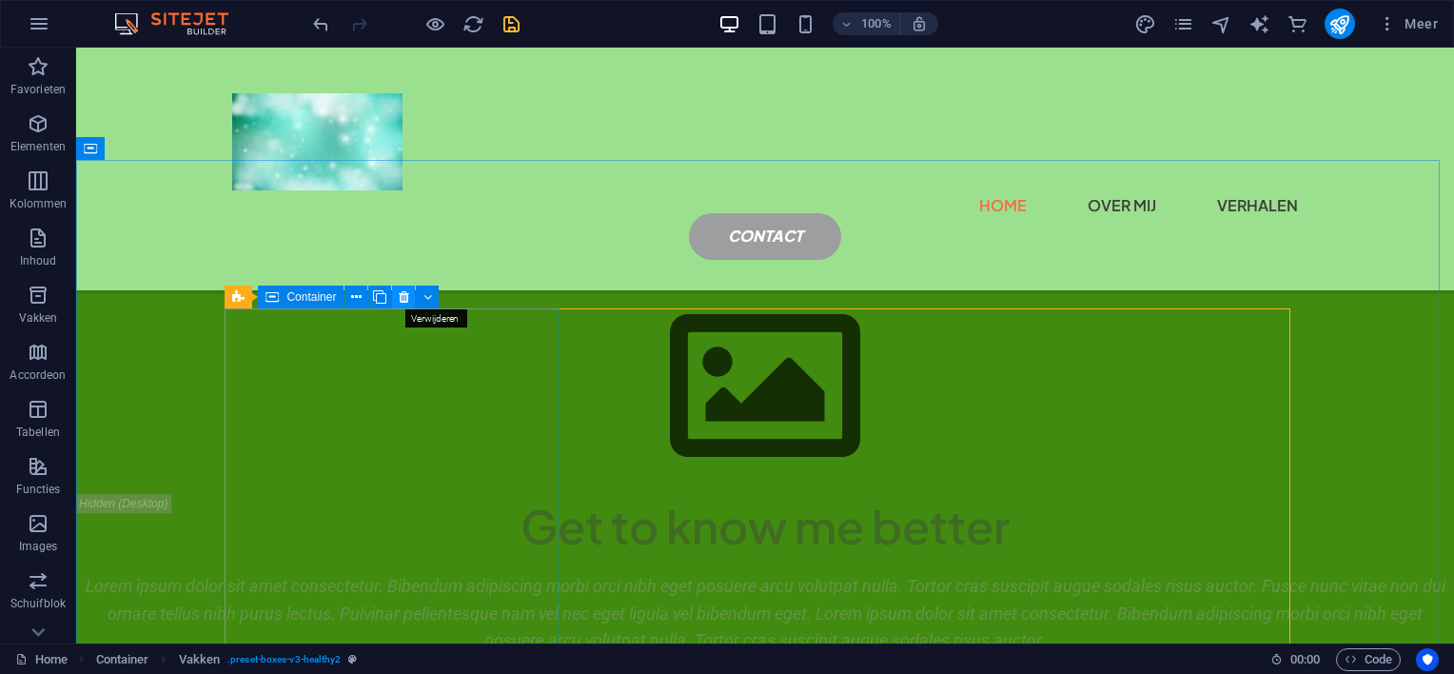
click at [407, 299] on icon at bounding box center [404, 297] width 10 height 20
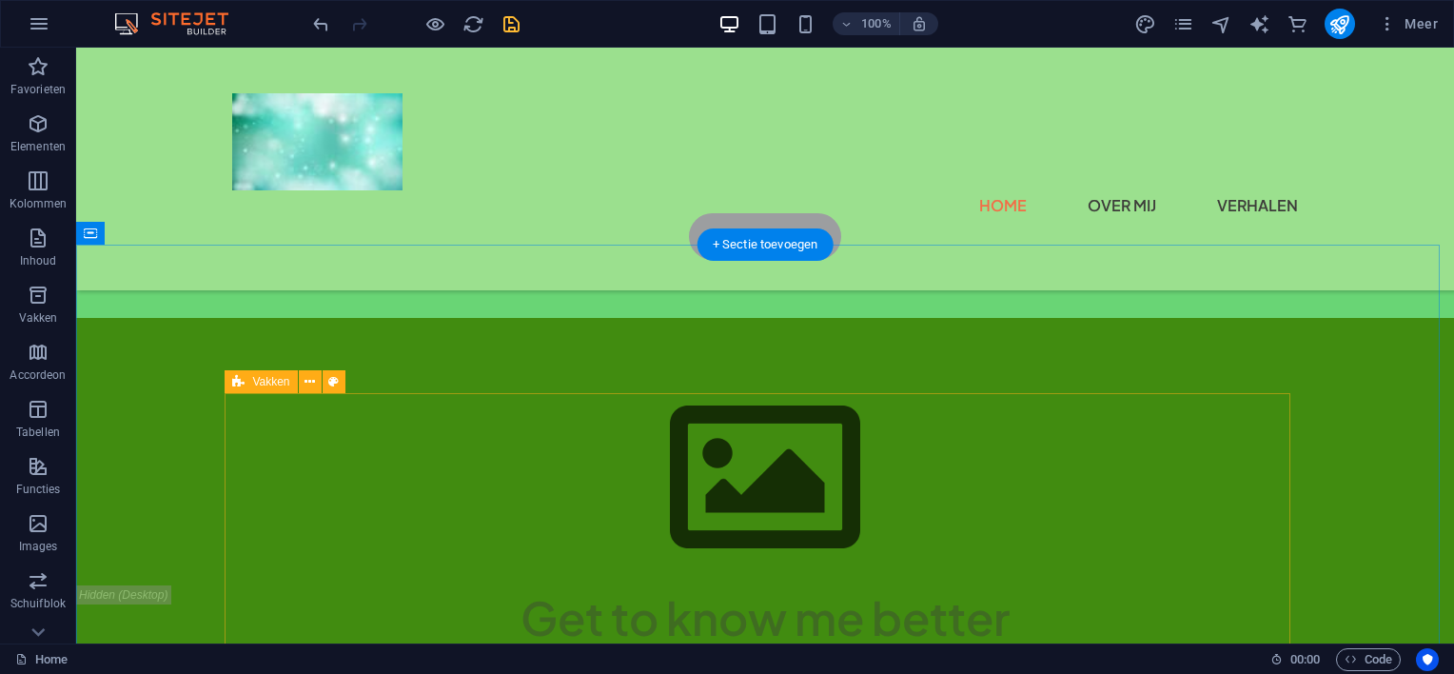
scroll to position [1118, 0]
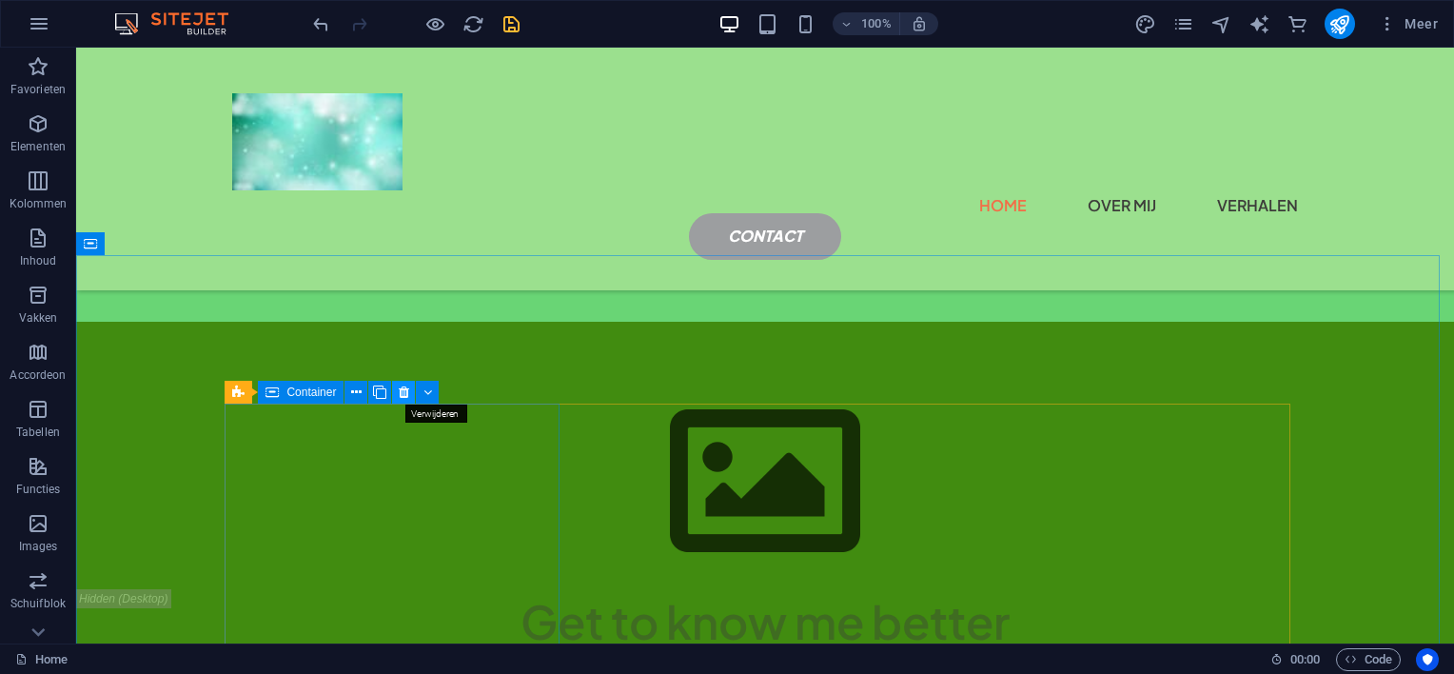
click at [400, 391] on icon at bounding box center [404, 393] width 10 height 20
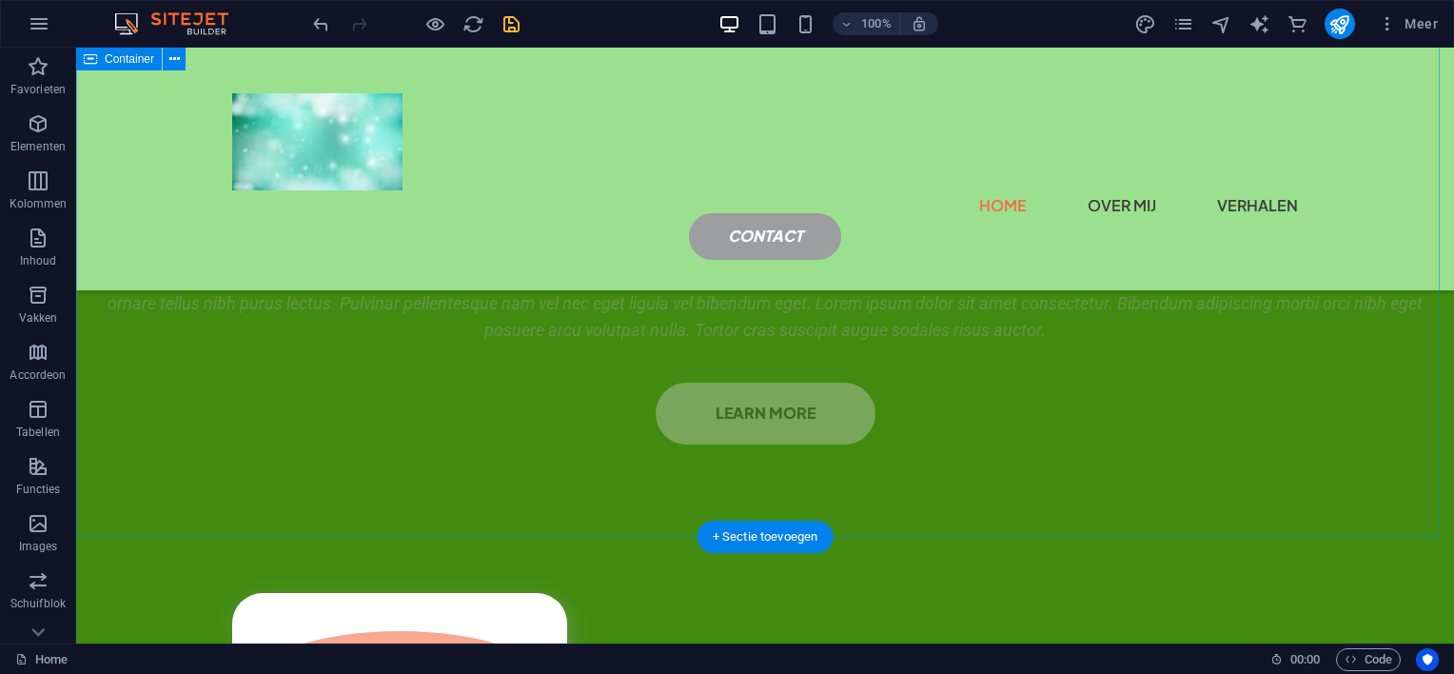
scroll to position [1690, 0]
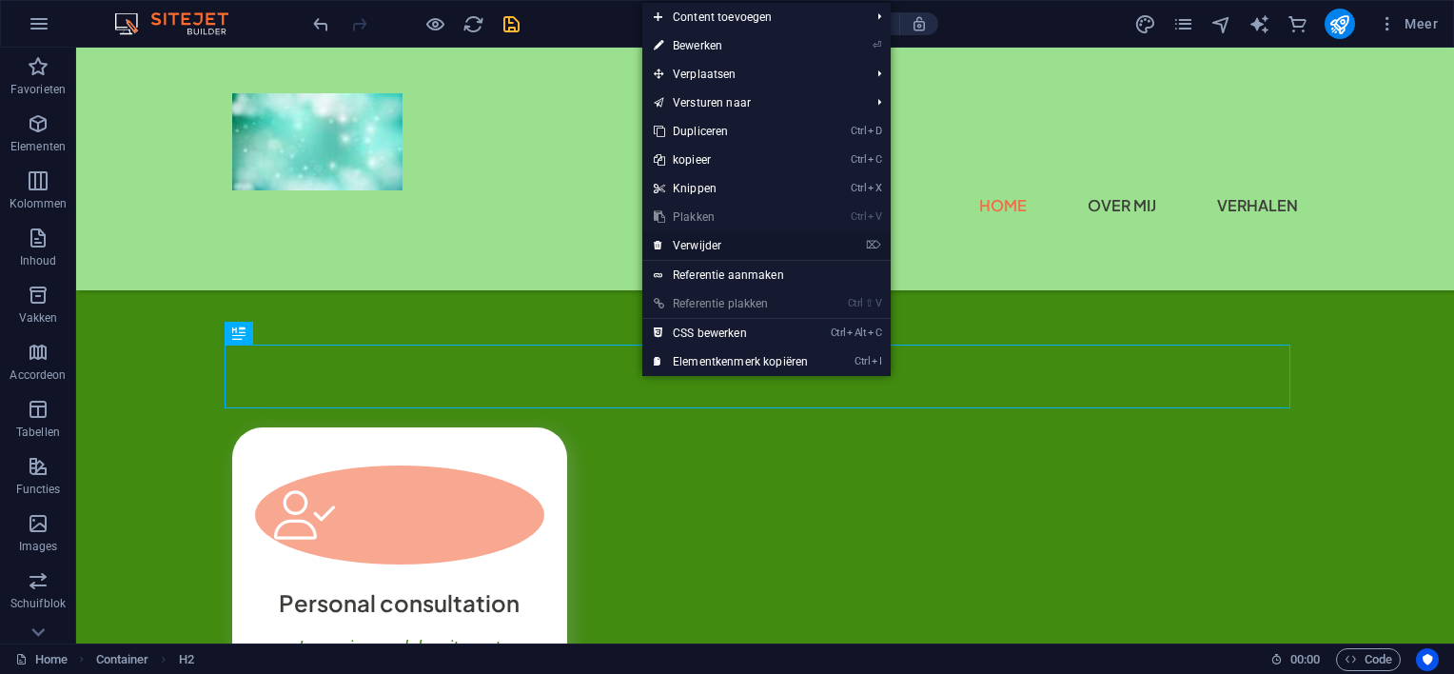
click at [697, 240] on link "⌦ Verwijder" at bounding box center [731, 245] width 177 height 29
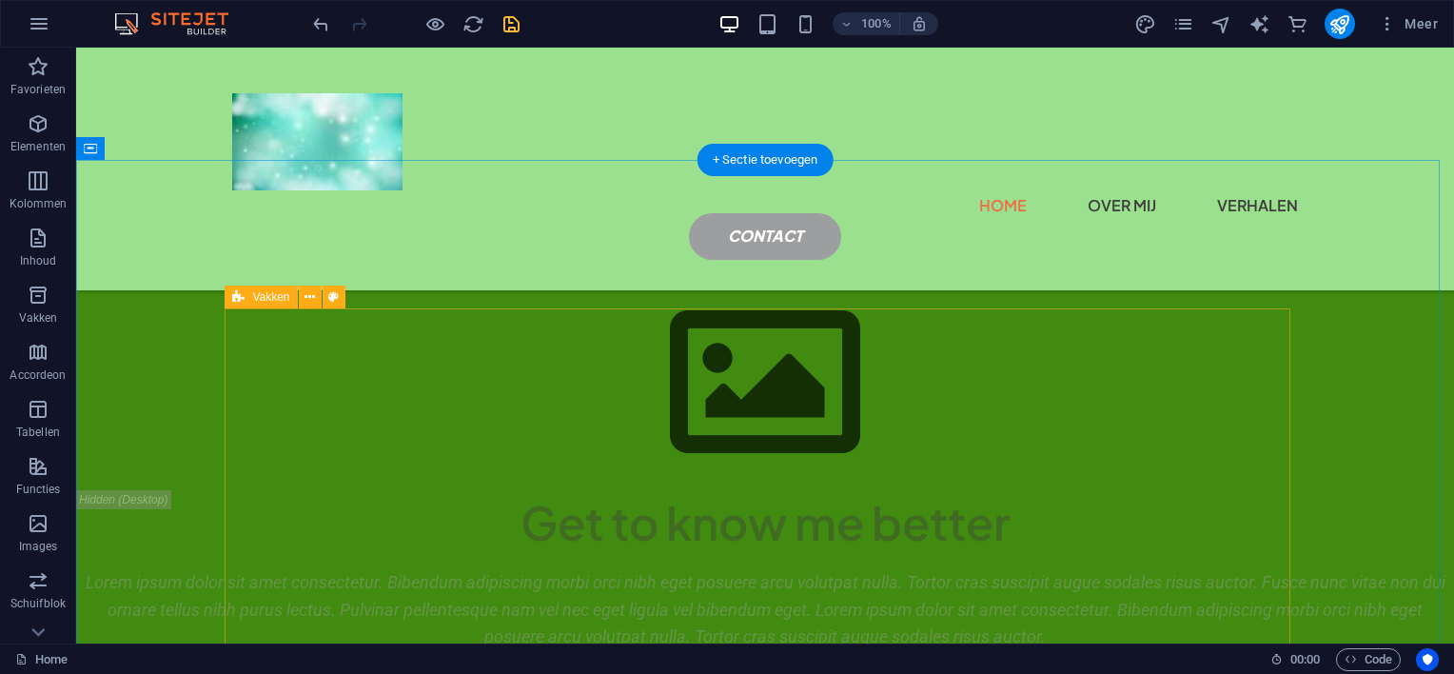
scroll to position [1214, 0]
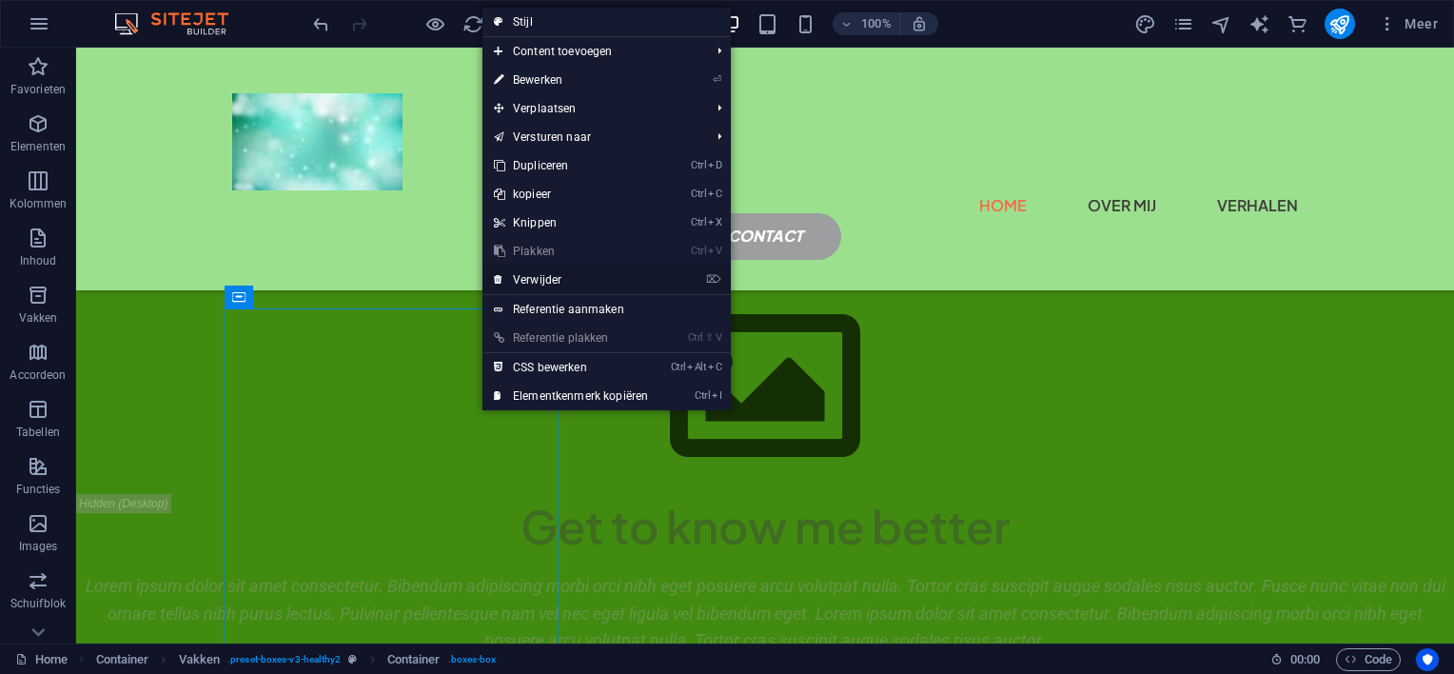
click at [537, 278] on link "⌦ Verwijder" at bounding box center [571, 280] width 177 height 29
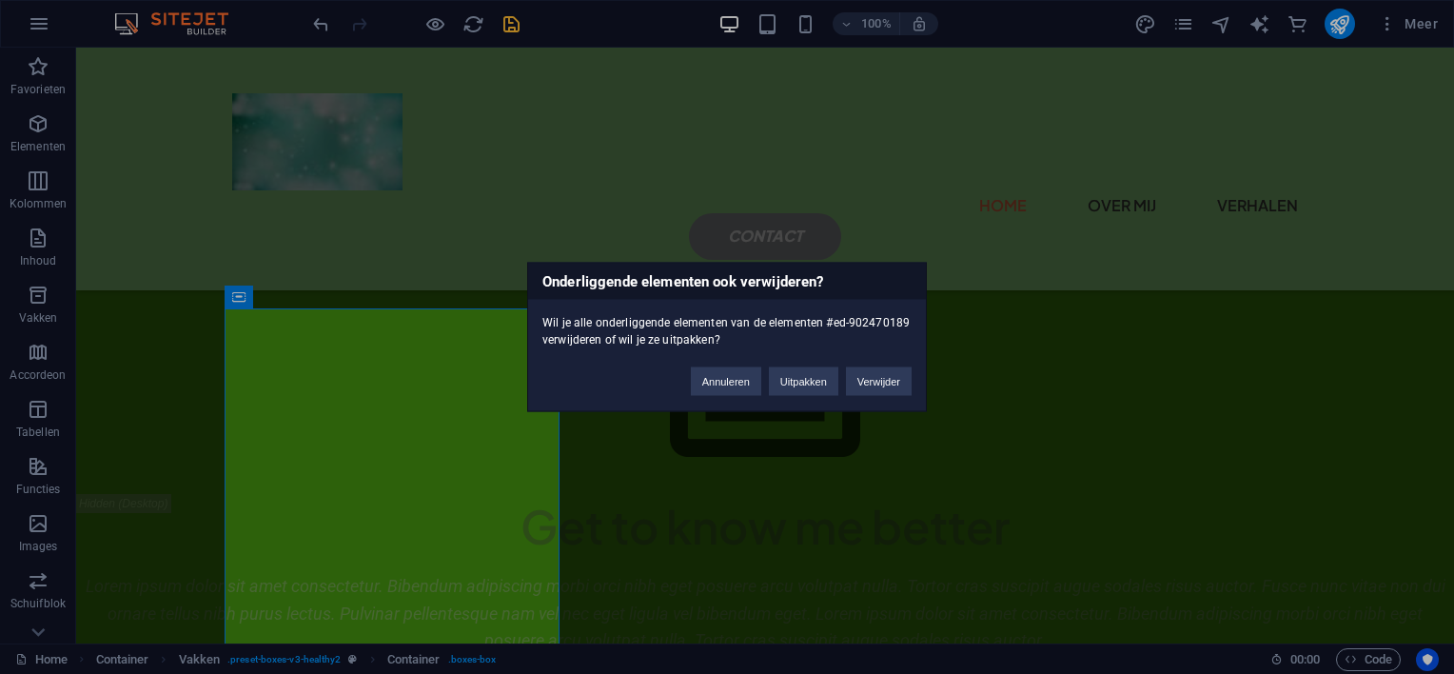
click at [801, 476] on div "Onderliggende elementen ook verwijderen? Wil je alle onderliggende elementen va…" at bounding box center [727, 337] width 1454 height 674
click at [716, 381] on button "Annuleren" at bounding box center [726, 381] width 70 height 29
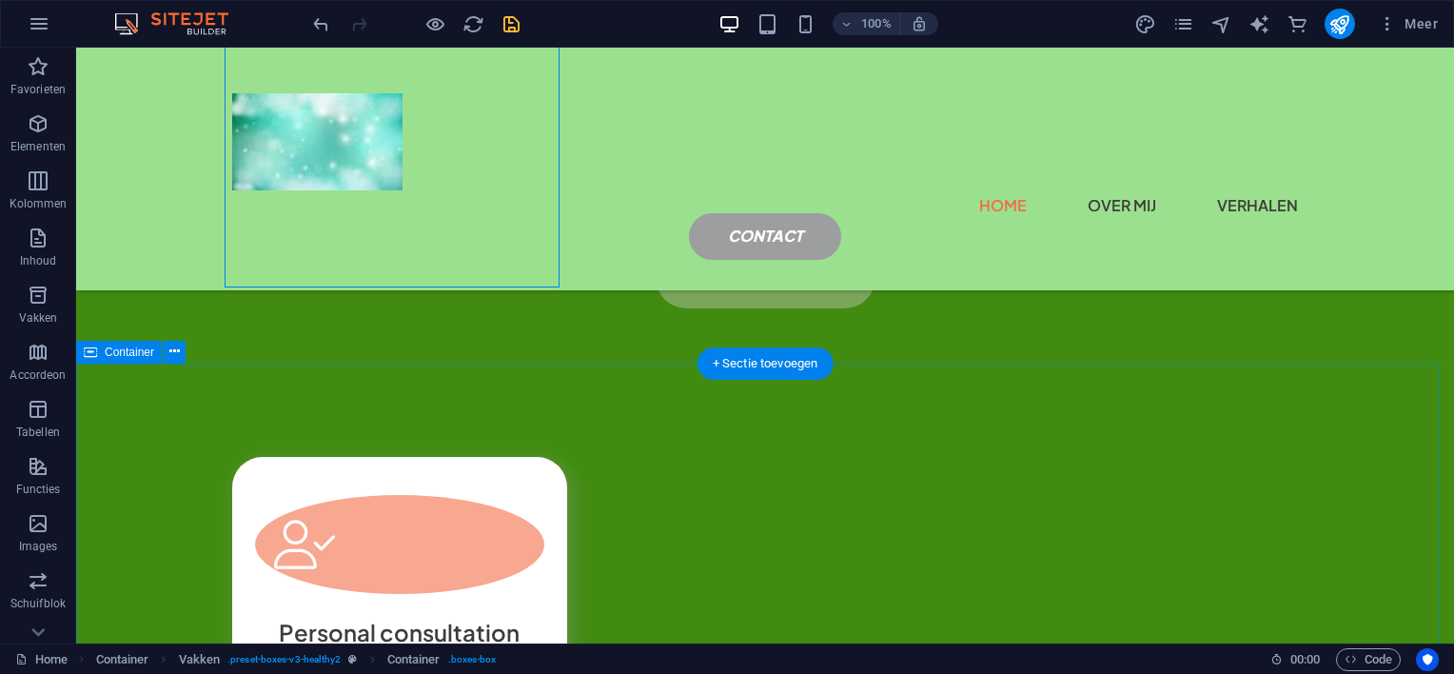
scroll to position [1785, 0]
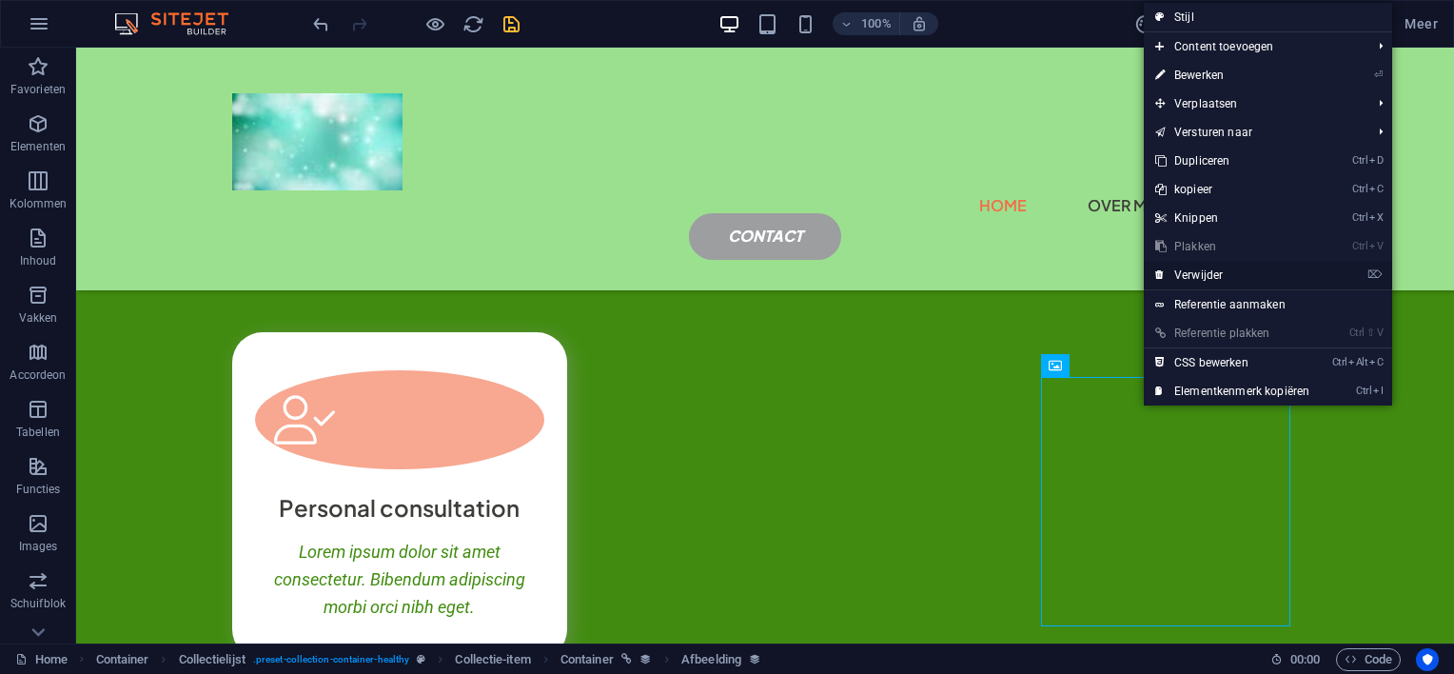
click at [1199, 272] on link "⌦ Verwijder" at bounding box center [1232, 275] width 177 height 29
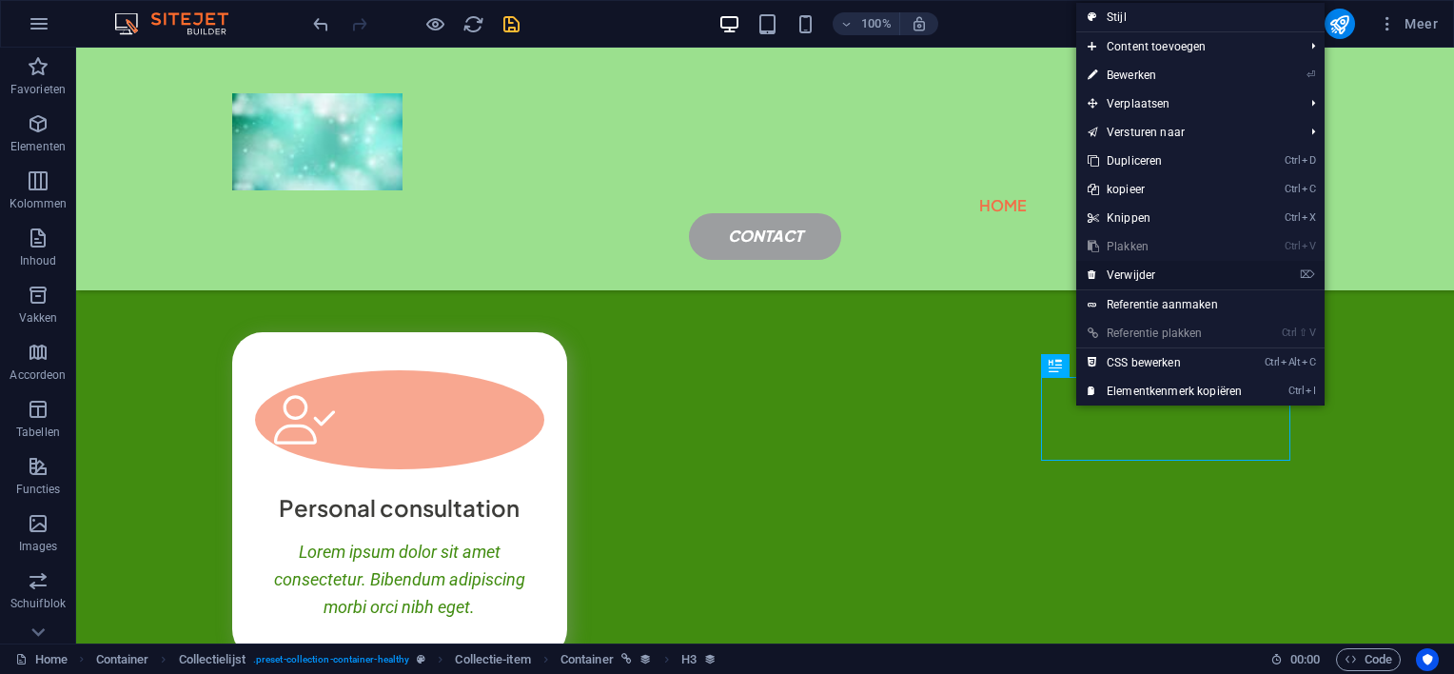
click at [1123, 276] on link "⌦ Verwijder" at bounding box center [1165, 275] width 177 height 29
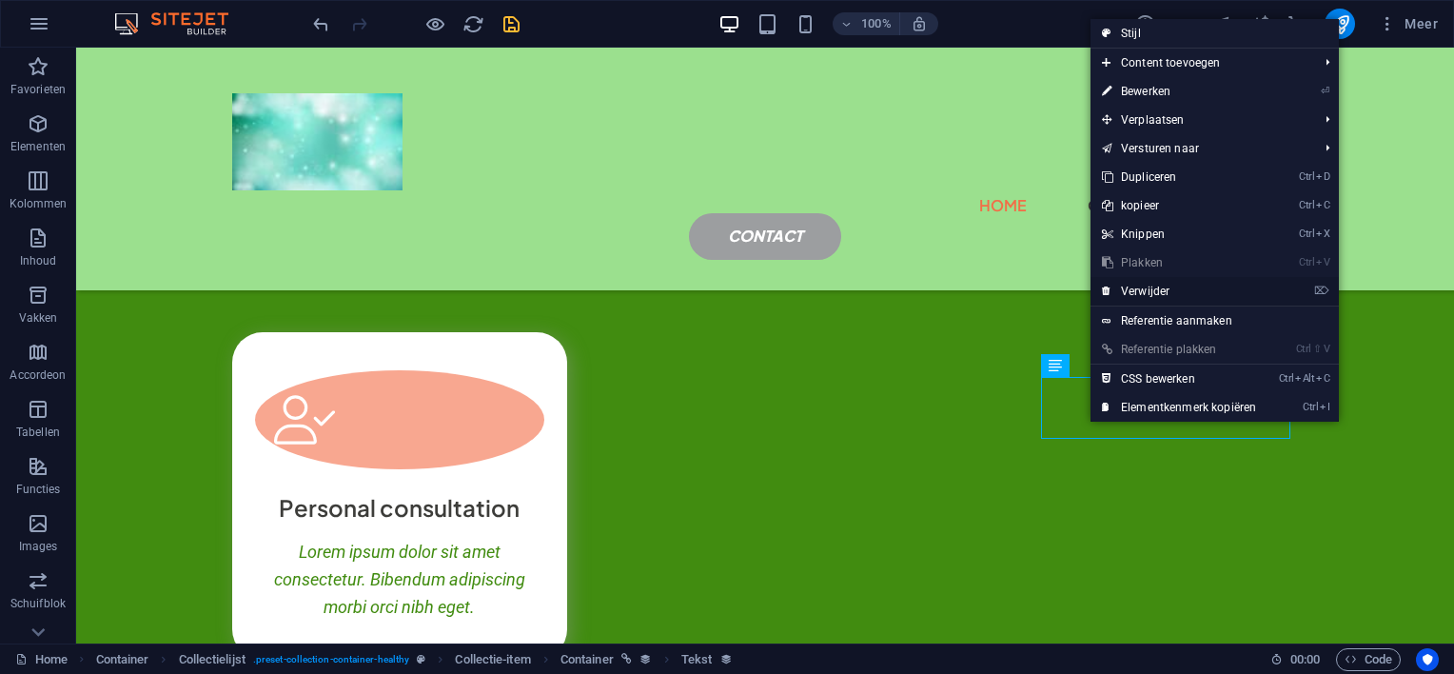
click at [1140, 289] on link "⌦ Verwijder" at bounding box center [1179, 291] width 177 height 29
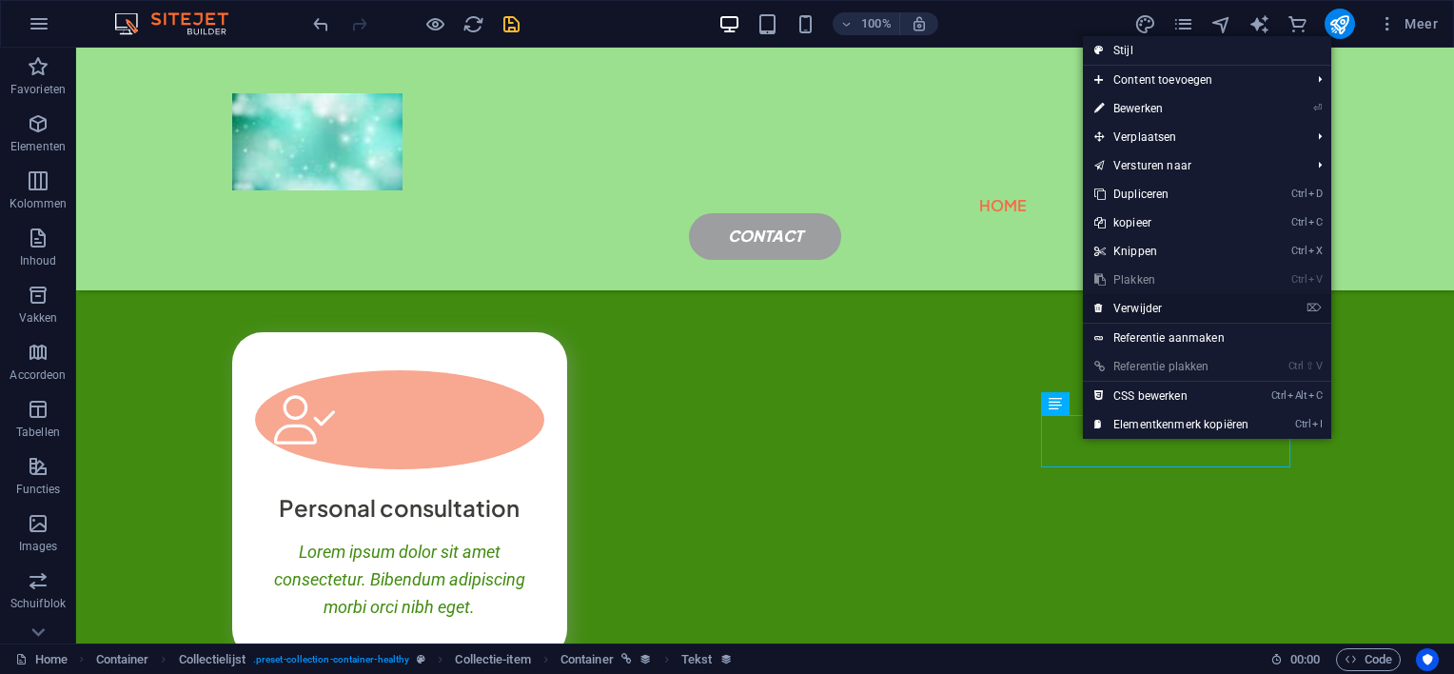
drag, startPoint x: 1136, startPoint y: 301, endPoint x: 1009, endPoint y: 318, distance: 127.8
click at [1136, 301] on link "⌦ Verwijder" at bounding box center [1171, 308] width 177 height 29
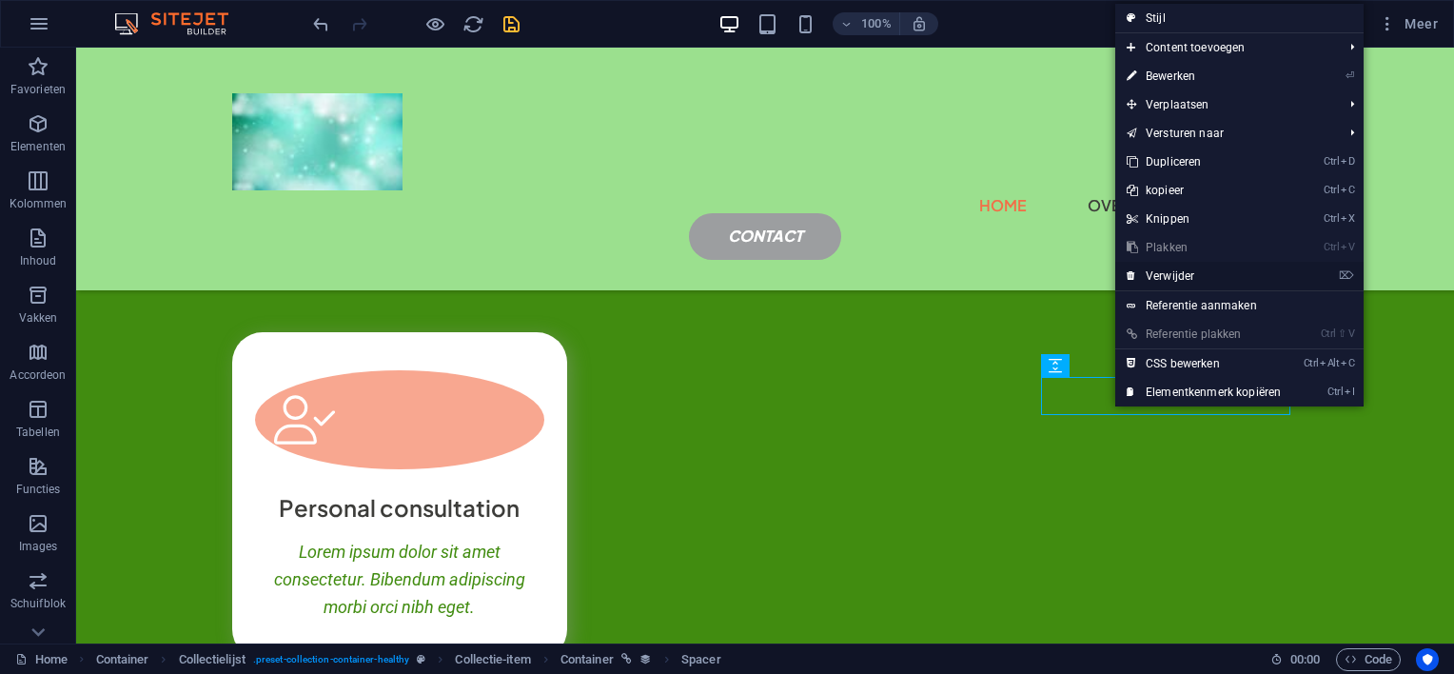
click at [1165, 274] on link "⌦ Verwijder" at bounding box center [1204, 276] width 177 height 29
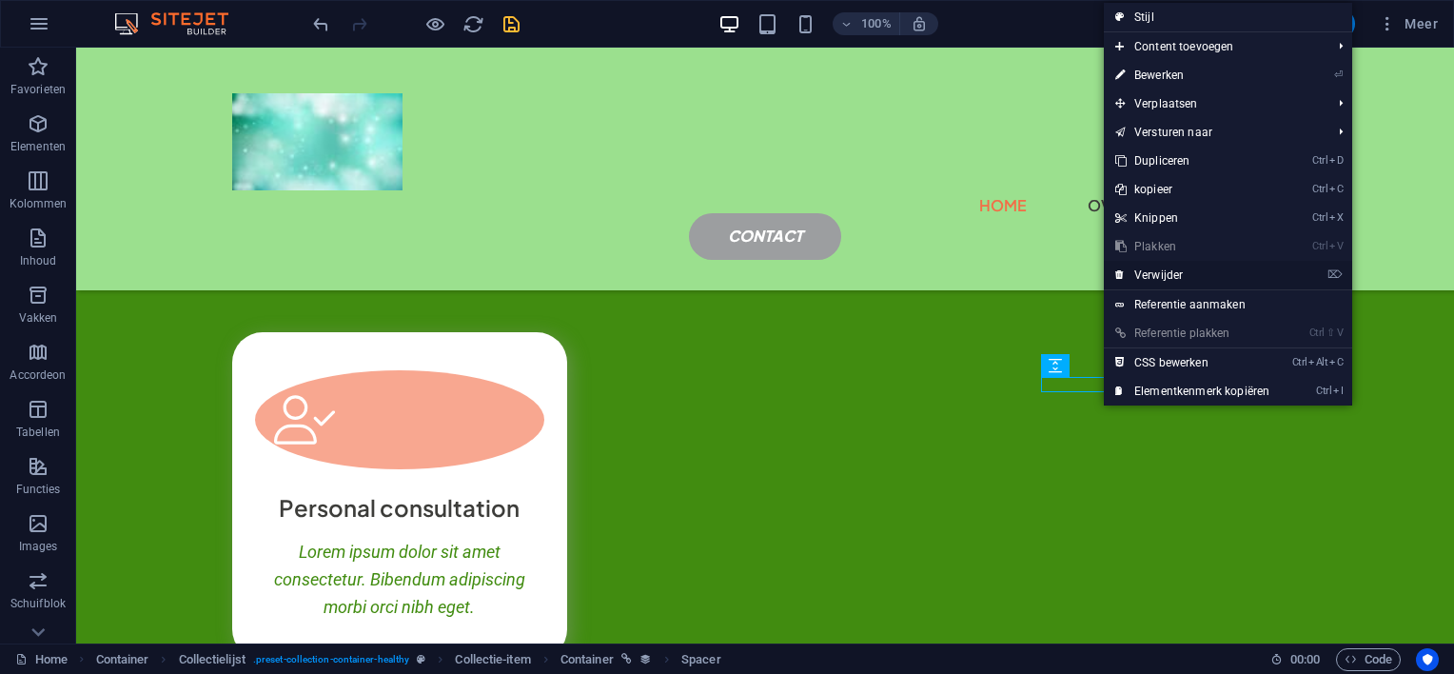
click at [1161, 271] on link "⌦ Verwijder" at bounding box center [1192, 275] width 177 height 29
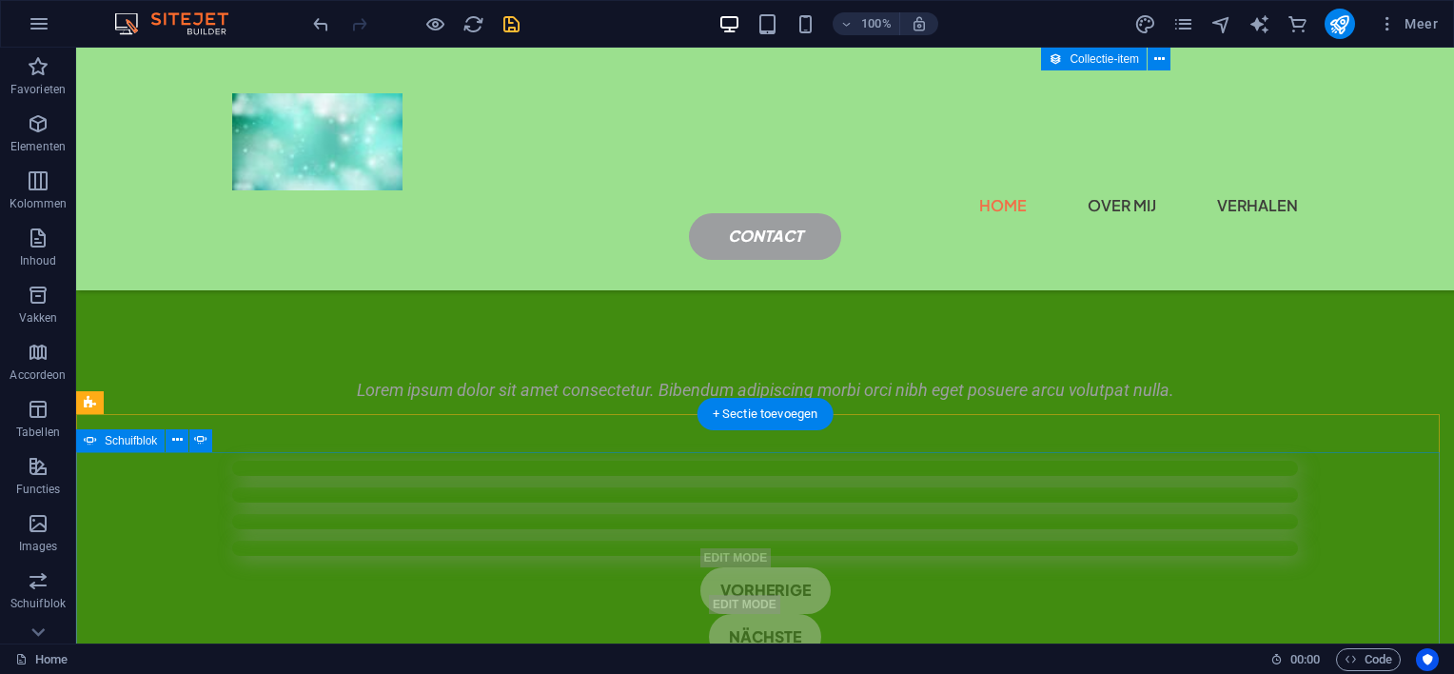
scroll to position [2261, 0]
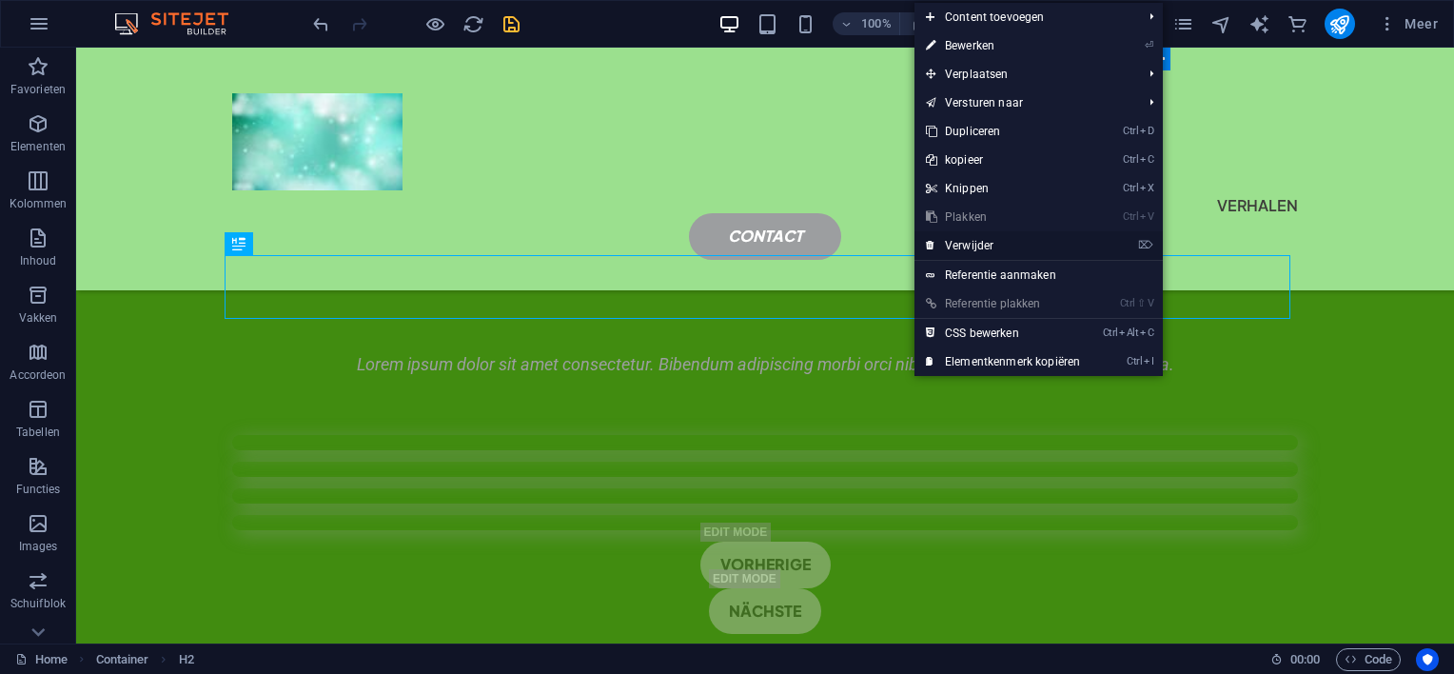
click at [966, 239] on link "⌦ Verwijder" at bounding box center [1003, 245] width 177 height 29
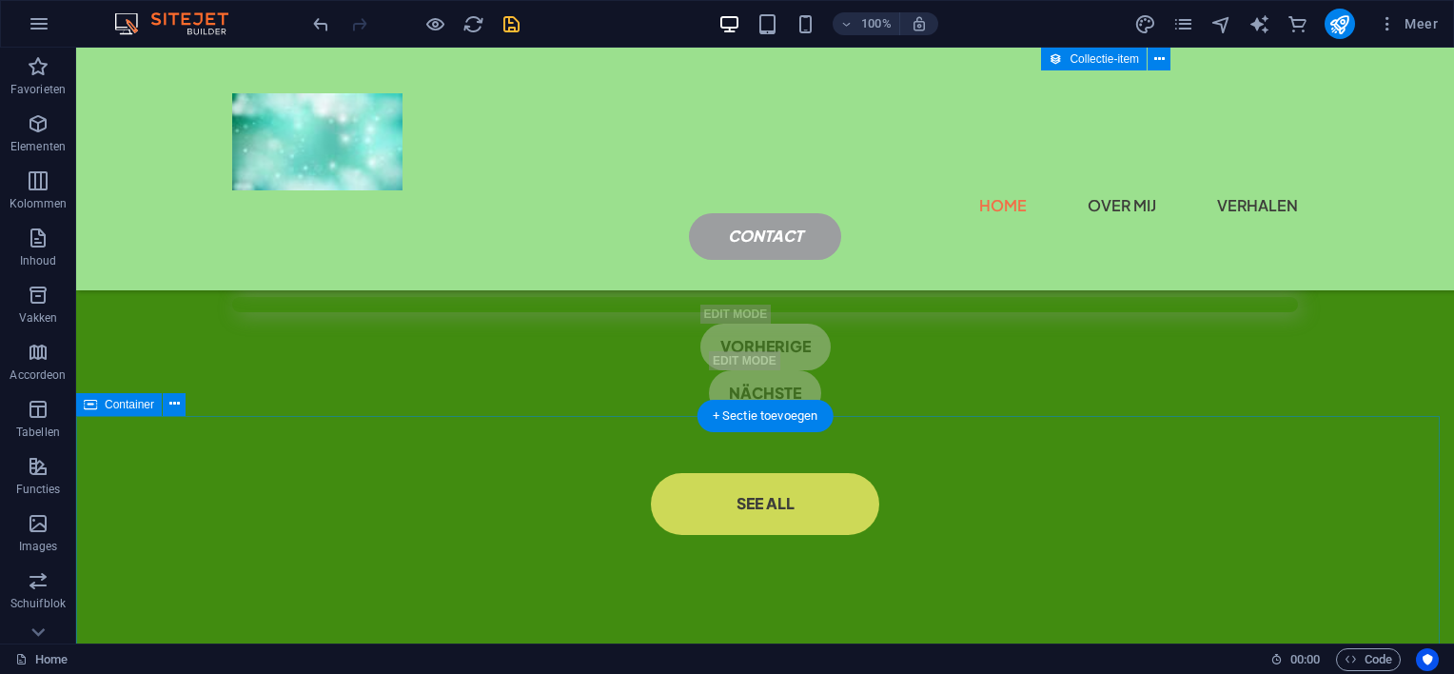
scroll to position [2166, 0]
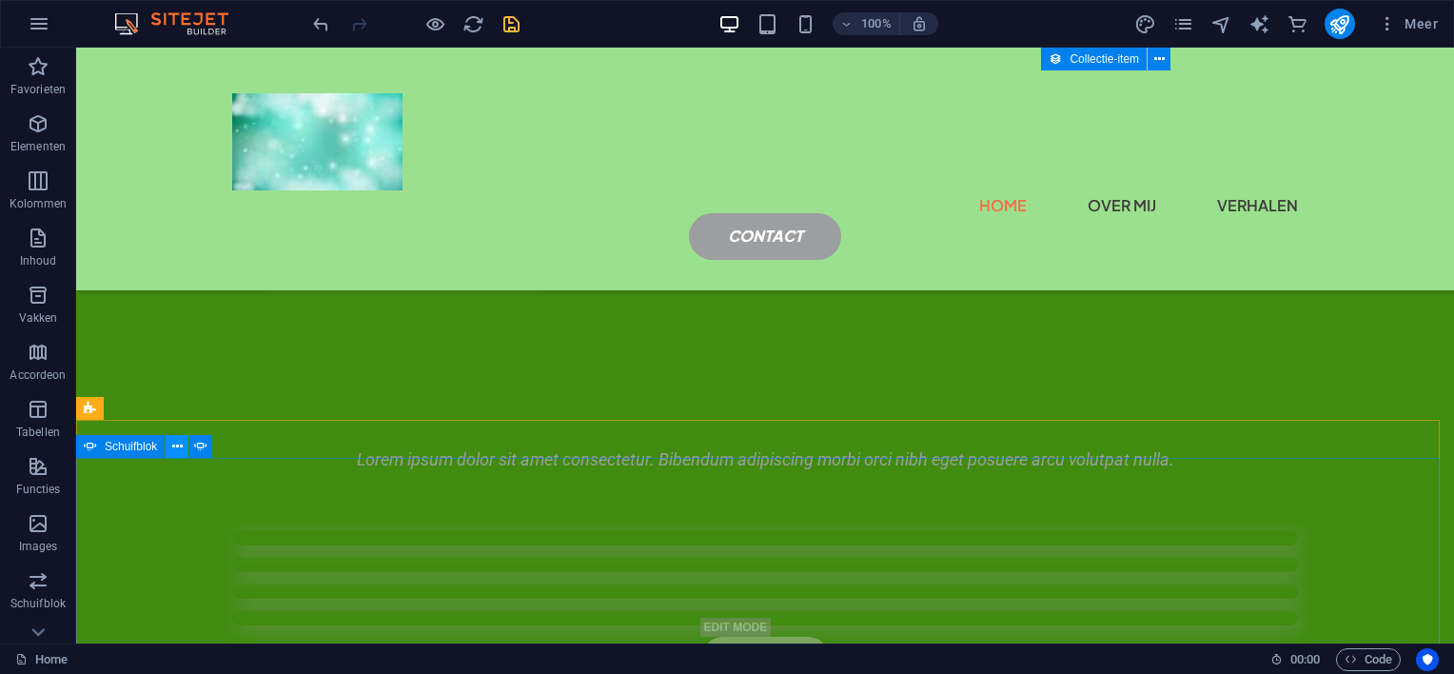
click at [175, 444] on icon at bounding box center [177, 447] width 10 height 20
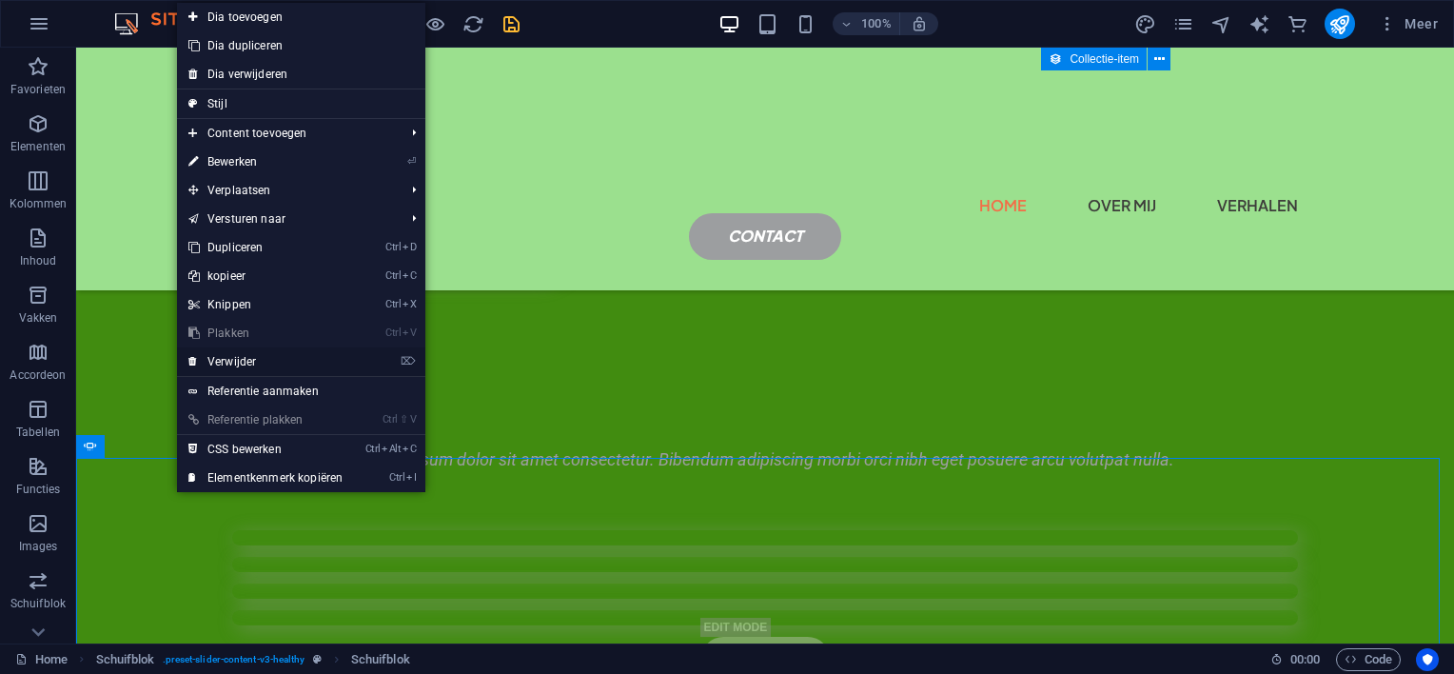
click at [240, 359] on link "⌦ Verwijder" at bounding box center [265, 361] width 177 height 29
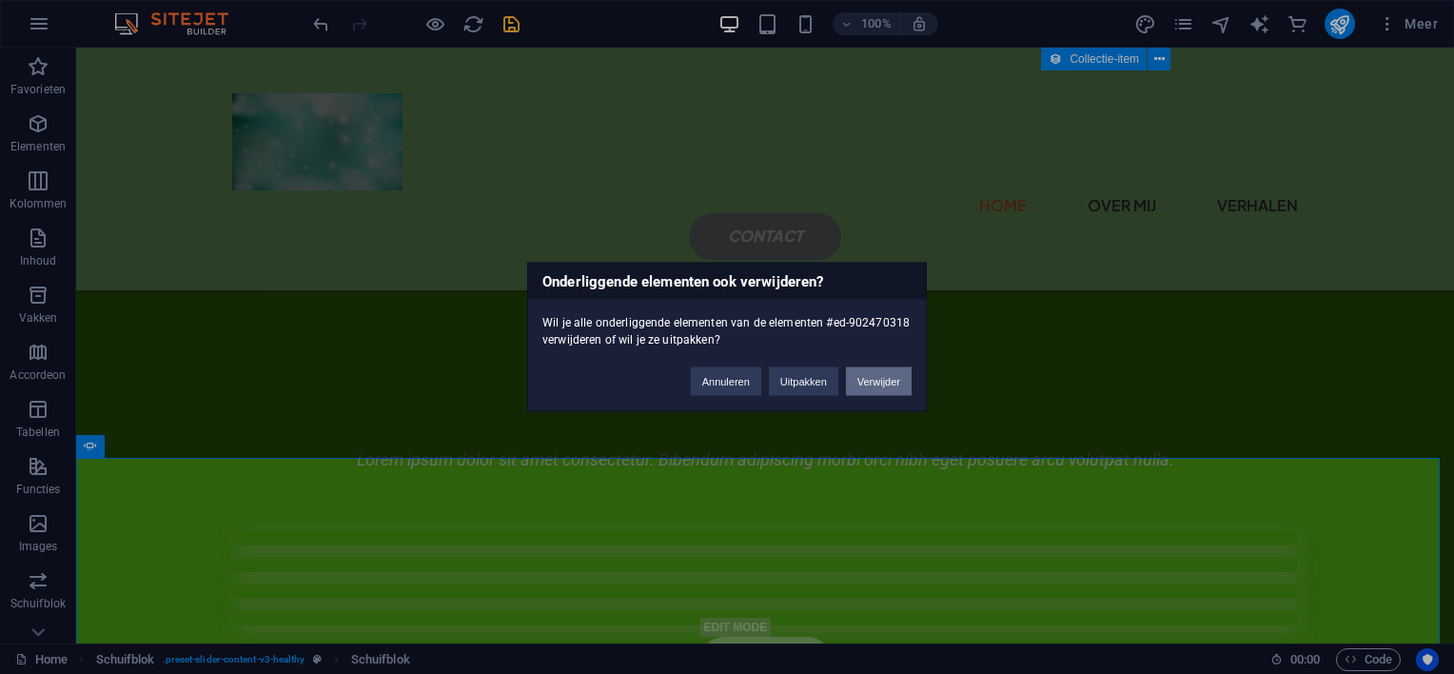
click at [863, 376] on button "Verwijder" at bounding box center [879, 381] width 66 height 29
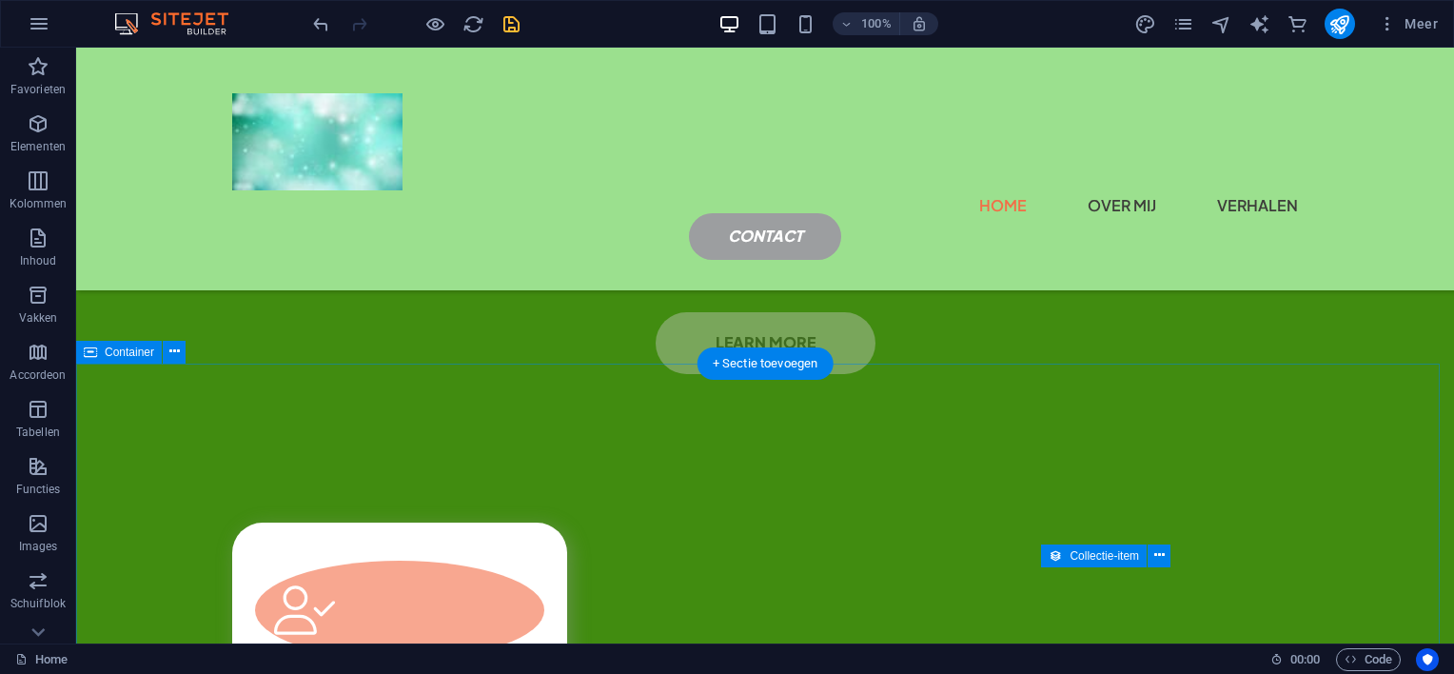
scroll to position [1880, 0]
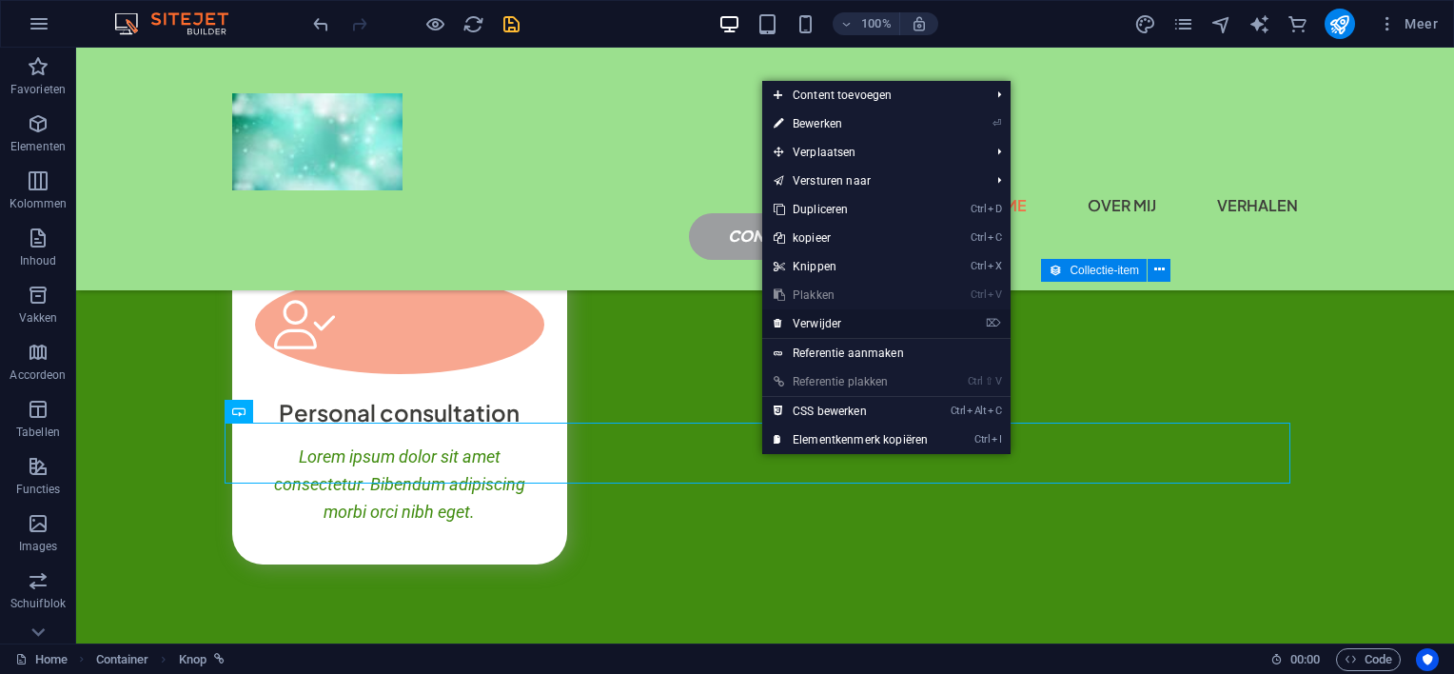
click at [828, 319] on link "⌦ Verwijder" at bounding box center [850, 323] width 177 height 29
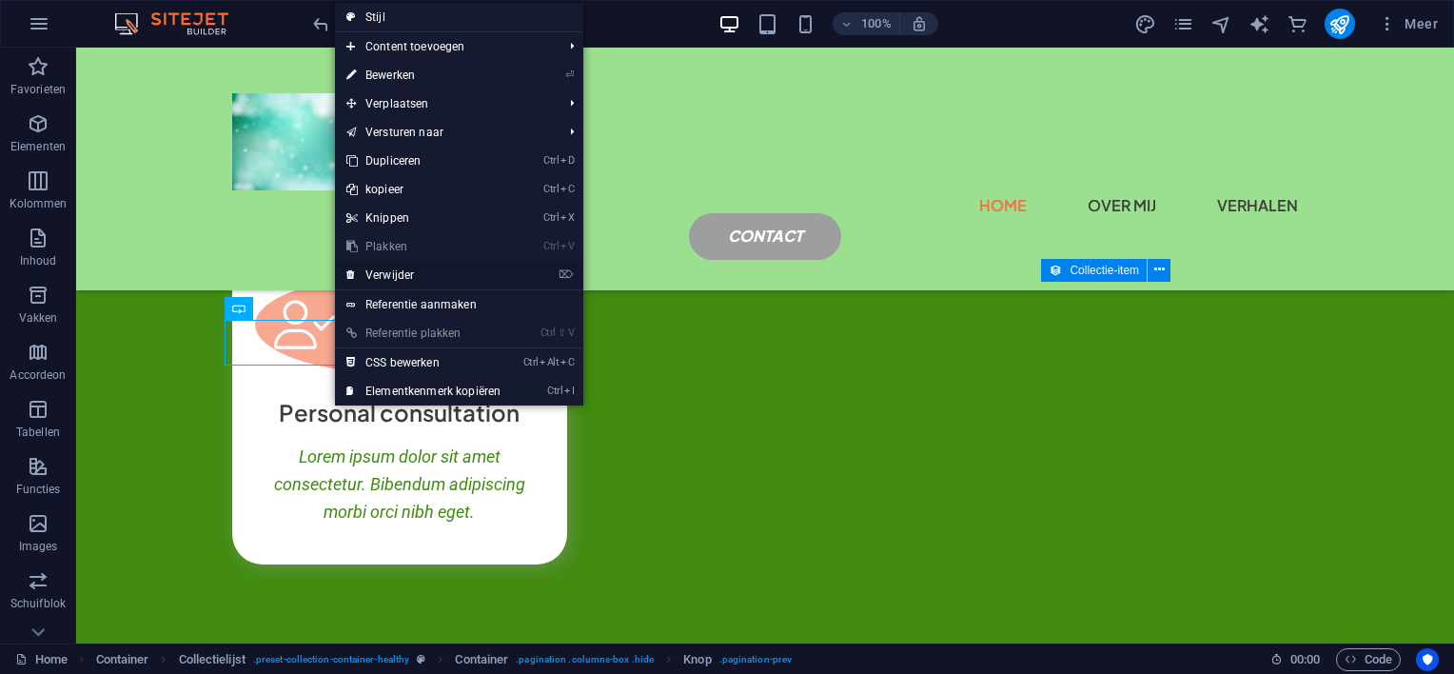
click at [396, 271] on link "⌦ Verwijder" at bounding box center [423, 275] width 177 height 29
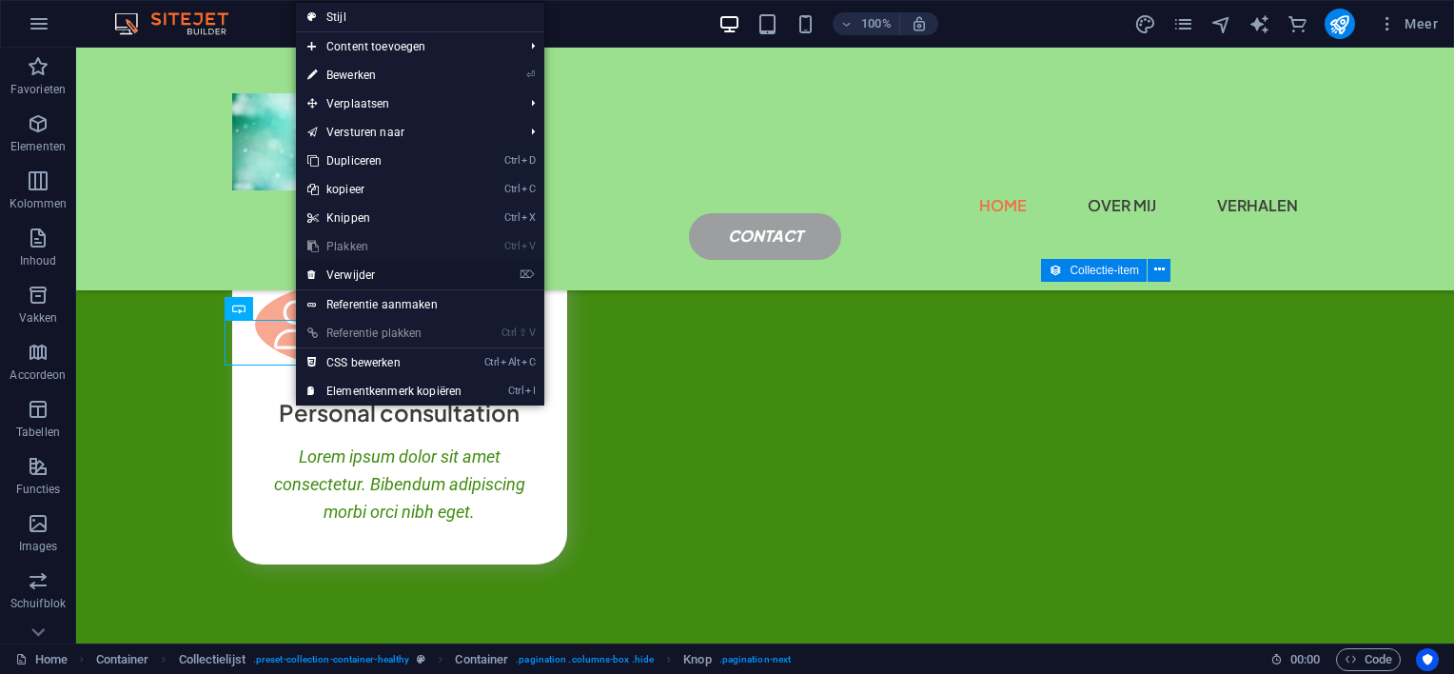
click at [345, 274] on link "⌦ Verwijder" at bounding box center [384, 275] width 177 height 29
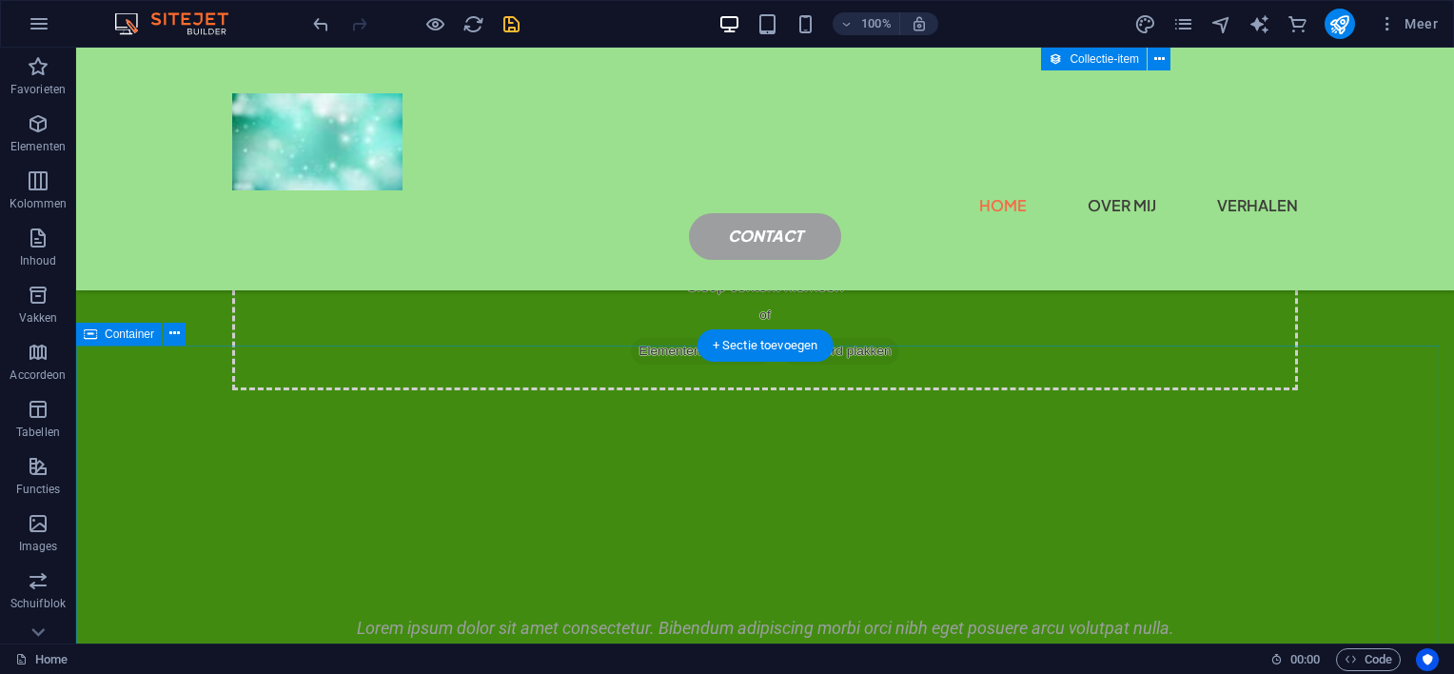
scroll to position [2737, 0]
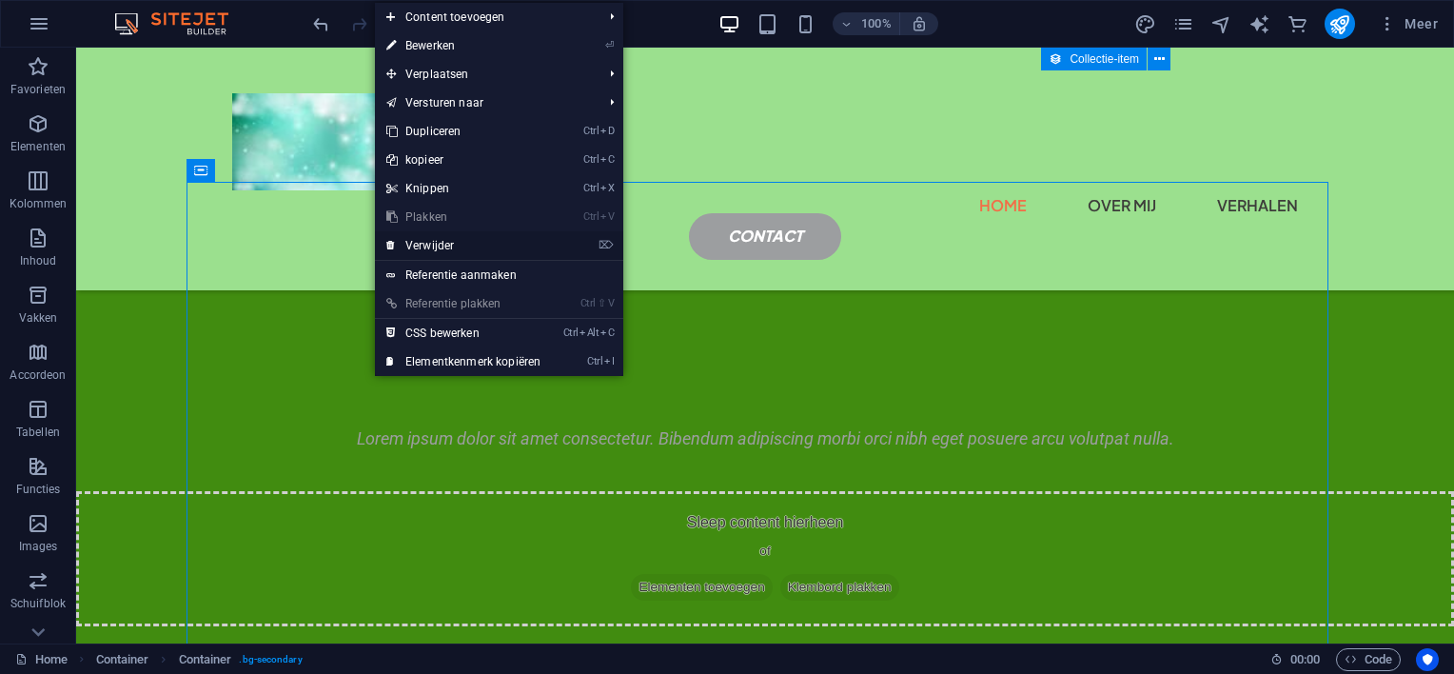
click at [419, 243] on link "⌦ Verwijder" at bounding box center [463, 245] width 177 height 29
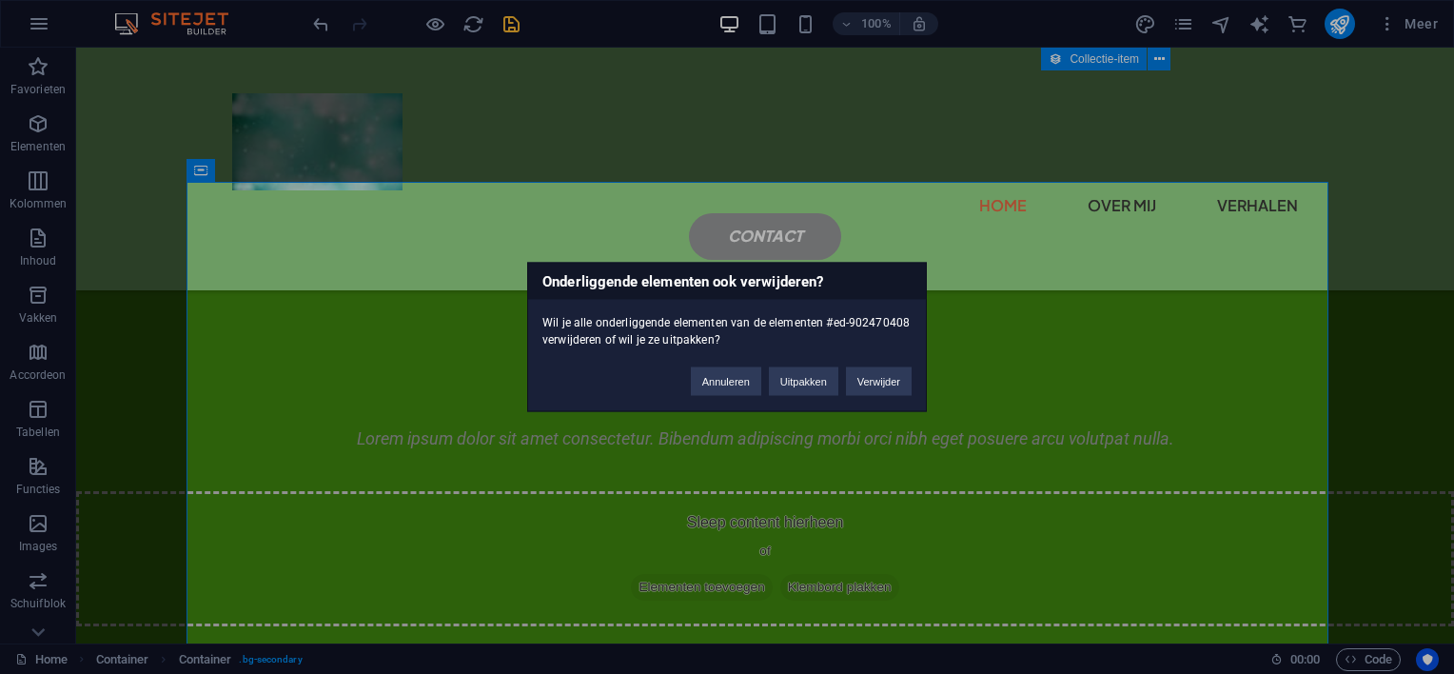
click at [1207, 433] on div "Onderliggende elementen ook verwijderen? Wil je alle onderliggende elementen va…" at bounding box center [727, 337] width 1454 height 674
click at [731, 378] on button "Annuleren" at bounding box center [726, 381] width 70 height 29
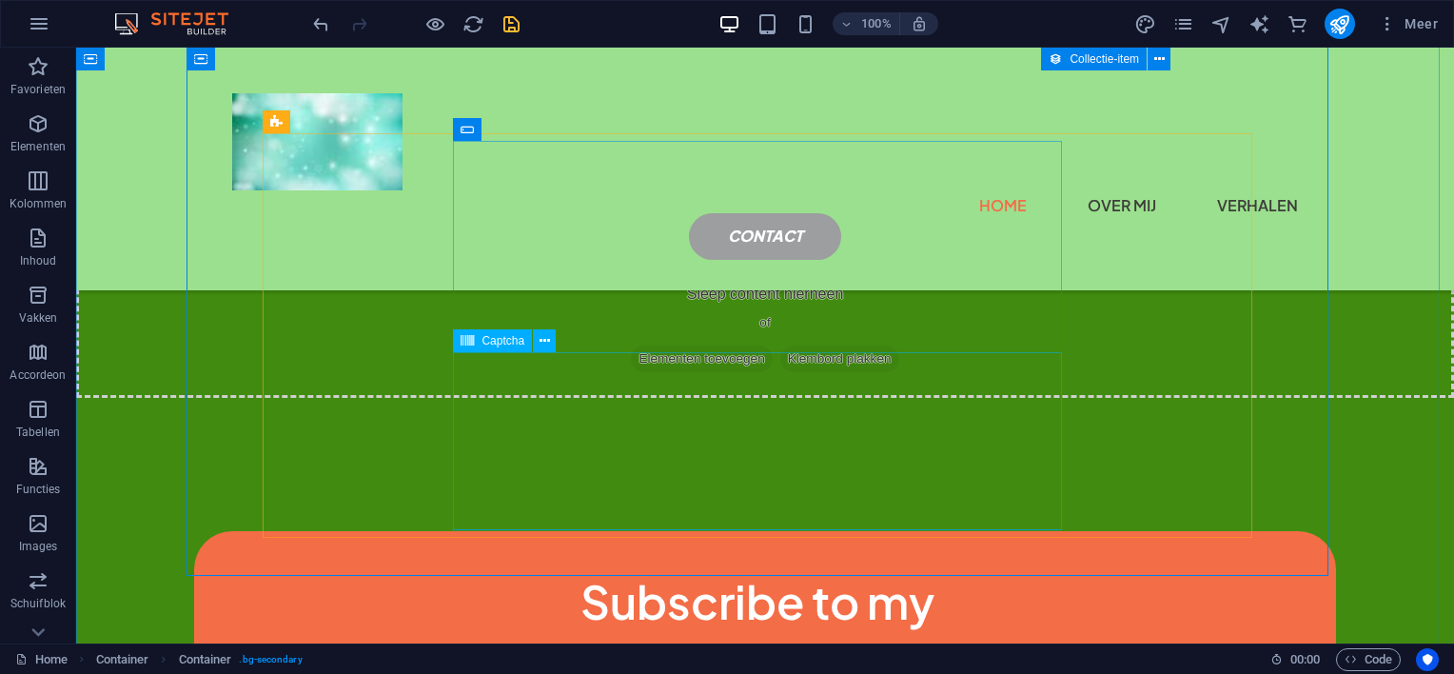
scroll to position [3022, 0]
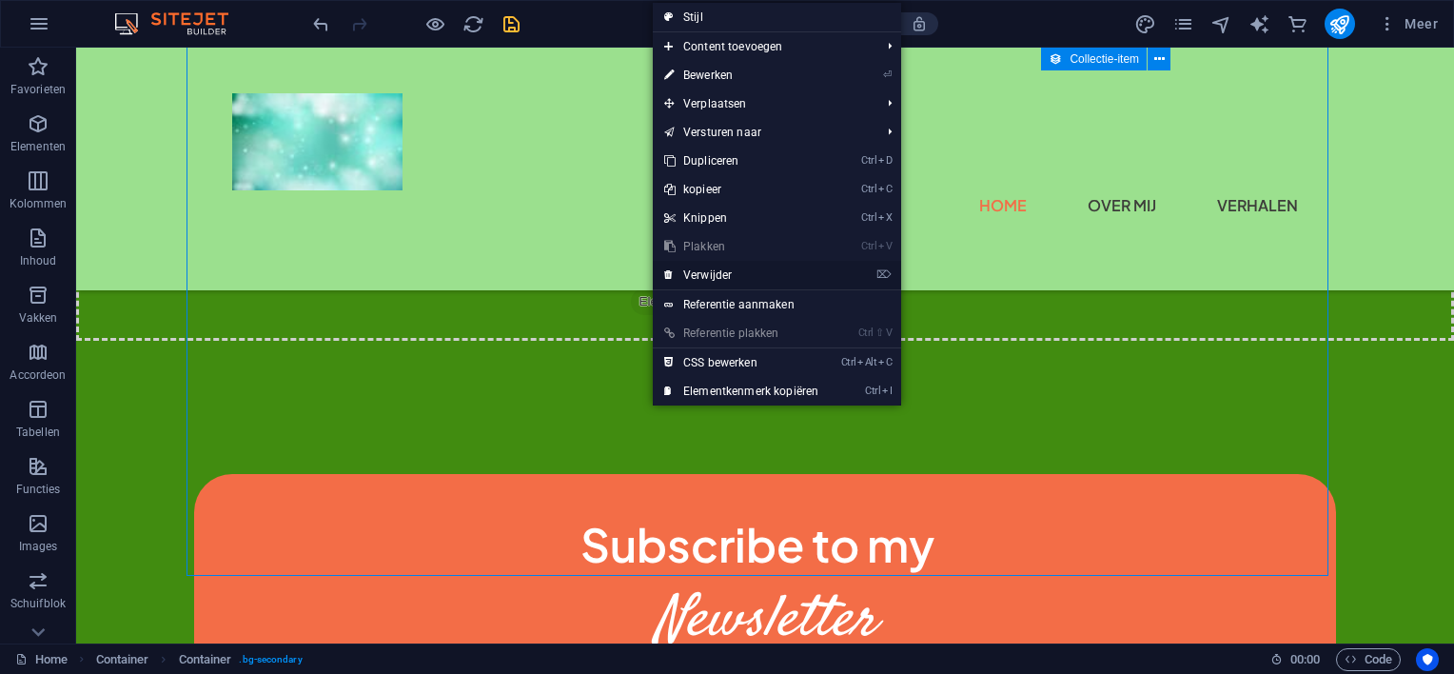
click at [710, 270] on link "⌦ Verwijder" at bounding box center [741, 275] width 177 height 29
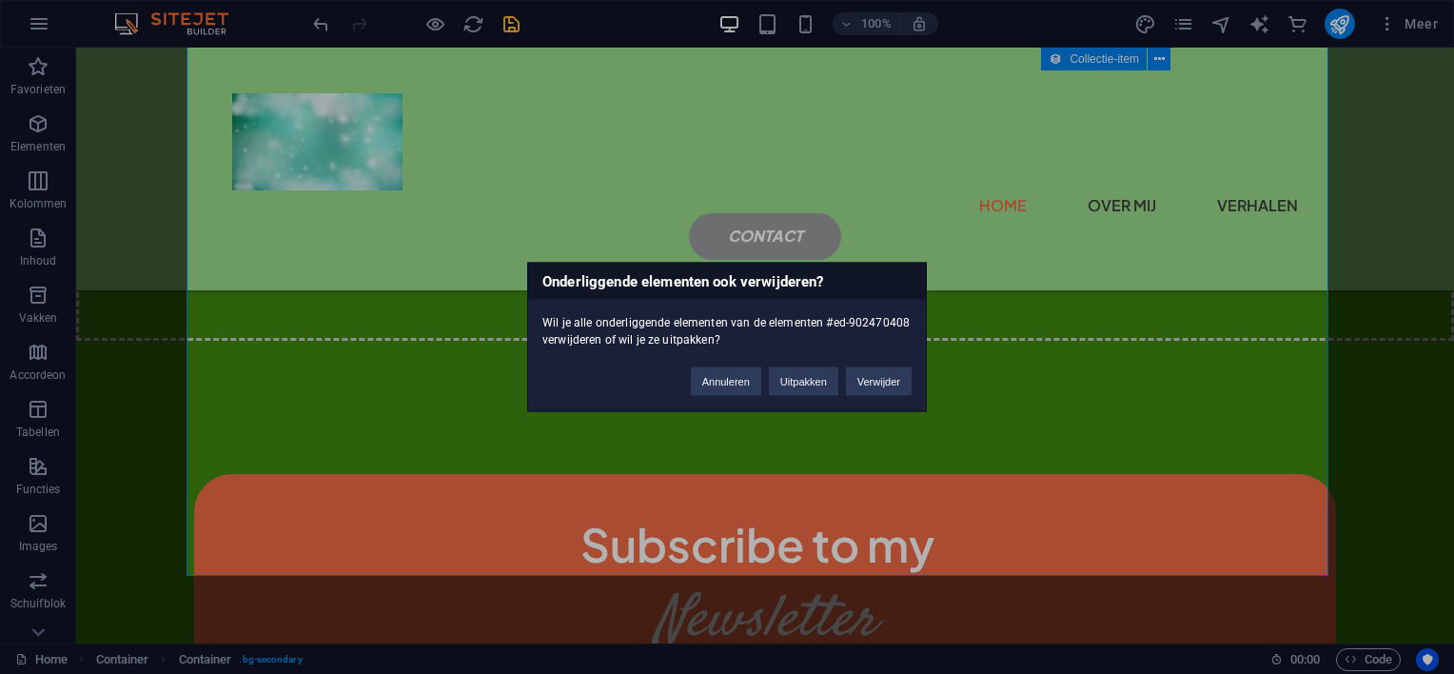
click at [367, 397] on div "Onderliggende elementen ook verwijderen? Wil je alle onderliggende elementen va…" at bounding box center [727, 337] width 1454 height 674
click at [706, 381] on button "Annuleren" at bounding box center [726, 381] width 70 height 29
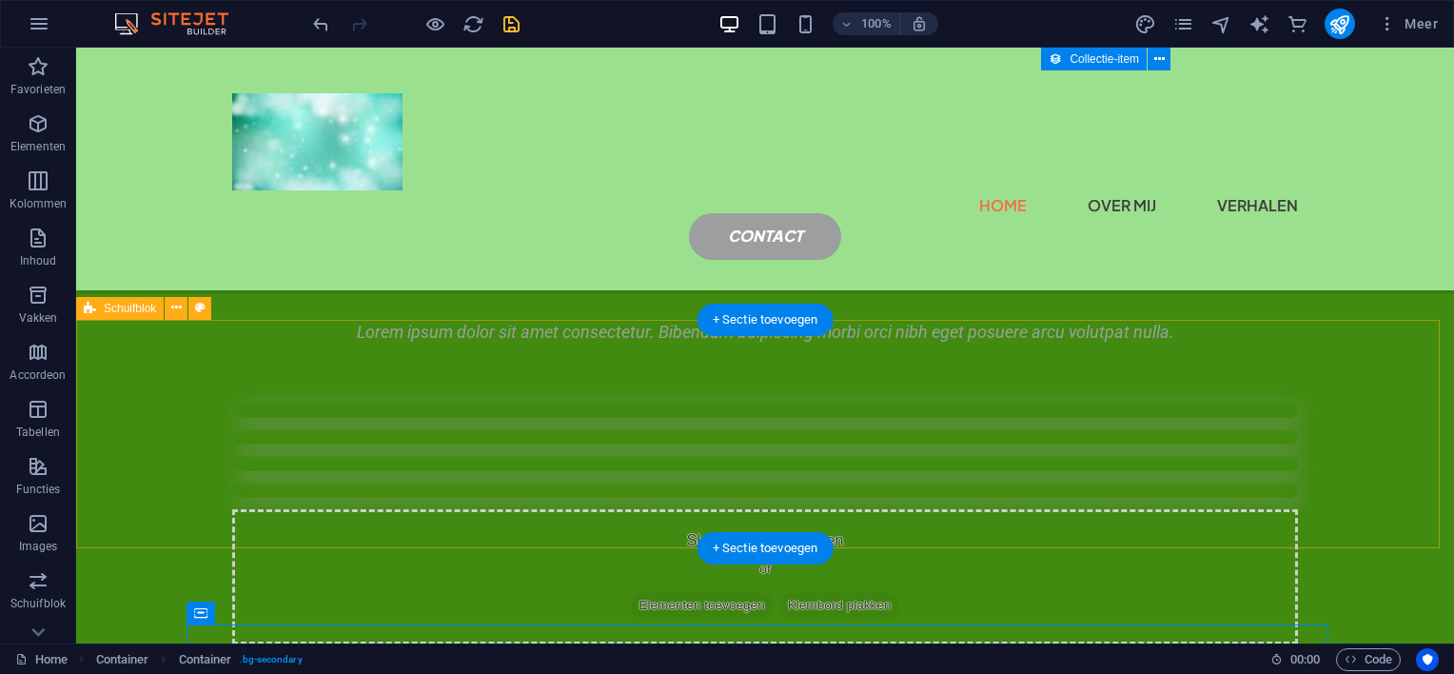
scroll to position [2261, 0]
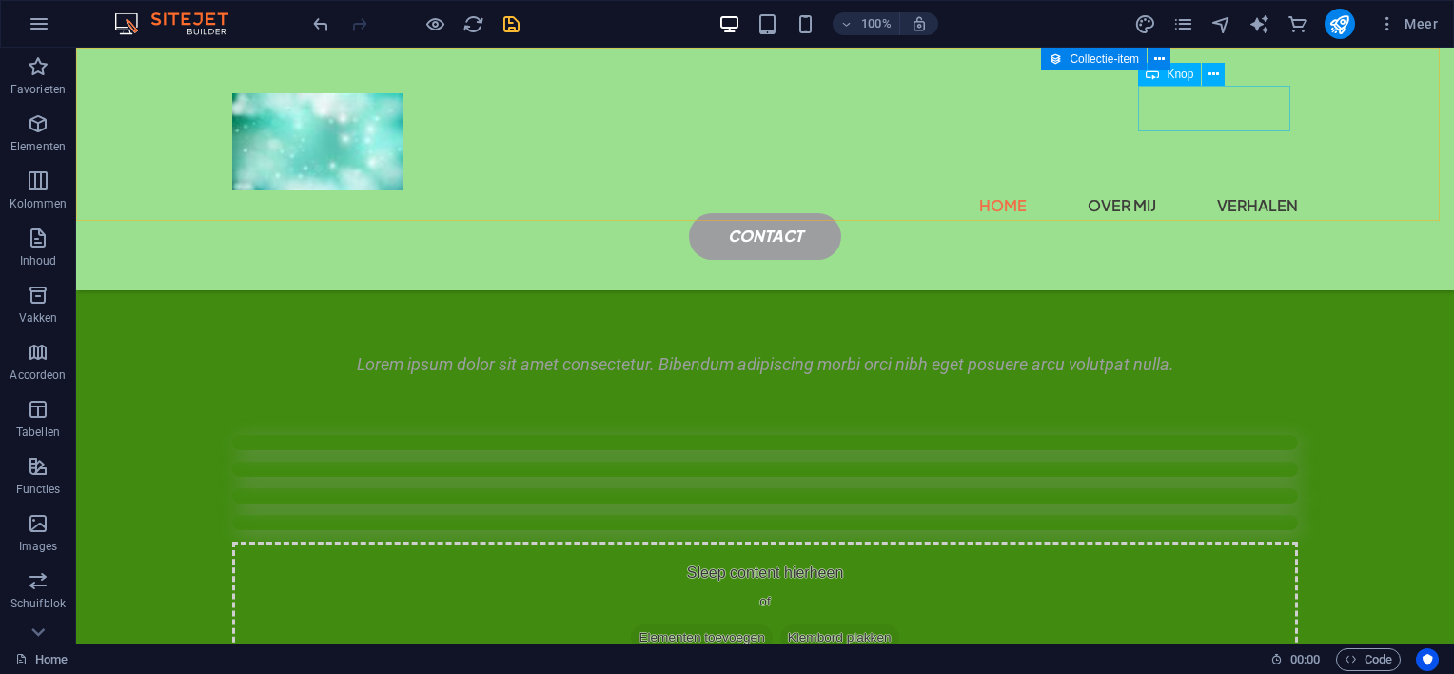
click at [1192, 213] on div "contact" at bounding box center [765, 236] width 1066 height 46
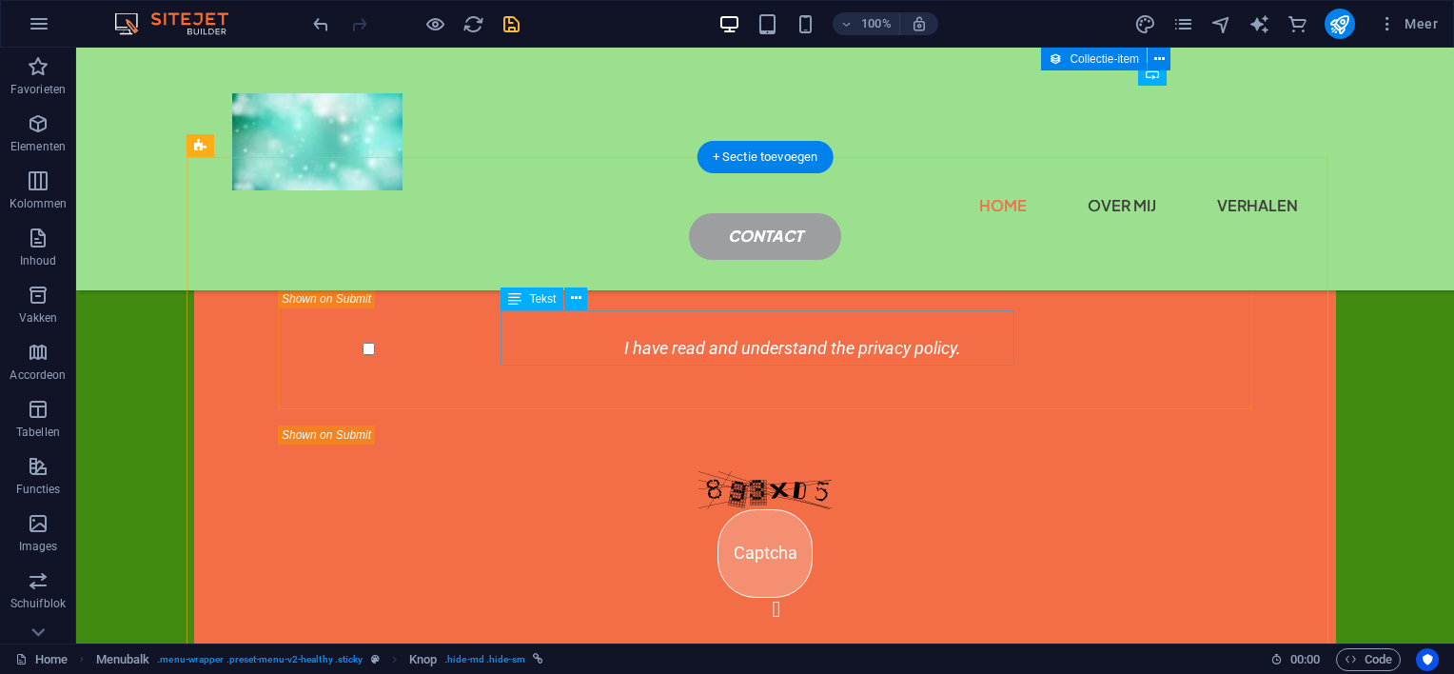
scroll to position [3879, 0]
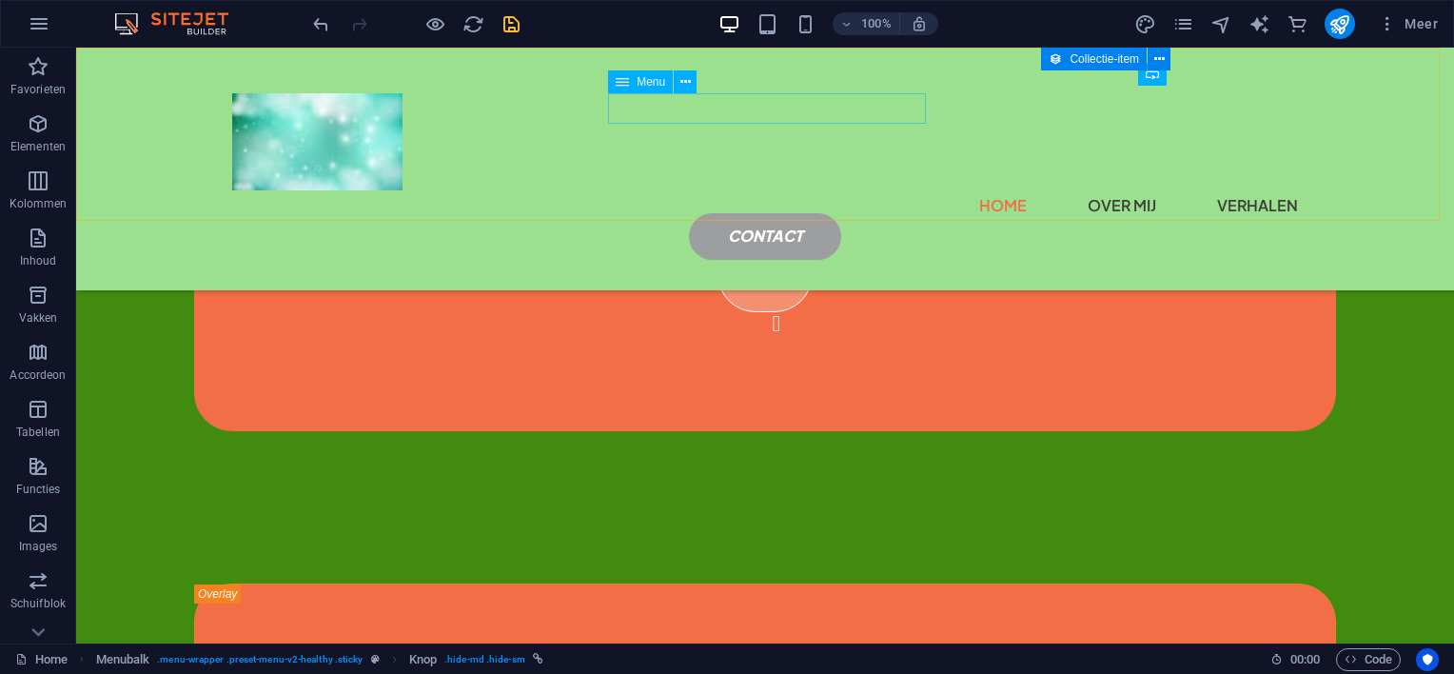
click at [861, 190] on nav "Home over mij verhalen" at bounding box center [765, 205] width 1066 height 30
click at [743, 190] on nav "Home over mij verhalen" at bounding box center [765, 205] width 1066 height 30
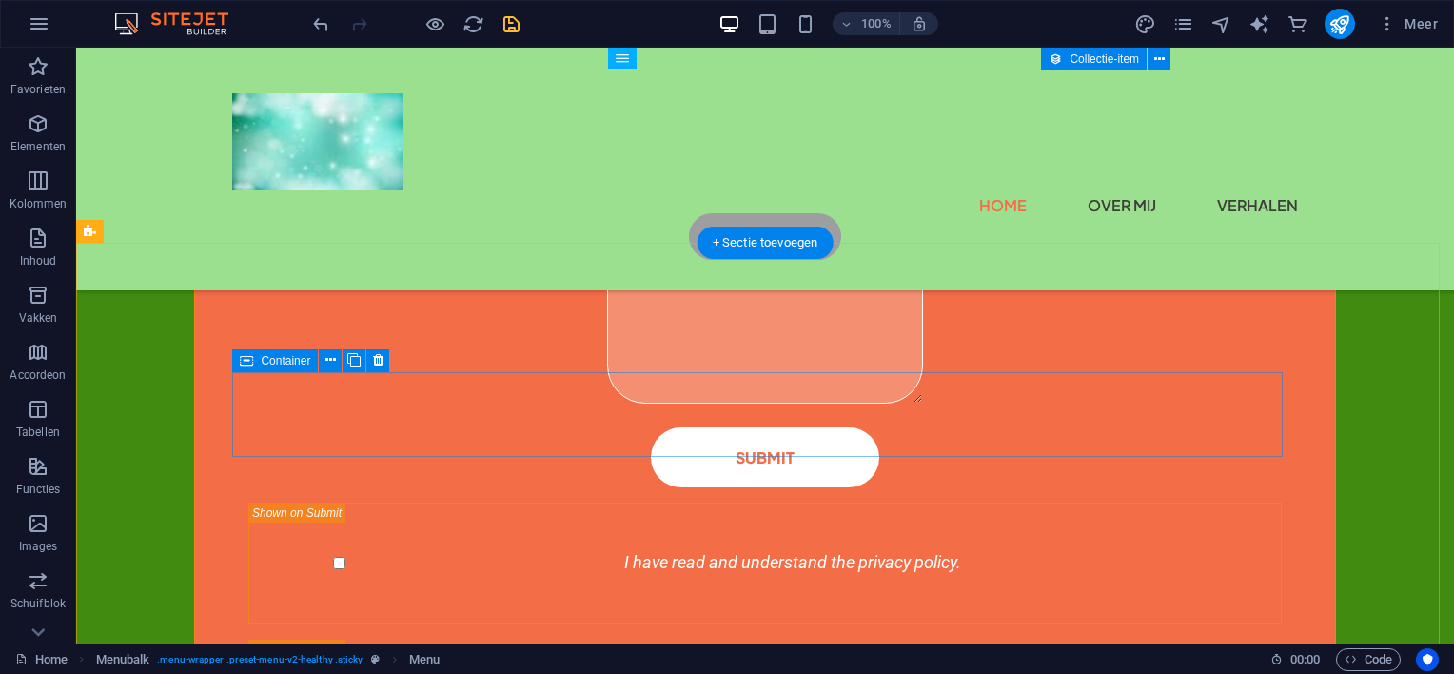
scroll to position [4678, 0]
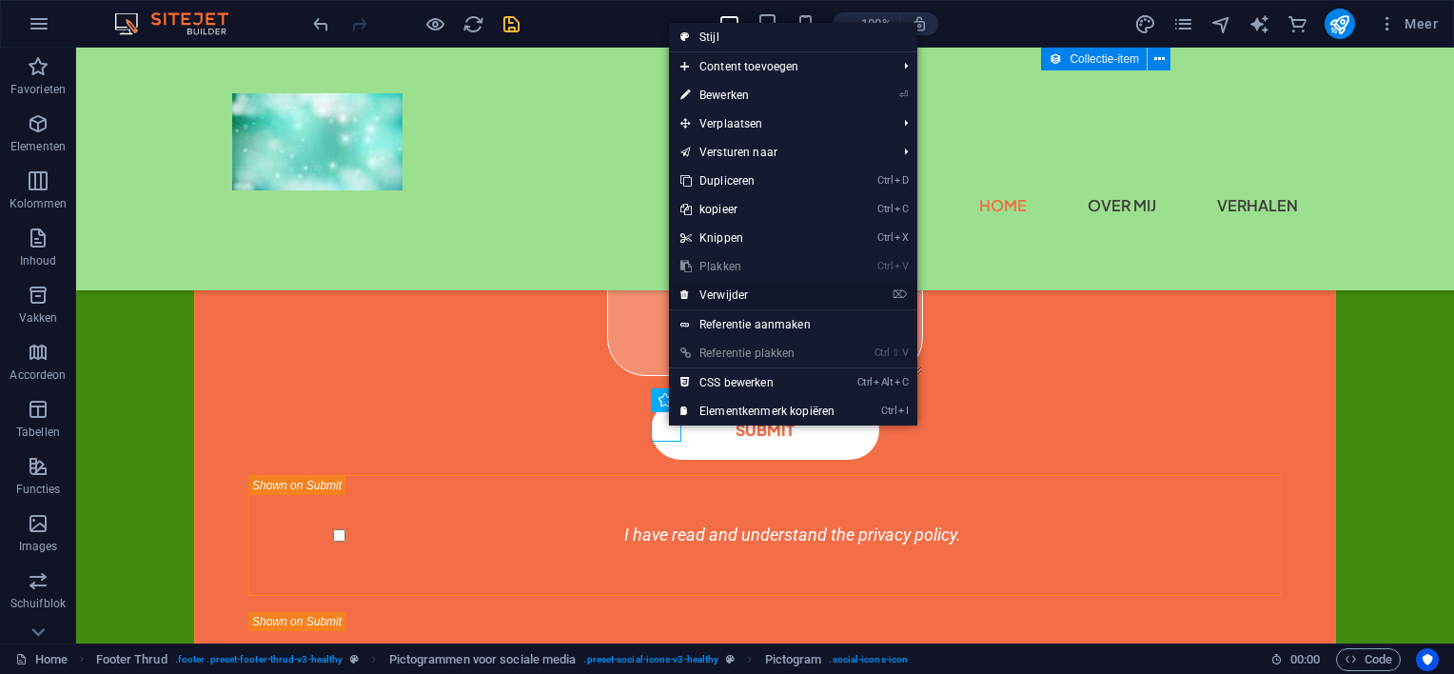
click at [726, 294] on link "⌦ Verwijder" at bounding box center [757, 295] width 177 height 29
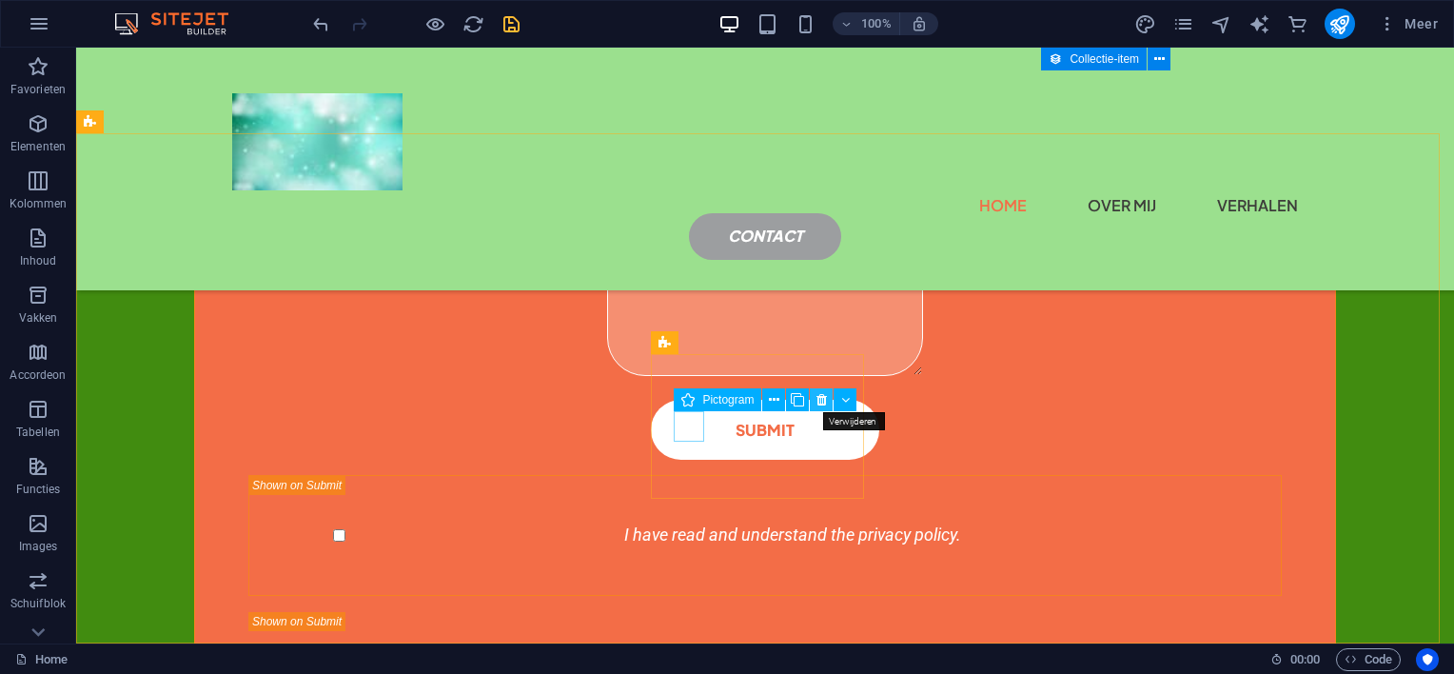
click at [825, 394] on icon at bounding box center [822, 400] width 10 height 20
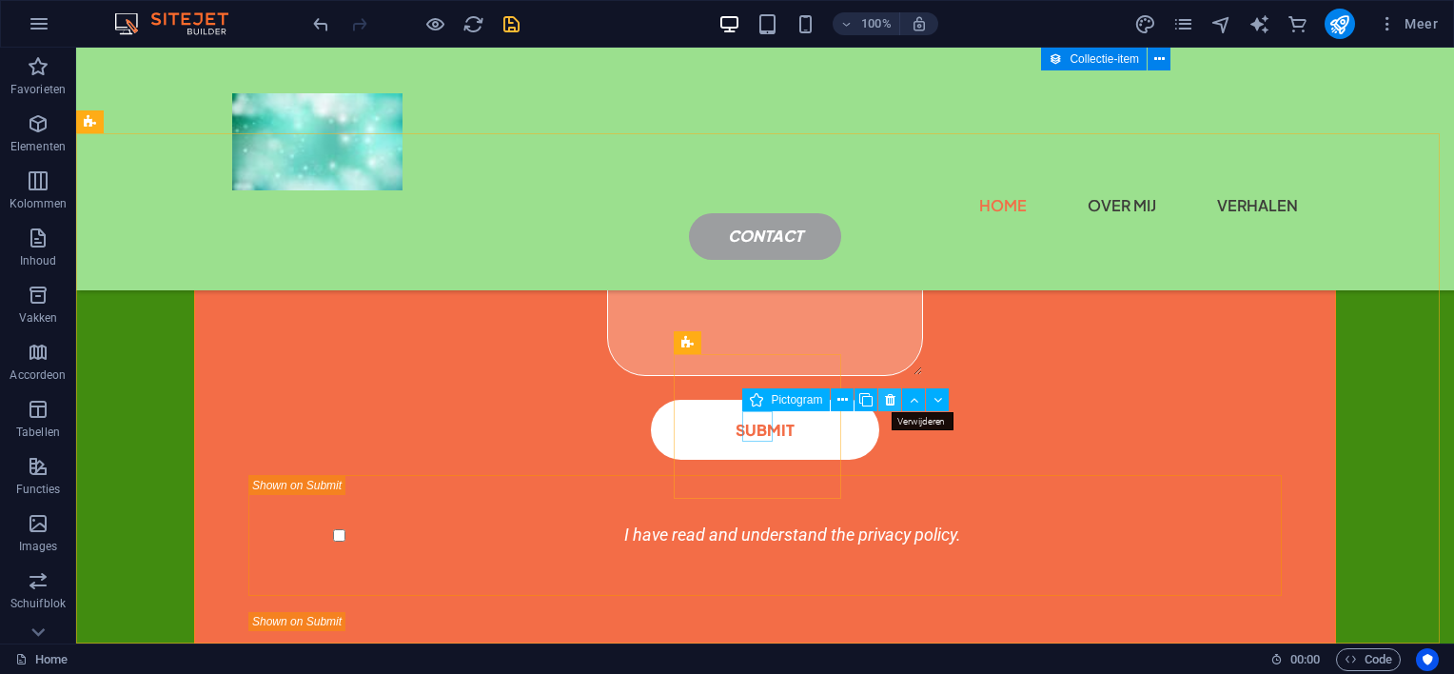
click at [887, 392] on icon at bounding box center [890, 400] width 10 height 20
click at [909, 393] on icon at bounding box center [913, 400] width 10 height 20
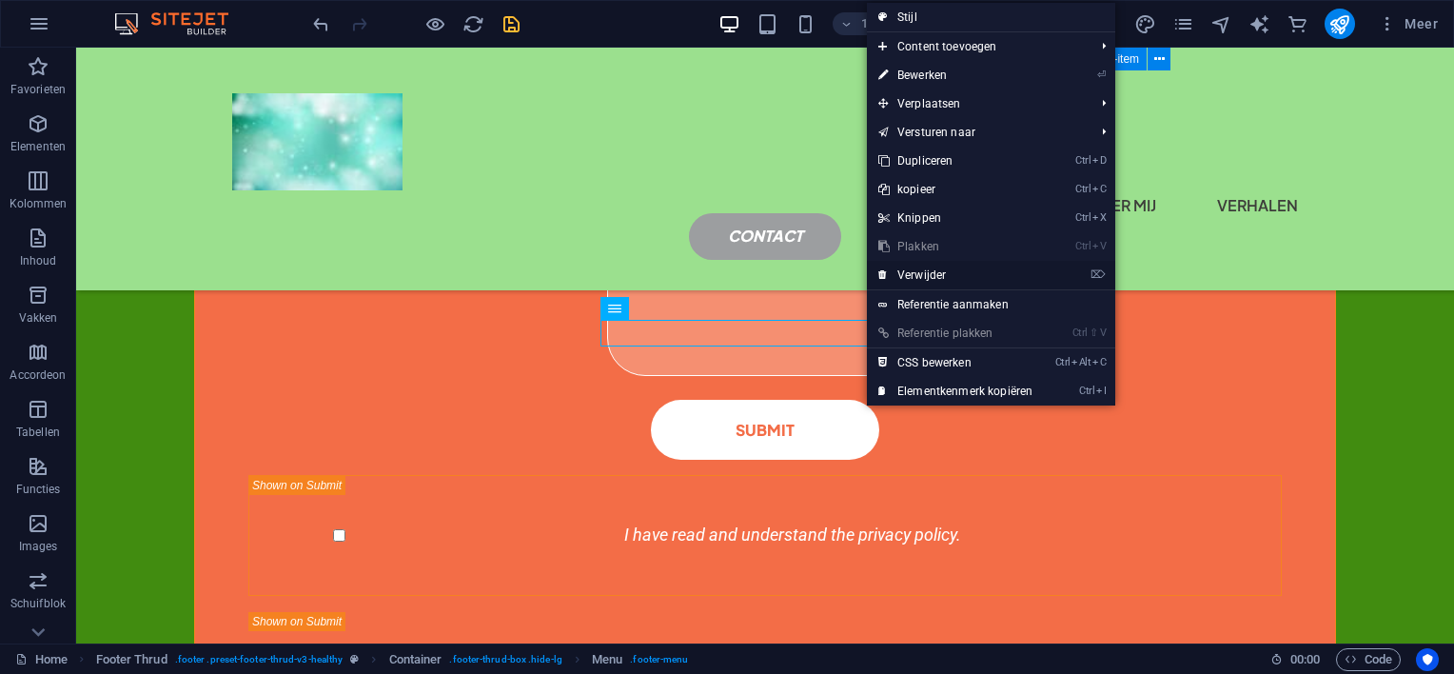
click at [902, 276] on link "⌦ Verwijder" at bounding box center [955, 275] width 177 height 29
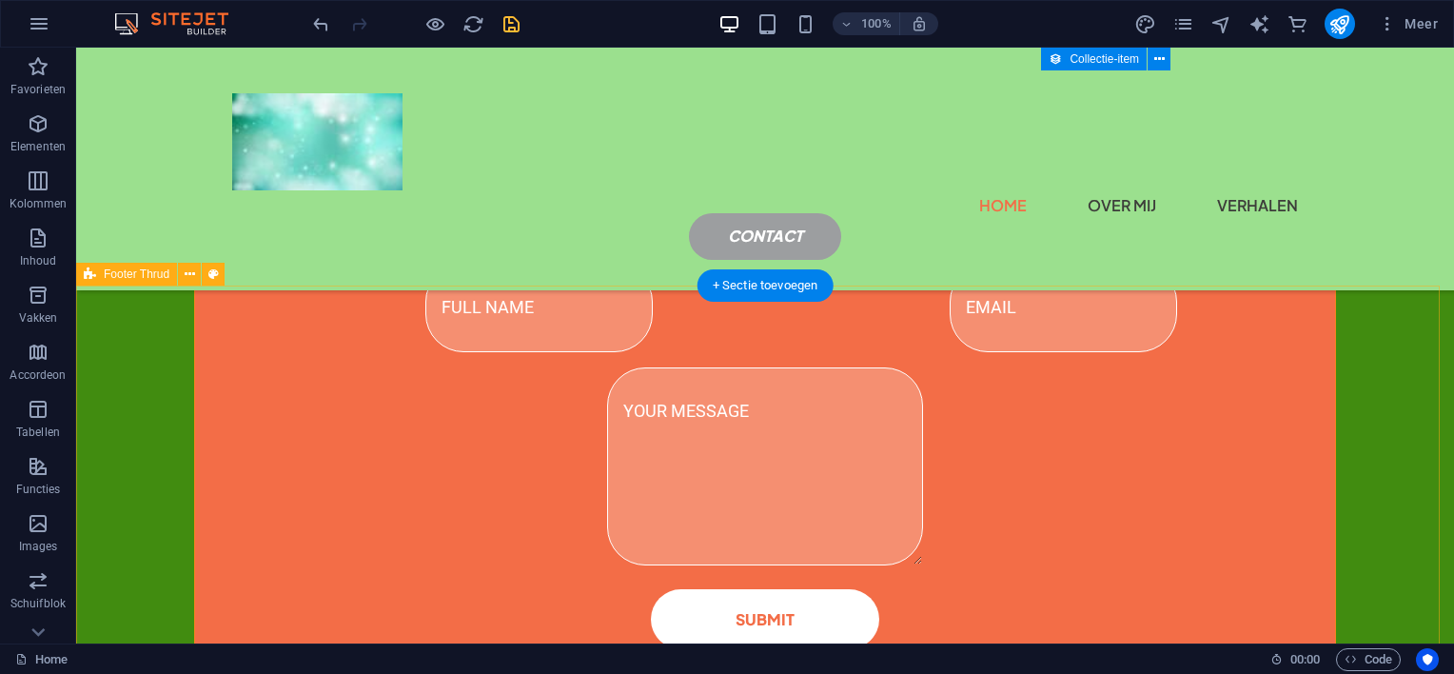
scroll to position [4488, 0]
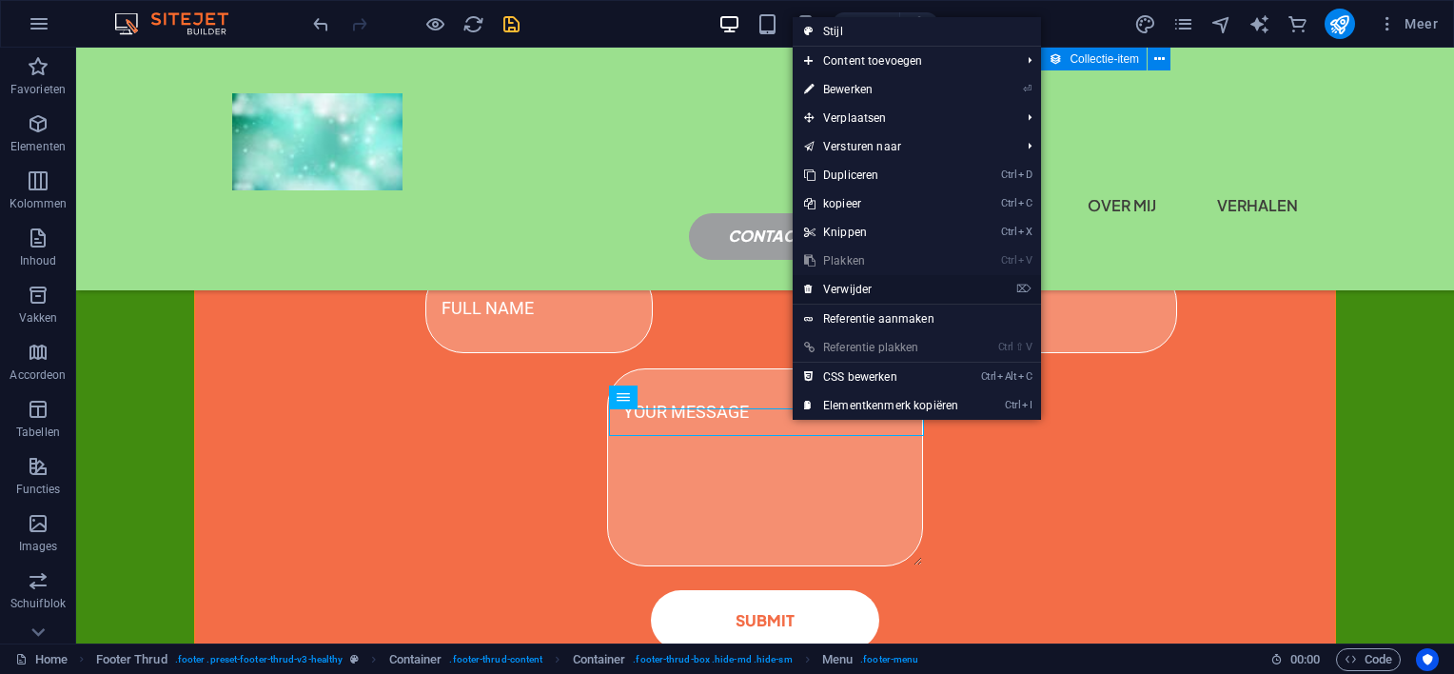
click at [854, 289] on link "⌦ Verwijder" at bounding box center [881, 289] width 177 height 29
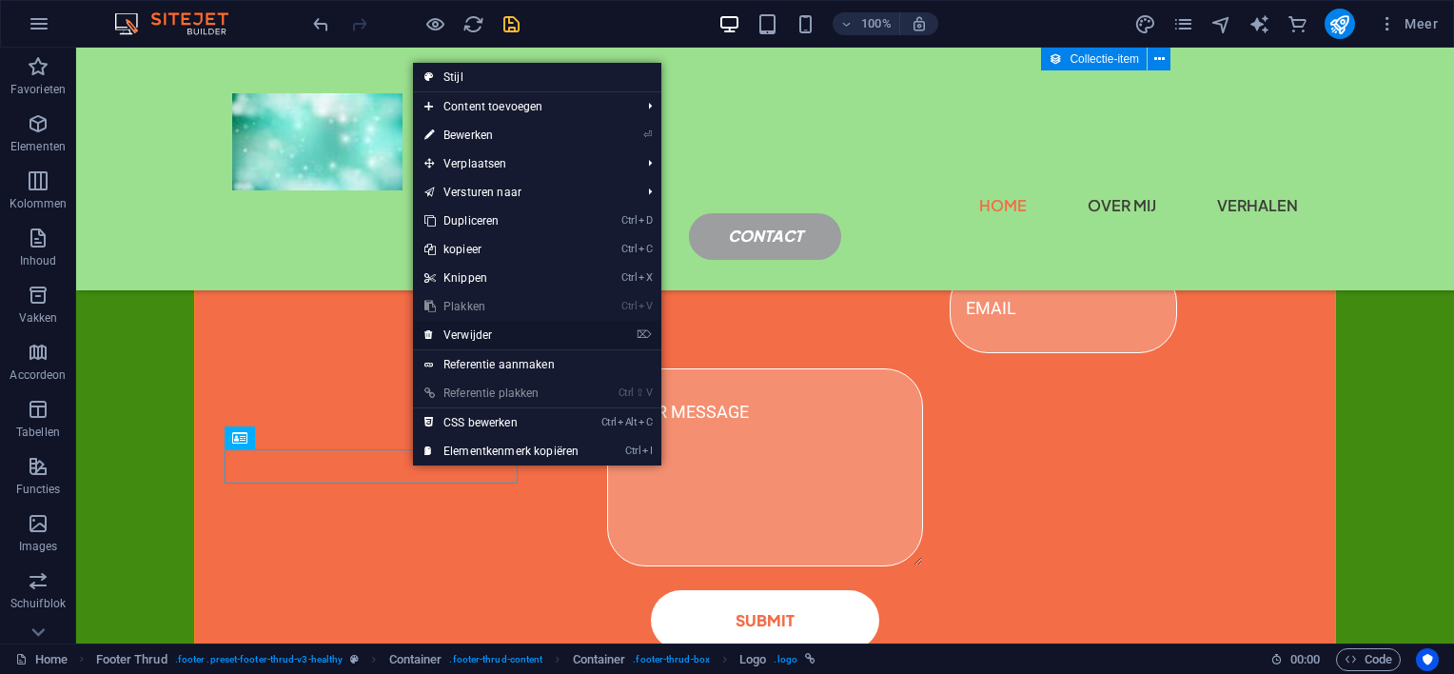
click at [490, 332] on link "⌦ Verwijder" at bounding box center [501, 335] width 177 height 29
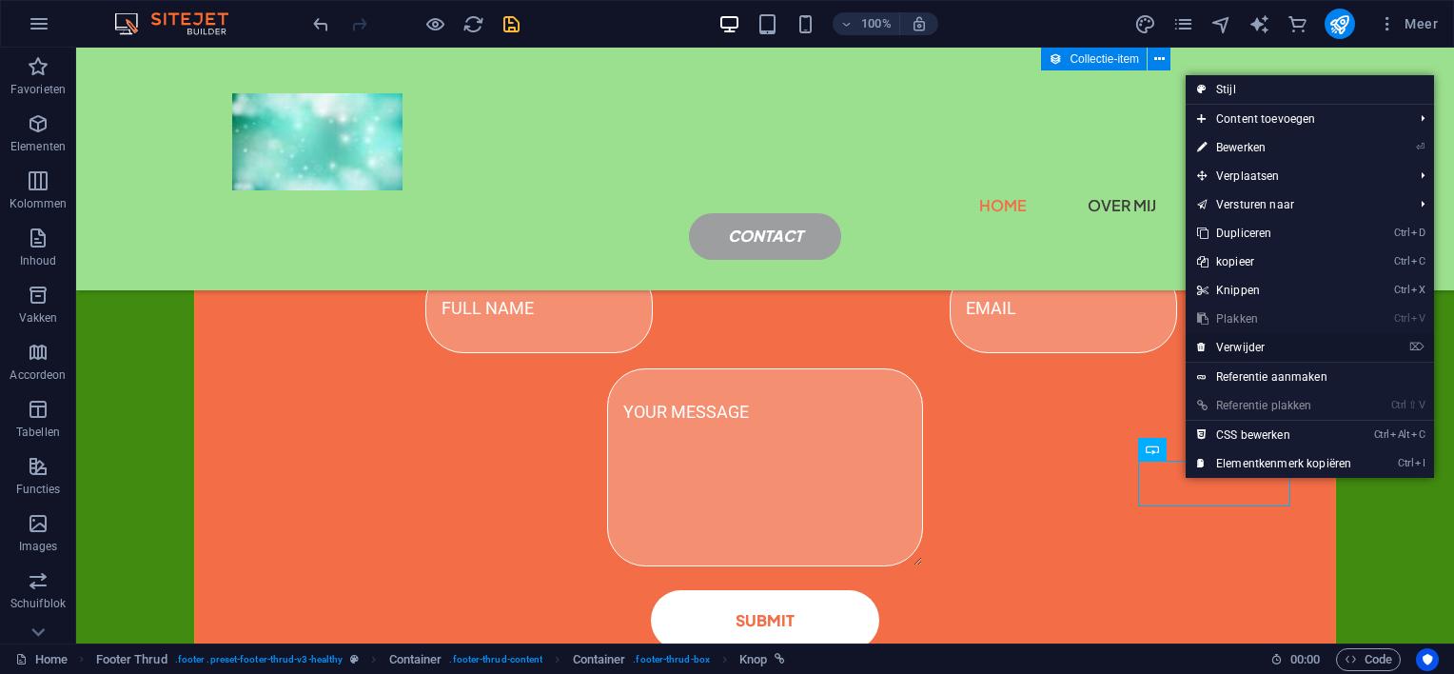
click at [1248, 346] on link "⌦ Verwijder" at bounding box center [1274, 347] width 177 height 29
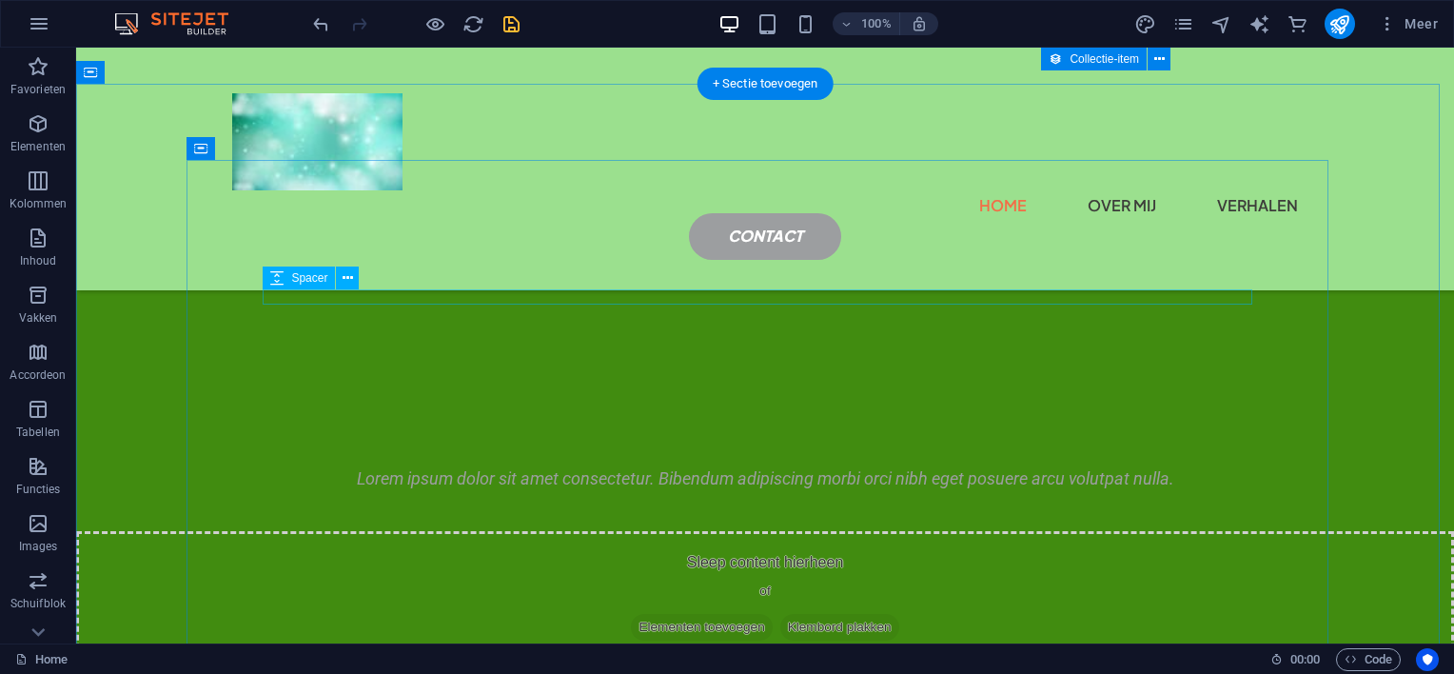
scroll to position [2584, 0]
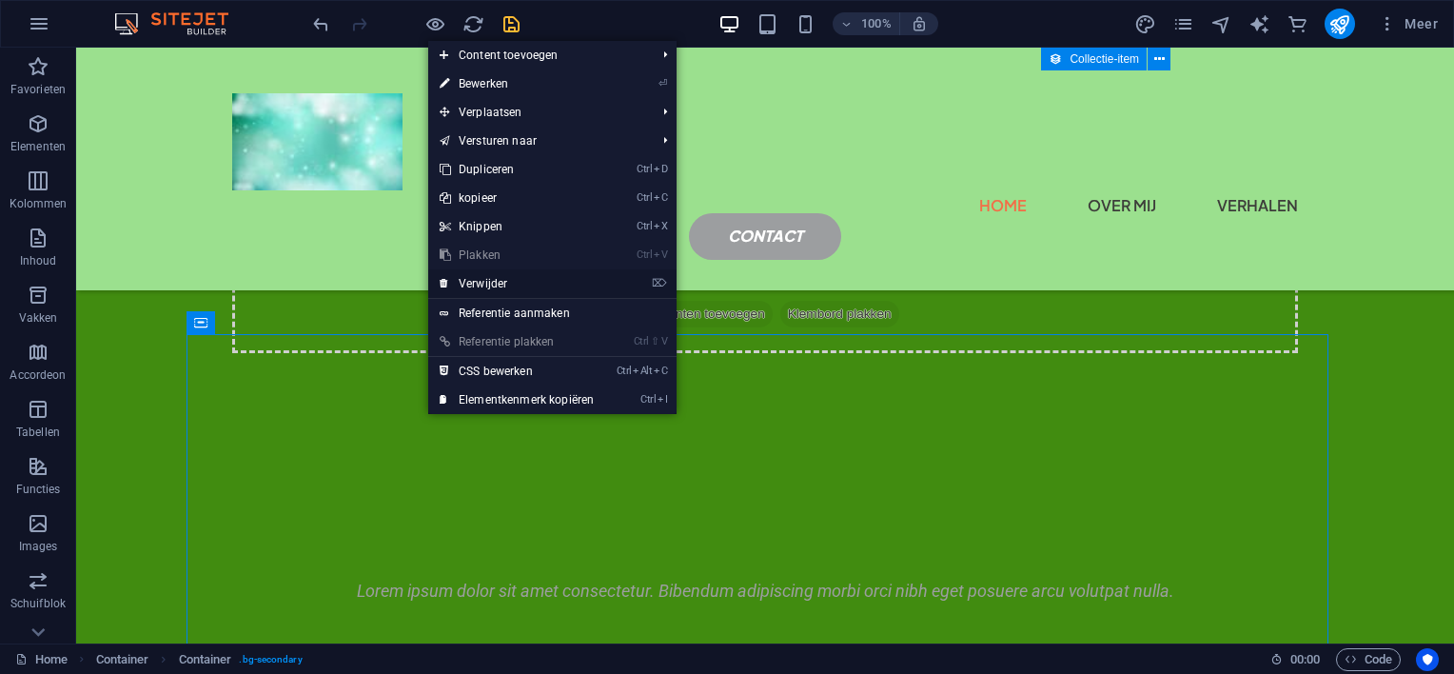
click at [487, 278] on link "⌦ Verwijder" at bounding box center [516, 283] width 177 height 29
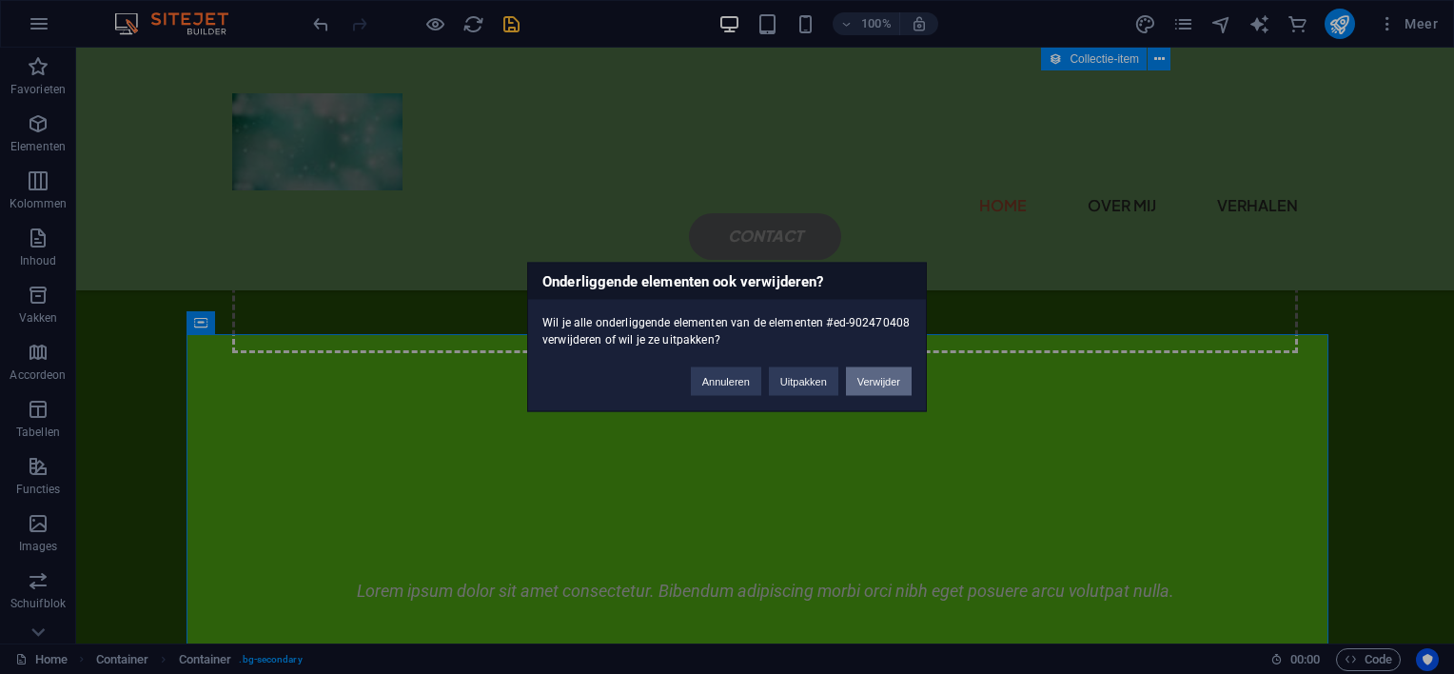
click at [872, 375] on button "Verwijder" at bounding box center [879, 381] width 66 height 29
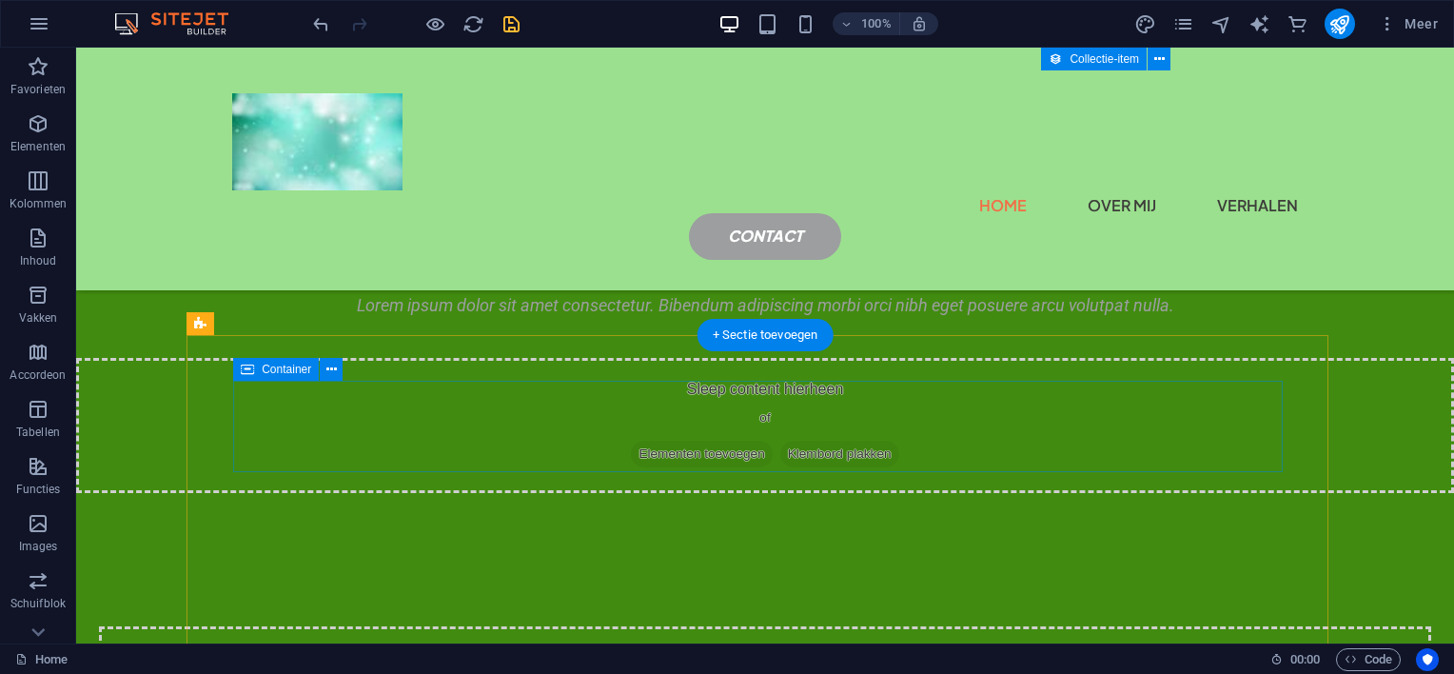
scroll to position [3060, 0]
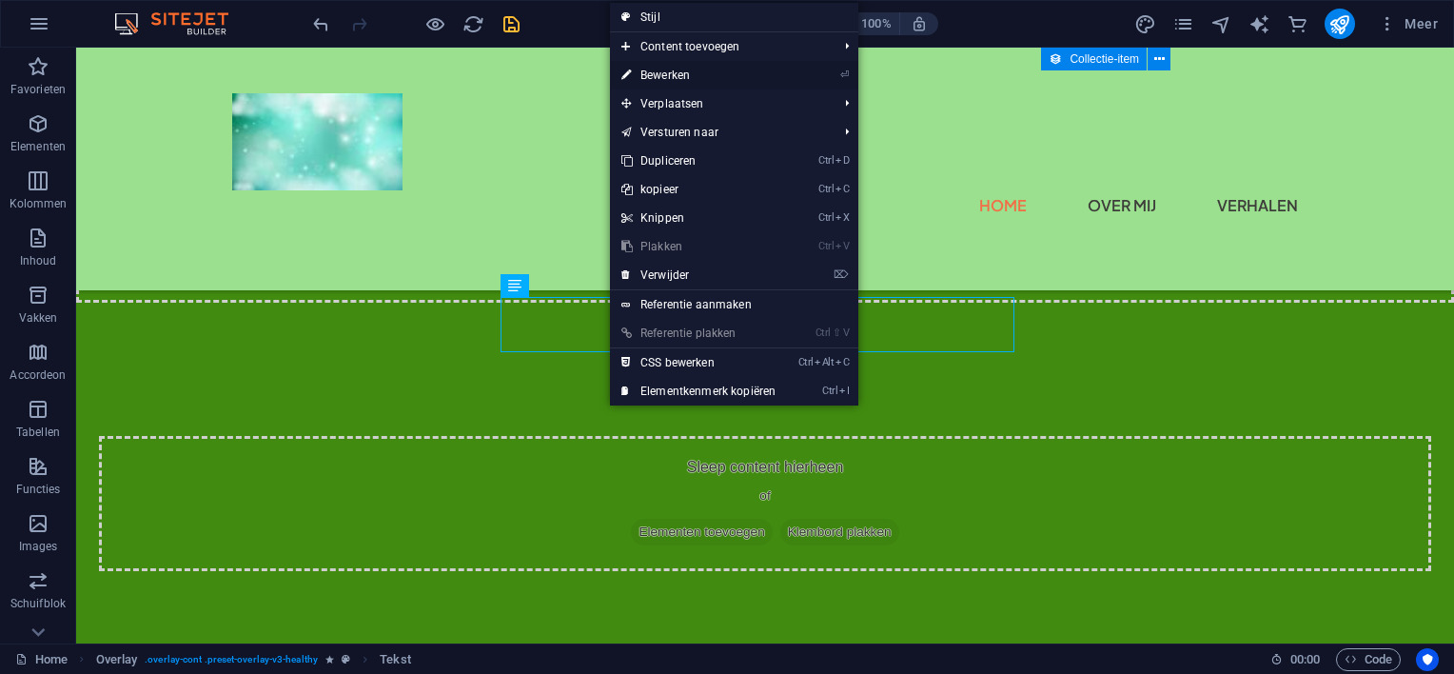
click at [662, 71] on link "⏎ Bewerken" at bounding box center [698, 75] width 177 height 29
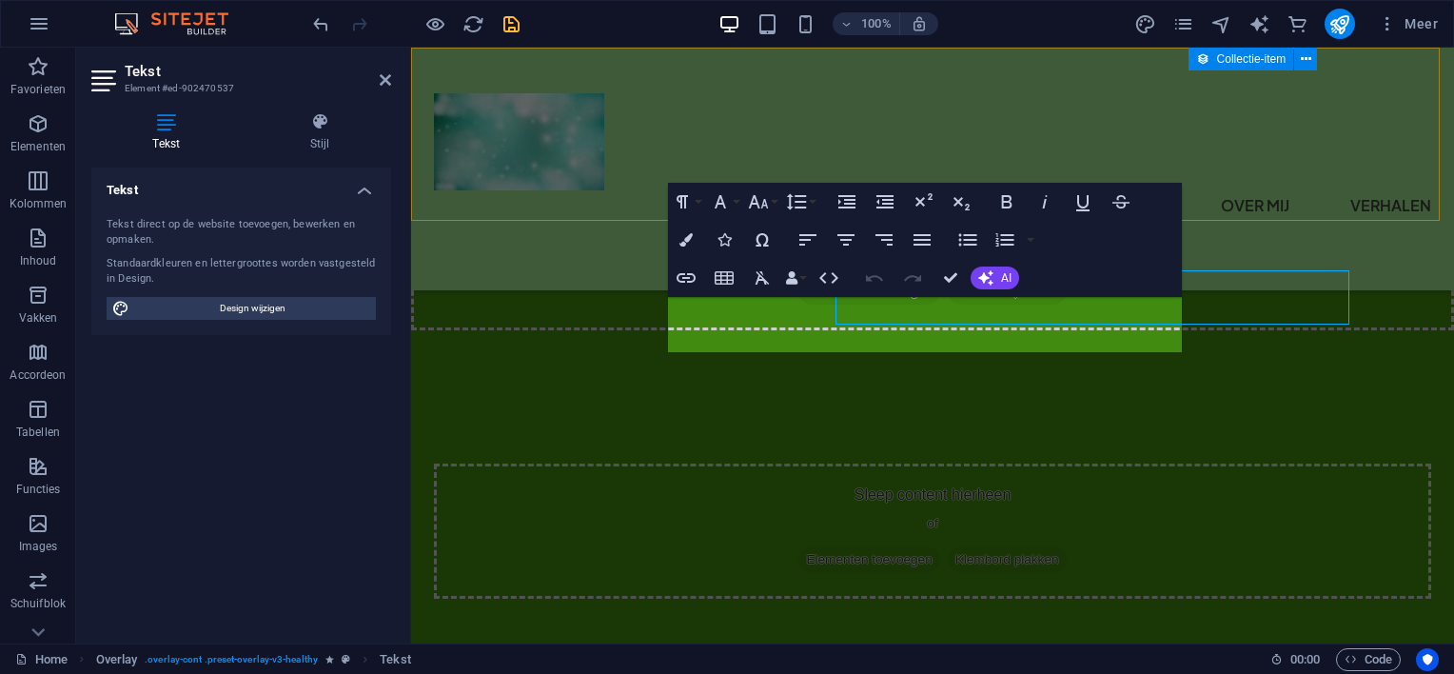
scroll to position [3088, 0]
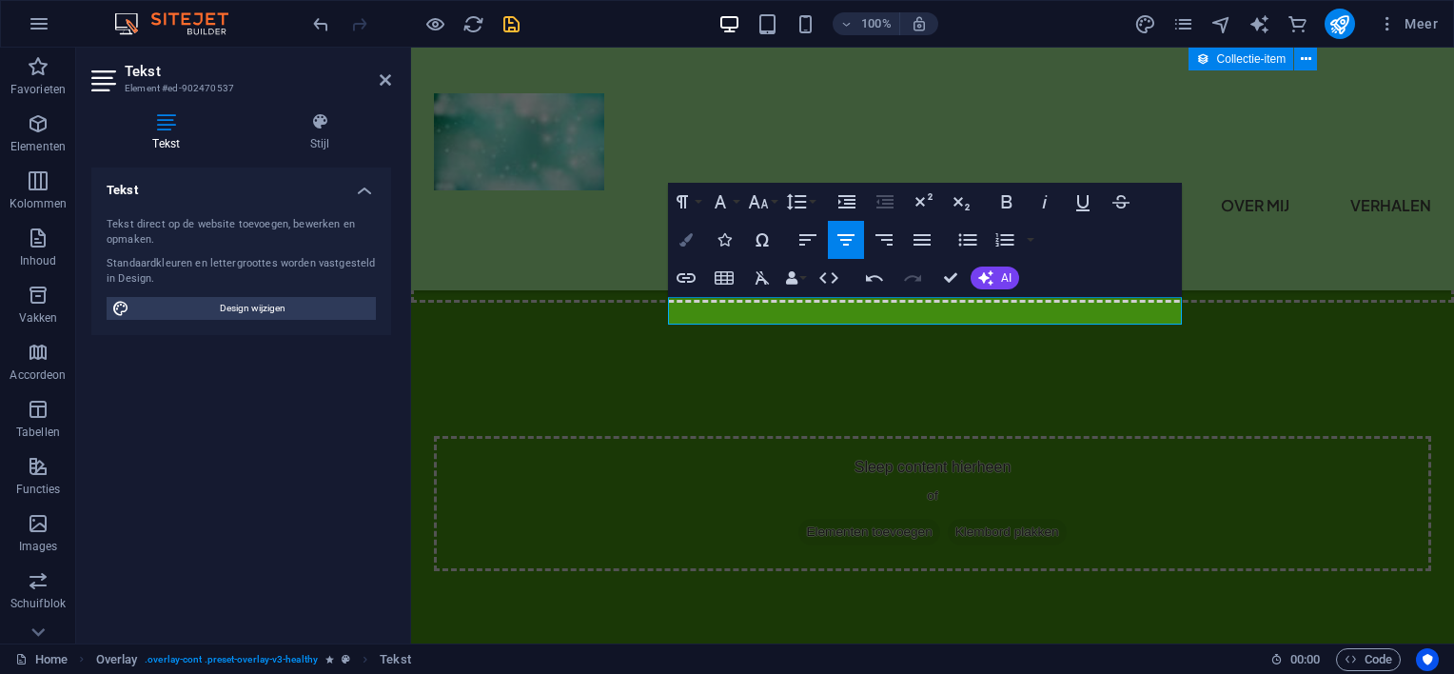
click at [685, 239] on icon "button" at bounding box center [686, 239] width 13 height 13
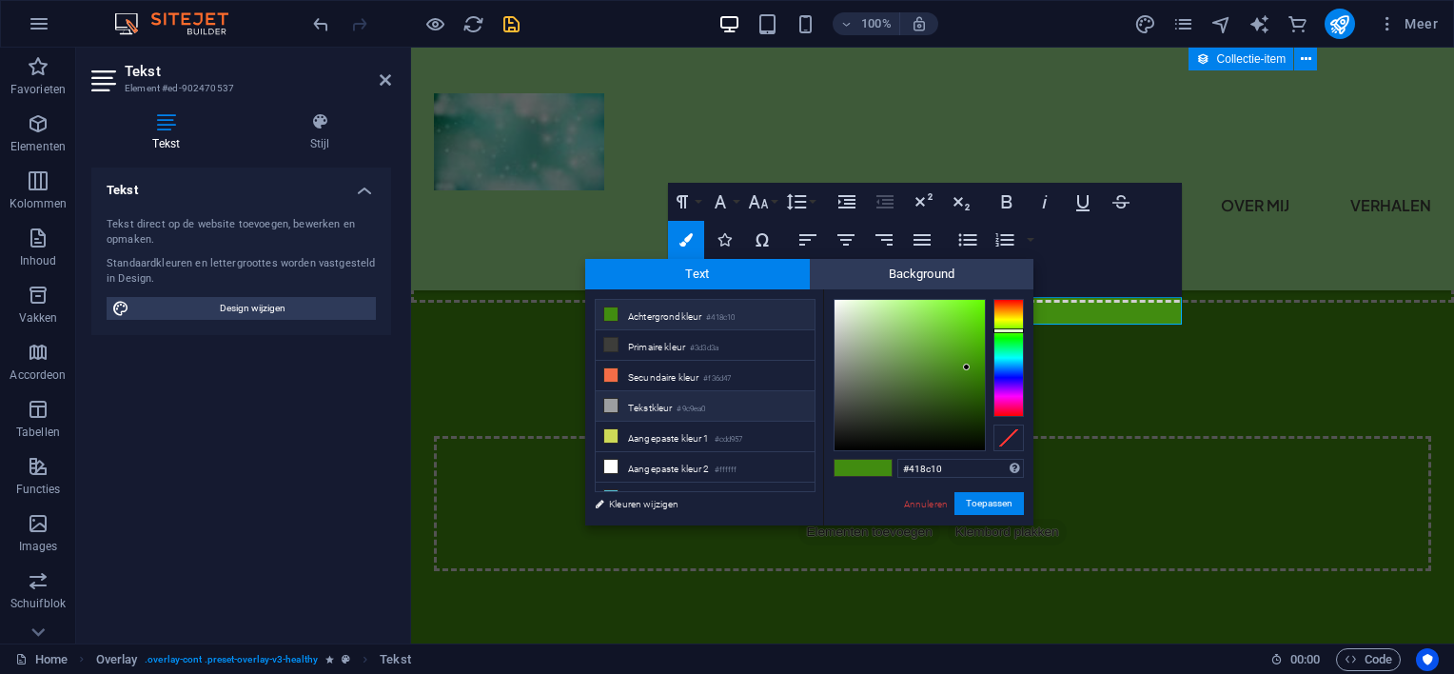
click at [806, 402] on li "Tekstkleur #9c9ea0" at bounding box center [705, 406] width 219 height 30
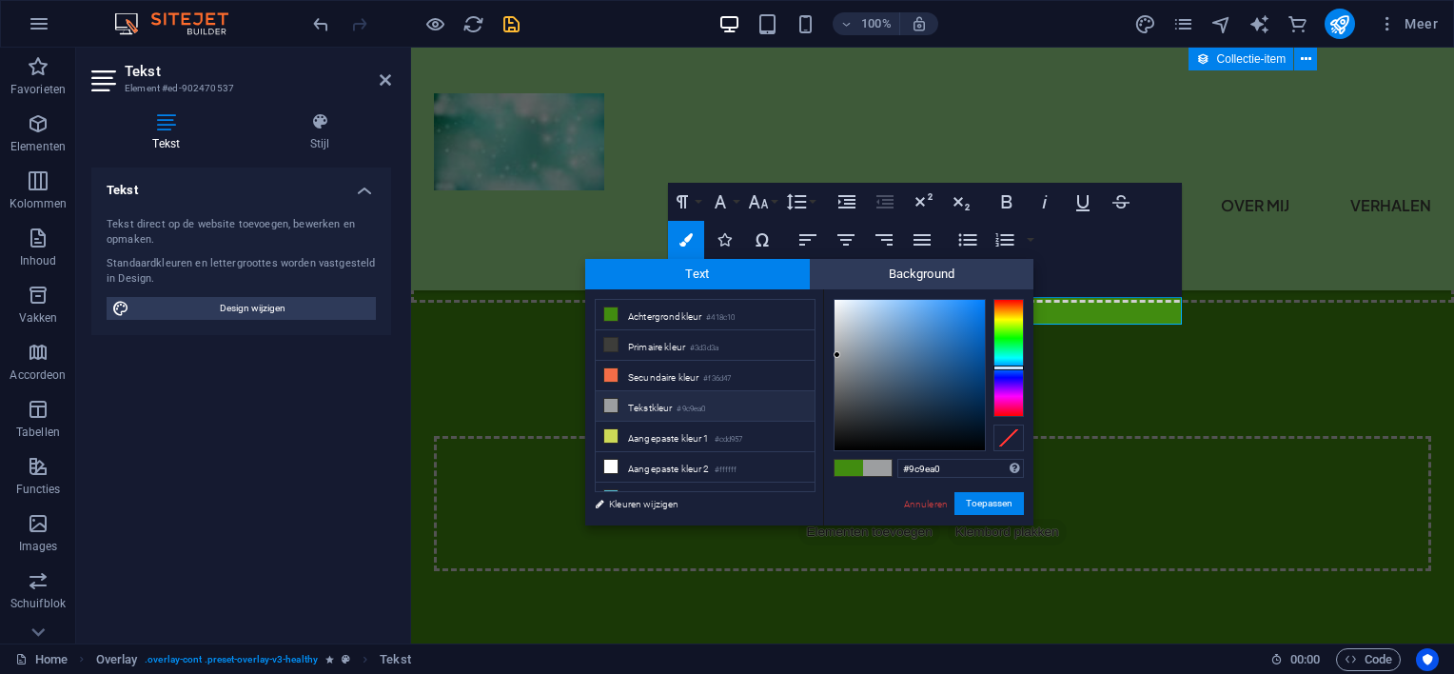
type input "#393b3d"
click at [843, 414] on div at bounding box center [910, 375] width 150 height 150
click at [981, 500] on button "Toepassen" at bounding box center [989, 503] width 69 height 23
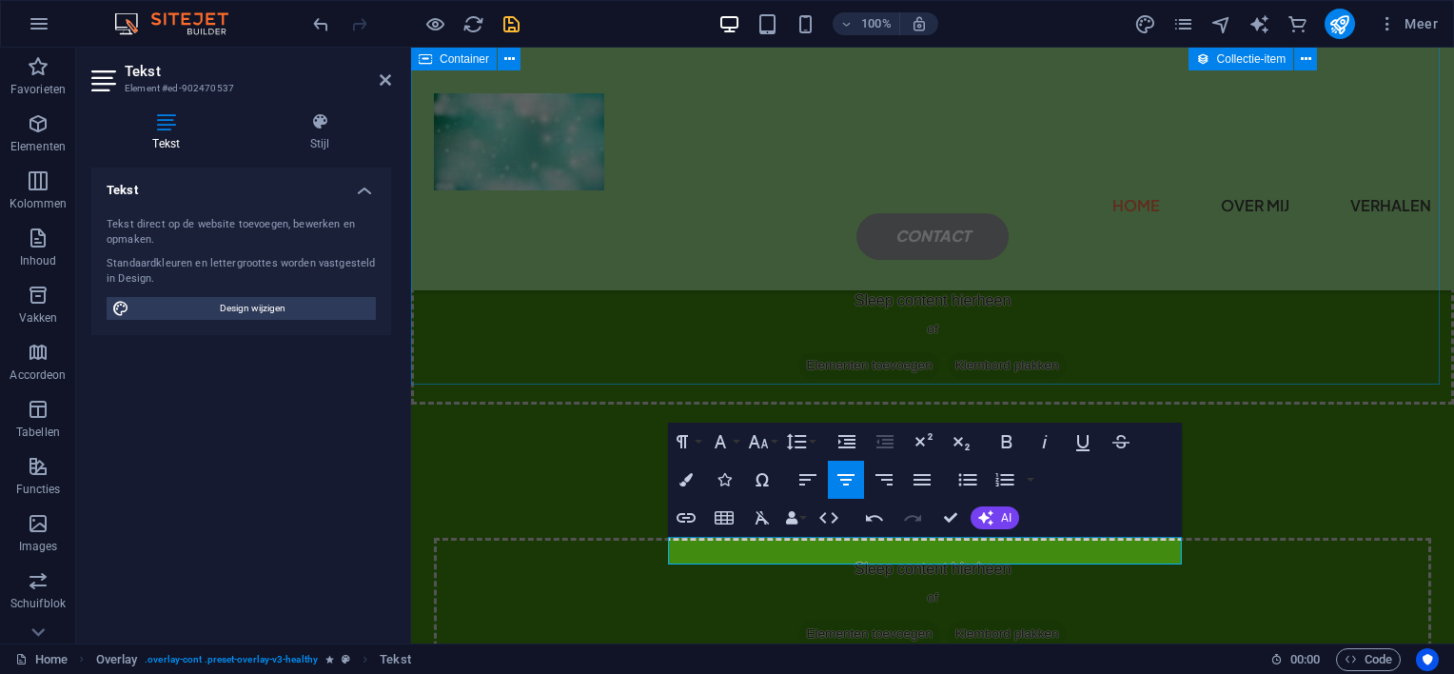
scroll to position [2993, 0]
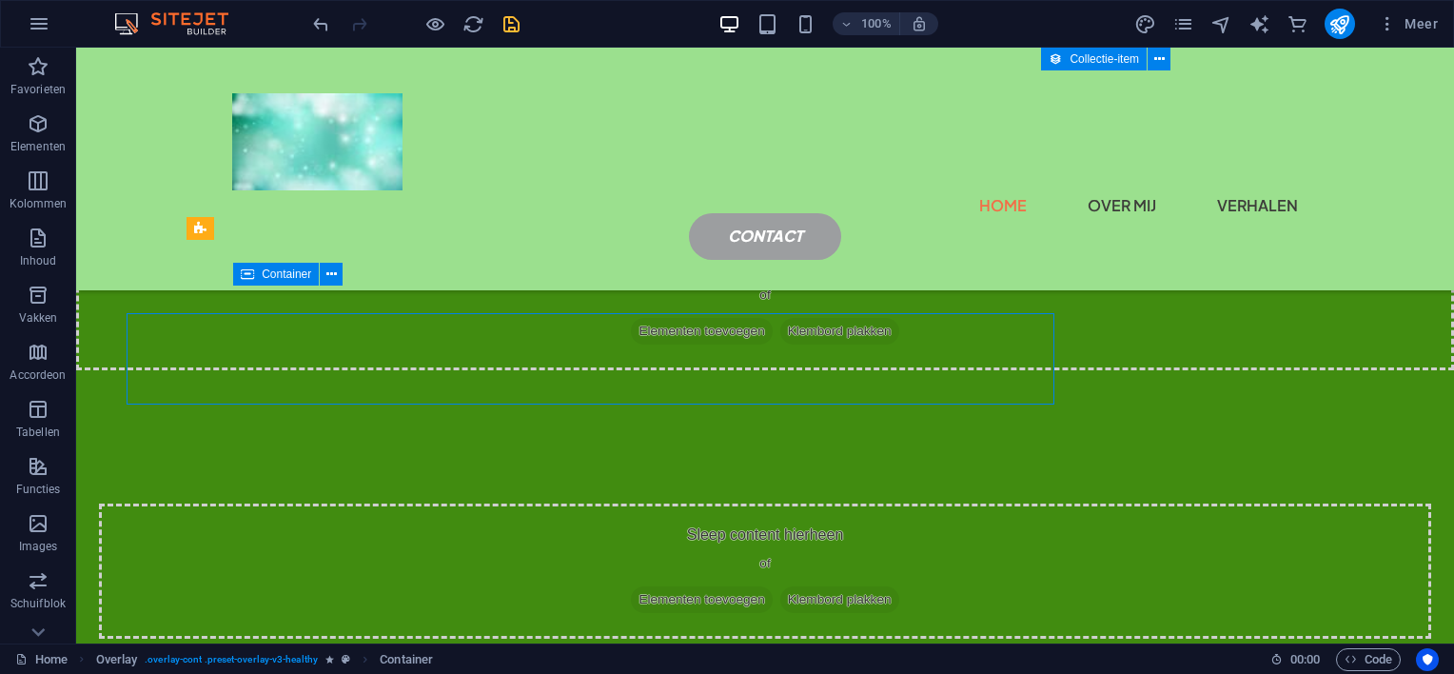
scroll to position [2965, 0]
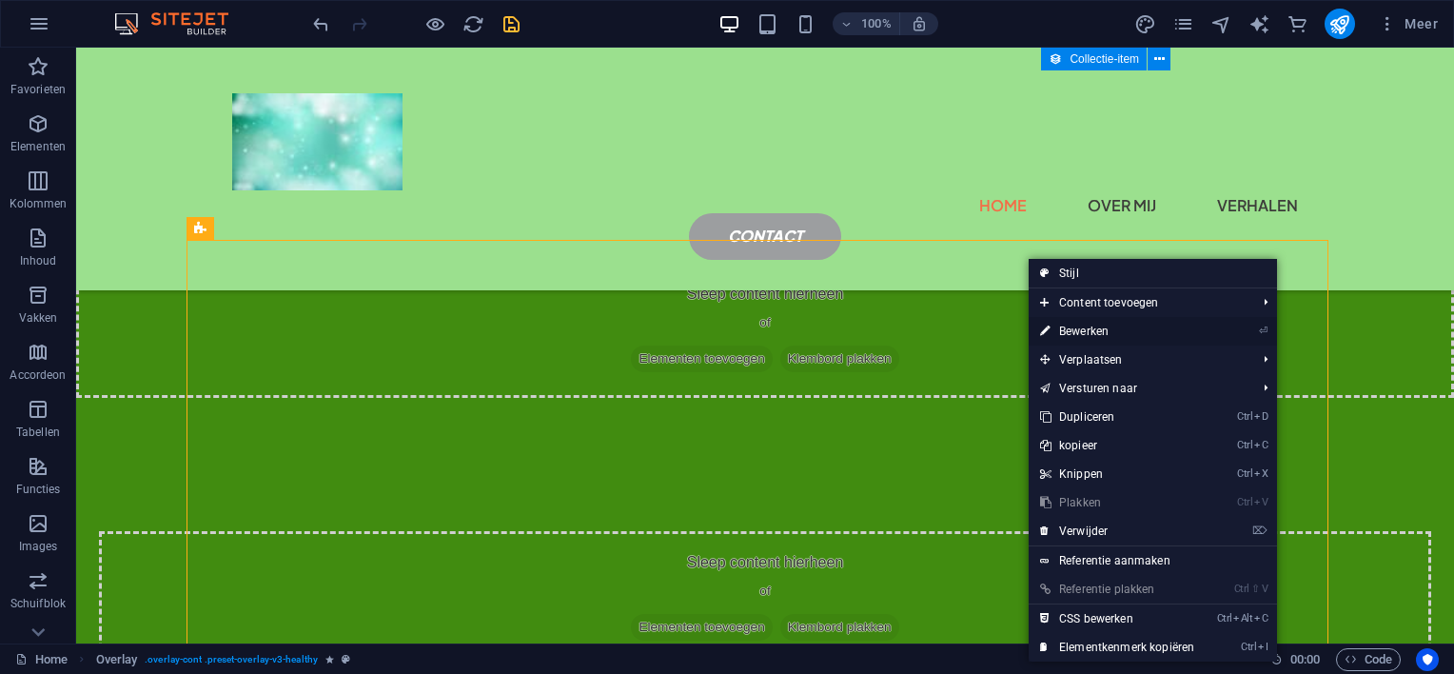
click at [1066, 330] on link "⏎ Bewerken" at bounding box center [1117, 331] width 177 height 29
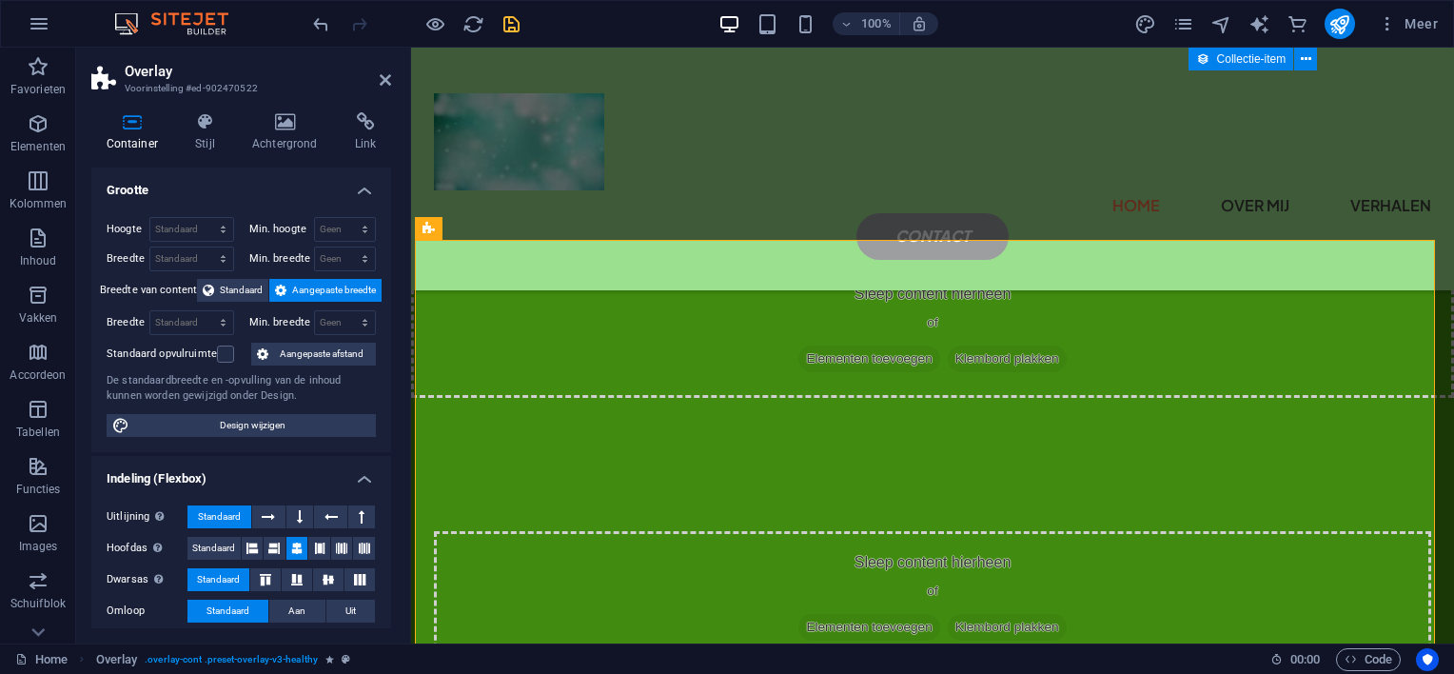
scroll to position [0, 0]
click at [282, 122] on icon at bounding box center [284, 121] width 95 height 19
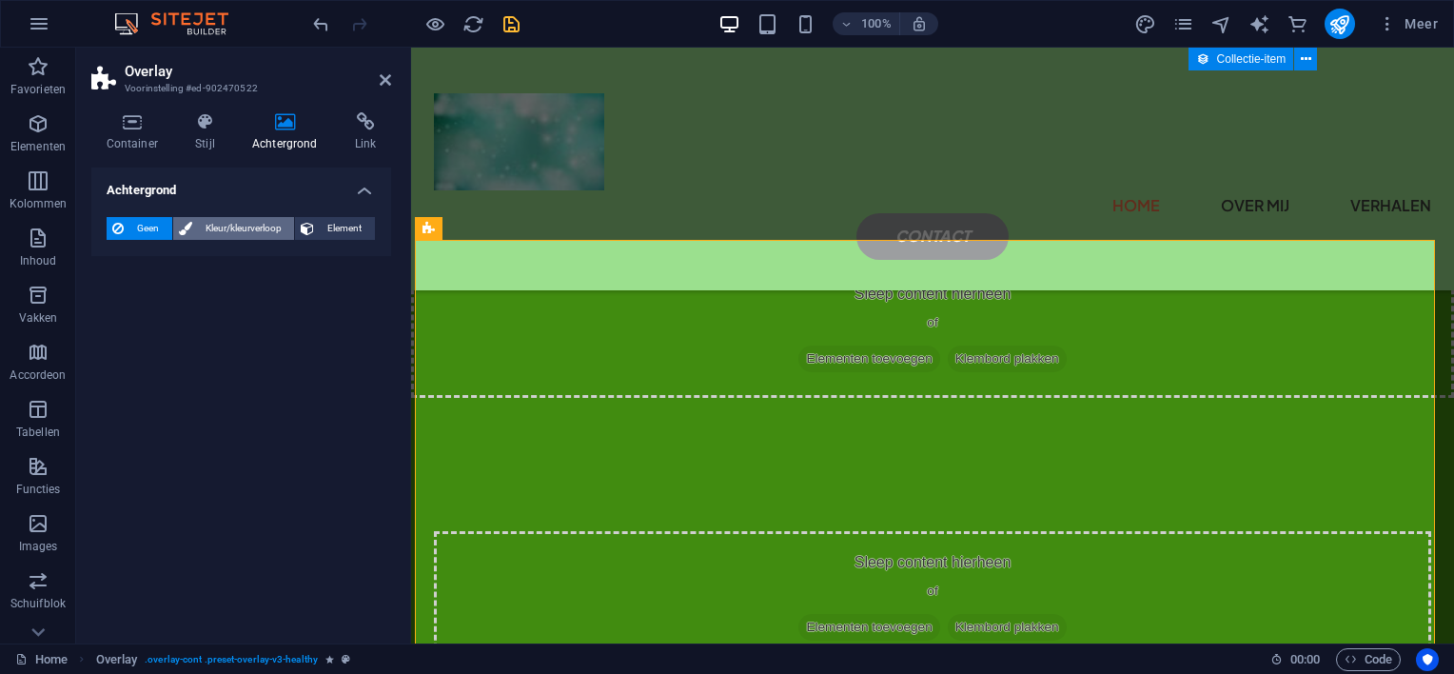
click at [218, 217] on span "Kleur/kleurverloop" at bounding box center [243, 228] width 91 height 23
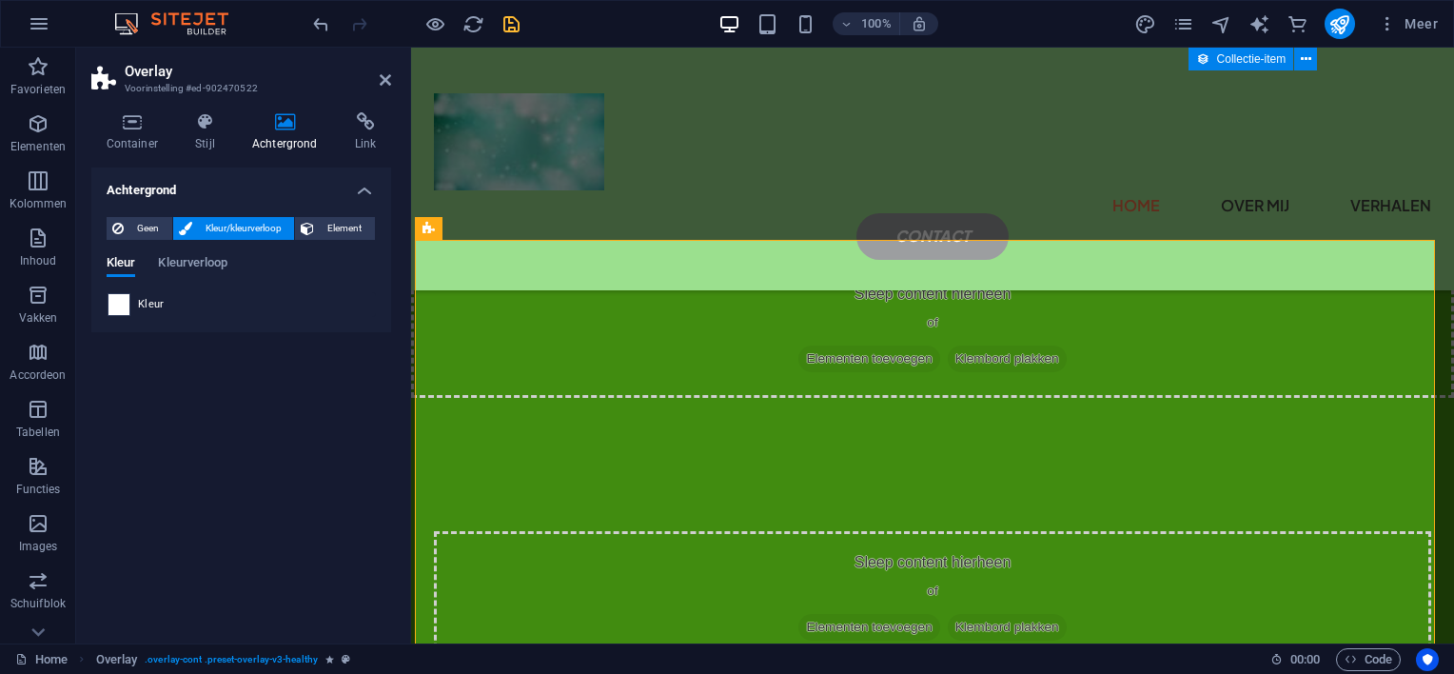
click at [120, 305] on span at bounding box center [119, 304] width 21 height 21
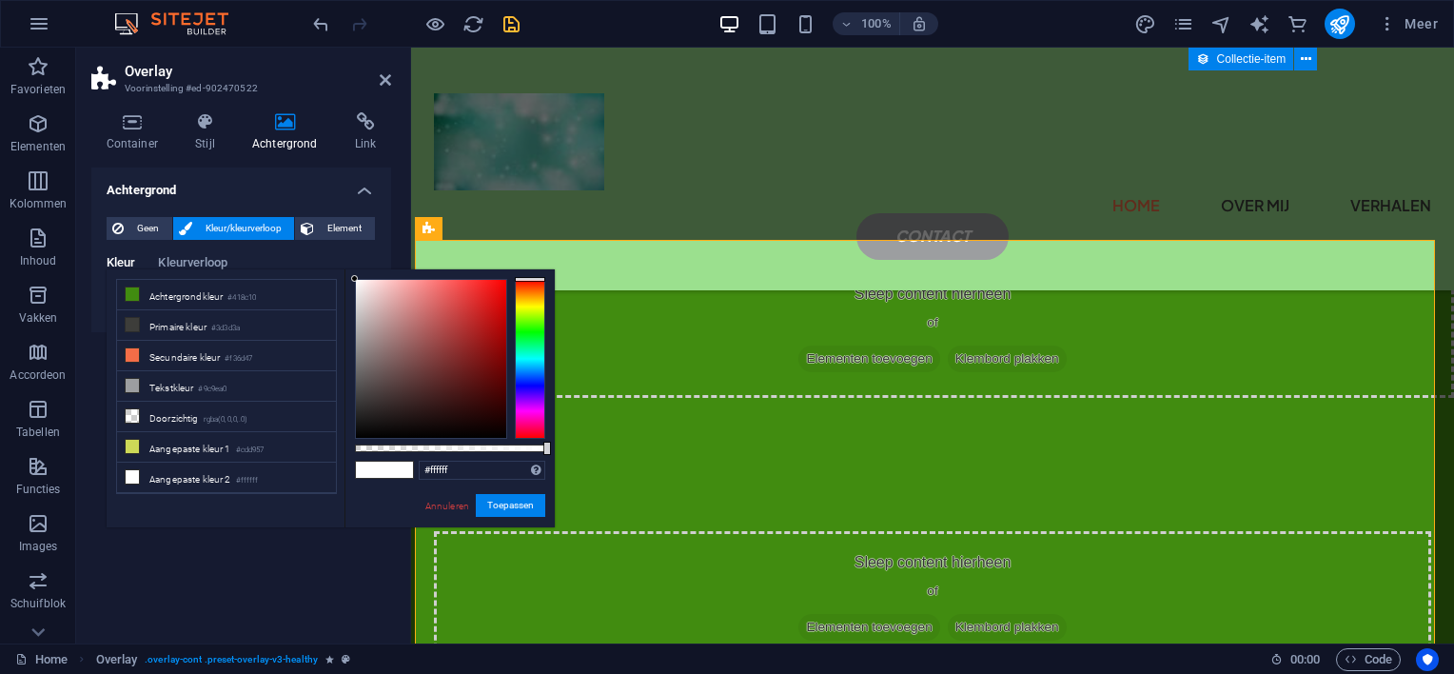
click at [536, 324] on div at bounding box center [530, 359] width 30 height 160
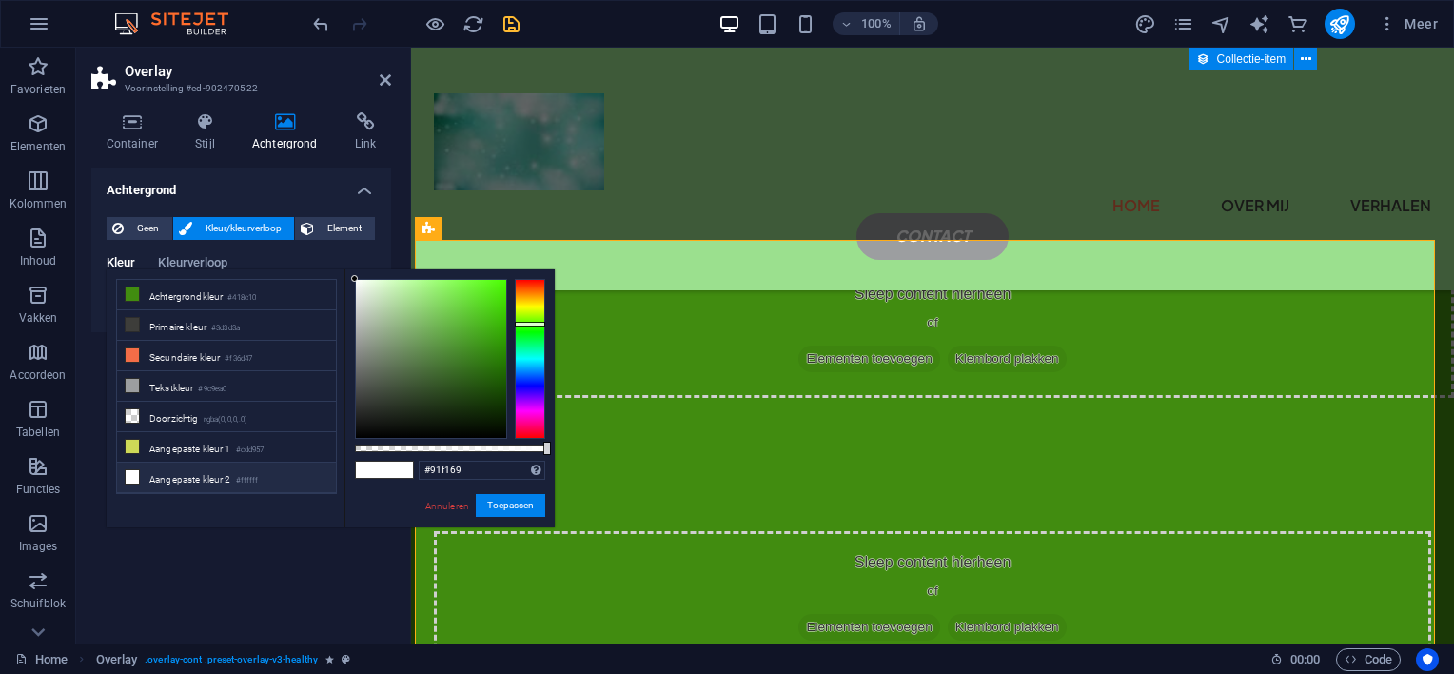
click at [440, 287] on div at bounding box center [431, 359] width 150 height 158
type input "#b0f295"
click at [413, 287] on div at bounding box center [431, 359] width 150 height 158
click at [520, 506] on button "Toepassen" at bounding box center [510, 505] width 69 height 23
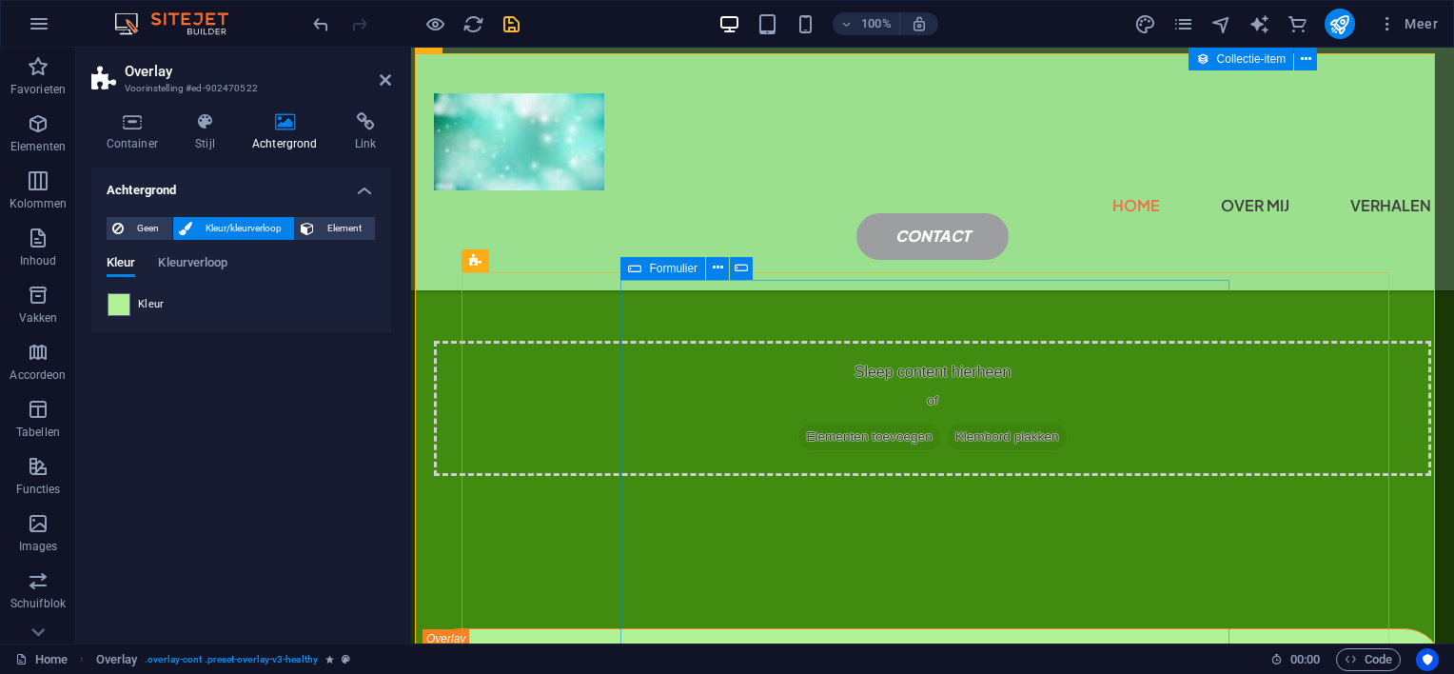
scroll to position [2898, 0]
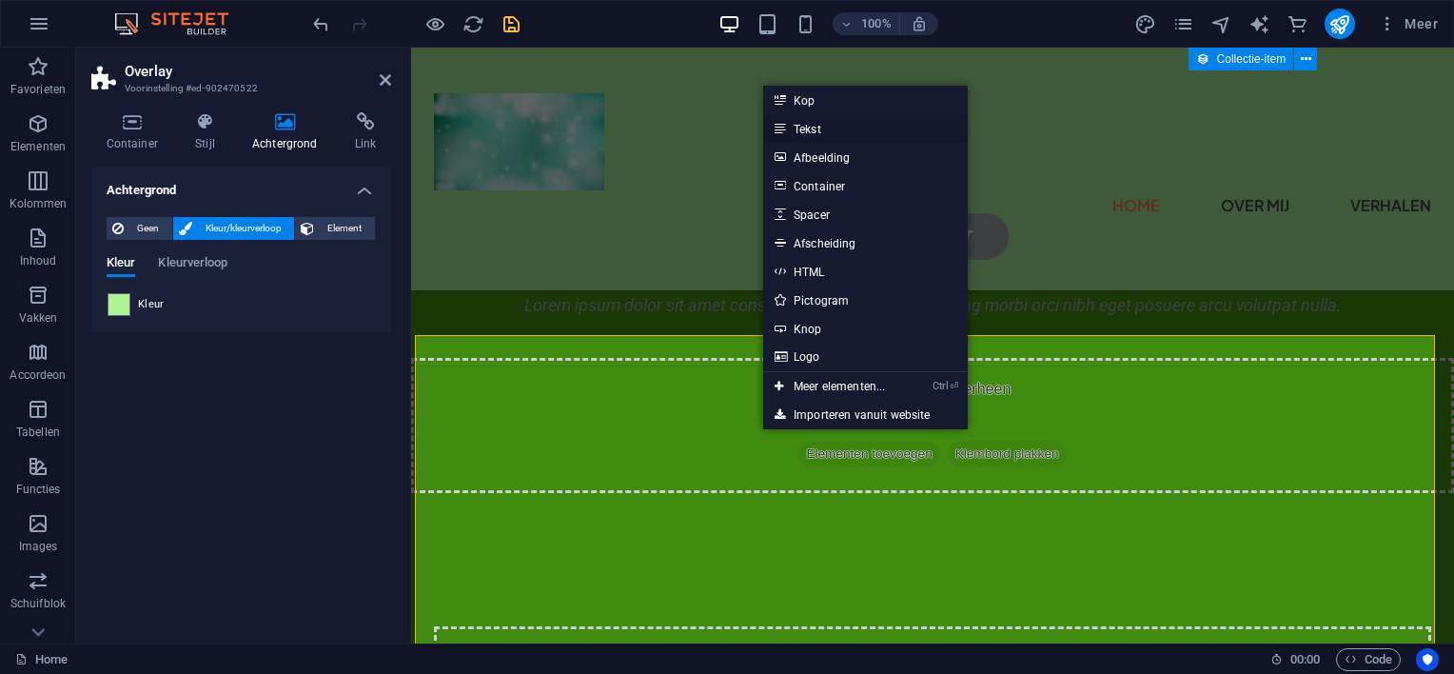
click at [822, 124] on link "Tekst" at bounding box center [865, 128] width 205 height 29
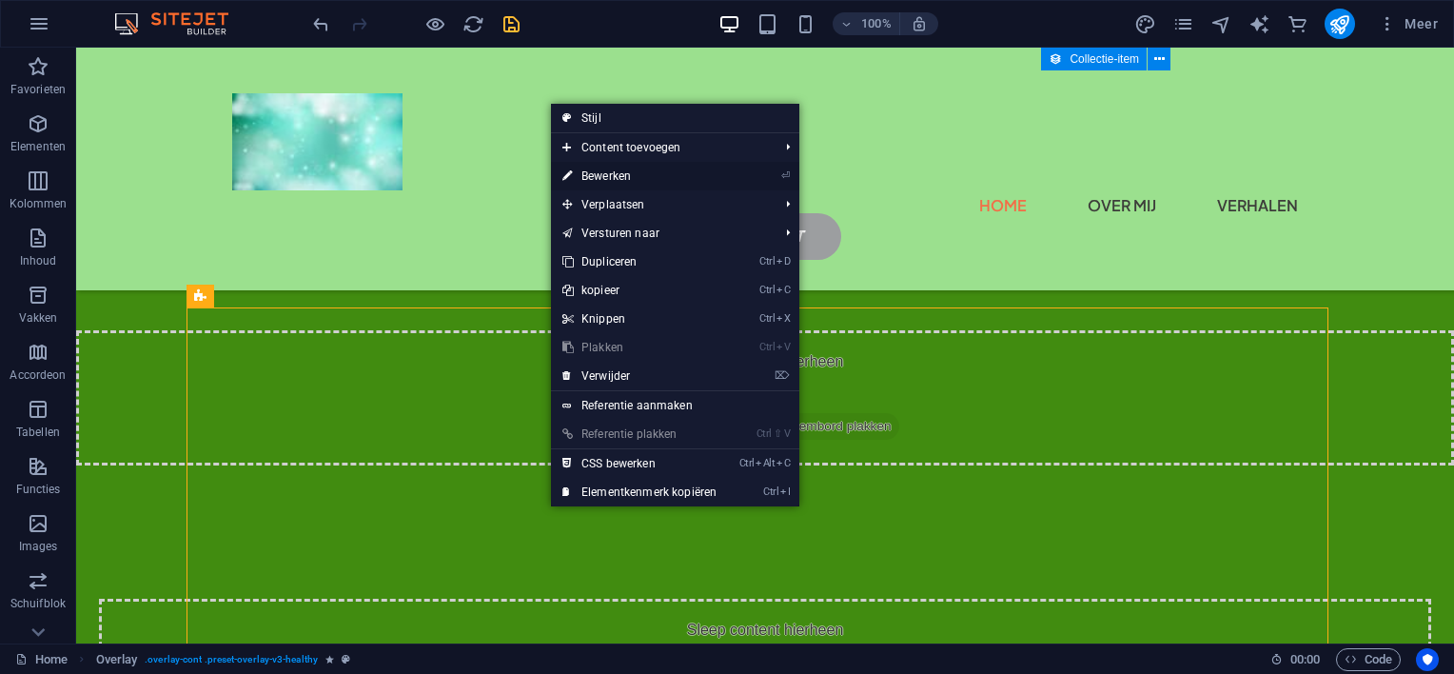
click at [626, 175] on link "⏎ Bewerken" at bounding box center [639, 176] width 177 height 29
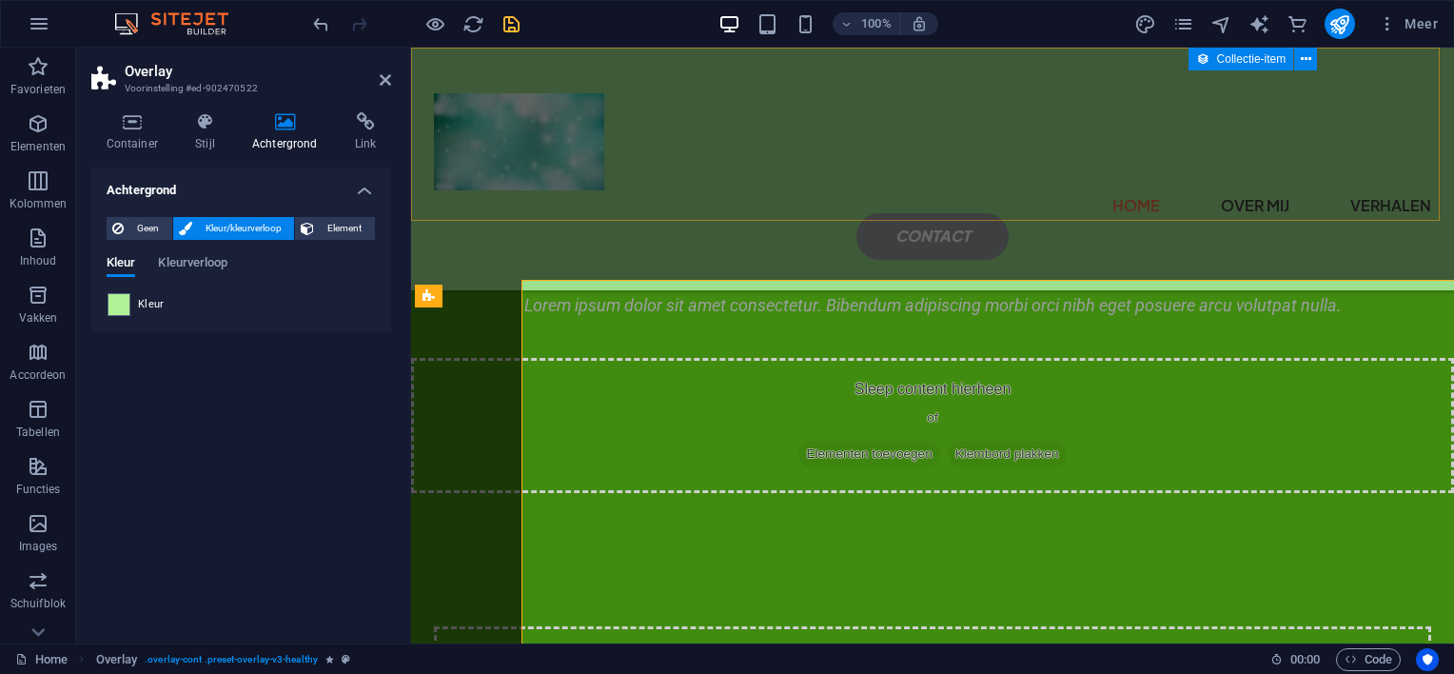
scroll to position [2924, 0]
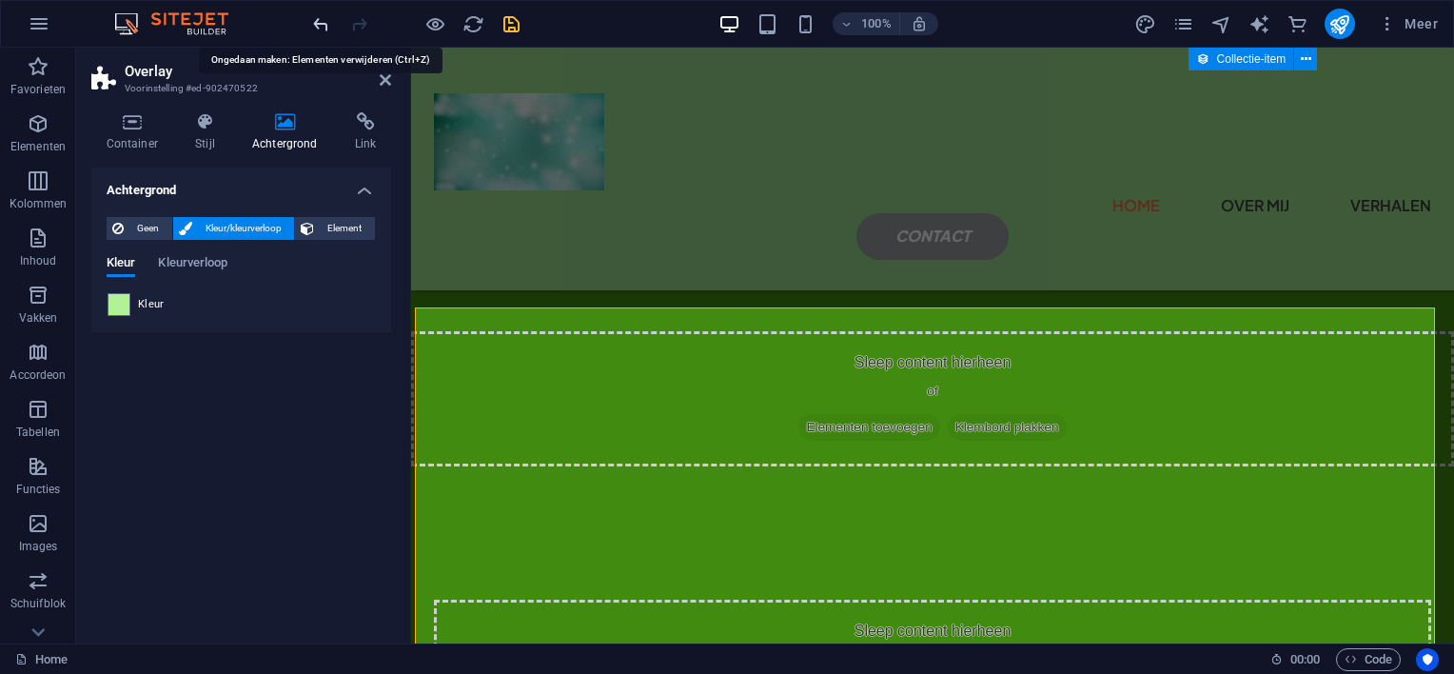
click at [316, 20] on icon "undo" at bounding box center [321, 24] width 22 height 22
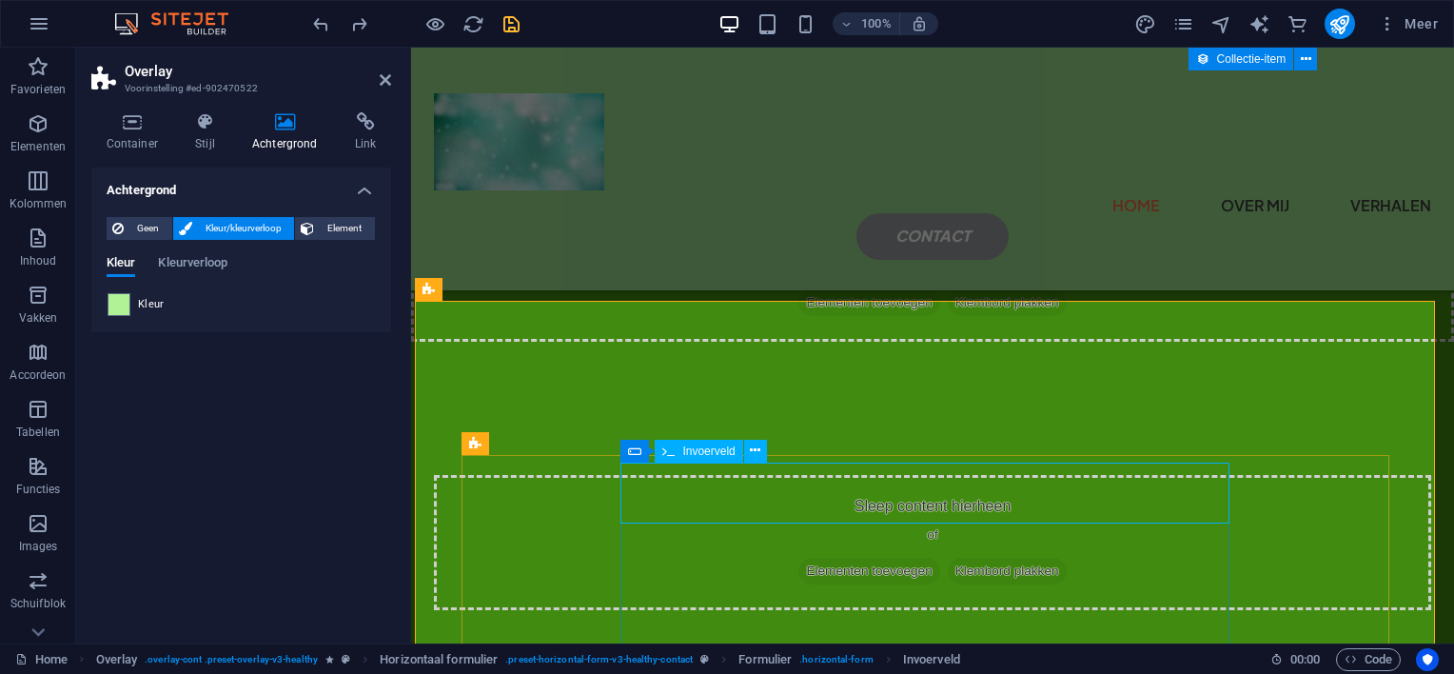
scroll to position [3115, 0]
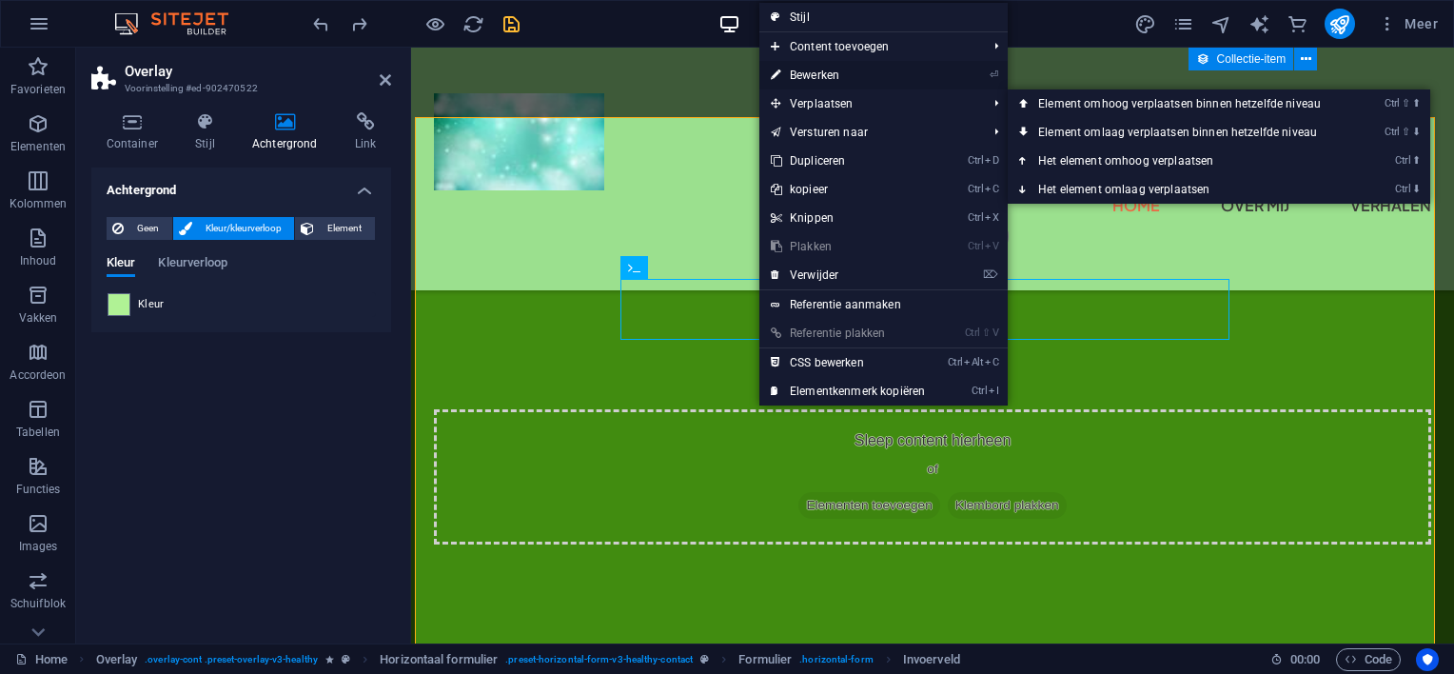
click at [803, 70] on link "⏎ Bewerken" at bounding box center [848, 75] width 177 height 29
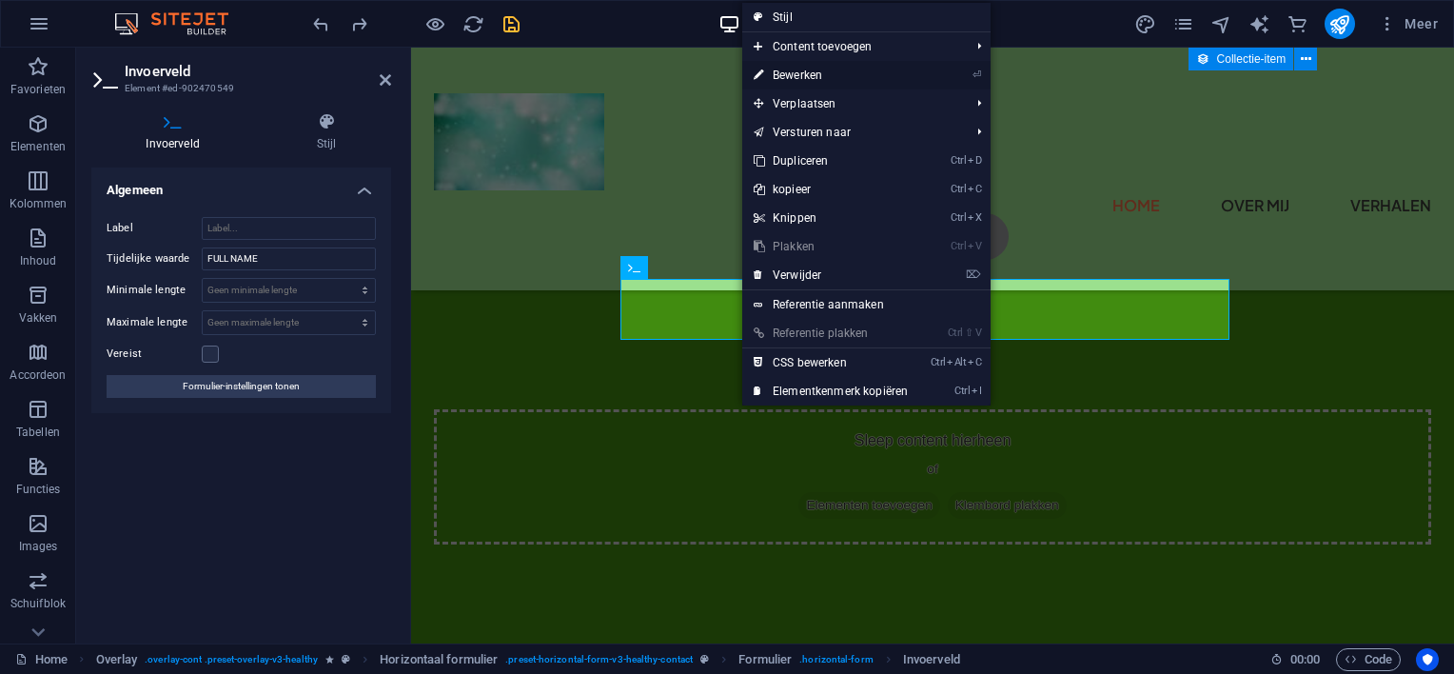
click at [782, 69] on link "⏎ Bewerken" at bounding box center [830, 75] width 177 height 29
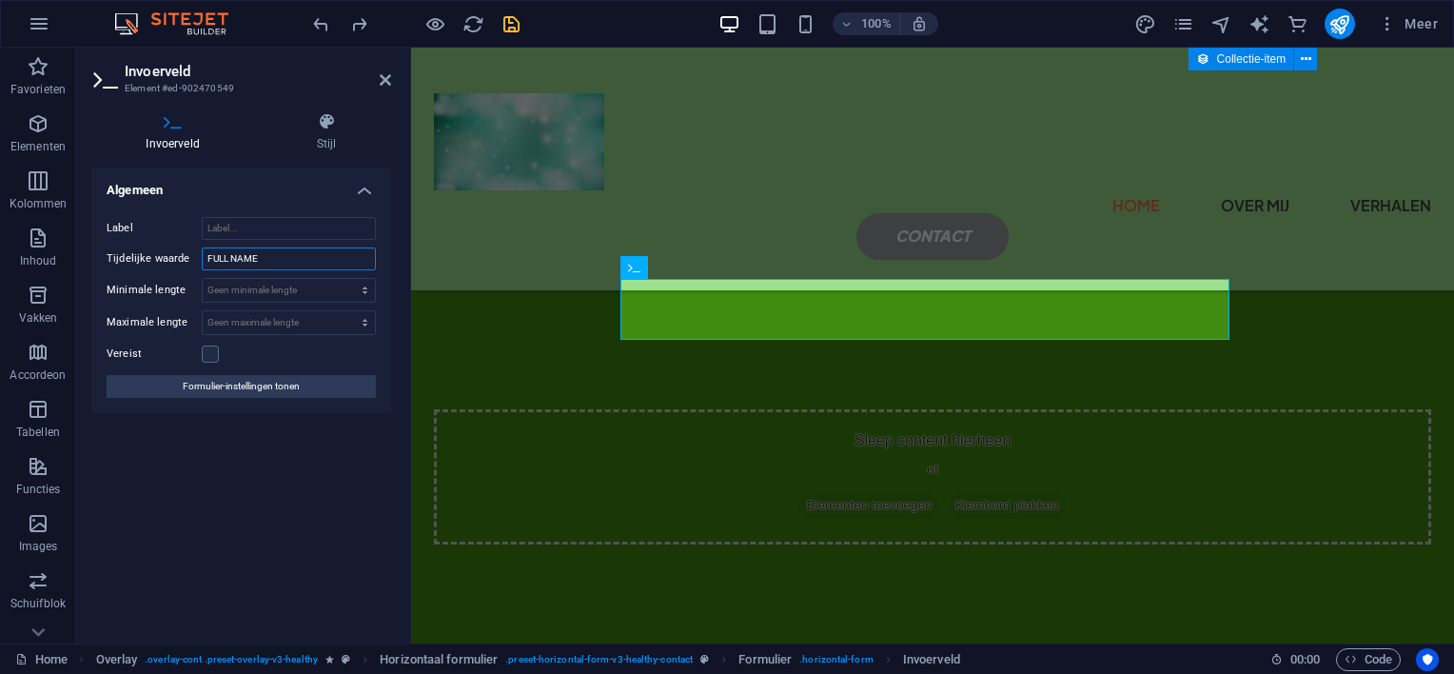
click at [268, 256] on input "FULL NAME" at bounding box center [289, 258] width 174 height 23
type input "F"
type input "je naam"
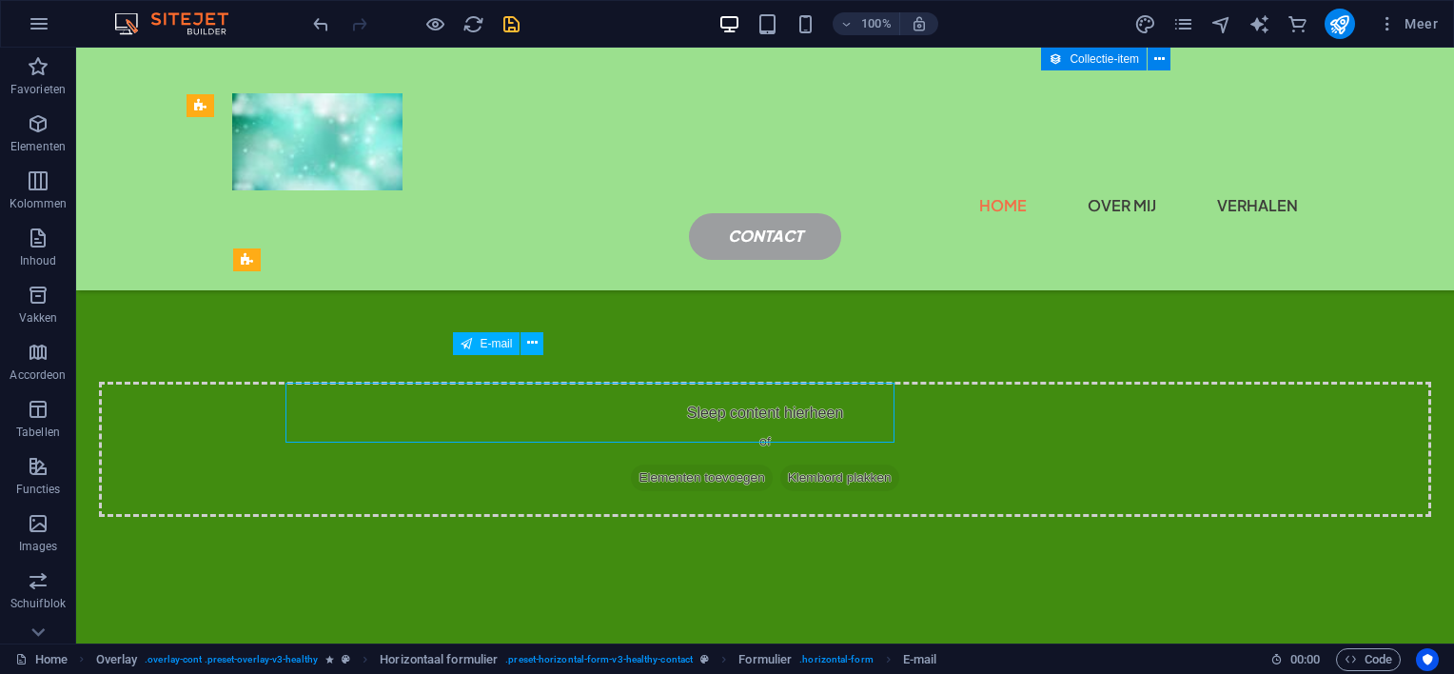
scroll to position [3088, 0]
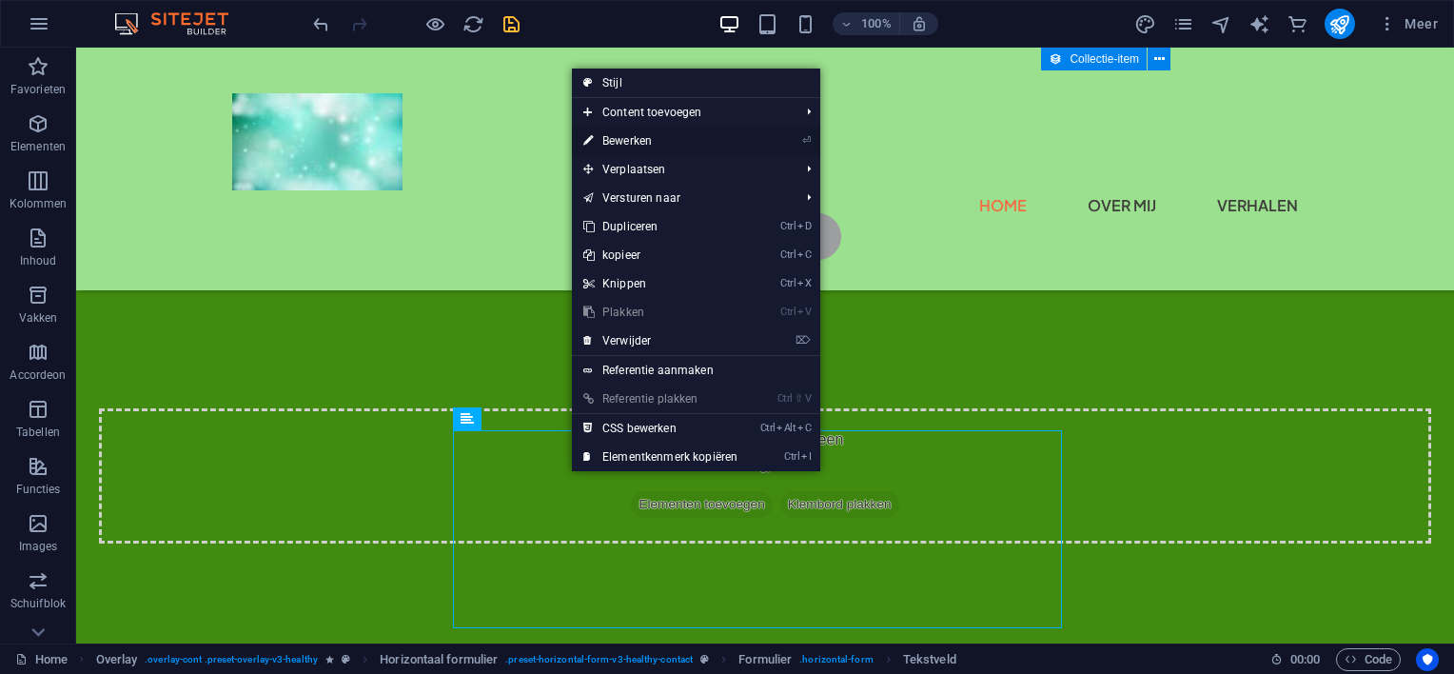
click at [620, 137] on link "⏎ Bewerken" at bounding box center [660, 141] width 177 height 29
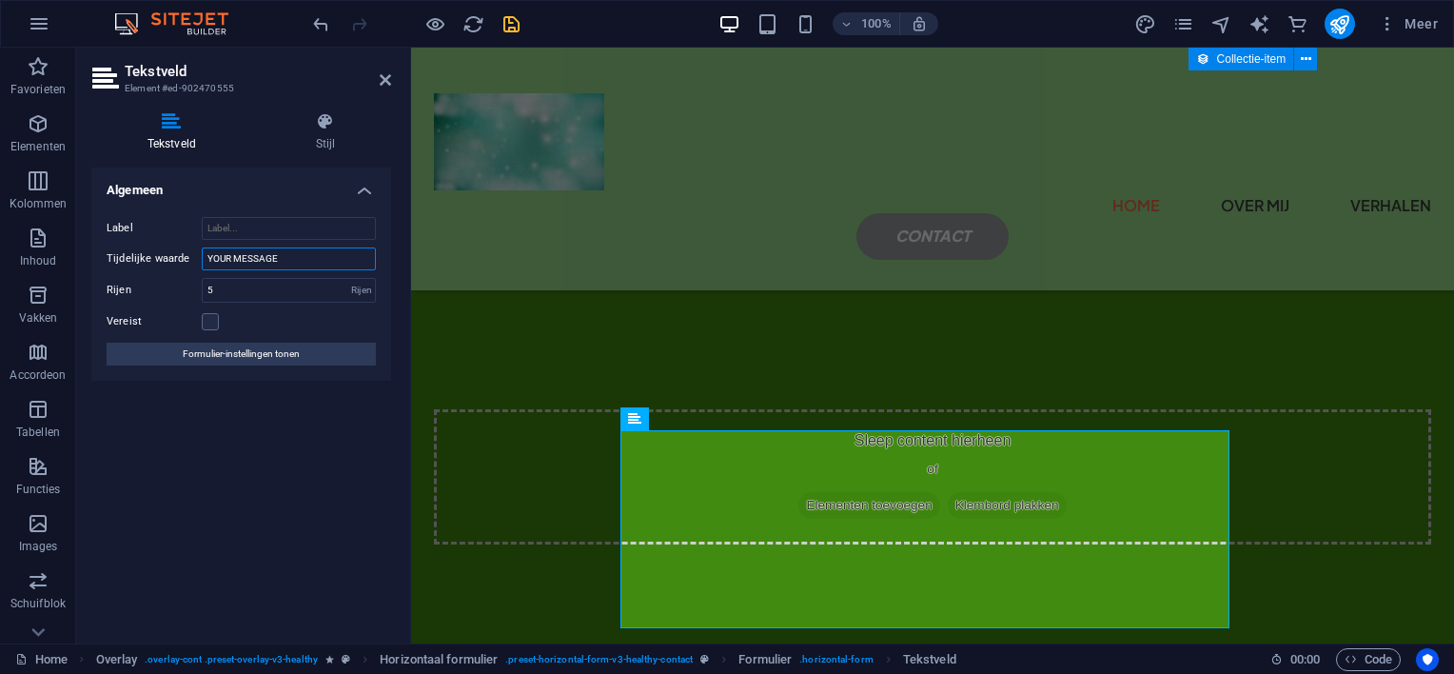
click at [295, 262] on input "YOUR MESSAGE" at bounding box center [289, 258] width 174 height 23
type input "Y"
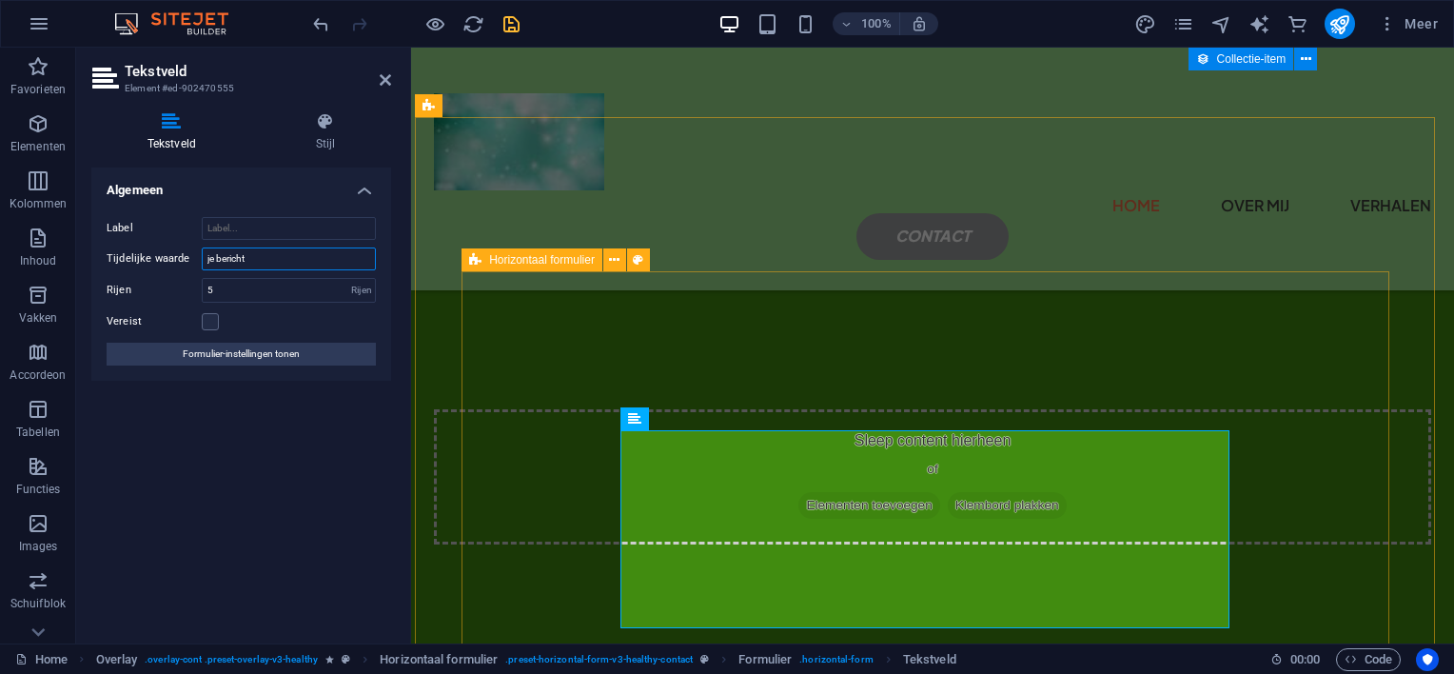
type input "je bericht"
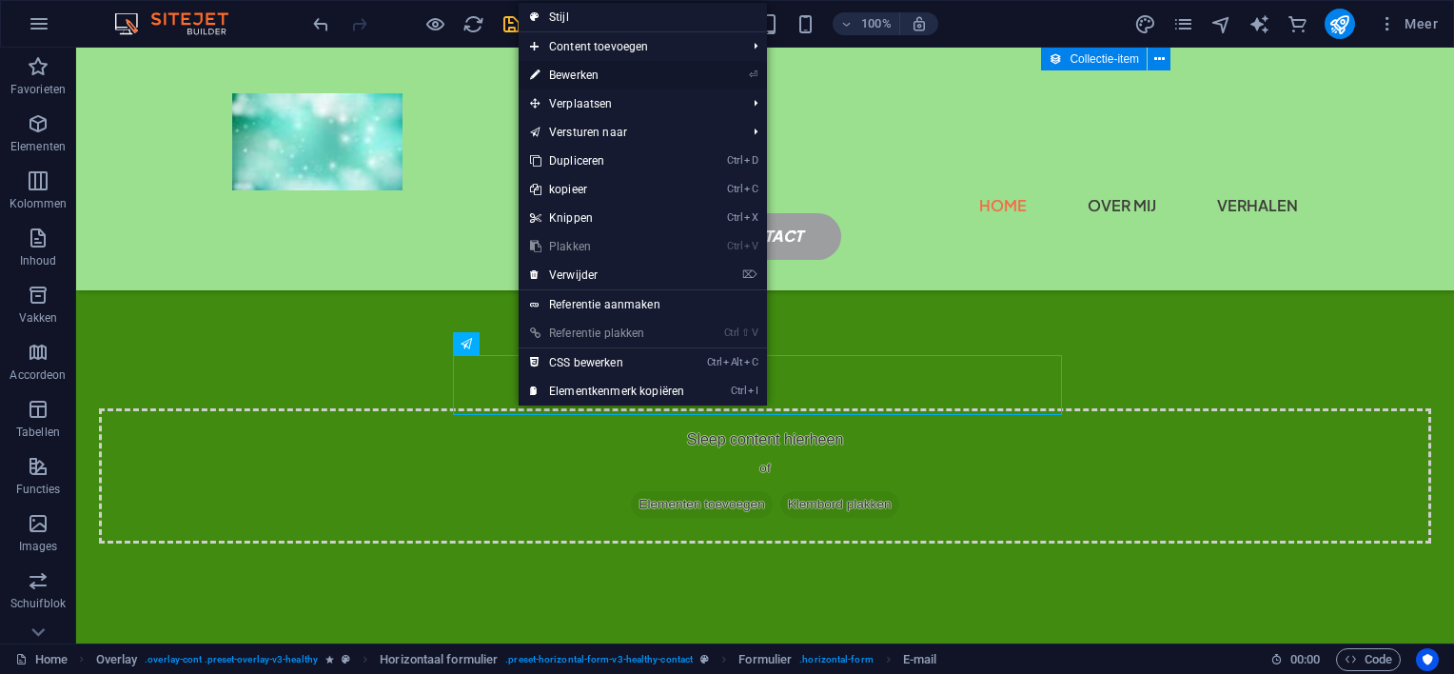
click at [567, 72] on link "⏎ Bewerken" at bounding box center [607, 75] width 177 height 29
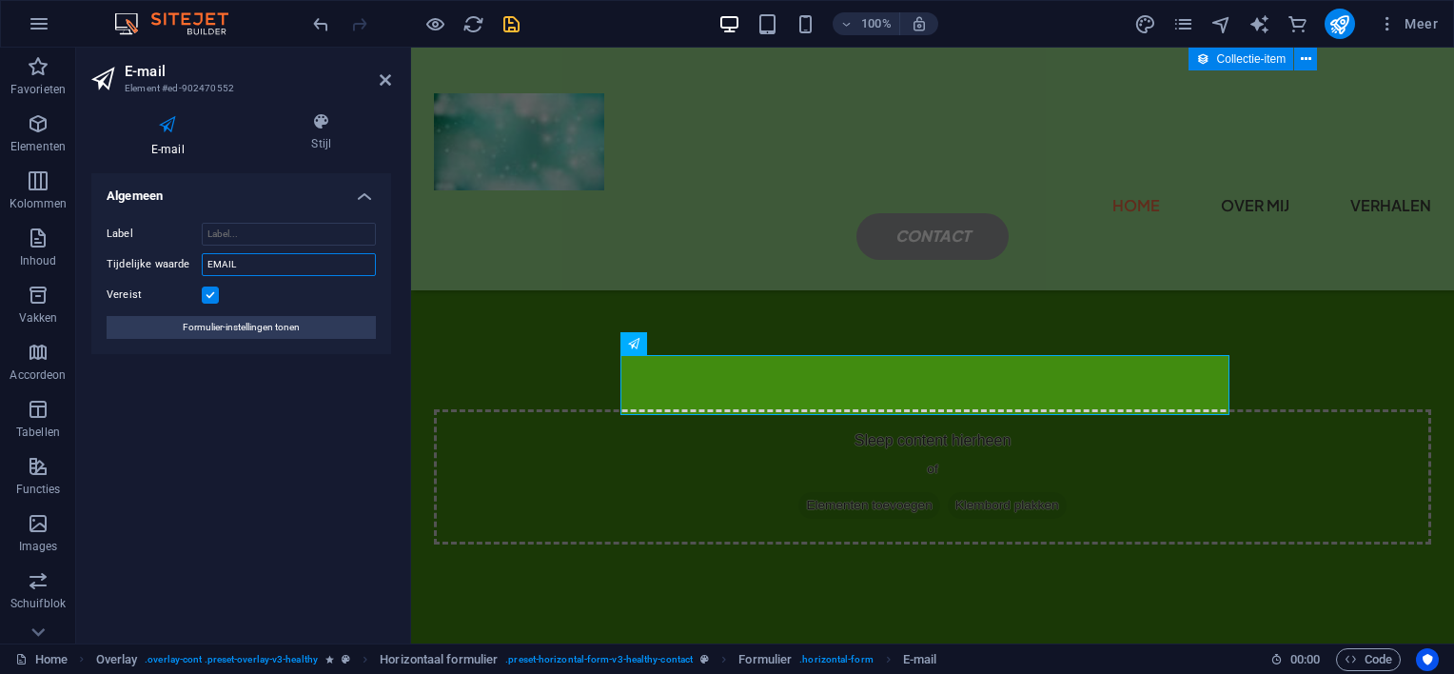
click at [255, 263] on input "EMAIL" at bounding box center [289, 264] width 174 height 23
type input "E"
type input "email"
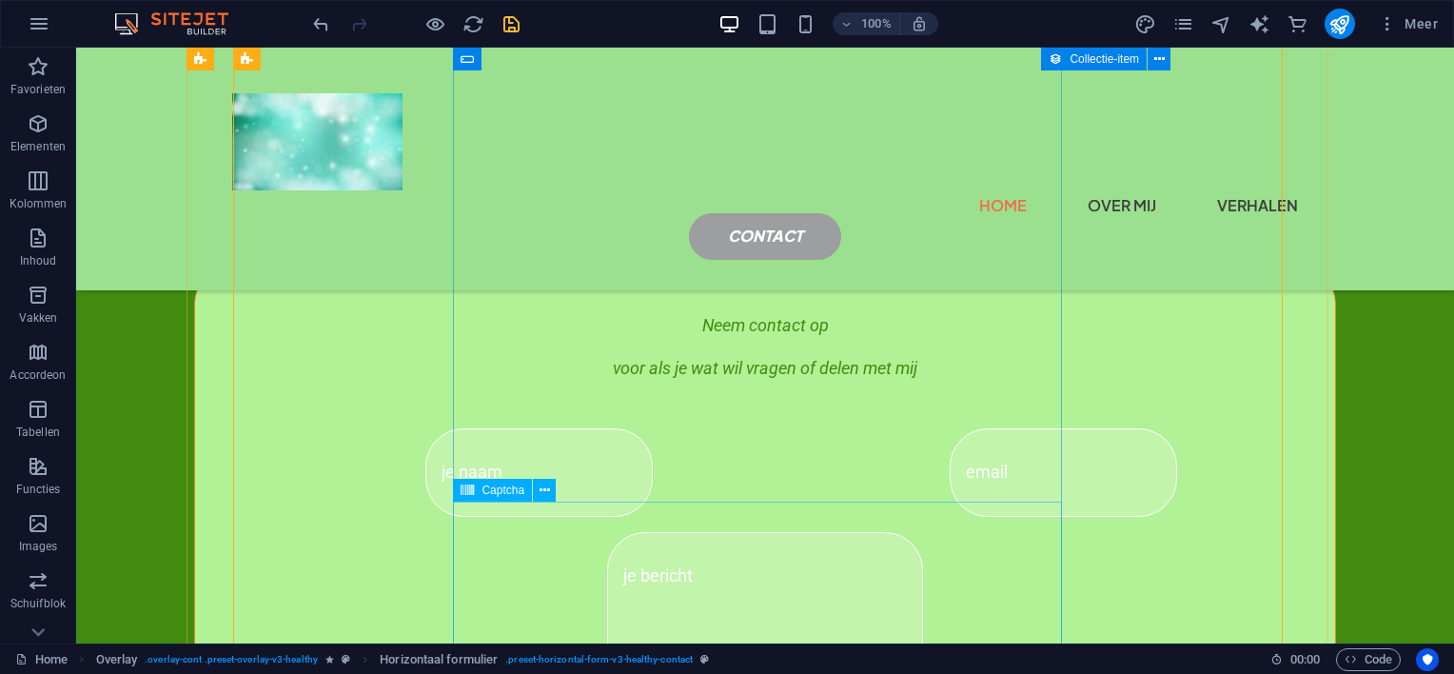
scroll to position [3564, 0]
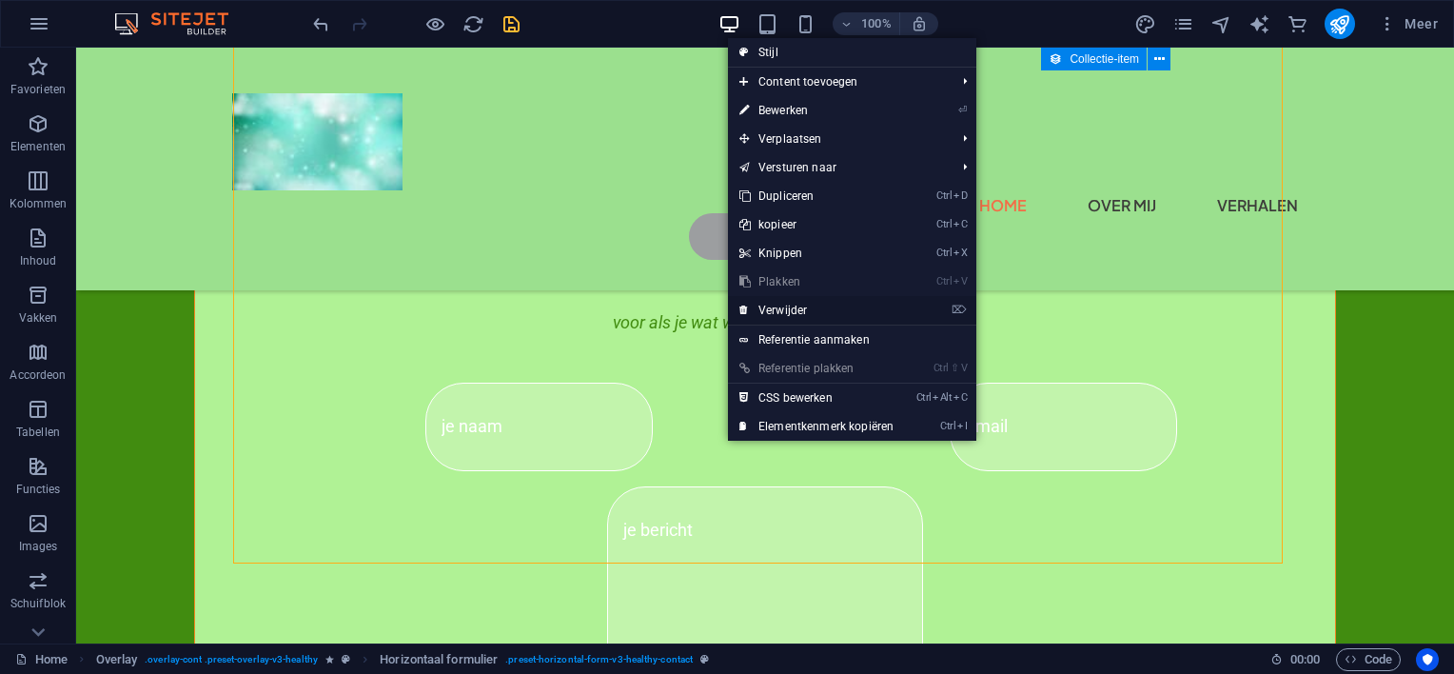
click at [767, 306] on link "⌦ Verwijder" at bounding box center [816, 310] width 177 height 29
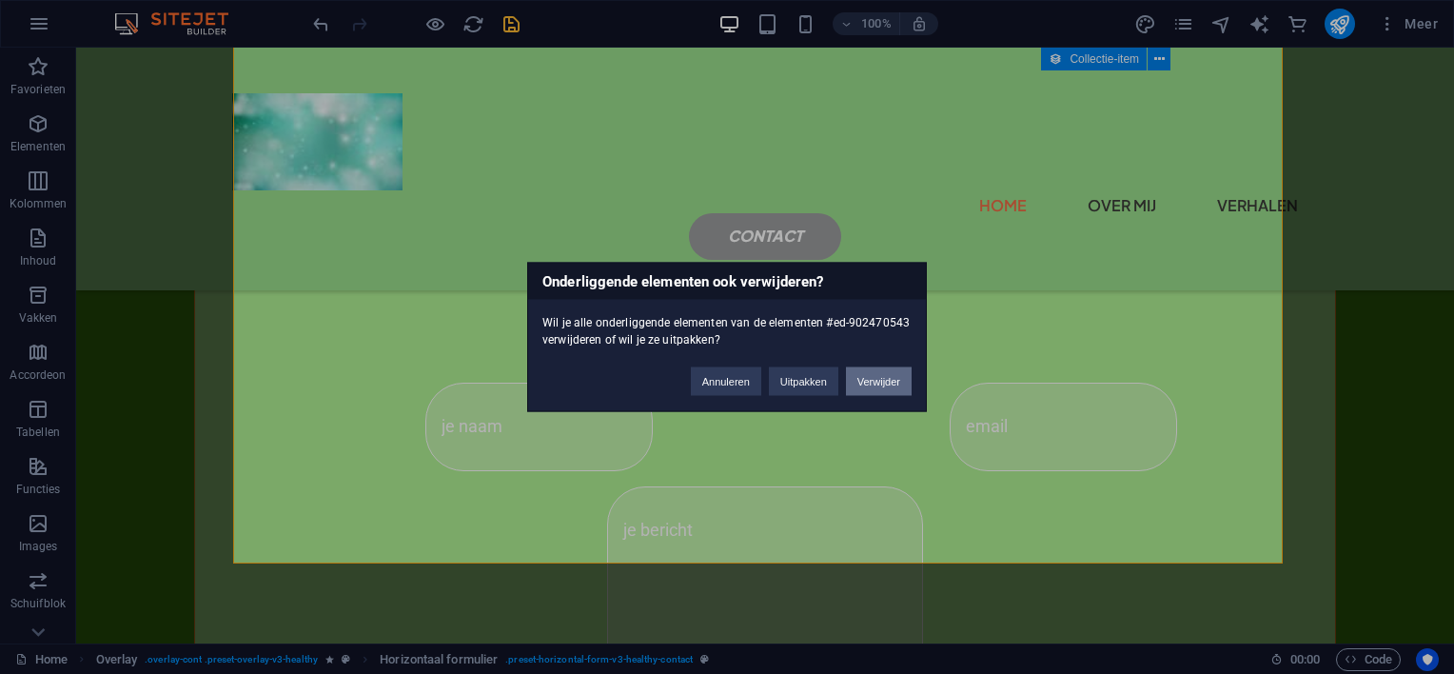
click at [882, 381] on button "Verwijder" at bounding box center [879, 381] width 66 height 29
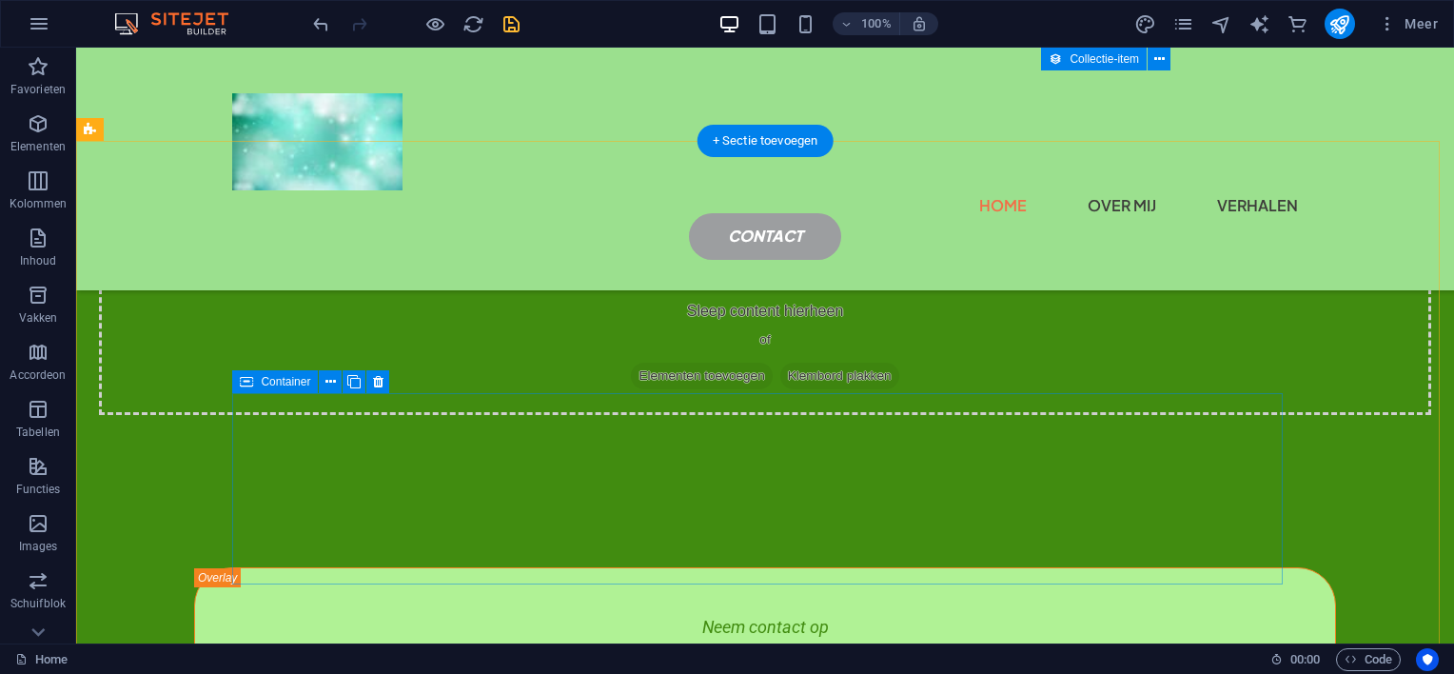
scroll to position [3502, 0]
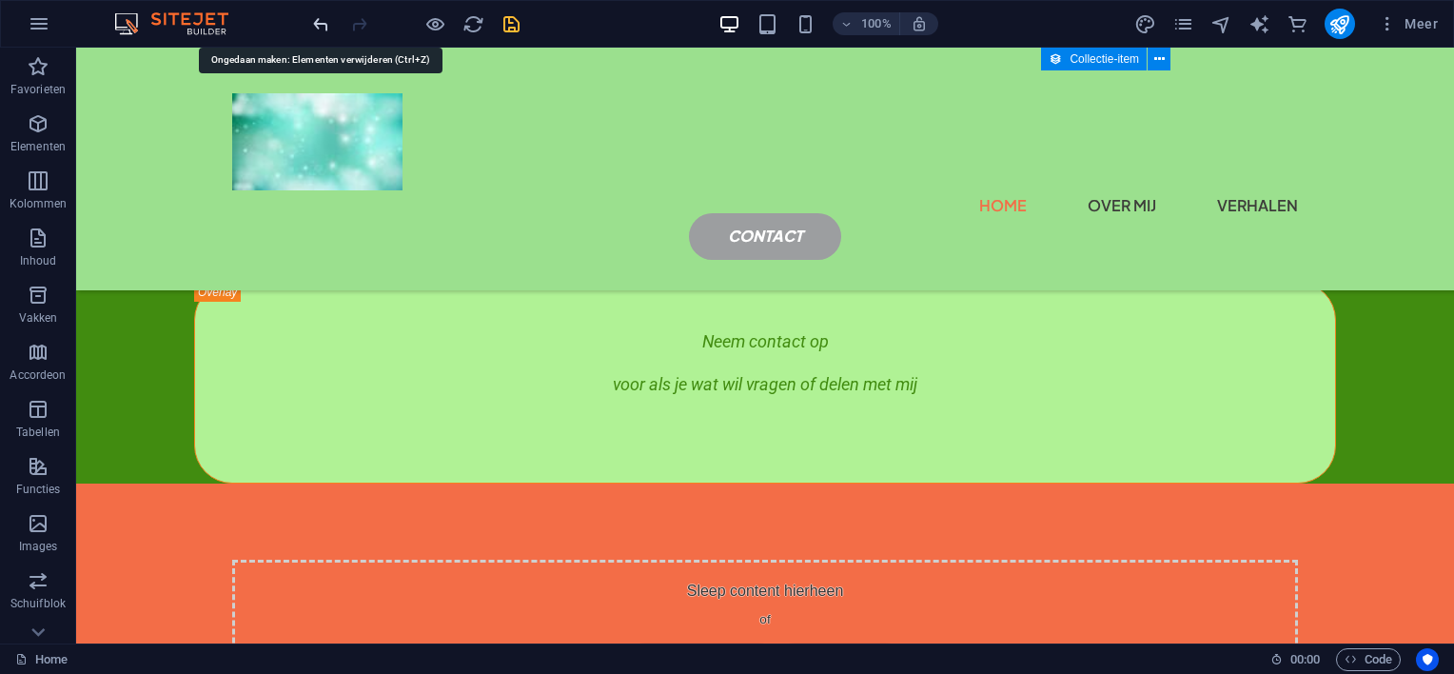
click at [324, 19] on icon "undo" at bounding box center [321, 24] width 22 height 22
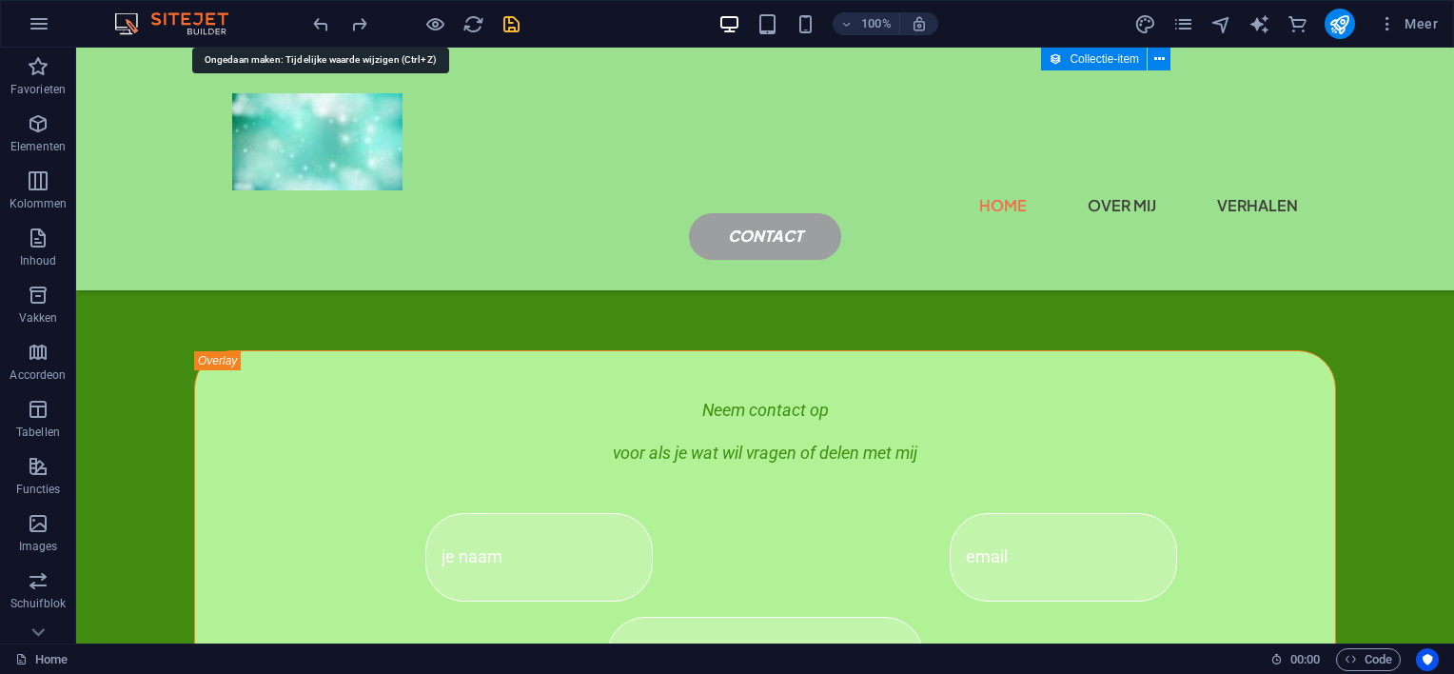
scroll to position [3397, 0]
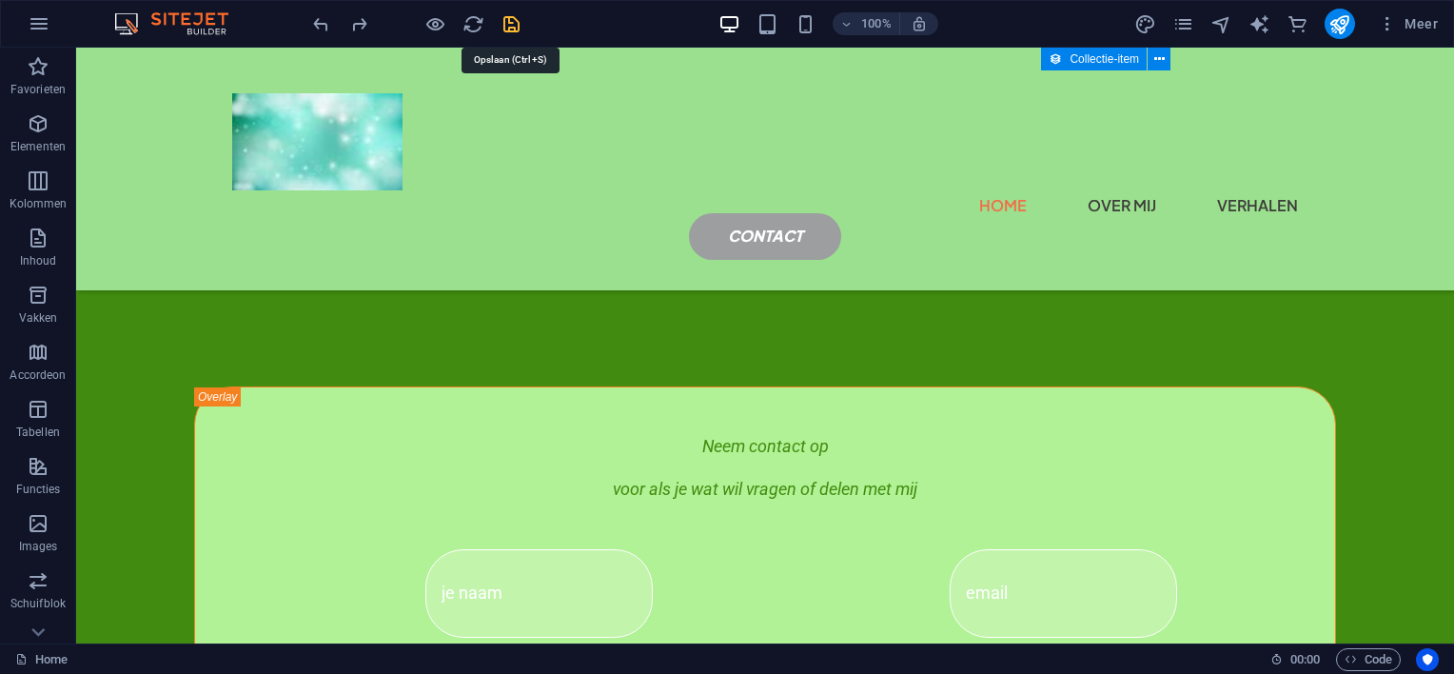
click at [508, 26] on icon "save" at bounding box center [512, 24] width 22 height 22
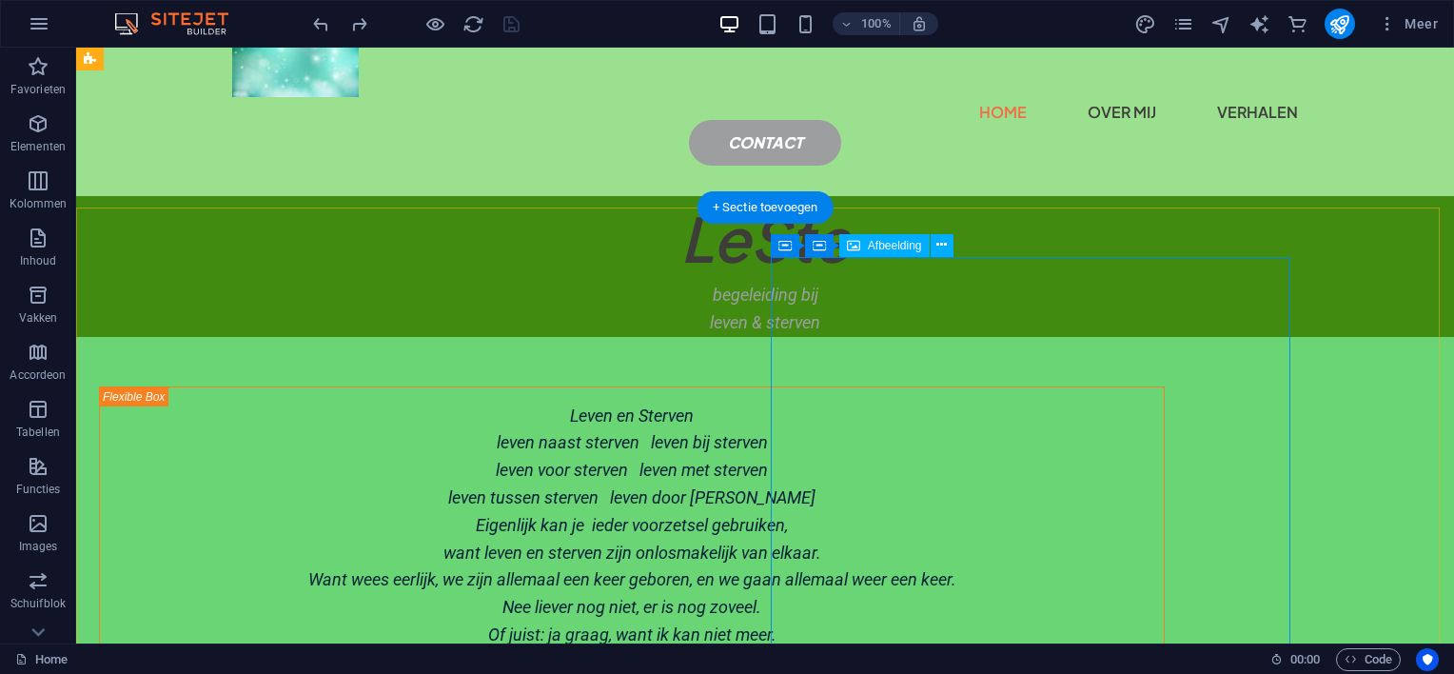
scroll to position [0, 0]
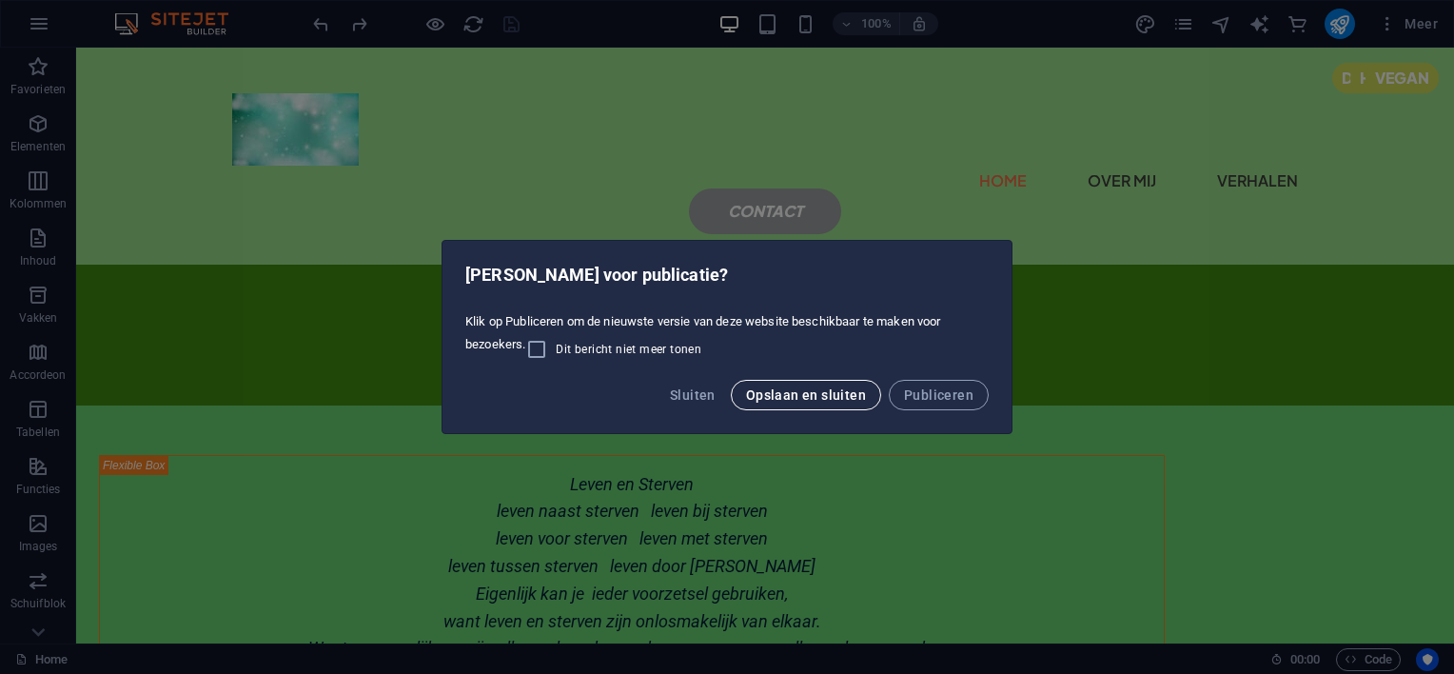
click at [769, 392] on span "Opslaan en sluiten" at bounding box center [806, 394] width 120 height 15
